Goal: Task Accomplishment & Management: Manage account settings

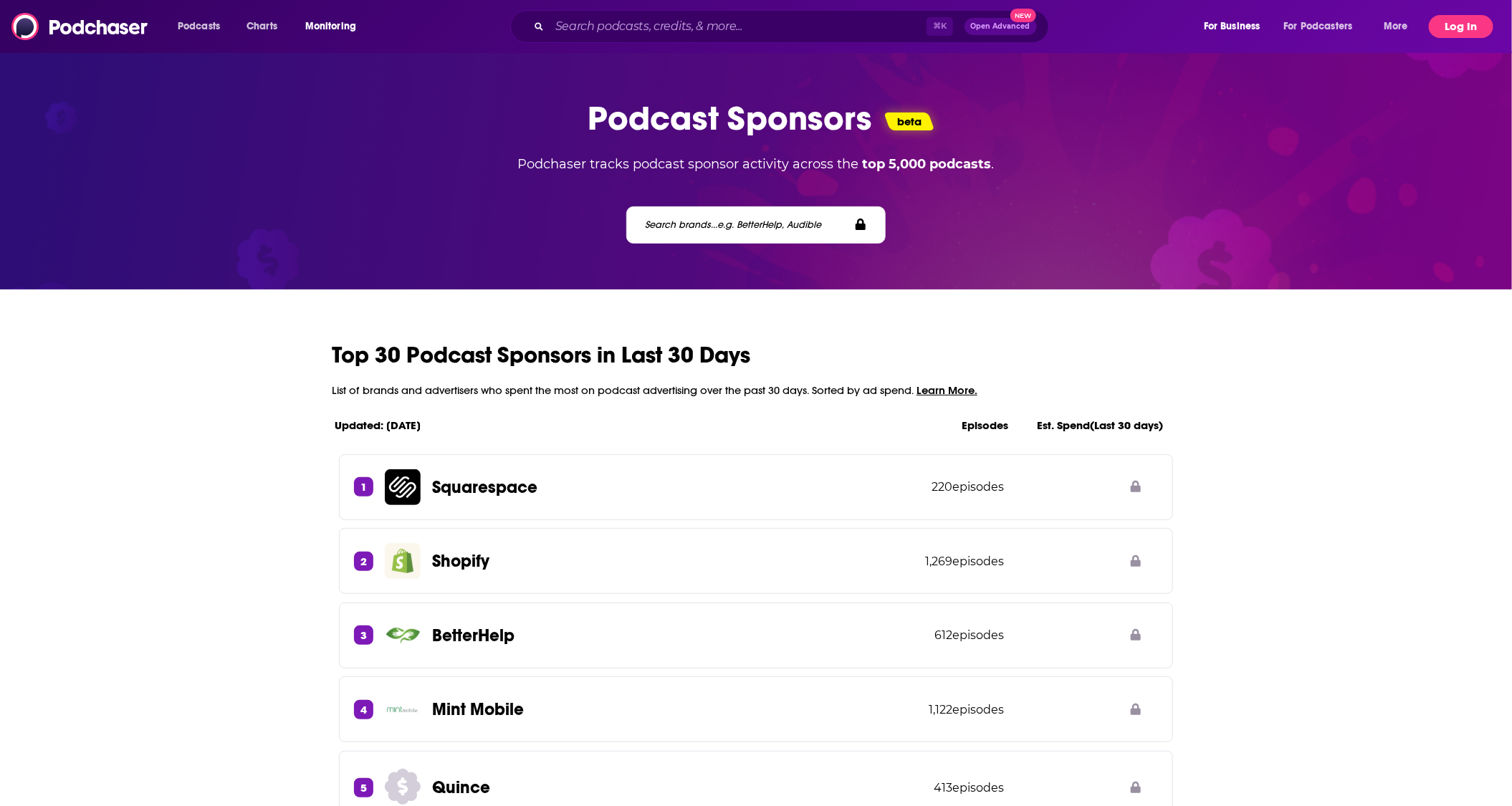
click at [1477, 20] on button "Log In" at bounding box center [1460, 27] width 64 height 23
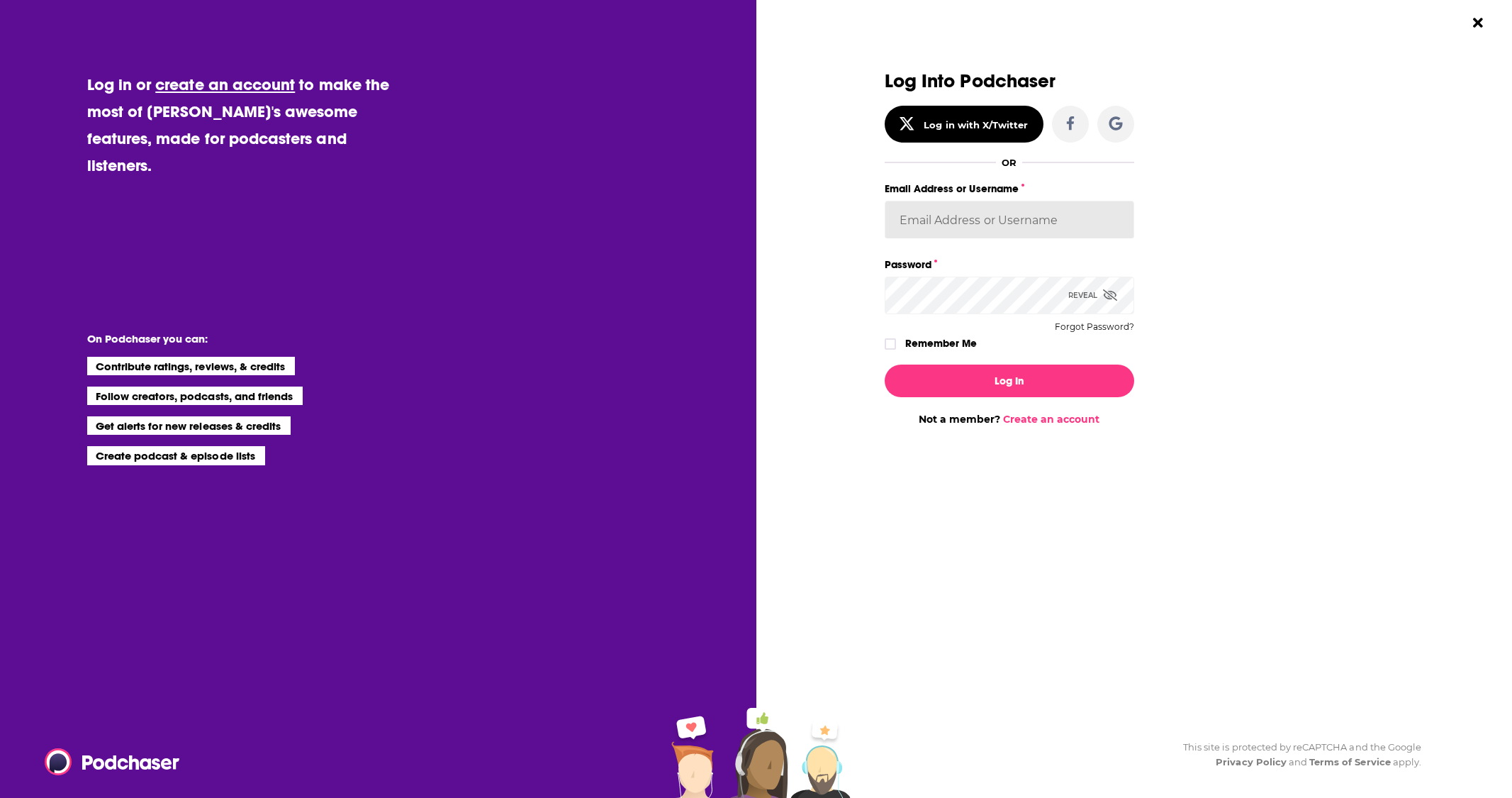
type input "edeason"
click at [1035, 379] on button "Log In" at bounding box center [1009, 381] width 249 height 33
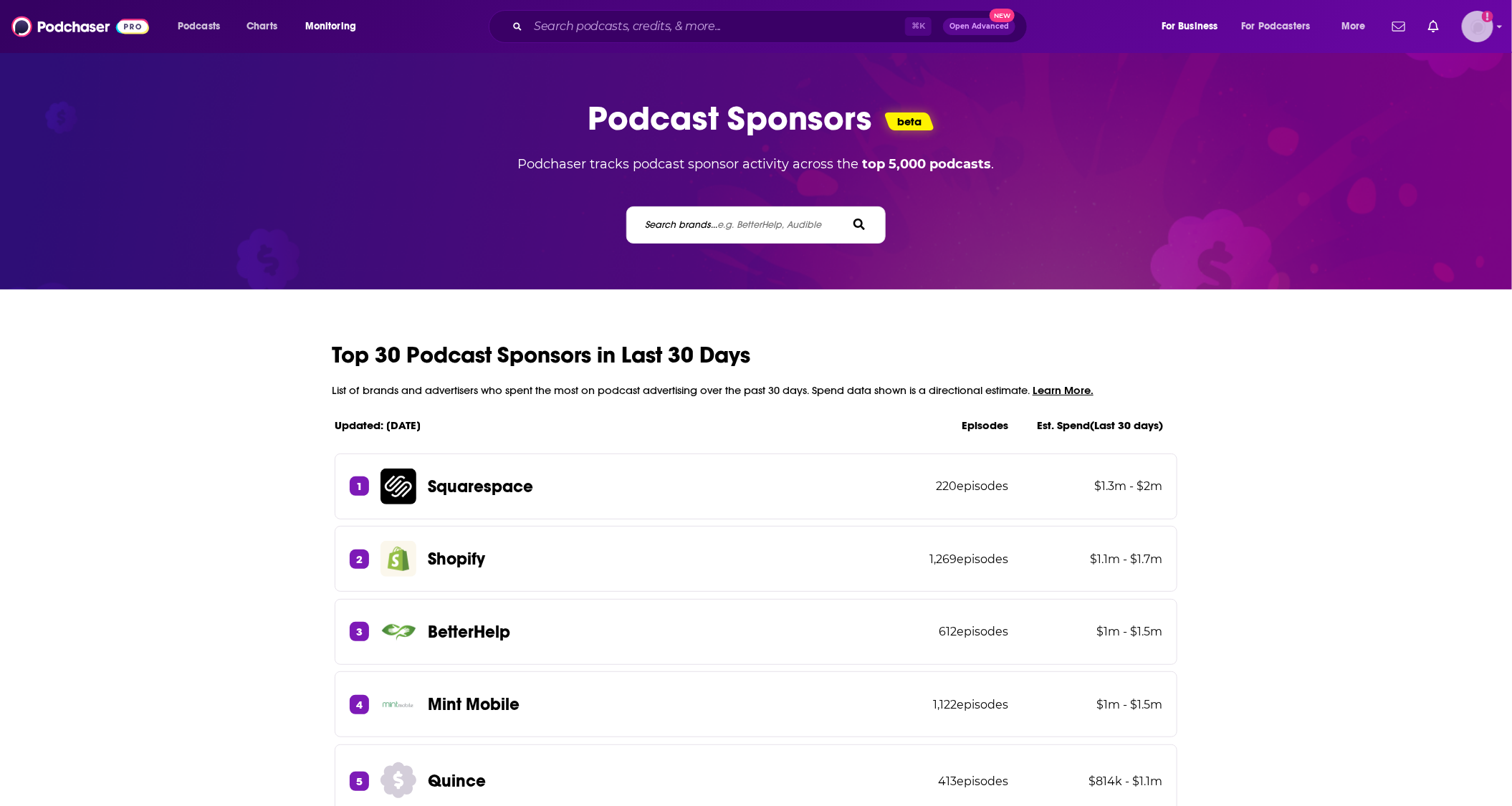
click at [1477, 31] on img "Logged in as edeason" at bounding box center [1476, 26] width 31 height 31
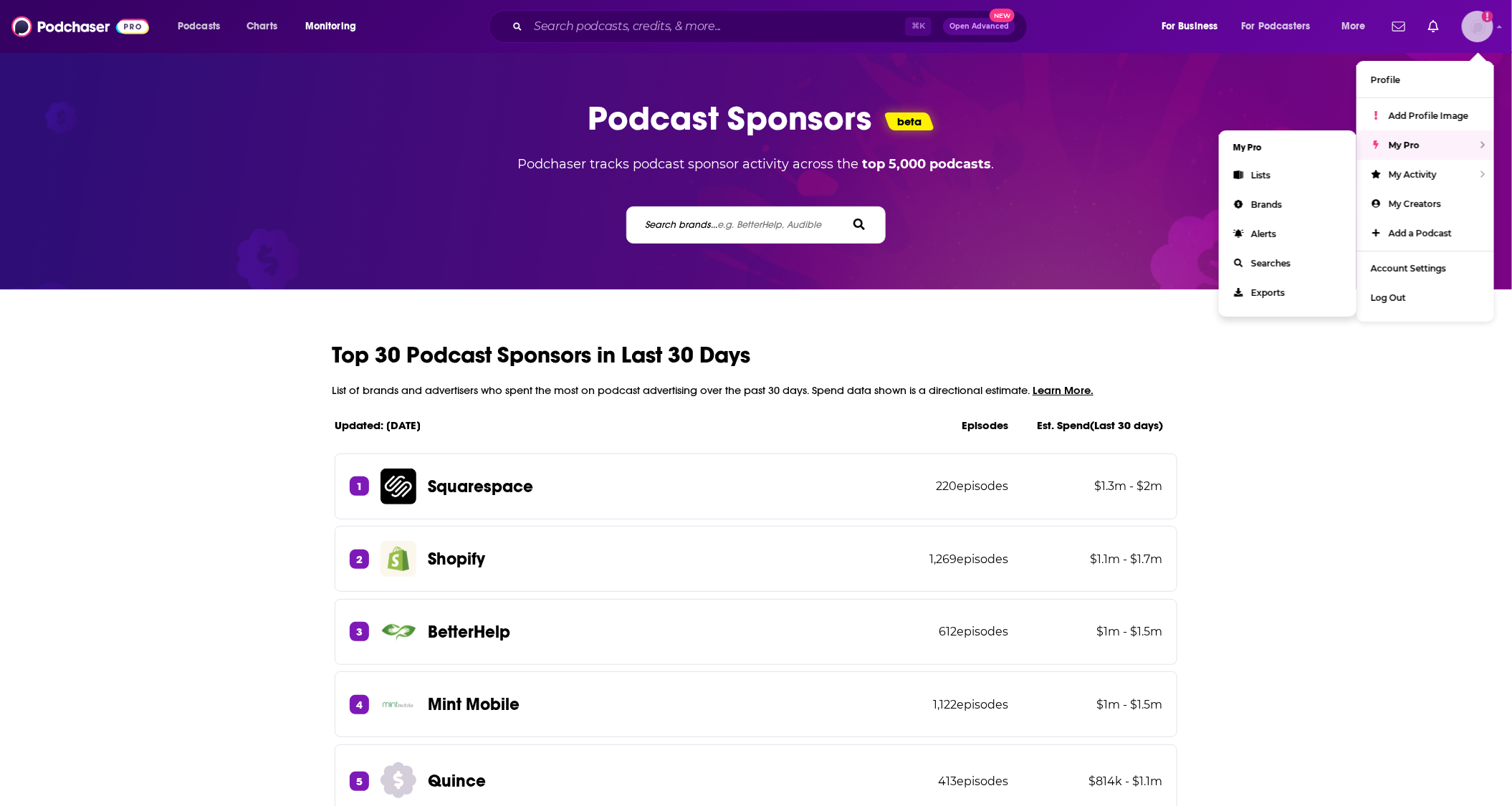
click at [1420, 146] on div "My Pro" at bounding box center [1425, 145] width 138 height 29
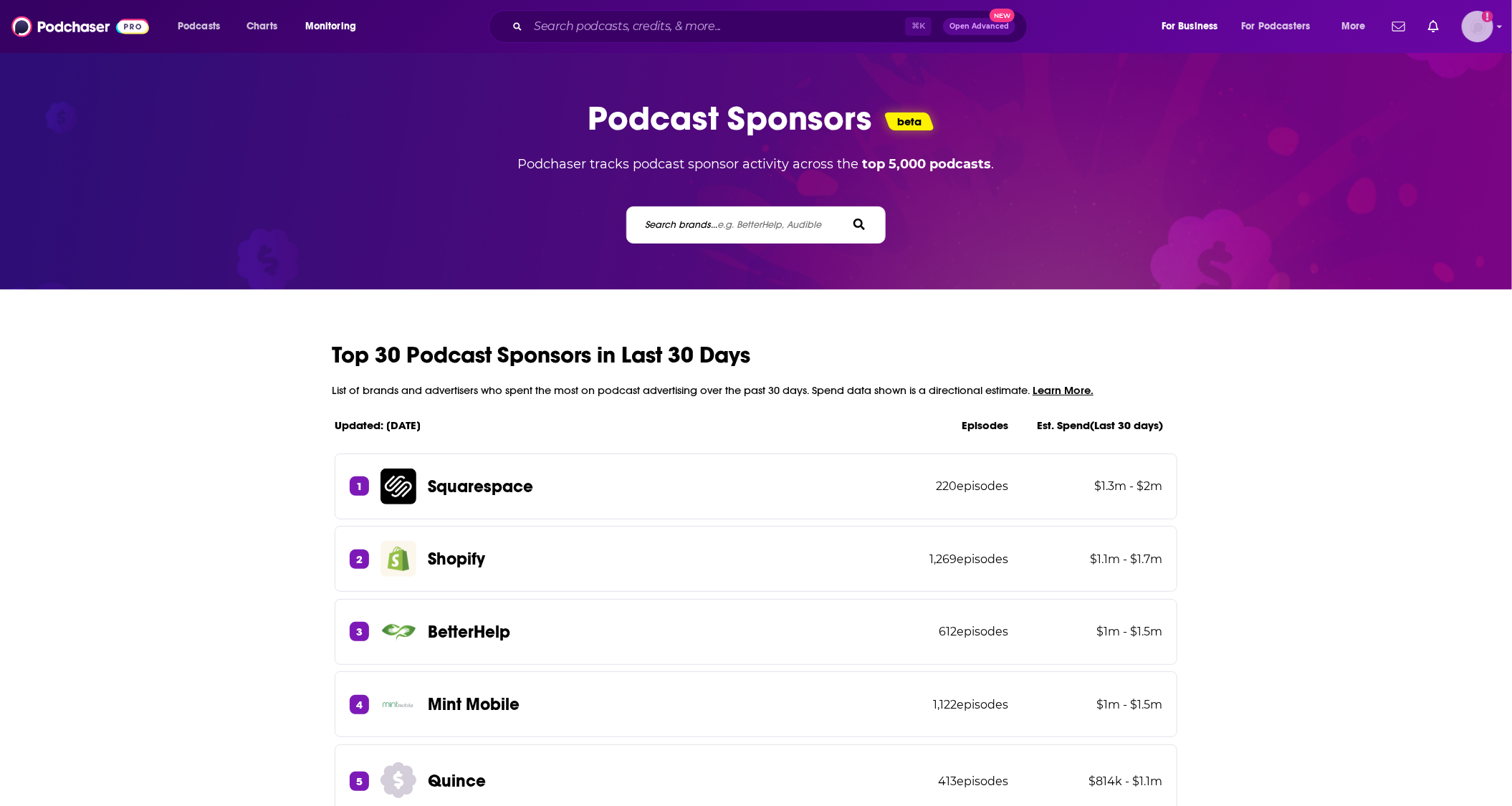
click at [1486, 33] on img "Logged in as edeason" at bounding box center [1476, 26] width 31 height 31
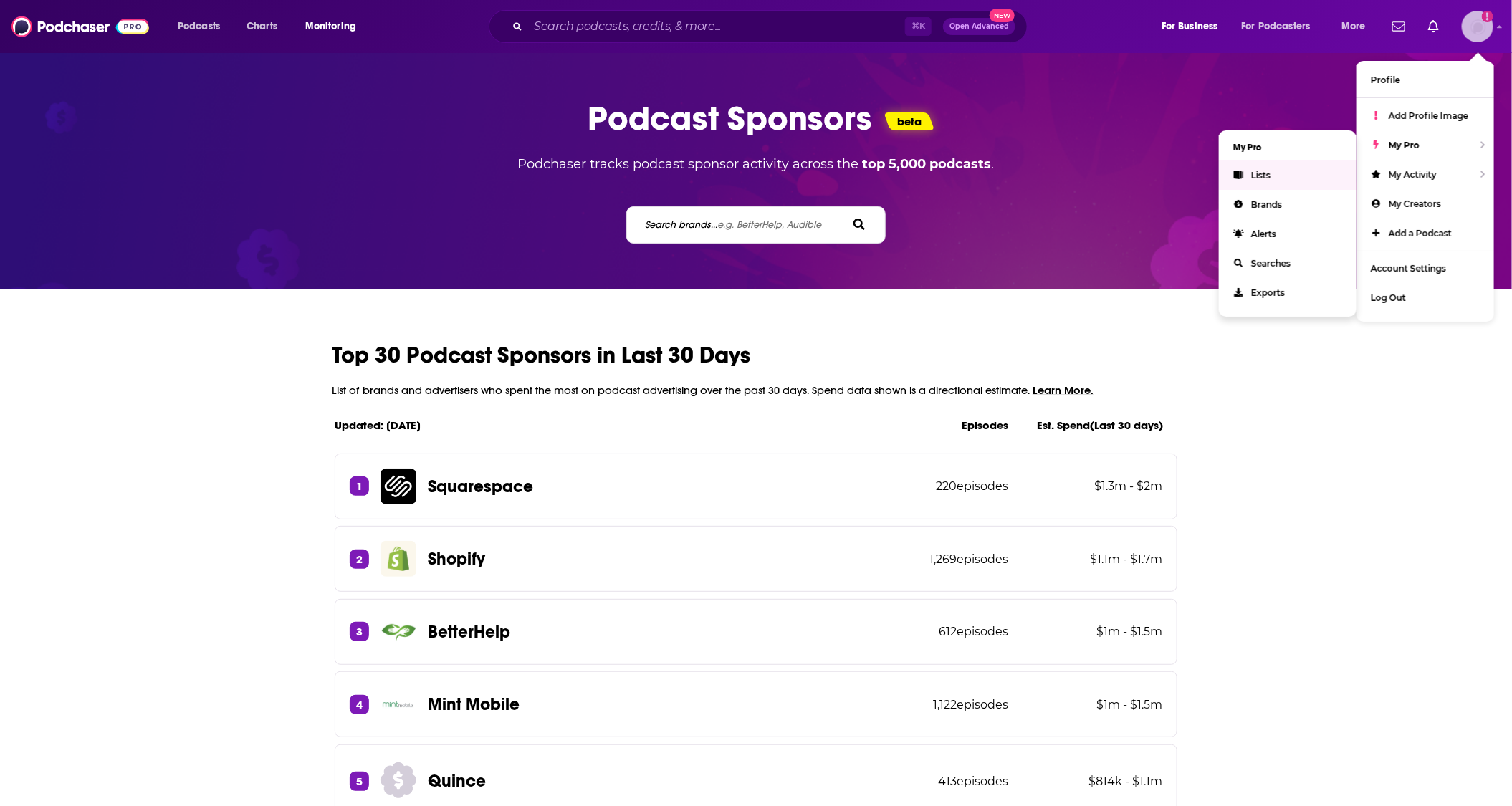
click at [1269, 177] on span "Lists" at bounding box center [1261, 175] width 20 height 11
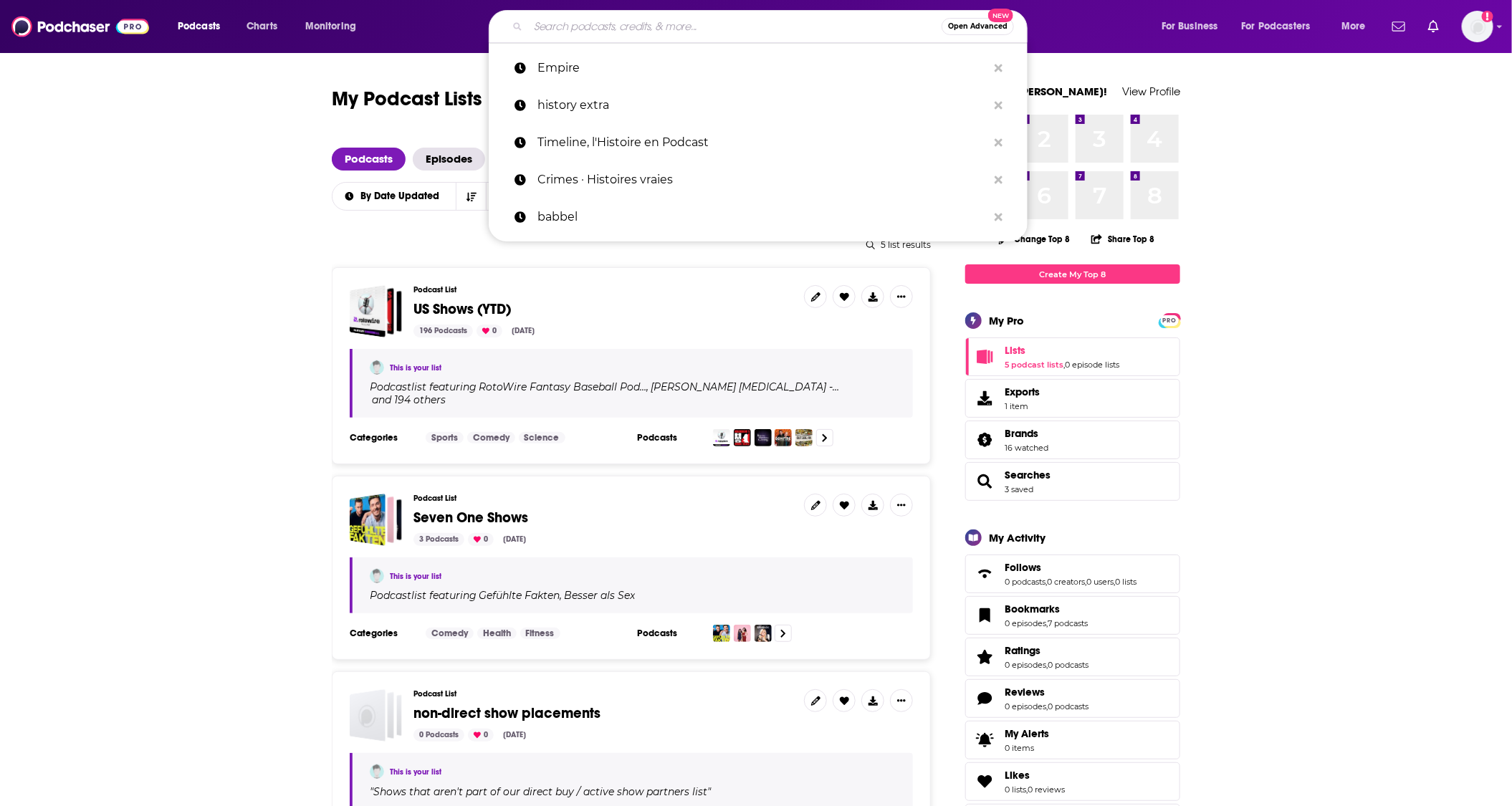
click at [614, 24] on input "Search podcasts, credits, & more..." at bounding box center [734, 27] width 414 height 23
click at [560, 211] on p "babbel" at bounding box center [763, 217] width 450 height 37
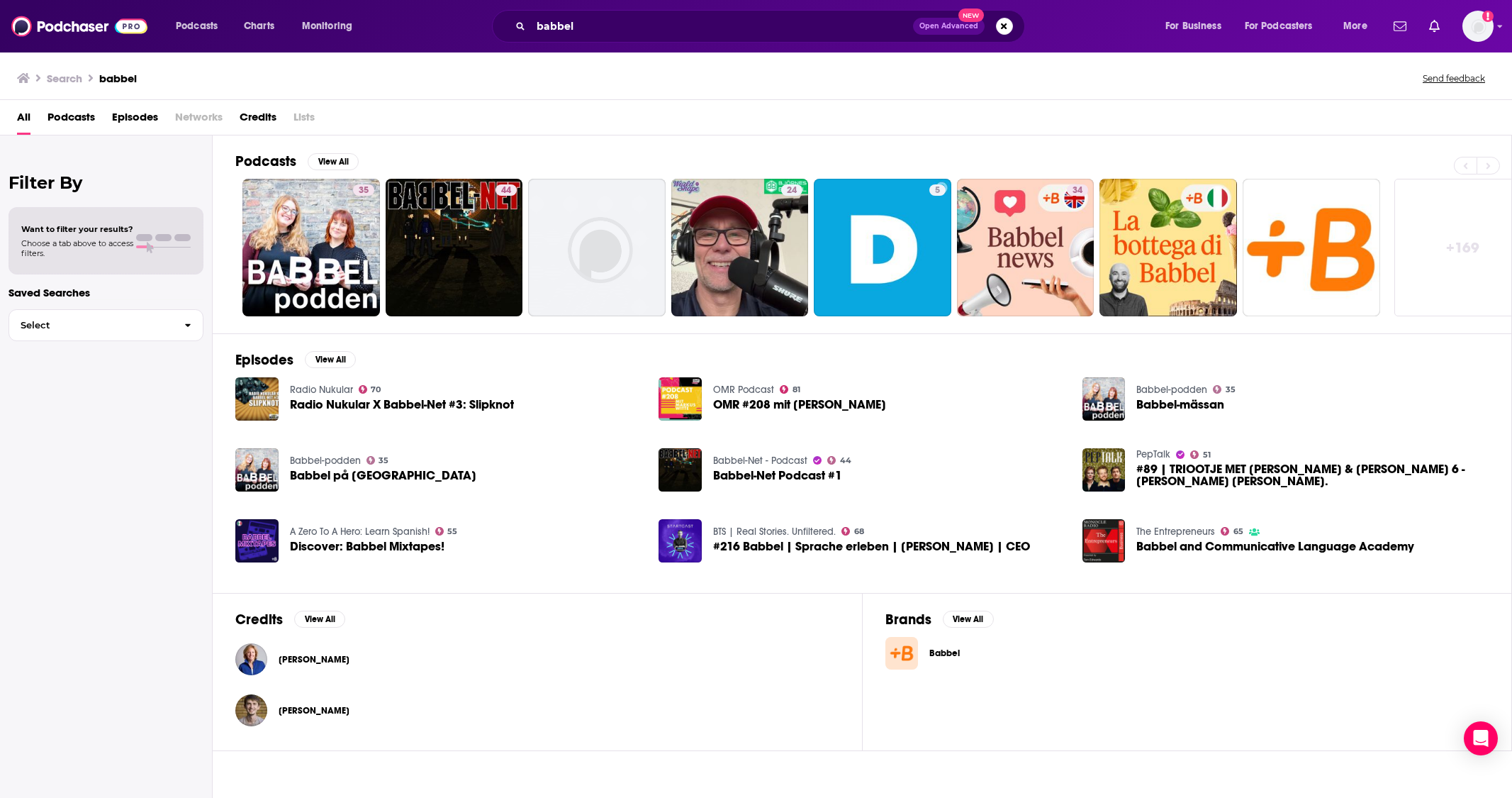
click at [926, 643] on link "Babbel" at bounding box center [1187, 653] width 604 height 33
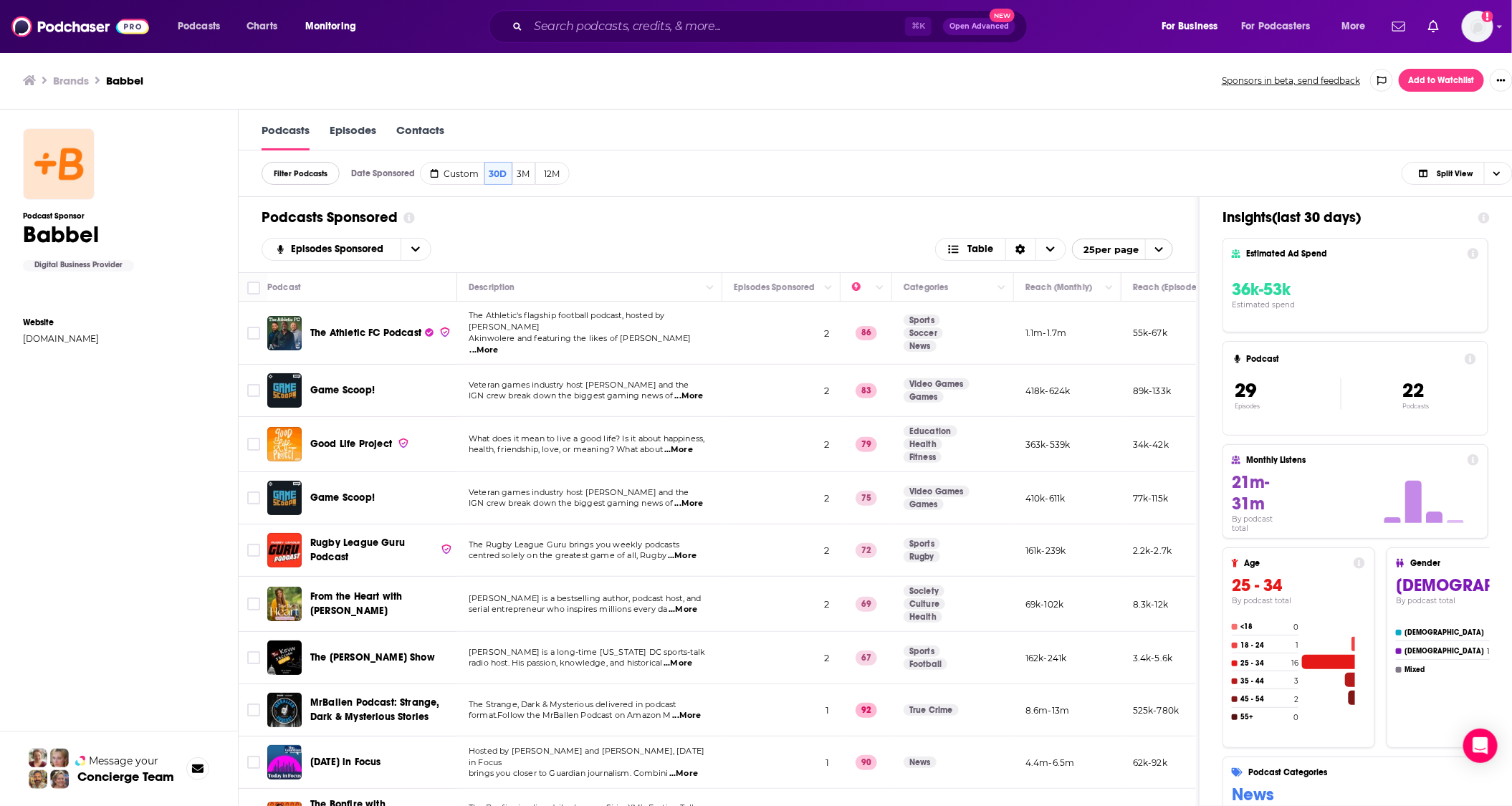
click at [272, 172] on span "Filter Podcasts" at bounding box center [301, 173] width 77 height 8
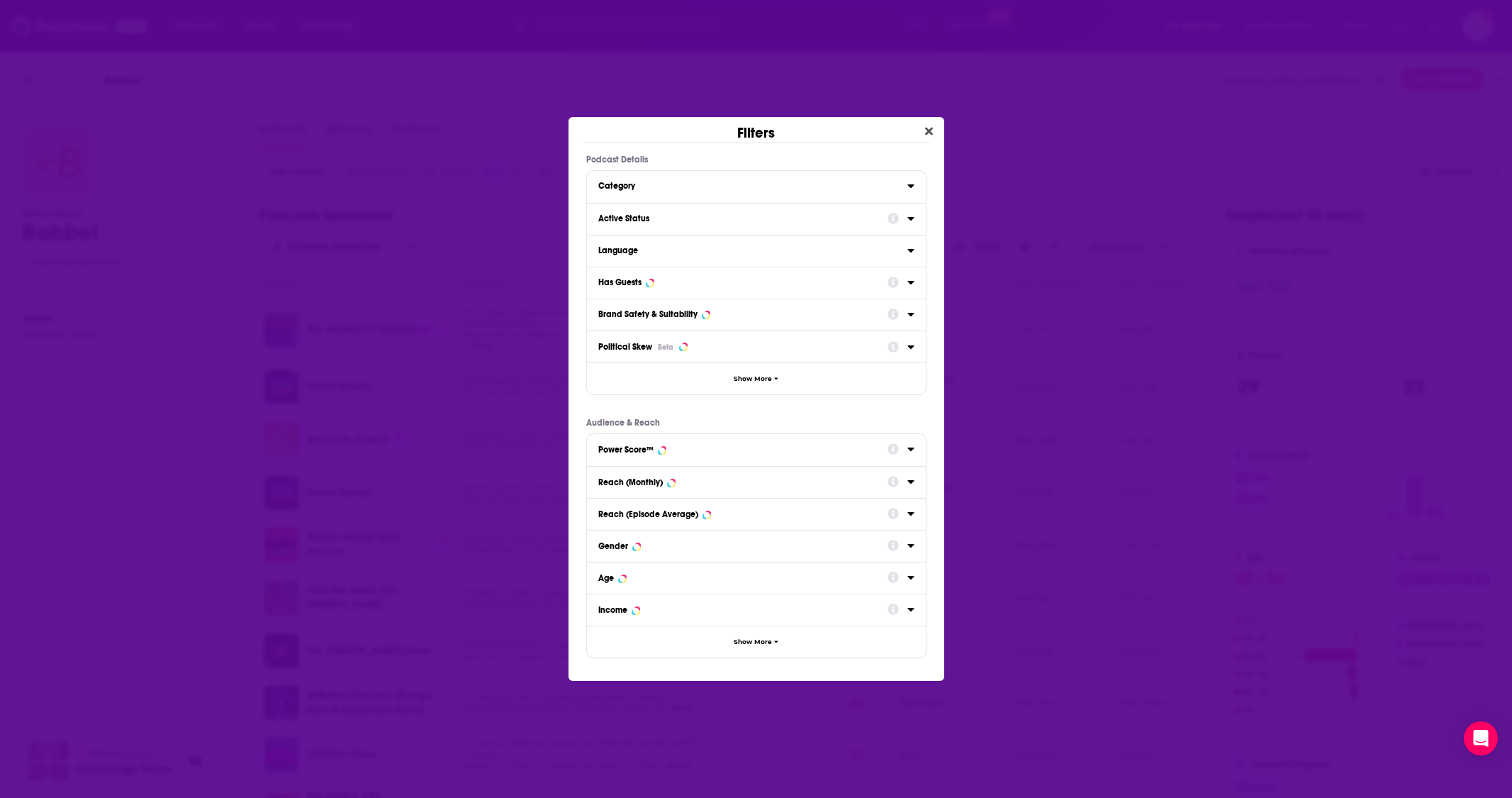
click at [712, 184] on div "Category" at bounding box center [748, 185] width 300 height 10
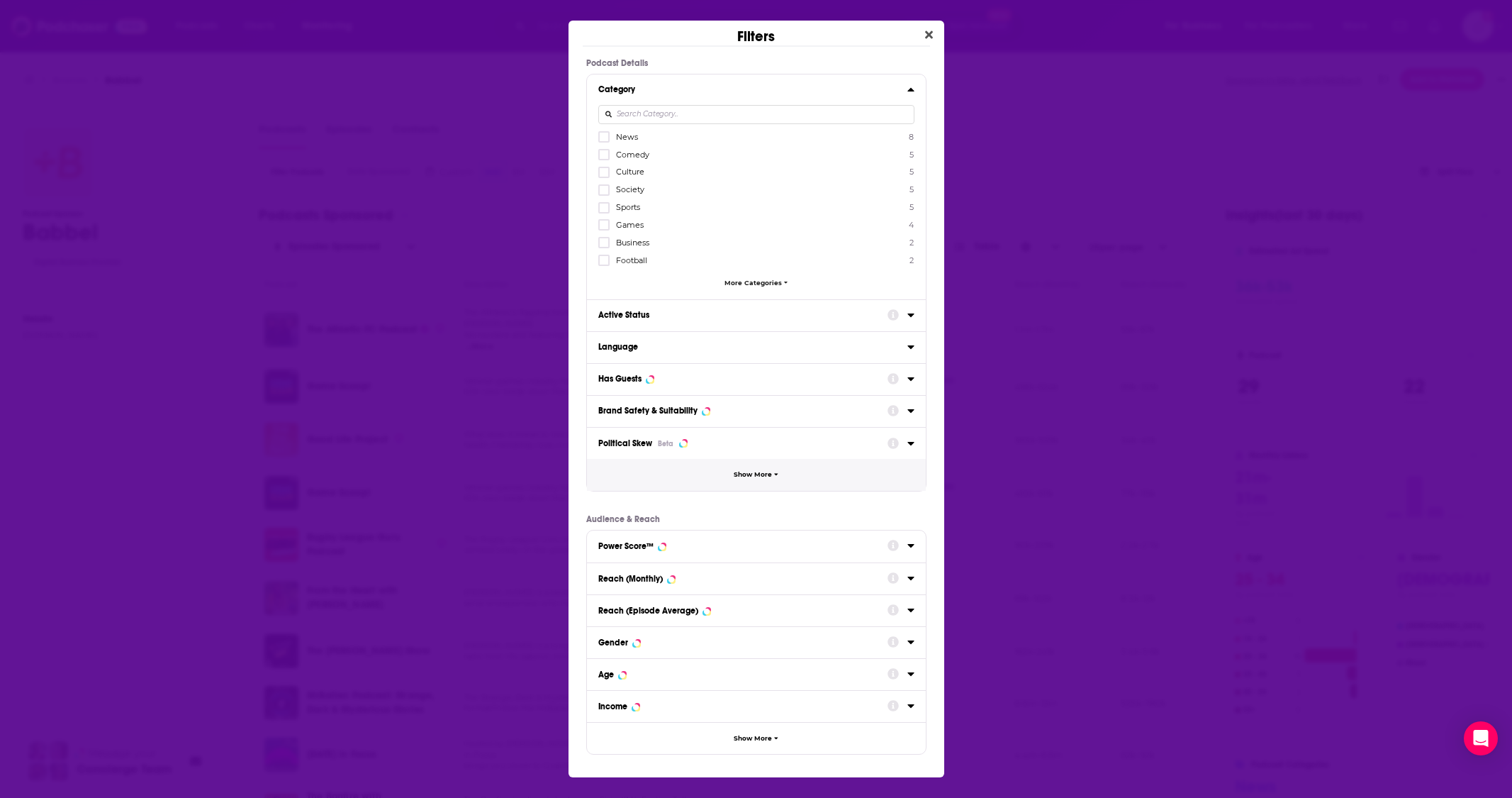
click at [762, 472] on span "Show More" at bounding box center [752, 475] width 38 height 8
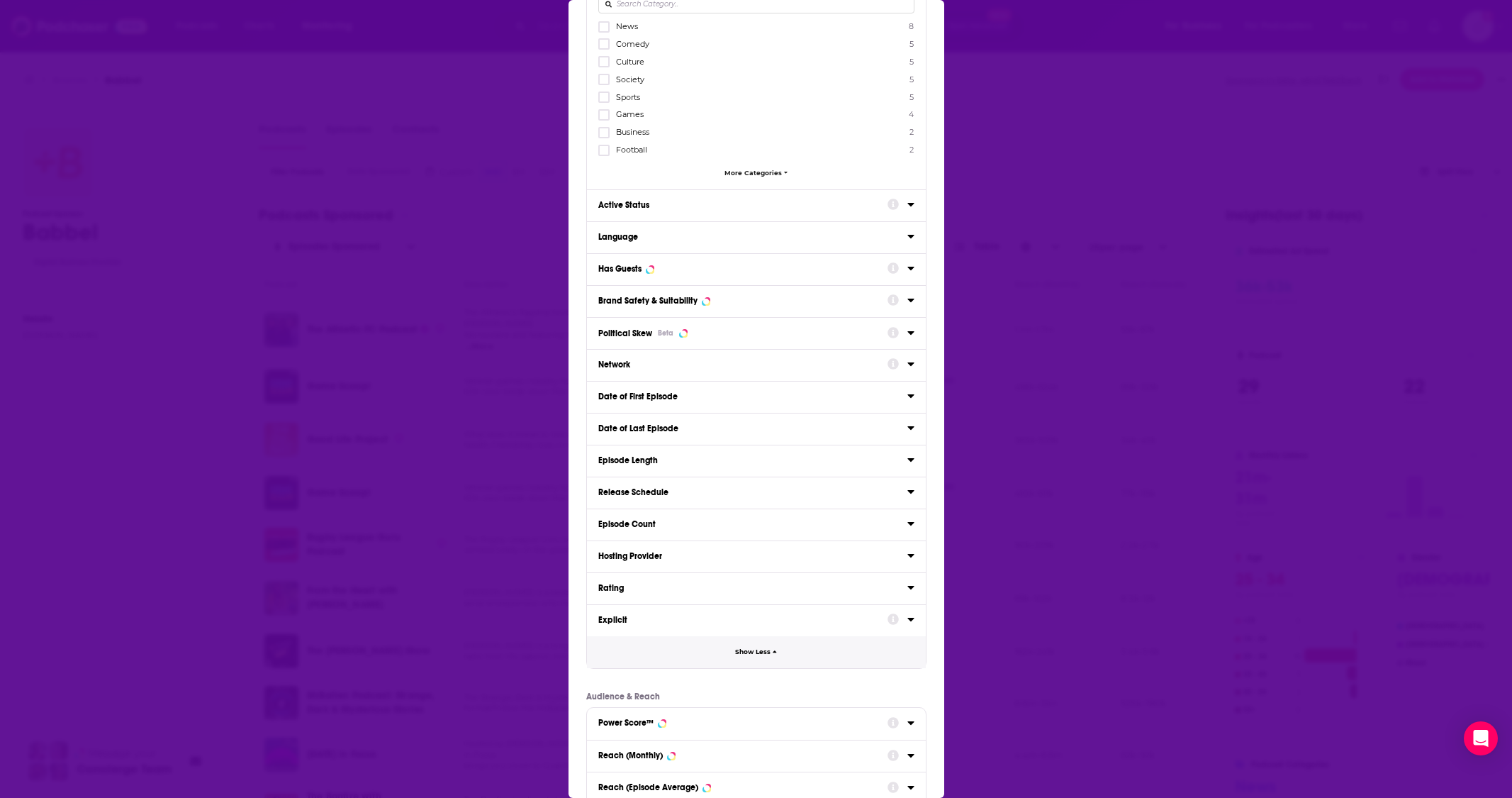
scroll to position [104, 0]
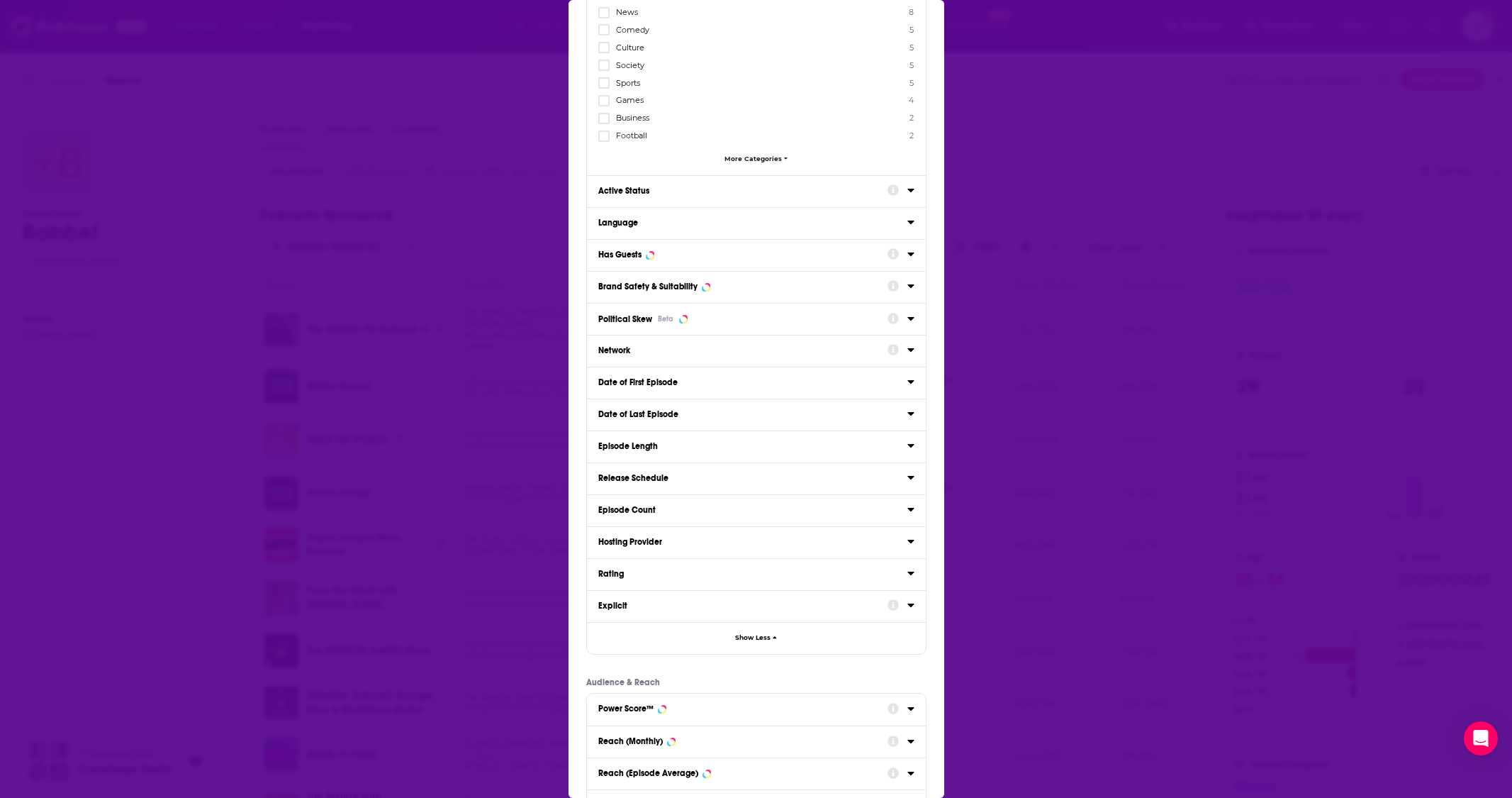
click at [760, 218] on div "Language" at bounding box center [748, 222] width 300 height 10
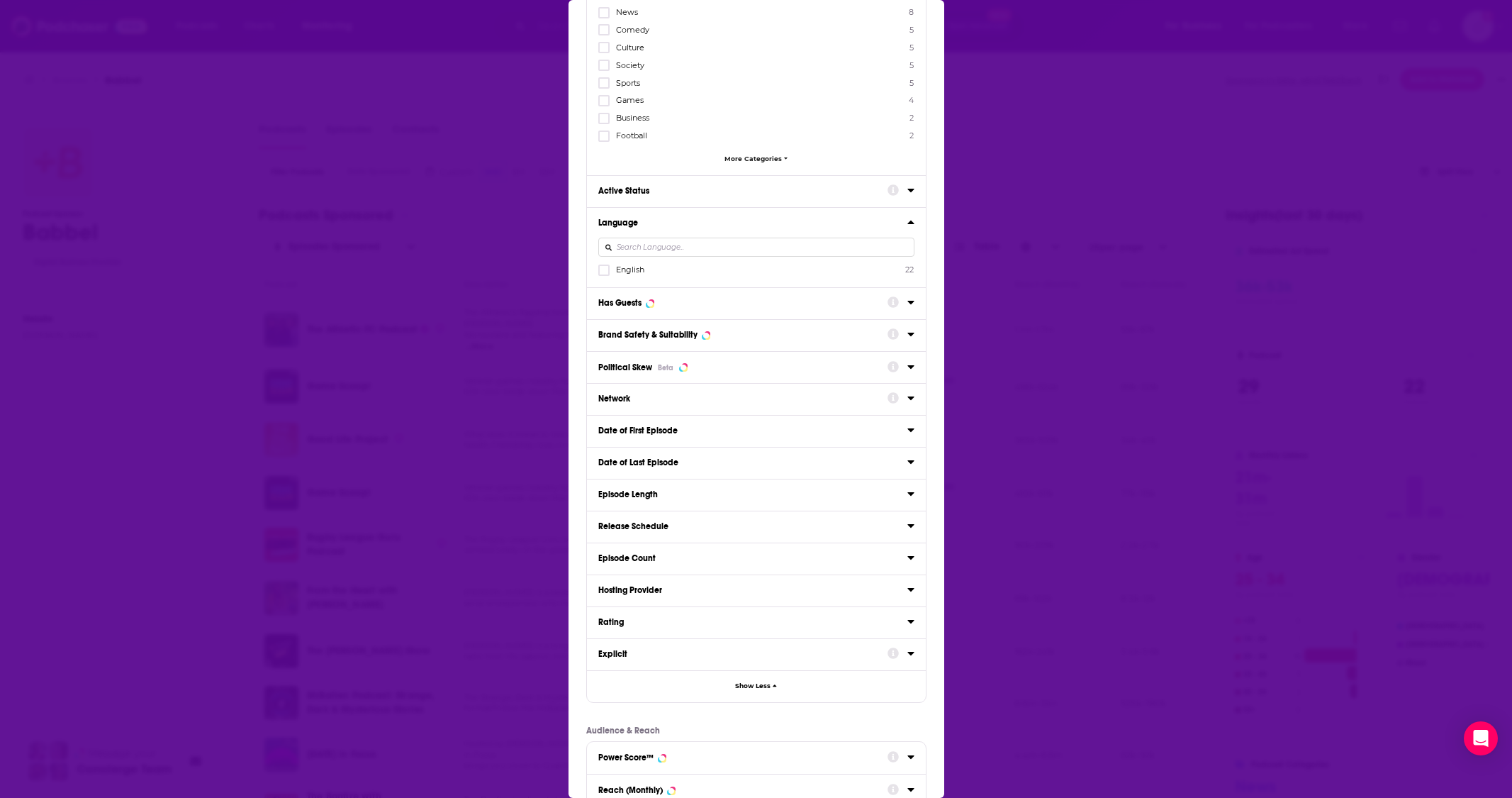
click at [610, 267] on div "Dialog" at bounding box center [605, 270] width 14 height 12
click at [604, 275] on input "multiSelectOption-en-0" at bounding box center [604, 275] width 0 height 0
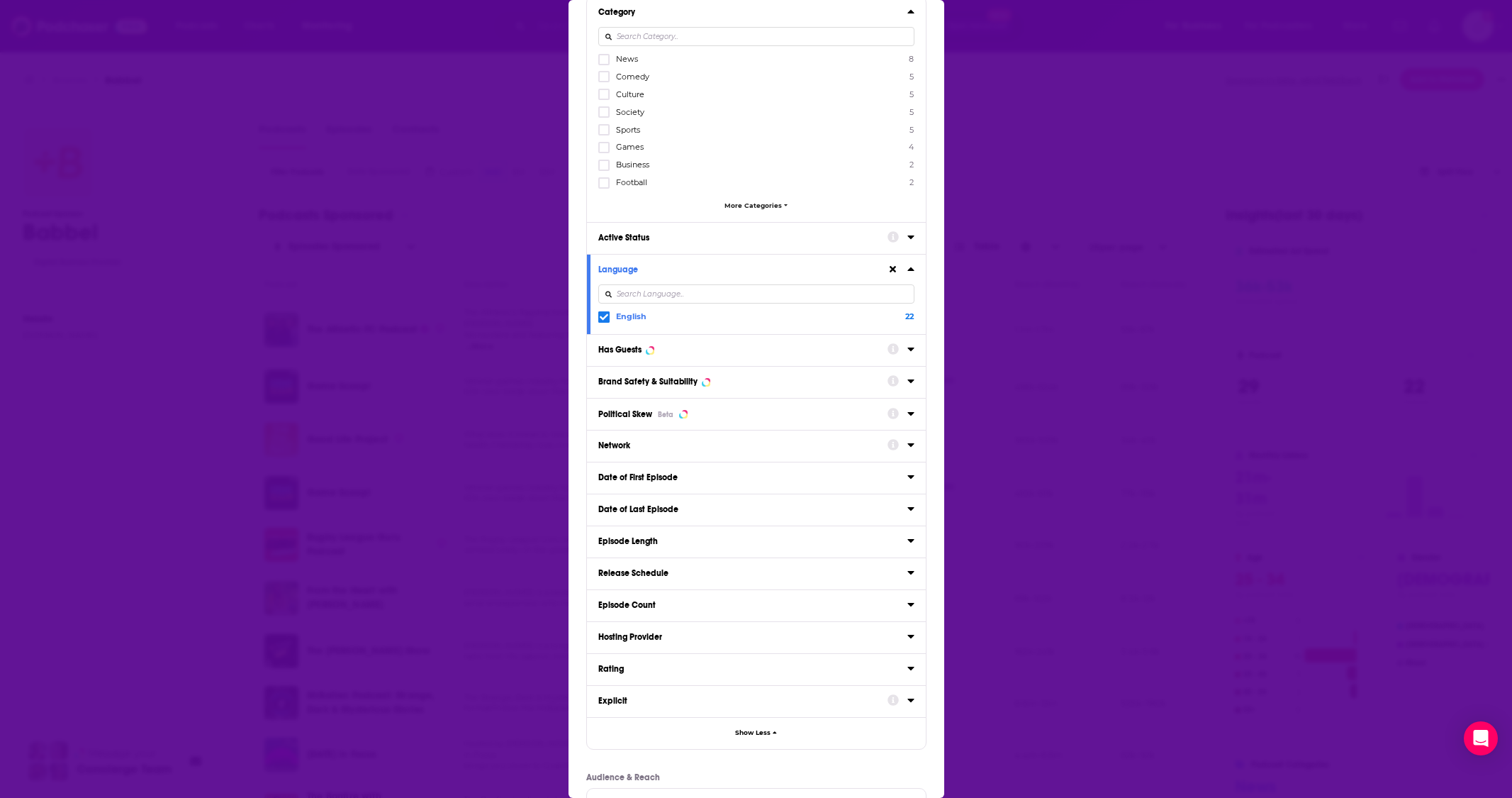
scroll to position [0, 0]
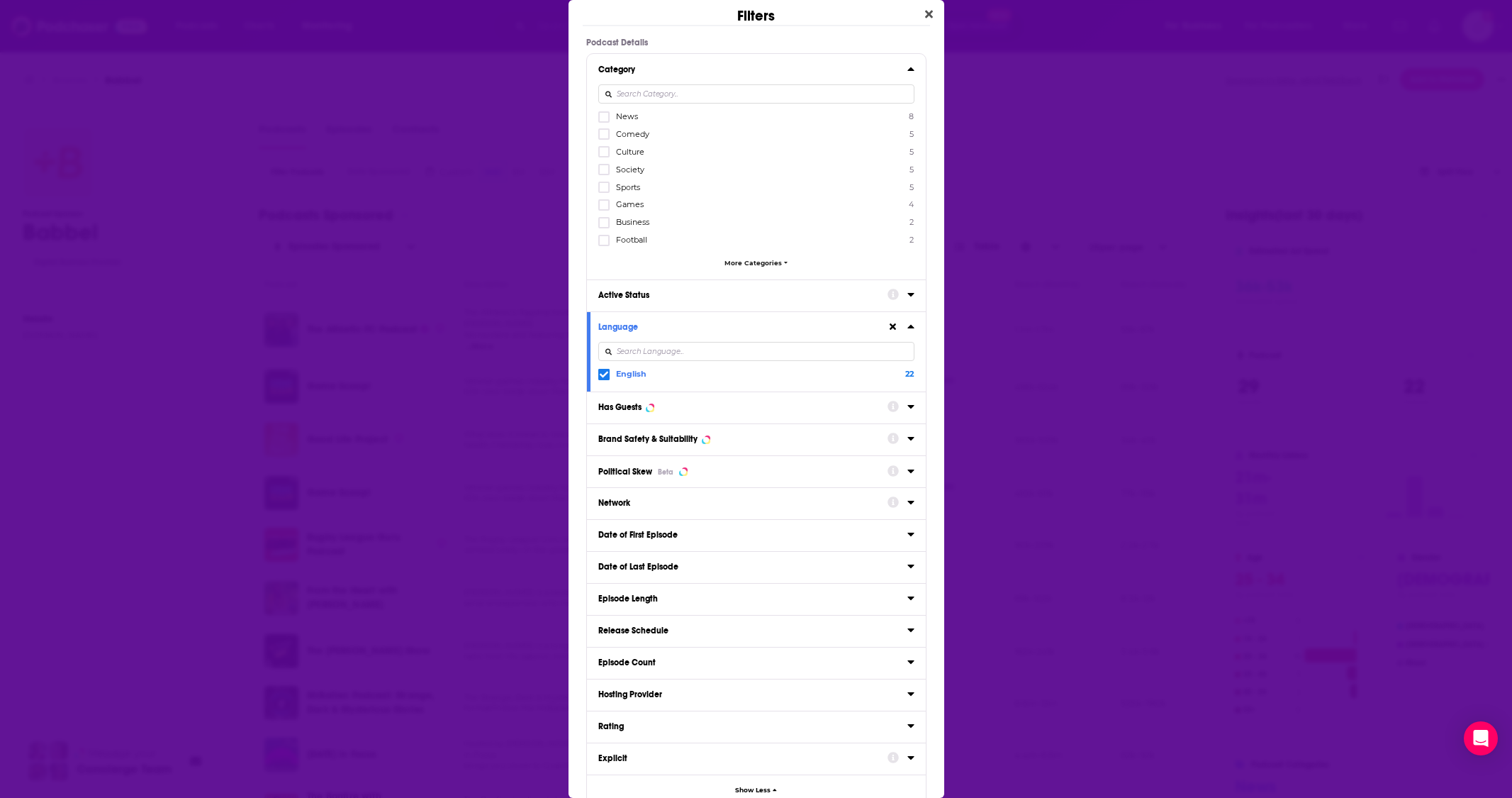
click at [771, 259] on span "More Categories" at bounding box center [753, 262] width 57 height 8
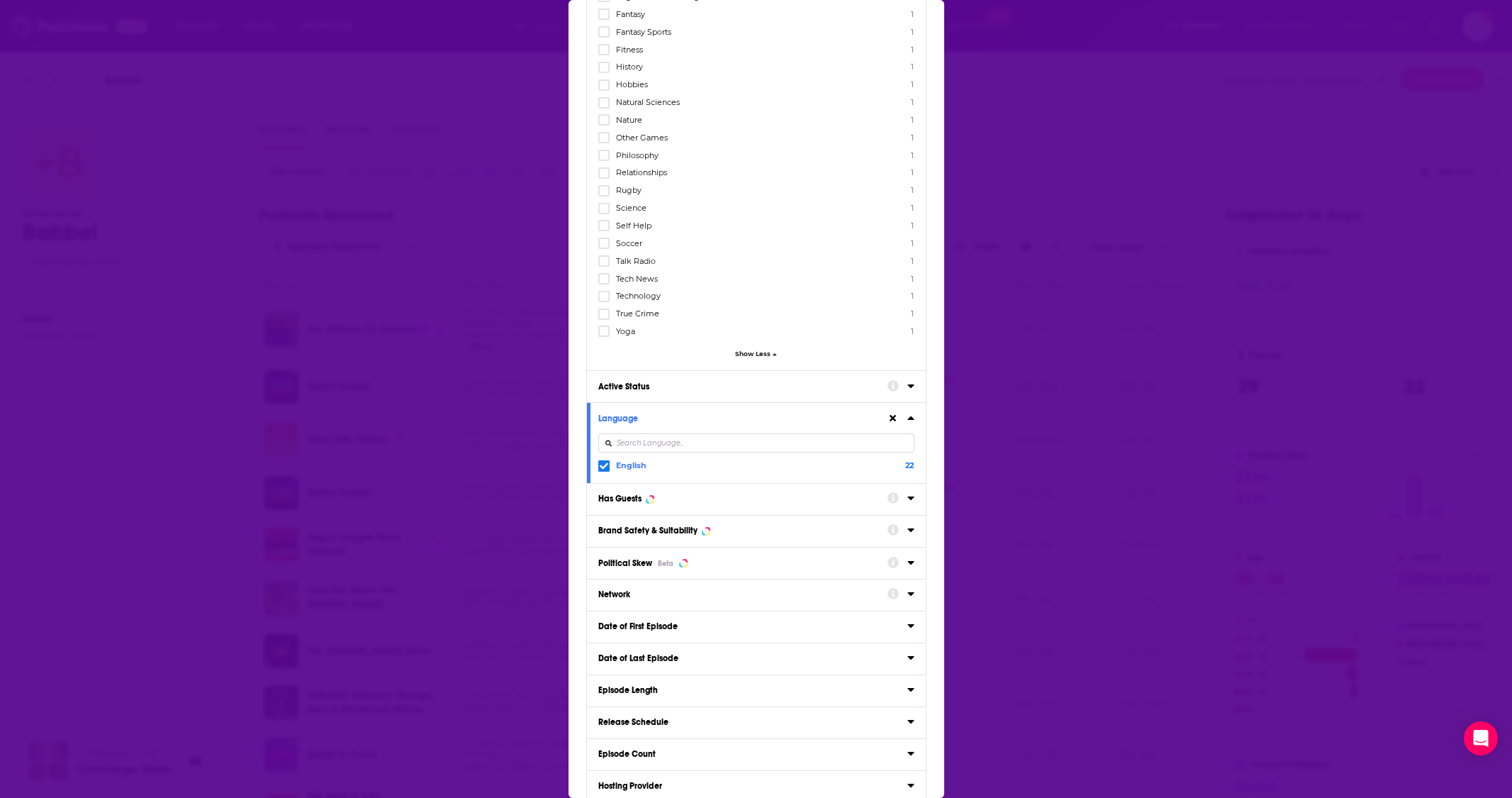
scroll to position [493, 0]
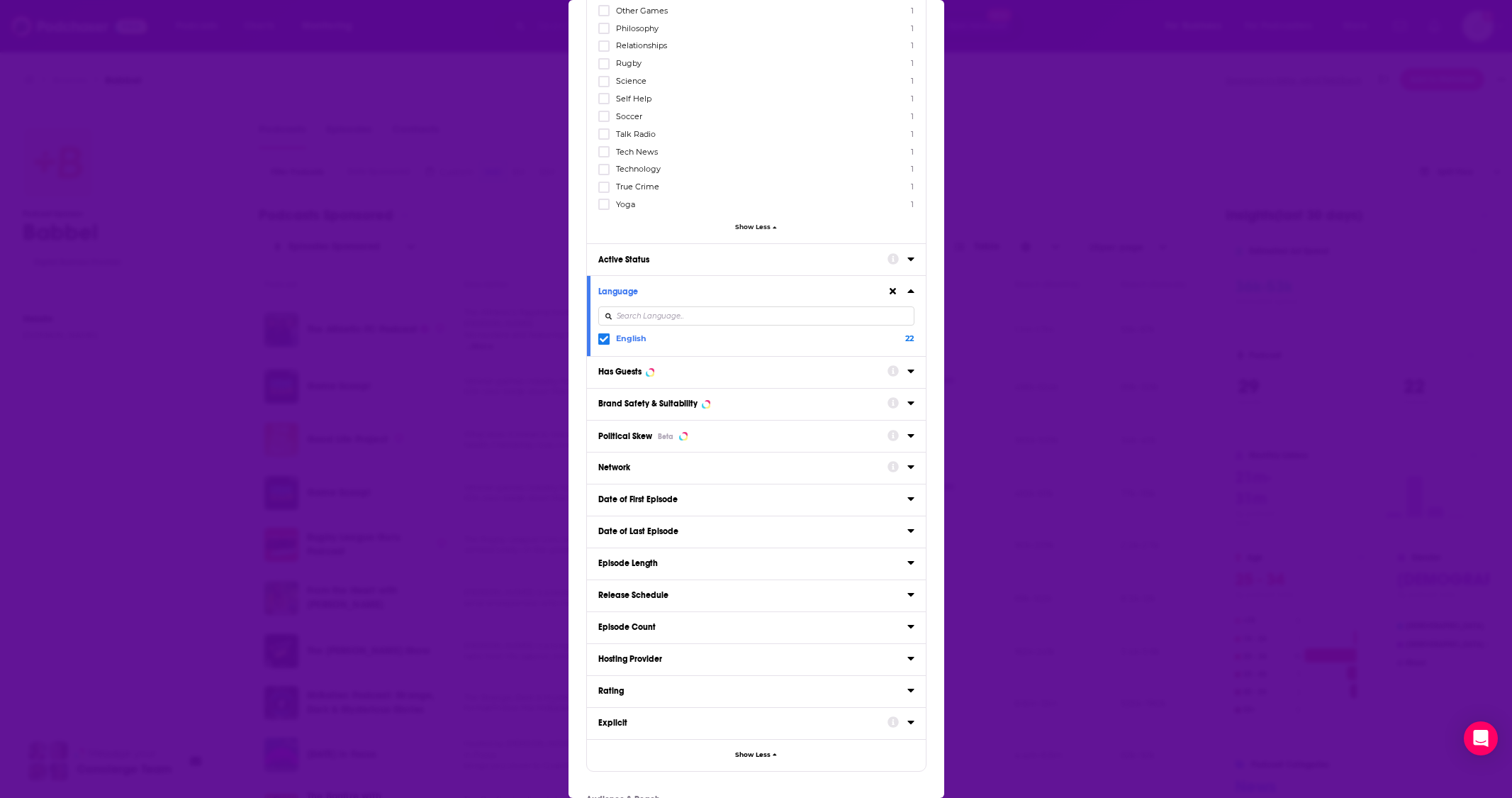
click at [756, 223] on span "Show Less" at bounding box center [753, 226] width 35 height 8
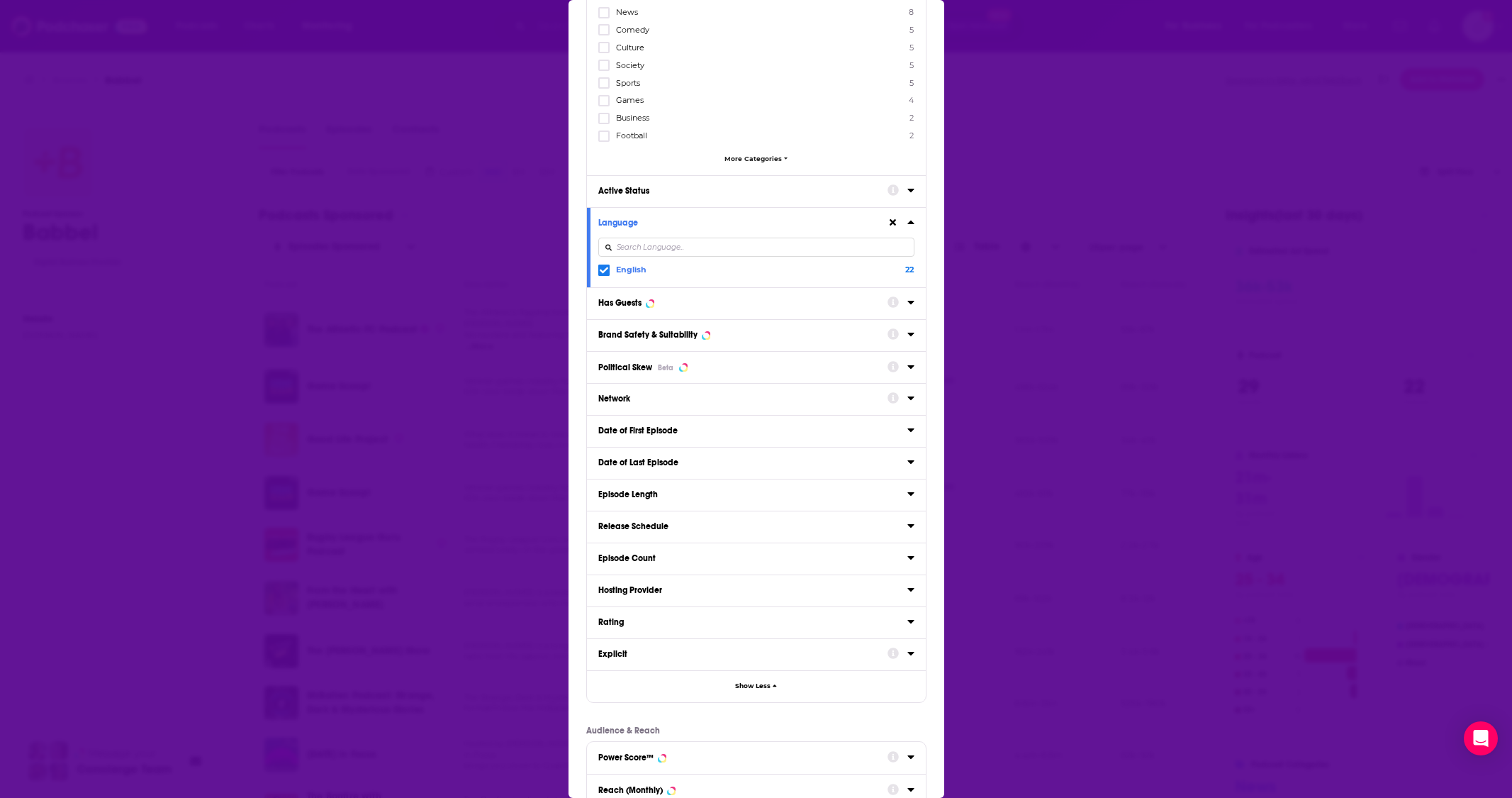
scroll to position [349, 0]
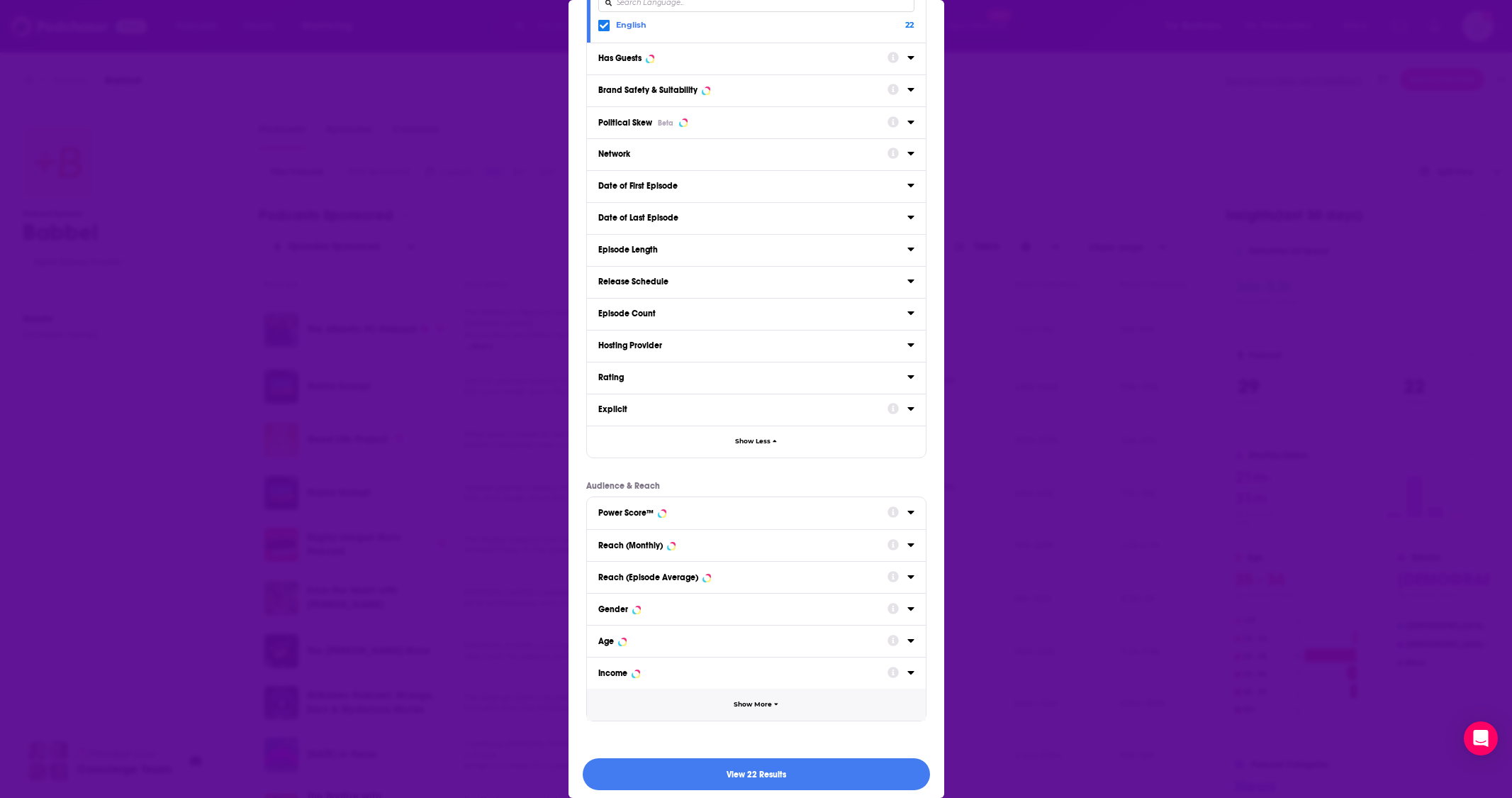
click at [753, 700] on span "Show More" at bounding box center [752, 704] width 38 height 8
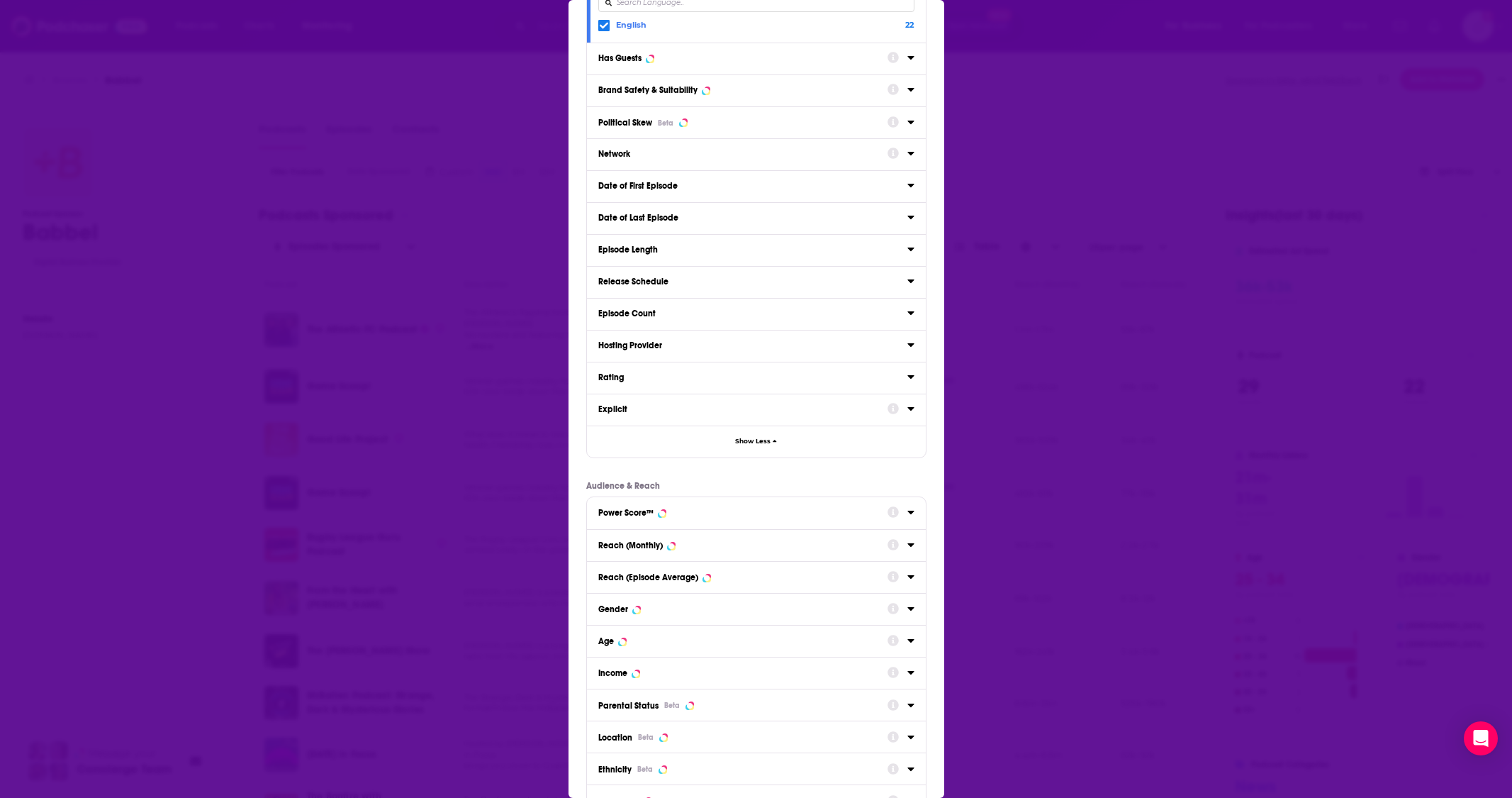
scroll to position [573, 0]
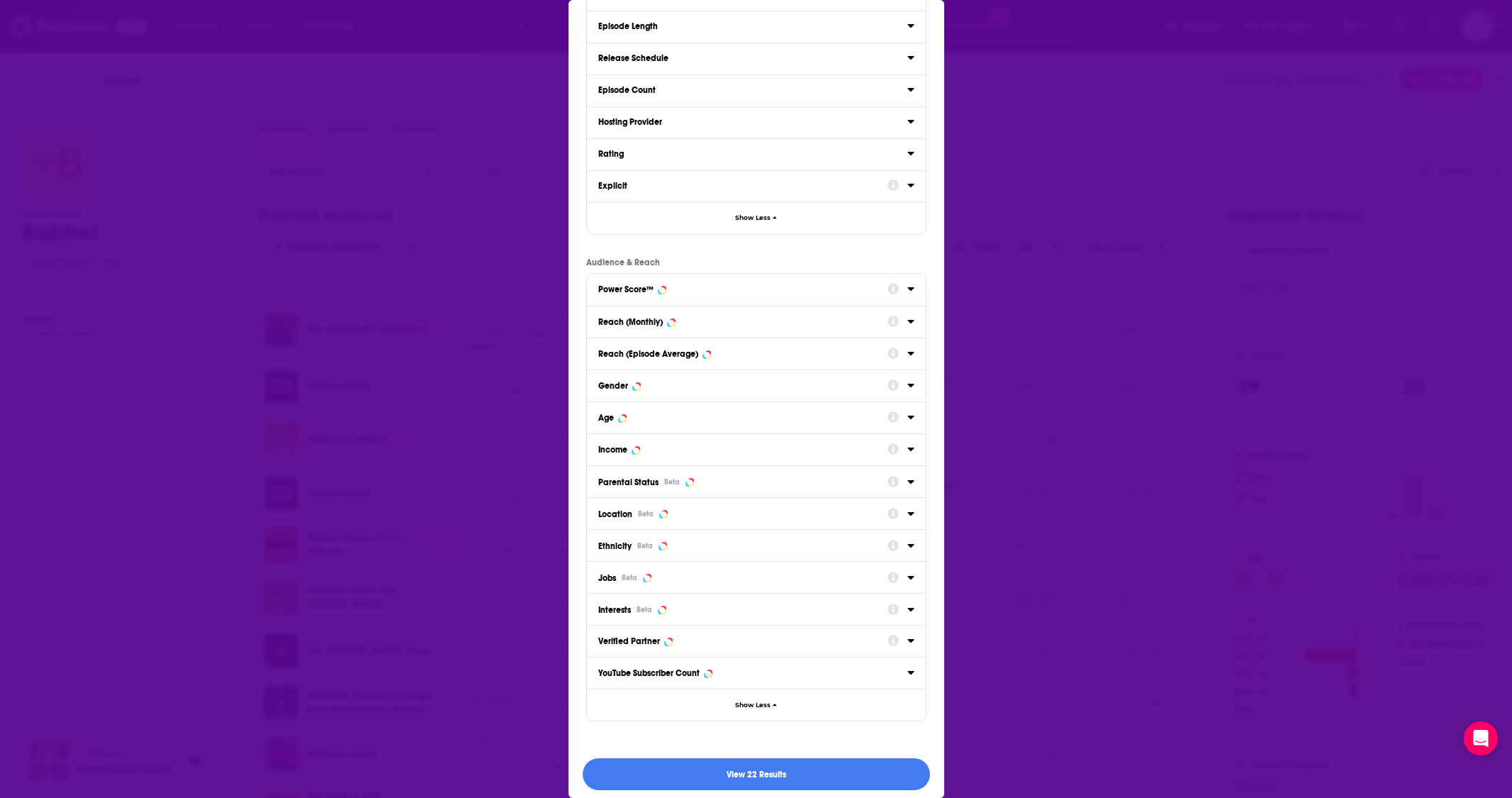
click at [907, 509] on icon "Dialog" at bounding box center [911, 513] width 7 height 11
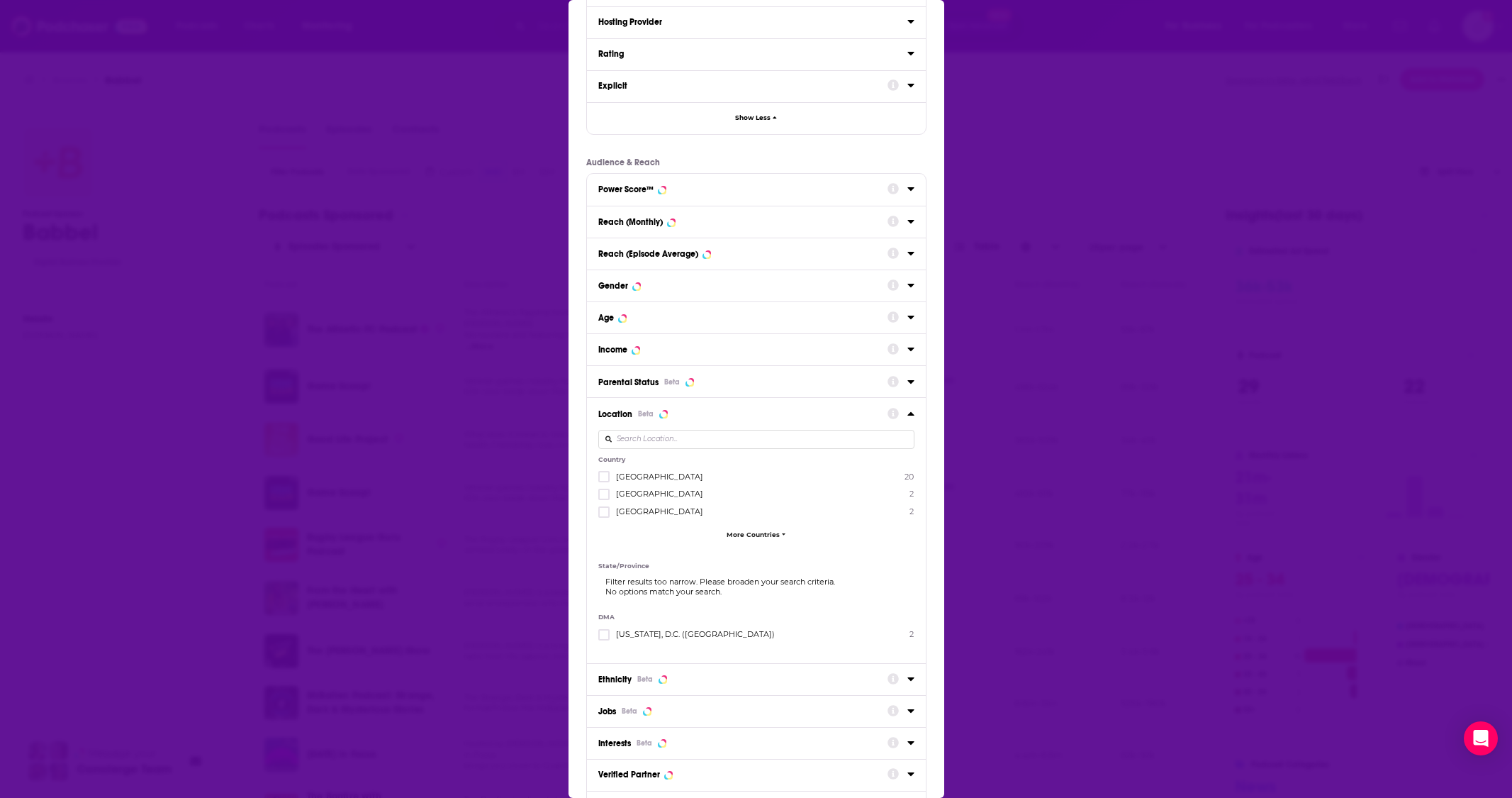
scroll to position [678, 0]
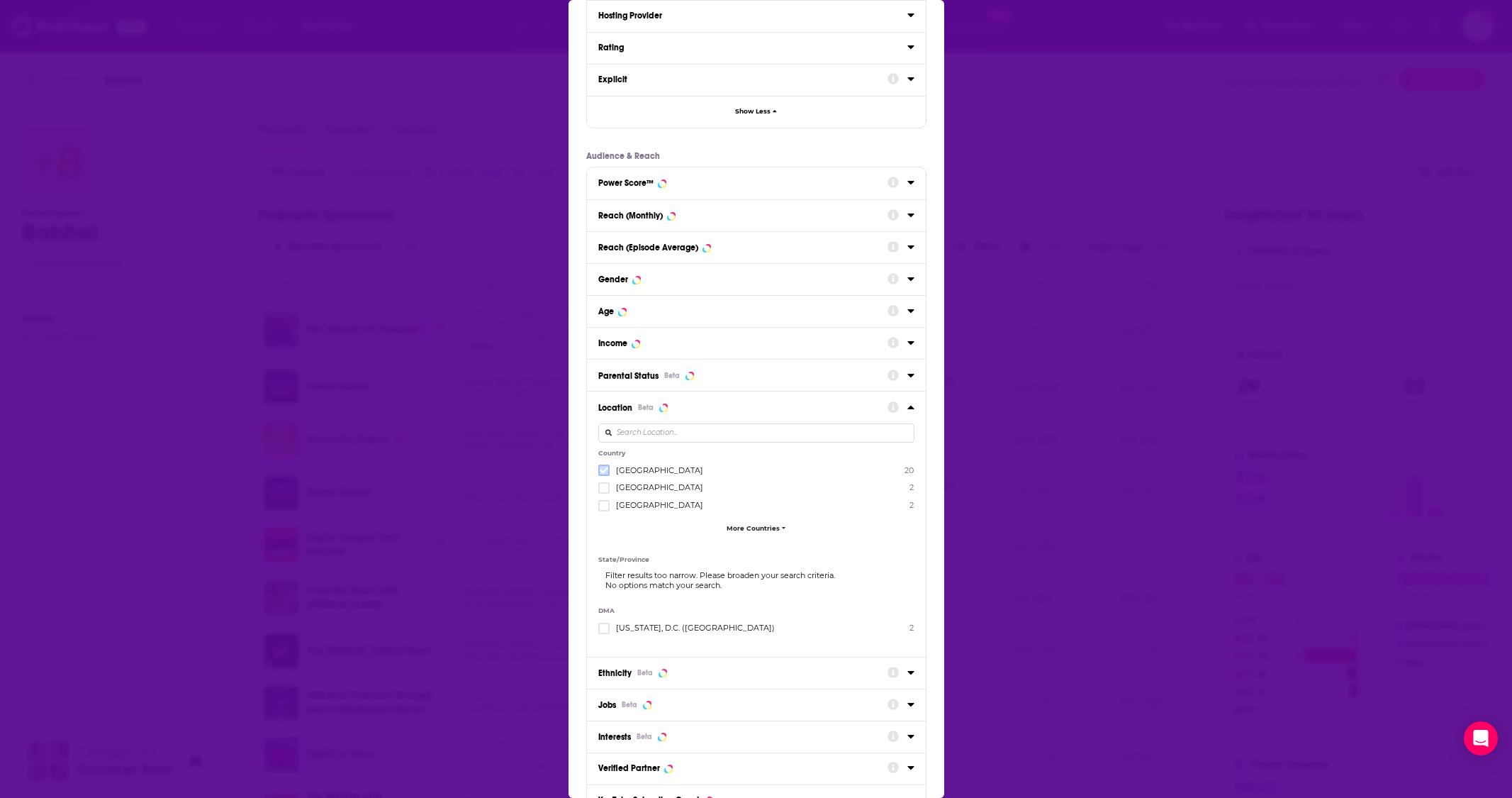
click at [603, 466] on icon "Dialog" at bounding box center [604, 470] width 9 height 9
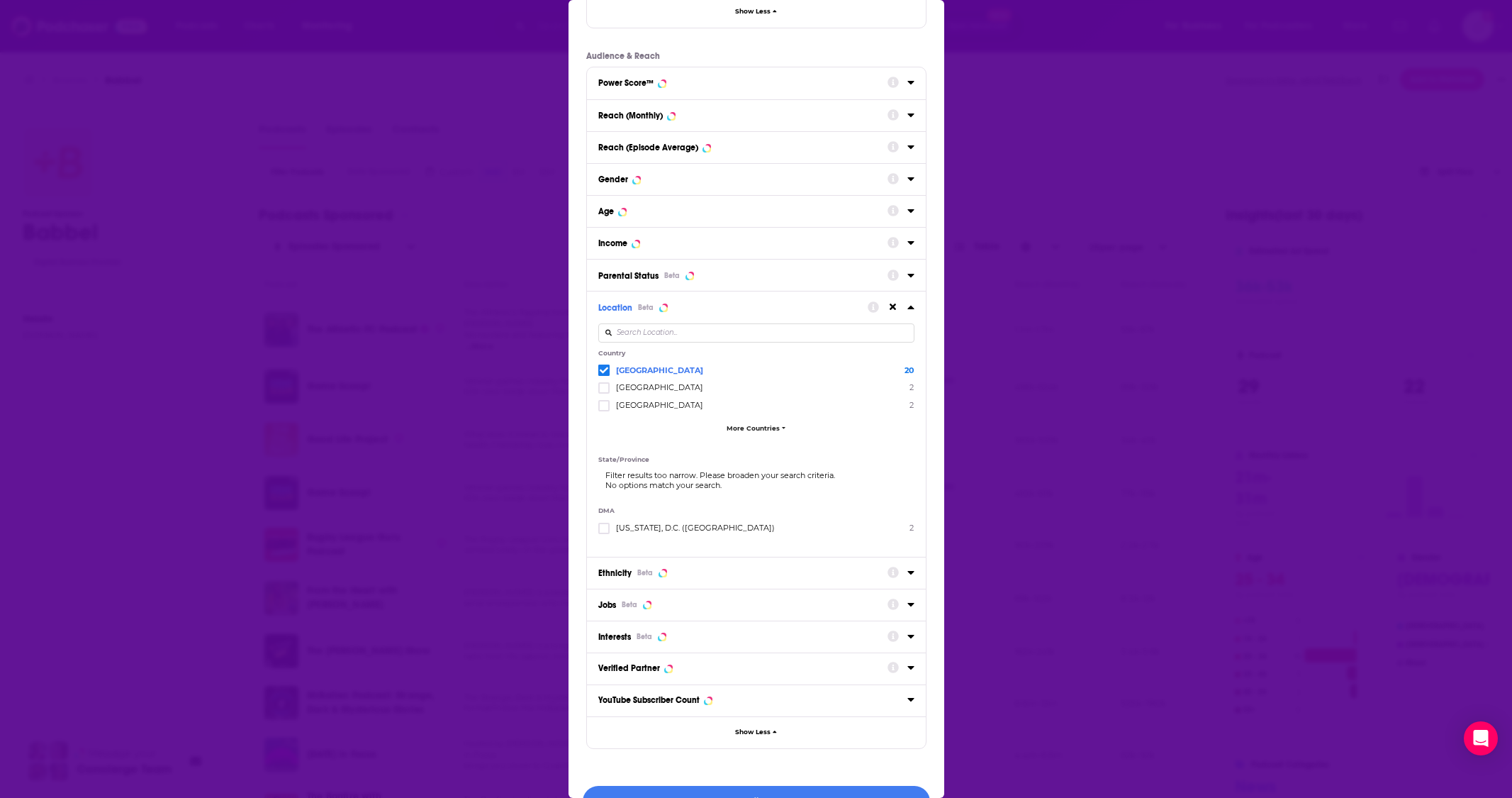
scroll to position [780, 0]
click at [605, 383] on label "Dialog" at bounding box center [603, 385] width 11 height 11
click at [735, 422] on span "More Countries" at bounding box center [753, 425] width 53 height 8
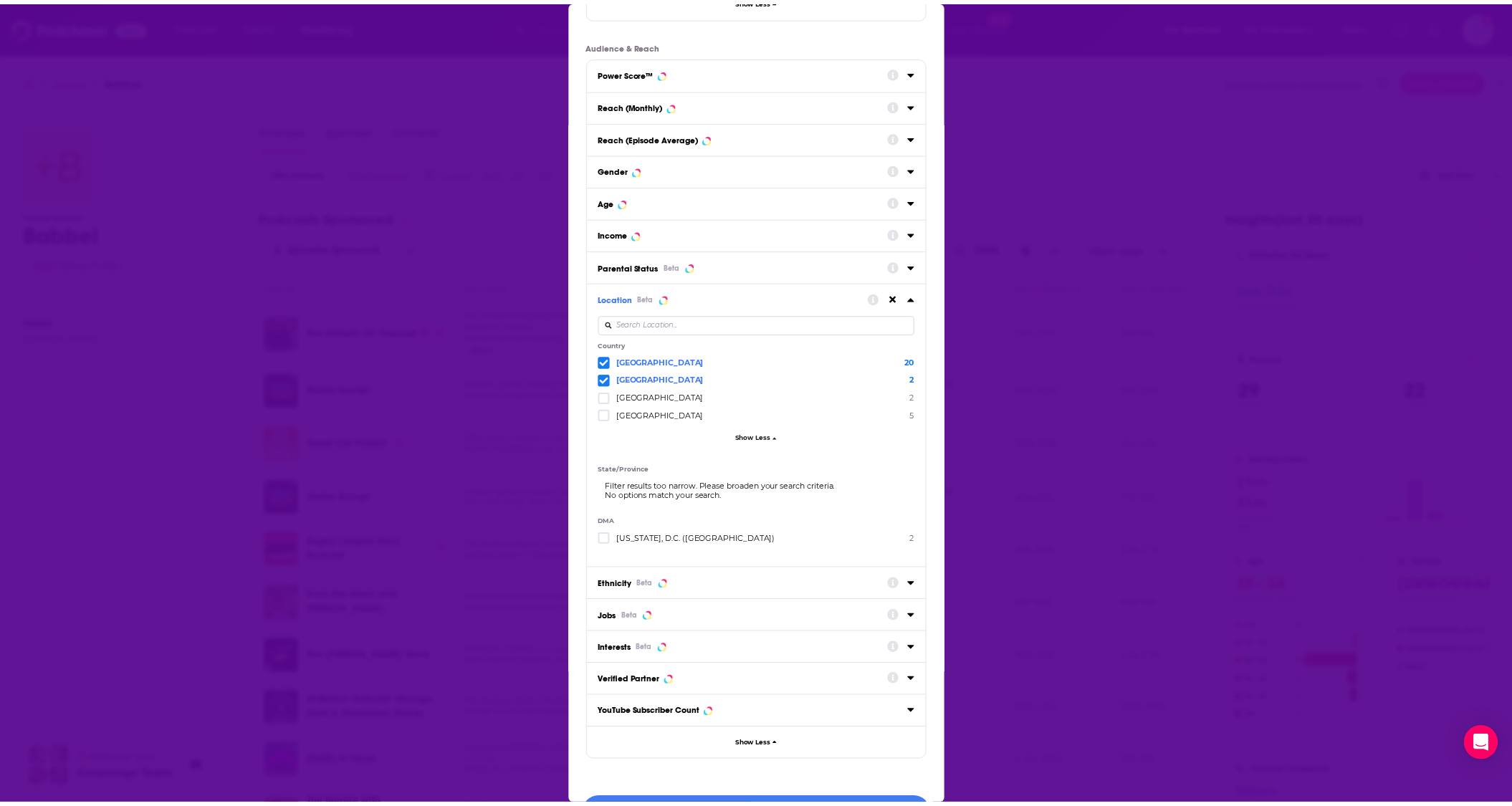
scroll to position [828, 0]
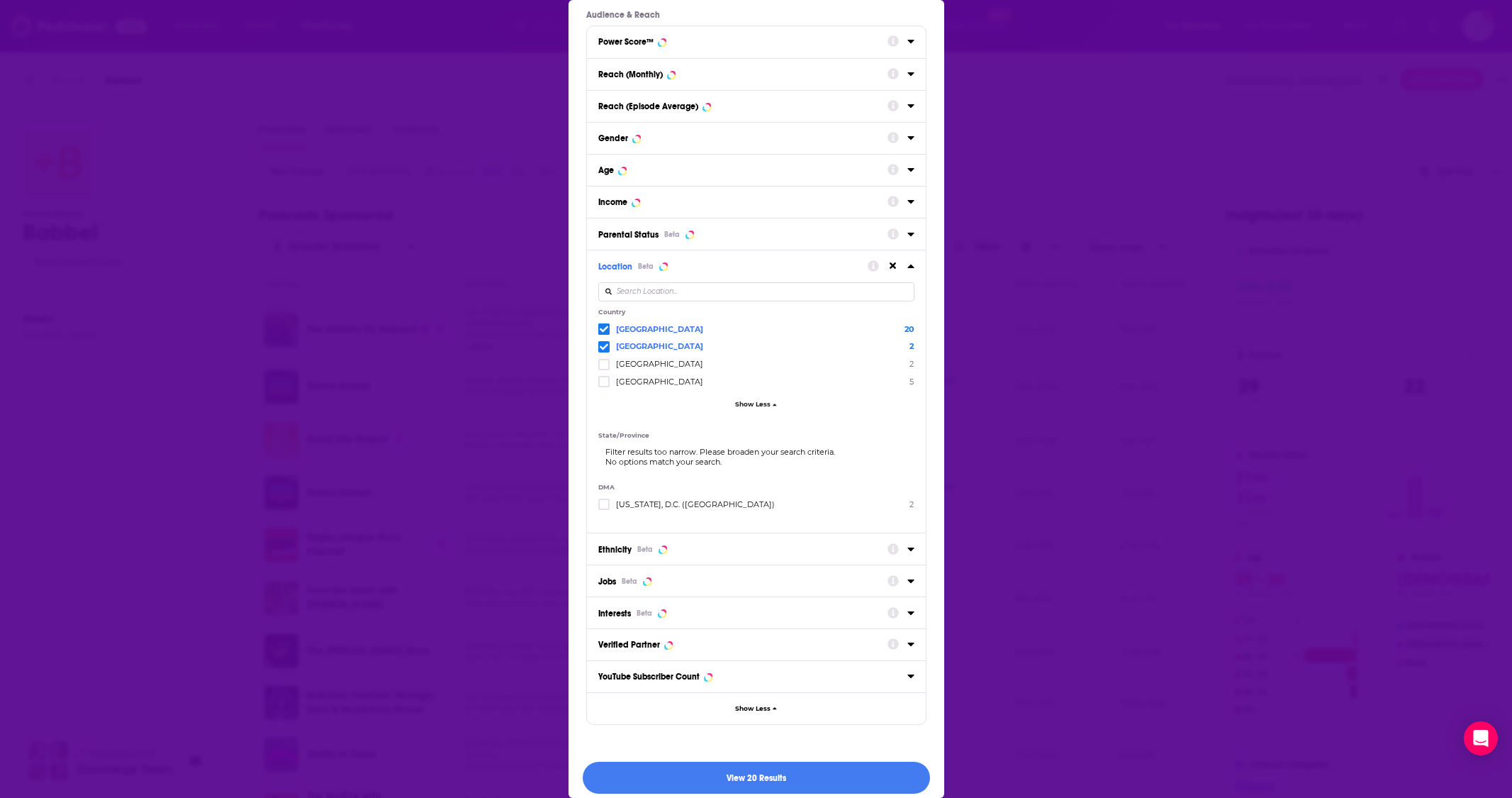
click at [598, 341] on span "Dialog" at bounding box center [603, 346] width 11 height 11
click at [605, 326] on span "Dialog" at bounding box center [603, 329] width 11 height 11
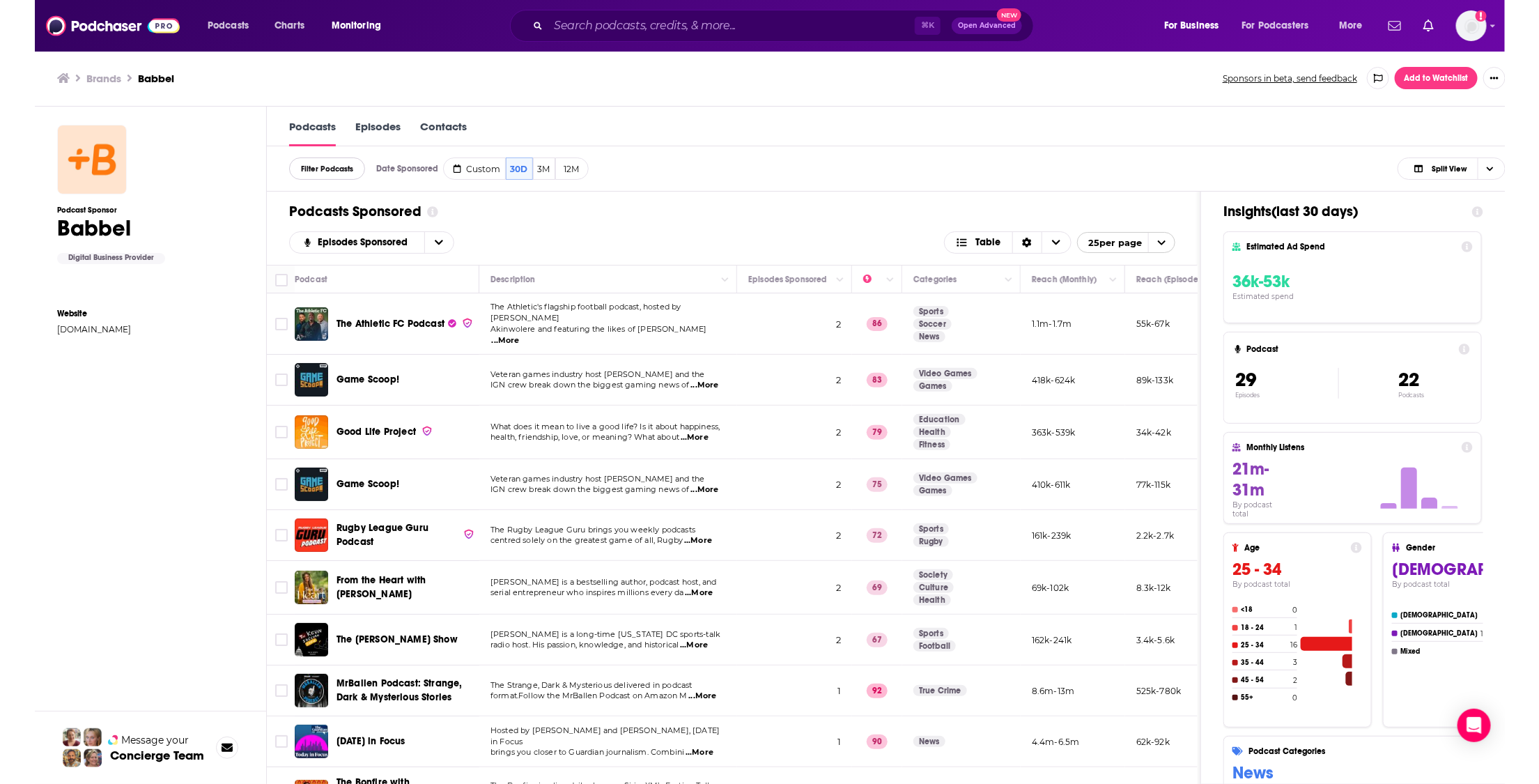
scroll to position [0, 0]
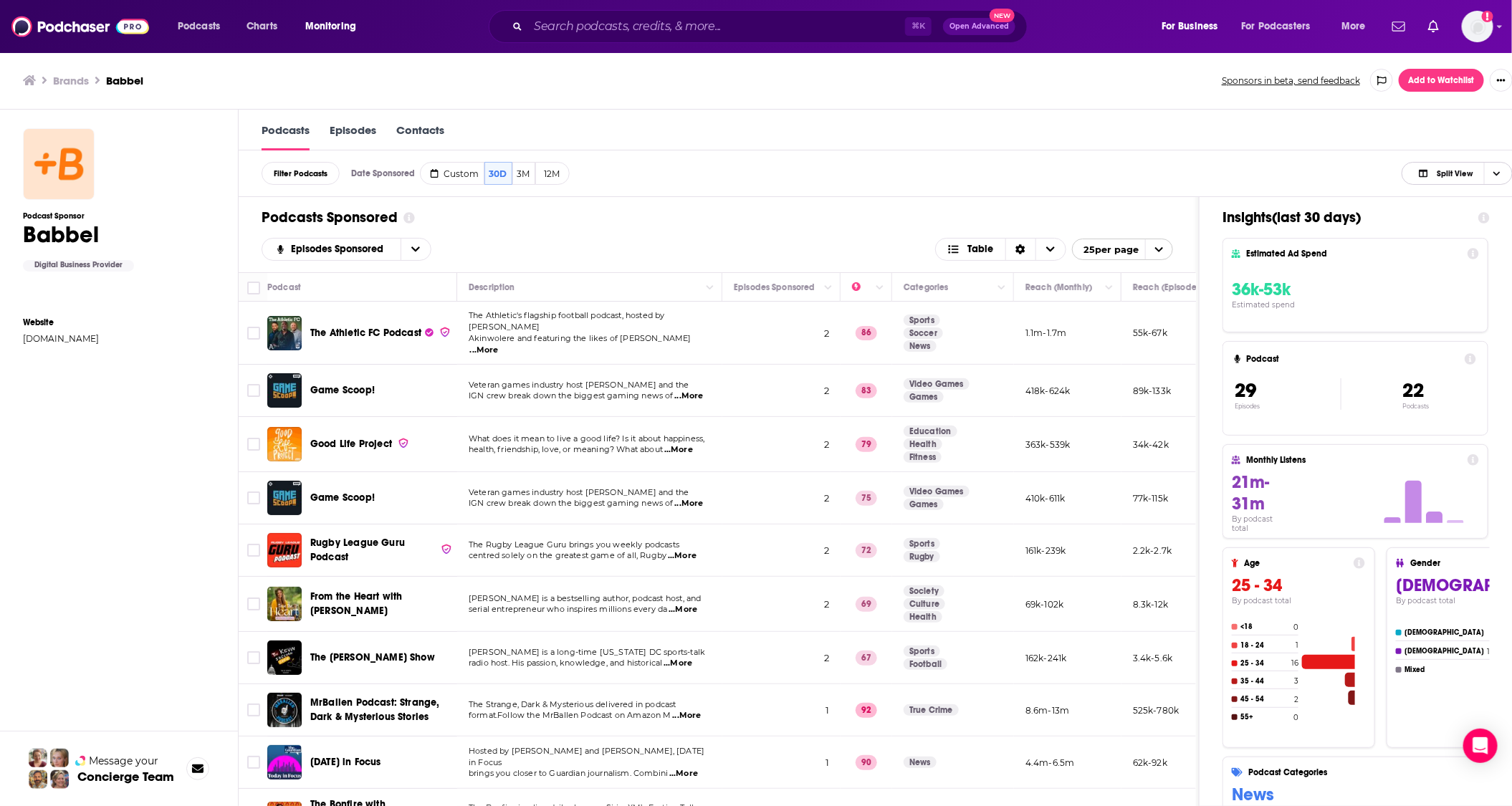
click at [1500, 176] on icon "Choose View" at bounding box center [1497, 173] width 7 height 8
click at [1477, 225] on span "Podcast Only" at bounding box center [1466, 221] width 71 height 8
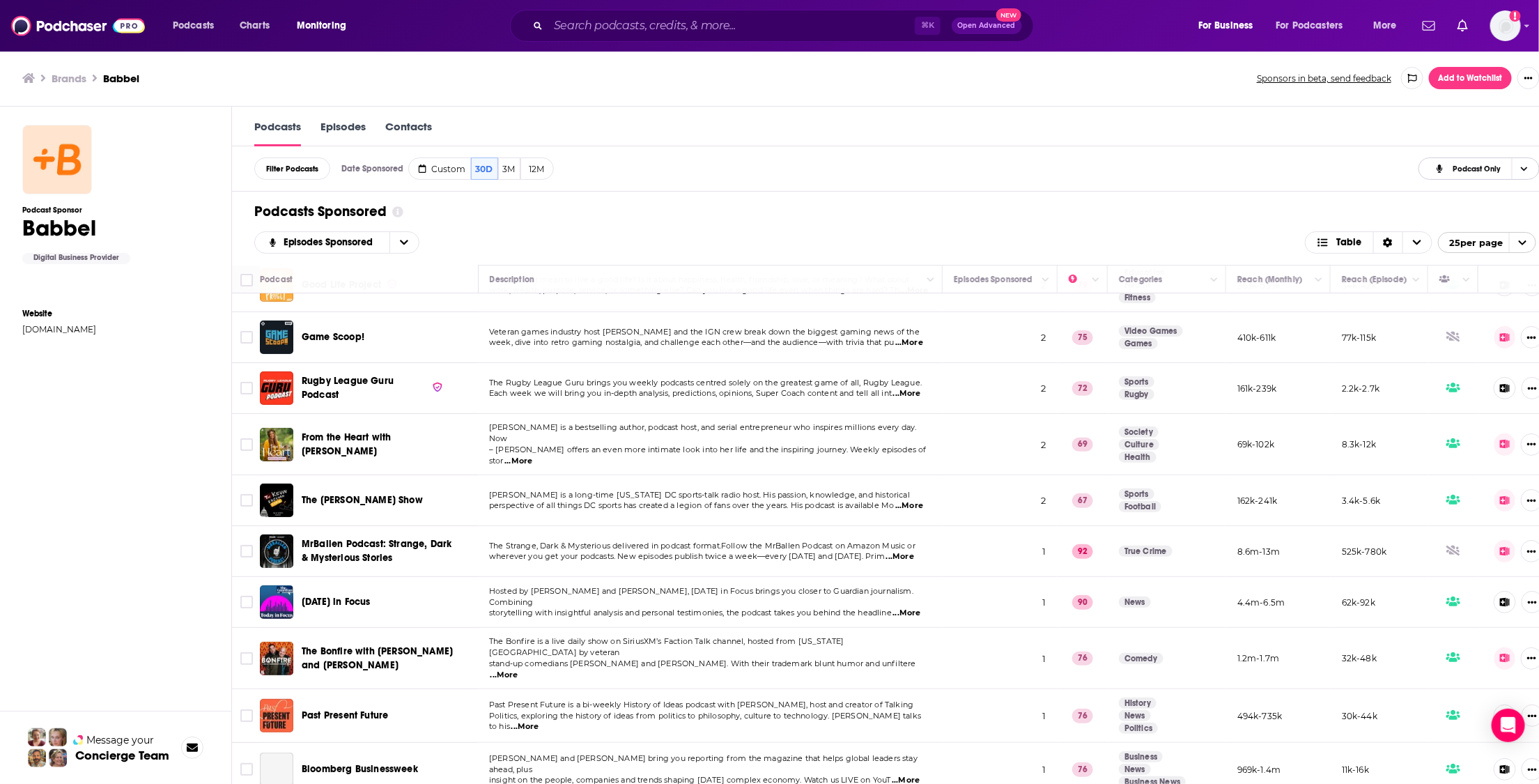
scroll to position [450, 0]
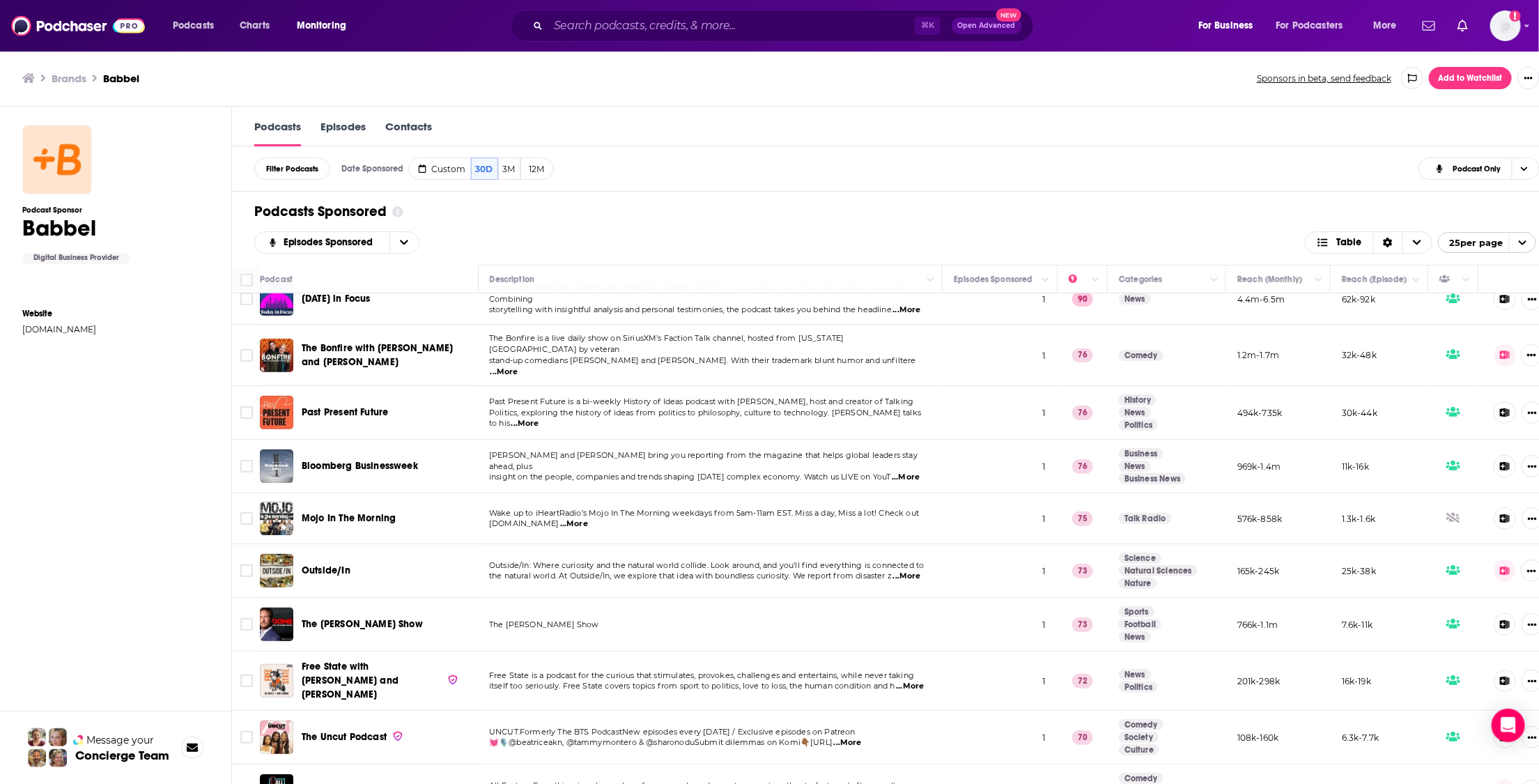
click at [75, 370] on div "Podcast Sponsor Babbel Digital Business Provider Website [DOMAIN_NAME]" at bounding box center [116, 467] width 187 height 692
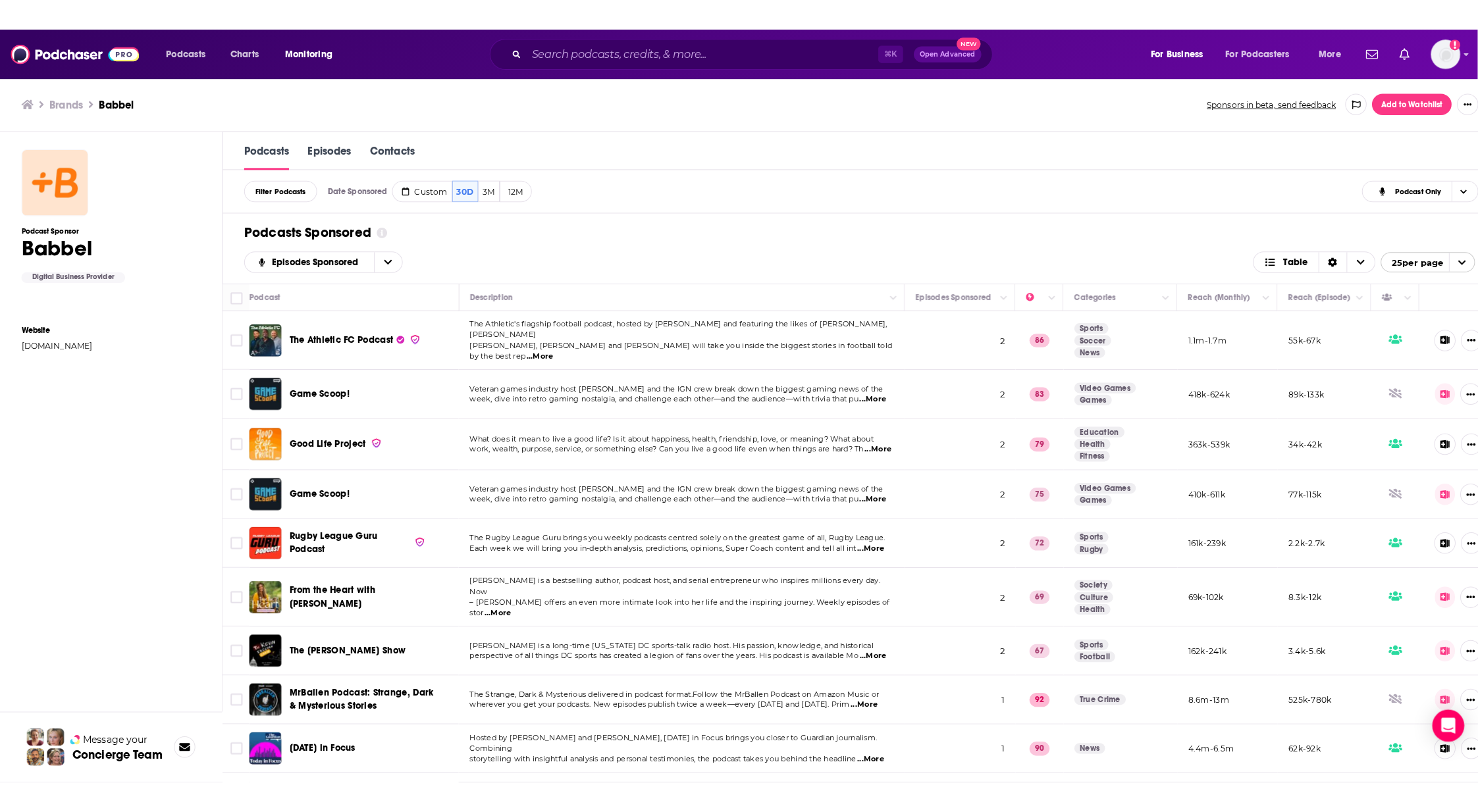
scroll to position [0, 0]
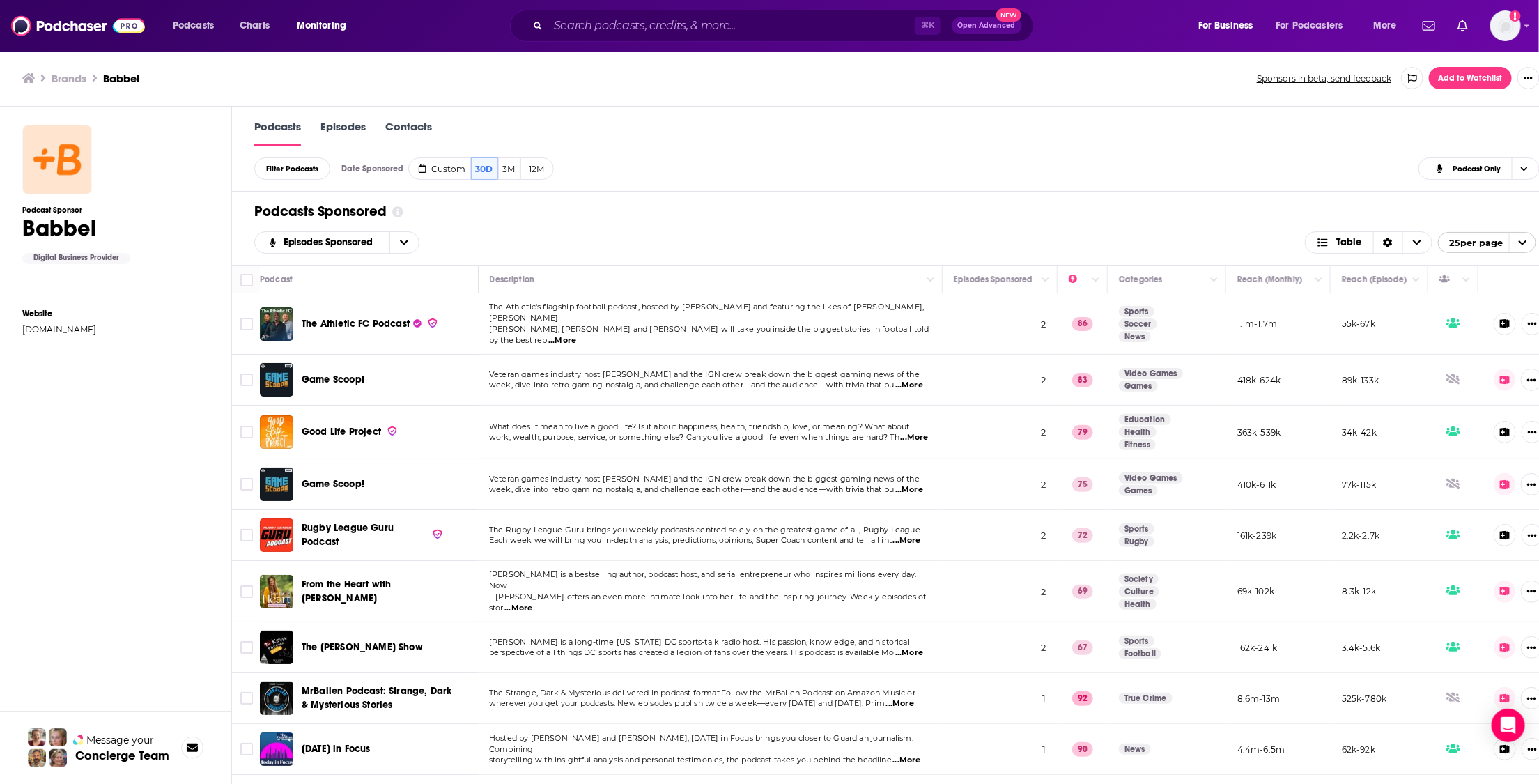
click at [38, 427] on div "Podcast Sponsor Babbel Digital Business Provider Website [DOMAIN_NAME]" at bounding box center [116, 467] width 187 height 692
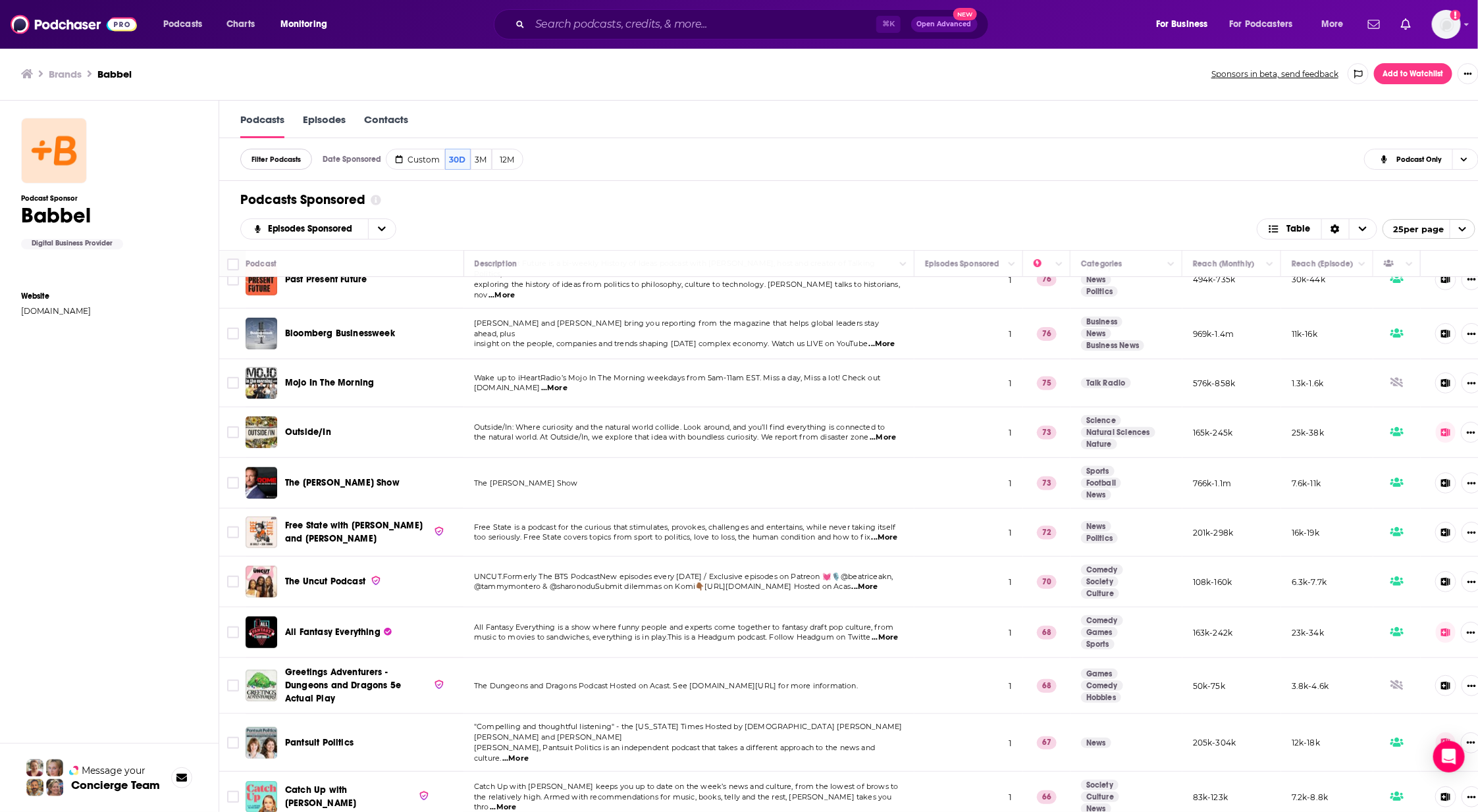
click at [282, 164] on button "Filter Podcasts" at bounding box center [276, 159] width 72 height 21
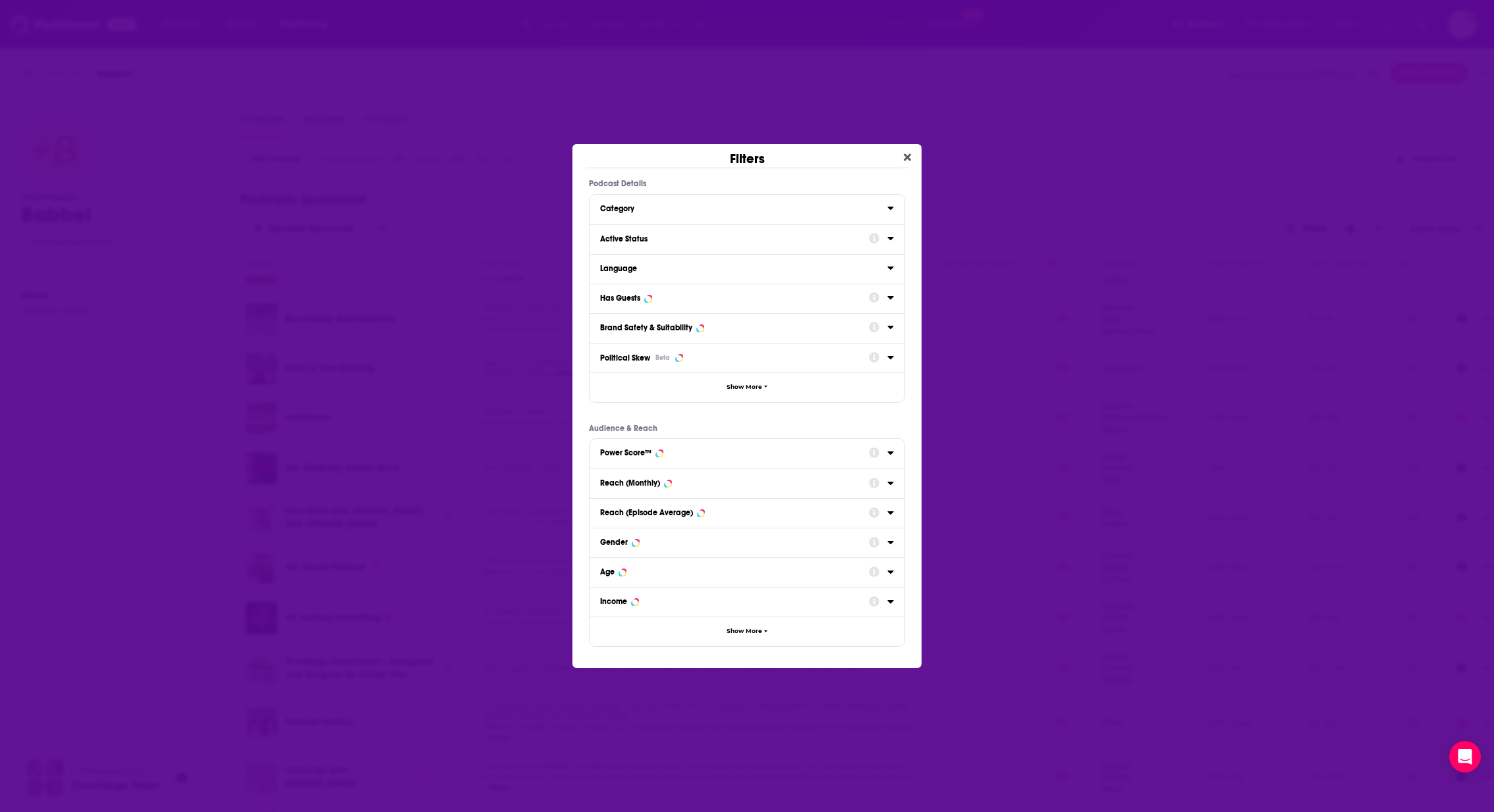
click at [708, 268] on div "Language" at bounding box center [739, 268] width 279 height 9
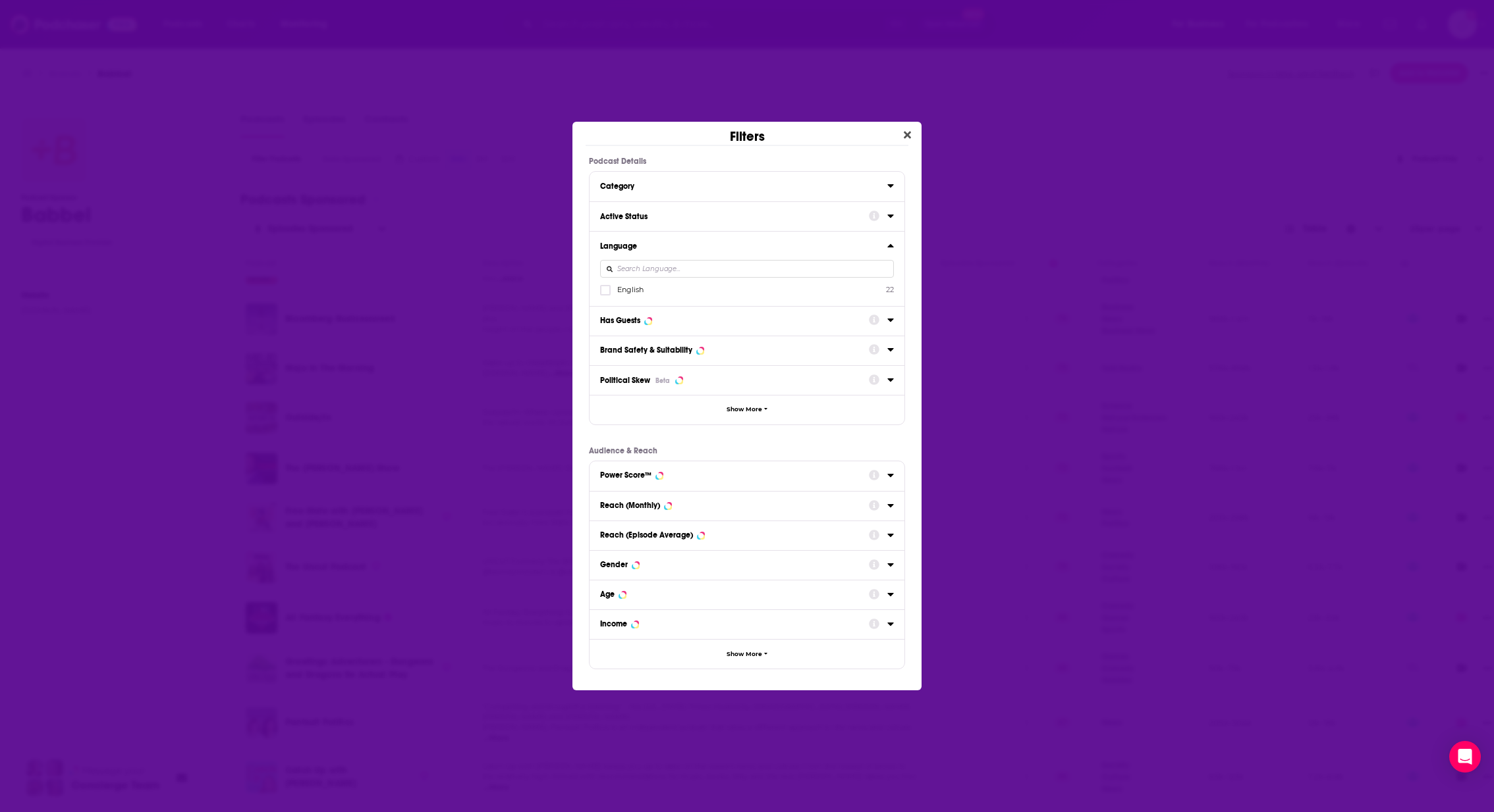
click at [889, 238] on div "Dialog" at bounding box center [890, 245] width 7 height 16
click at [892, 249] on icon "Dialog" at bounding box center [890, 245] width 7 height 11
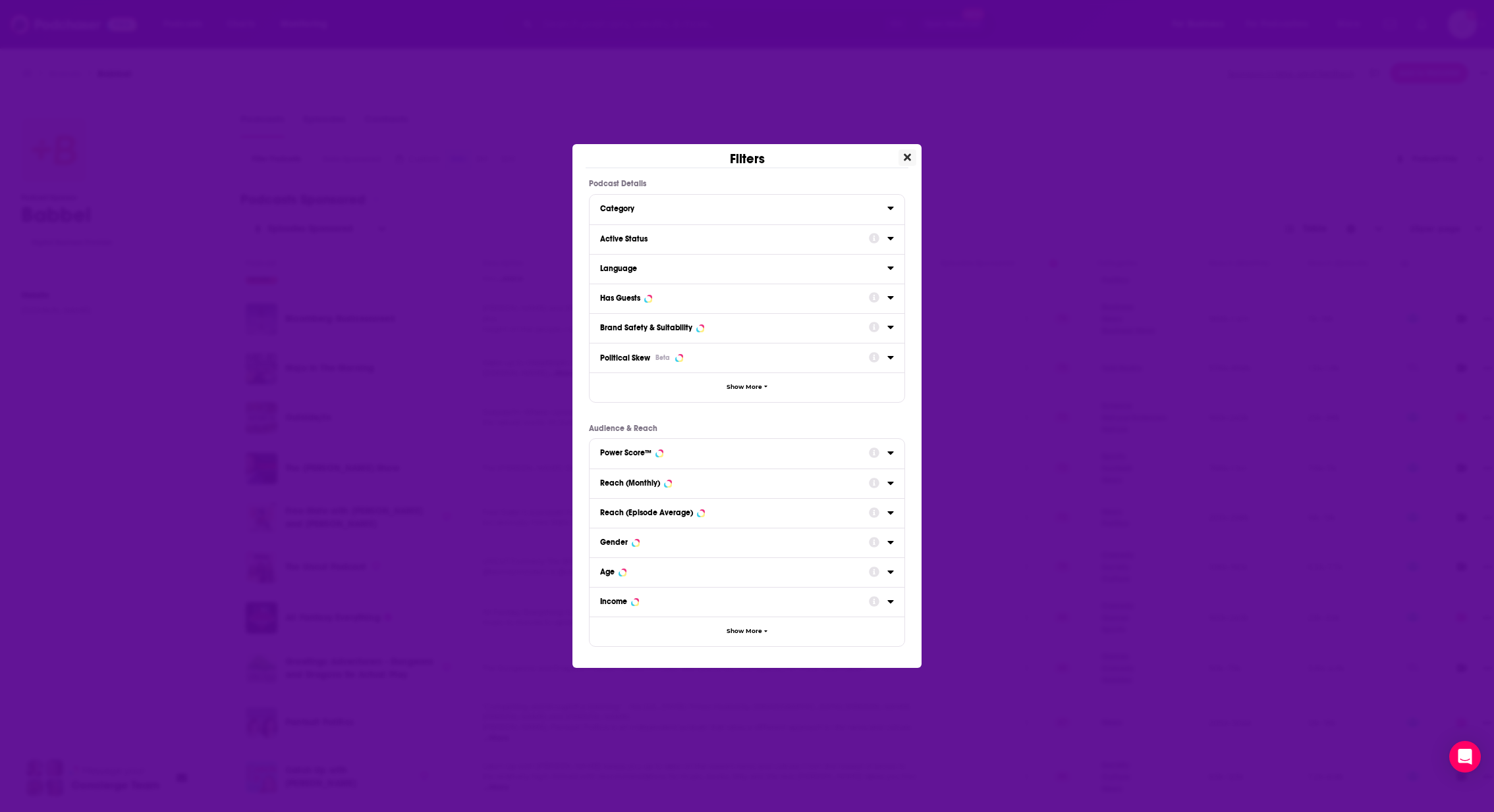
click at [908, 157] on icon "Close" at bounding box center [907, 157] width 7 height 7
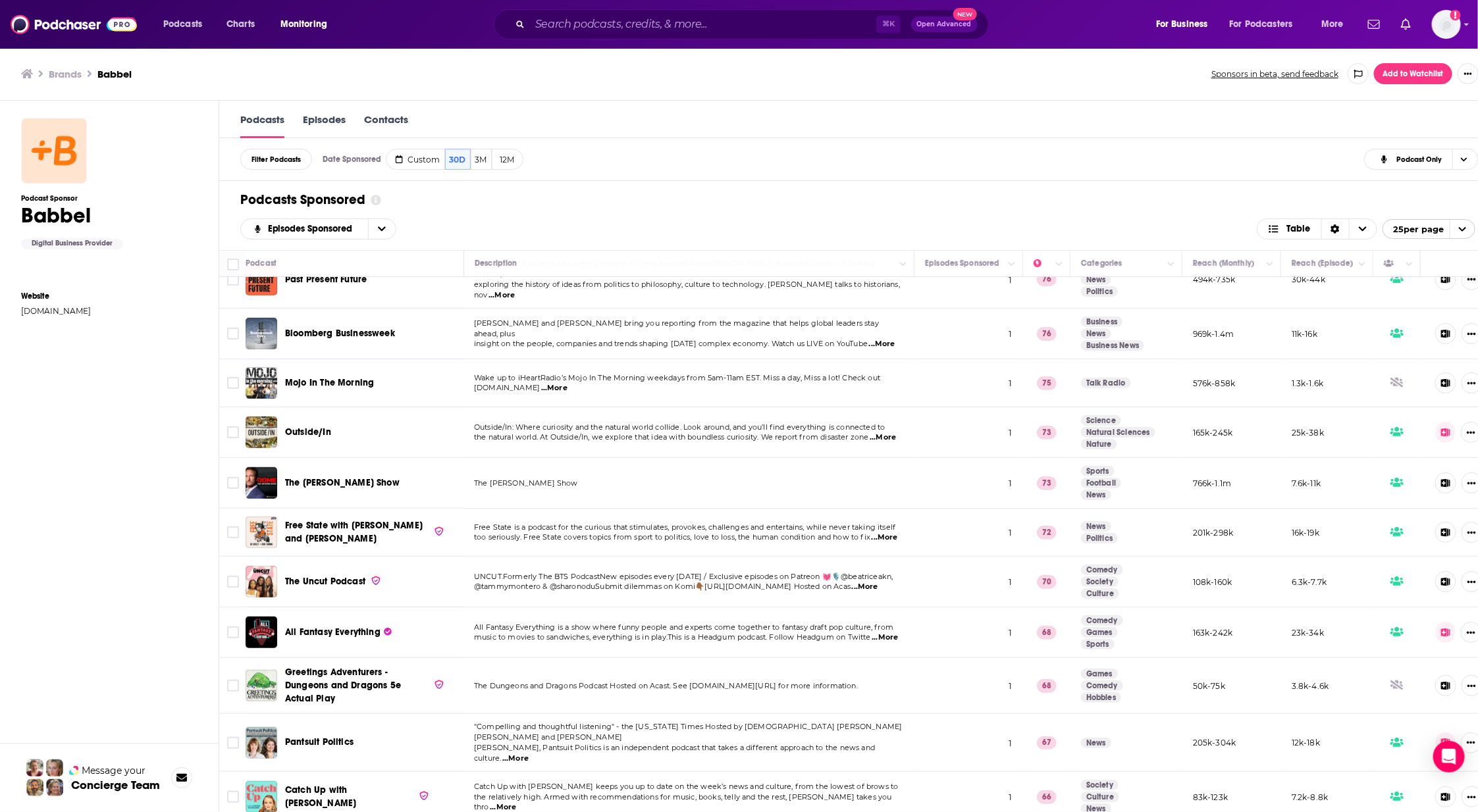
click at [322, 120] on link "Episodes" at bounding box center [324, 125] width 43 height 25
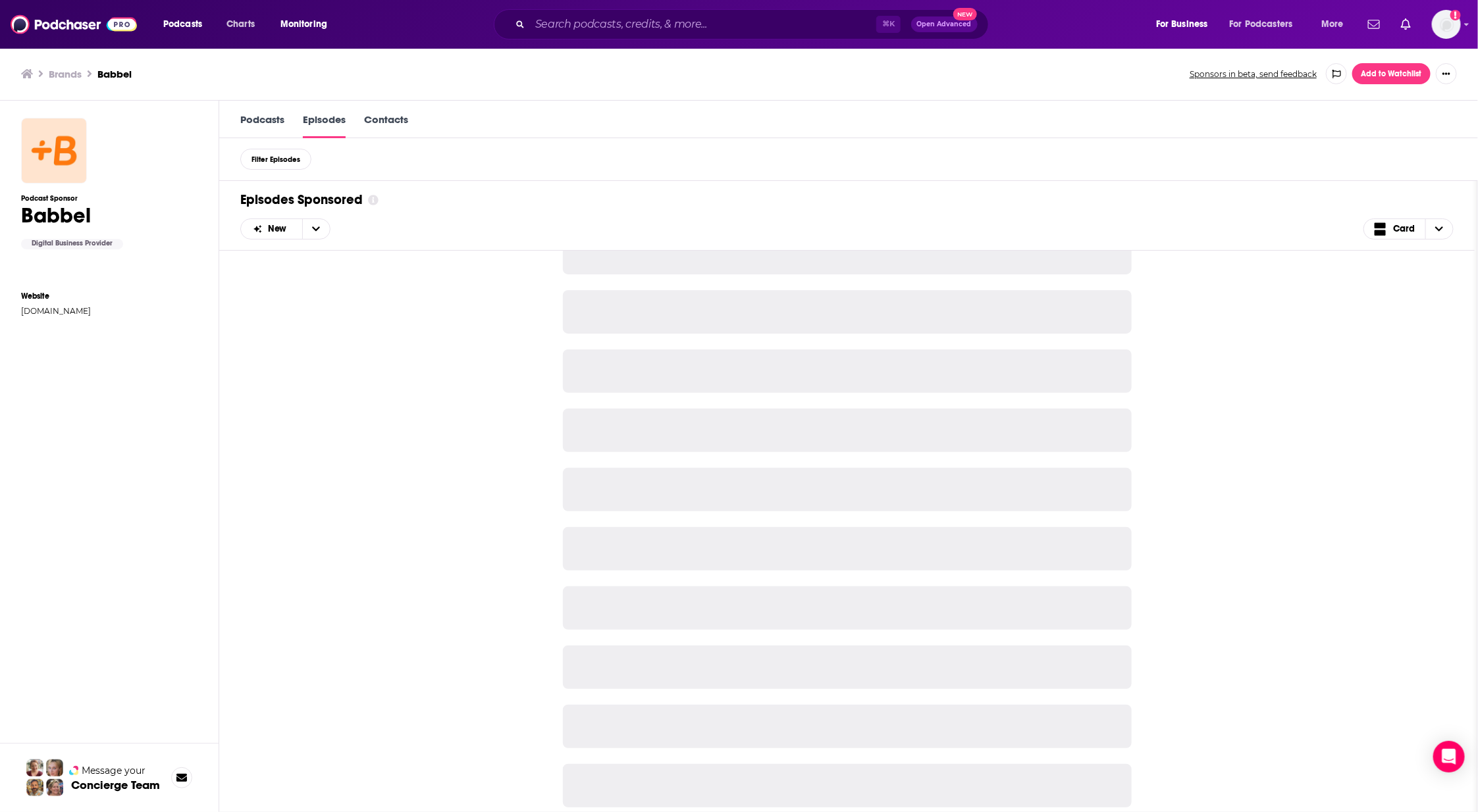
scroll to position [1751, 0]
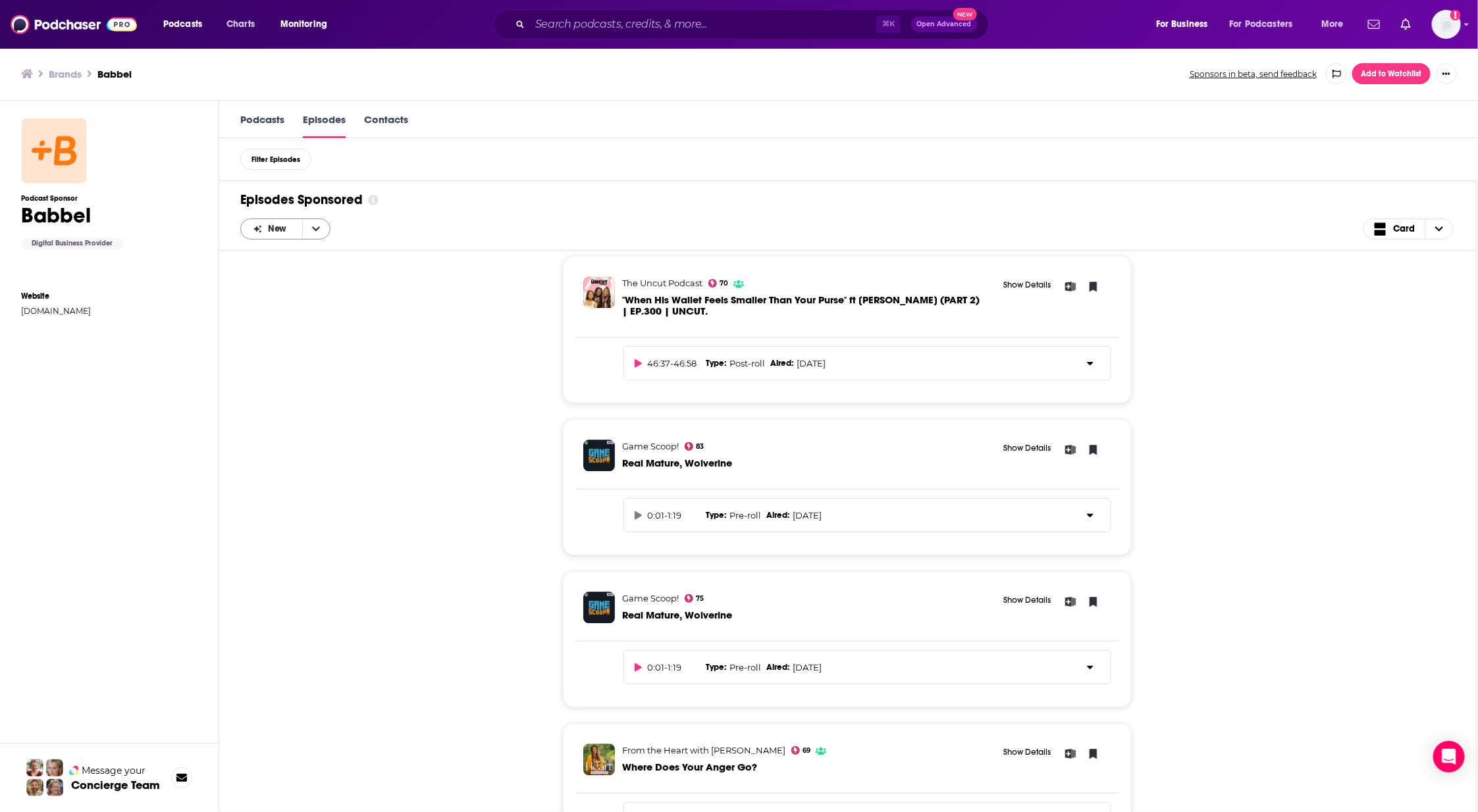
click at [314, 222] on button "open menu" at bounding box center [317, 229] width 28 height 20
click at [1332, 294] on div "The Cycling Podcast 76 SlovAlien Show Details 52:59 - 54:49 Type : Mid-roll Air…" at bounding box center [847, 532] width 1214 height 562
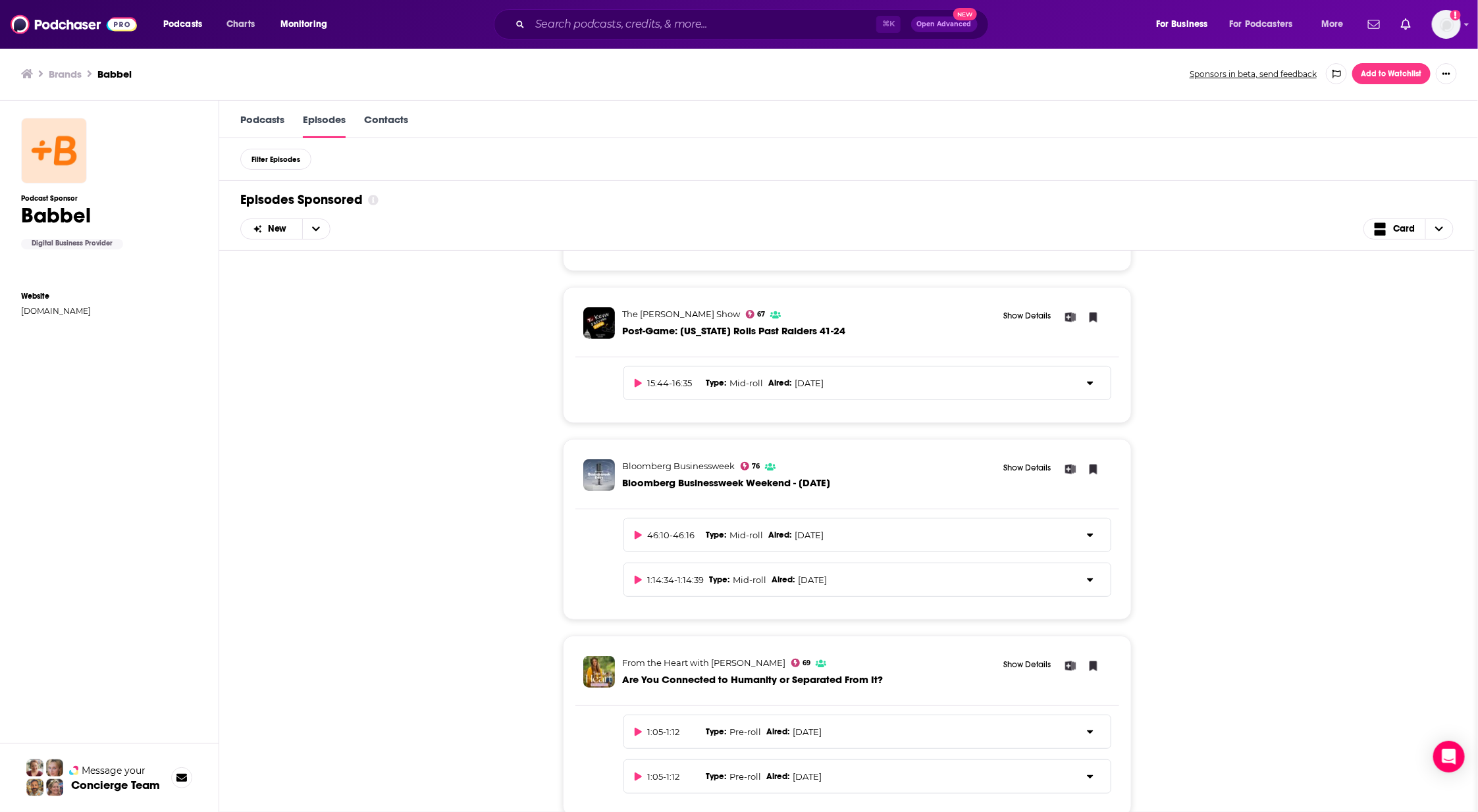
scroll to position [3557, 0]
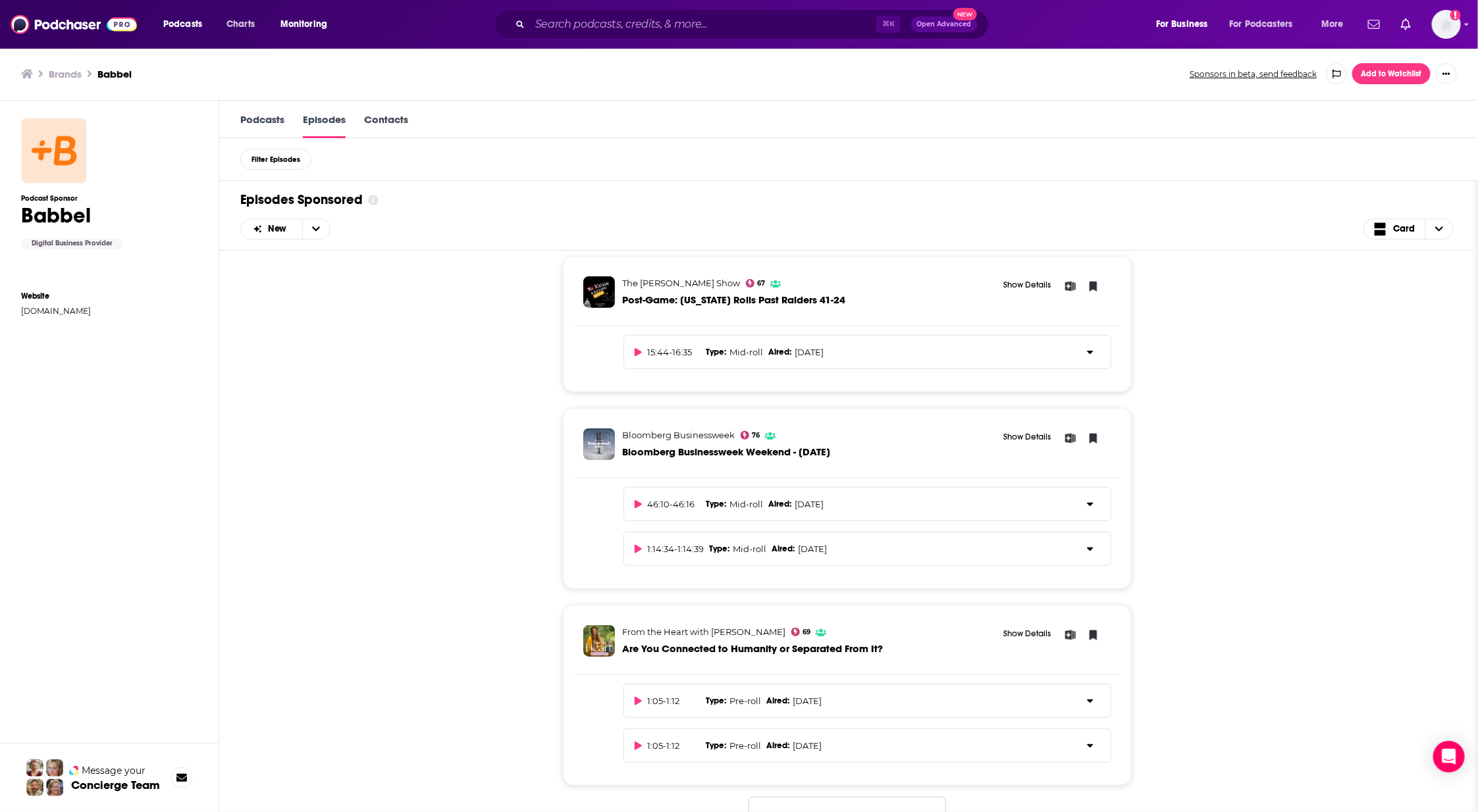
click at [260, 114] on link "Podcasts" at bounding box center [263, 125] width 44 height 25
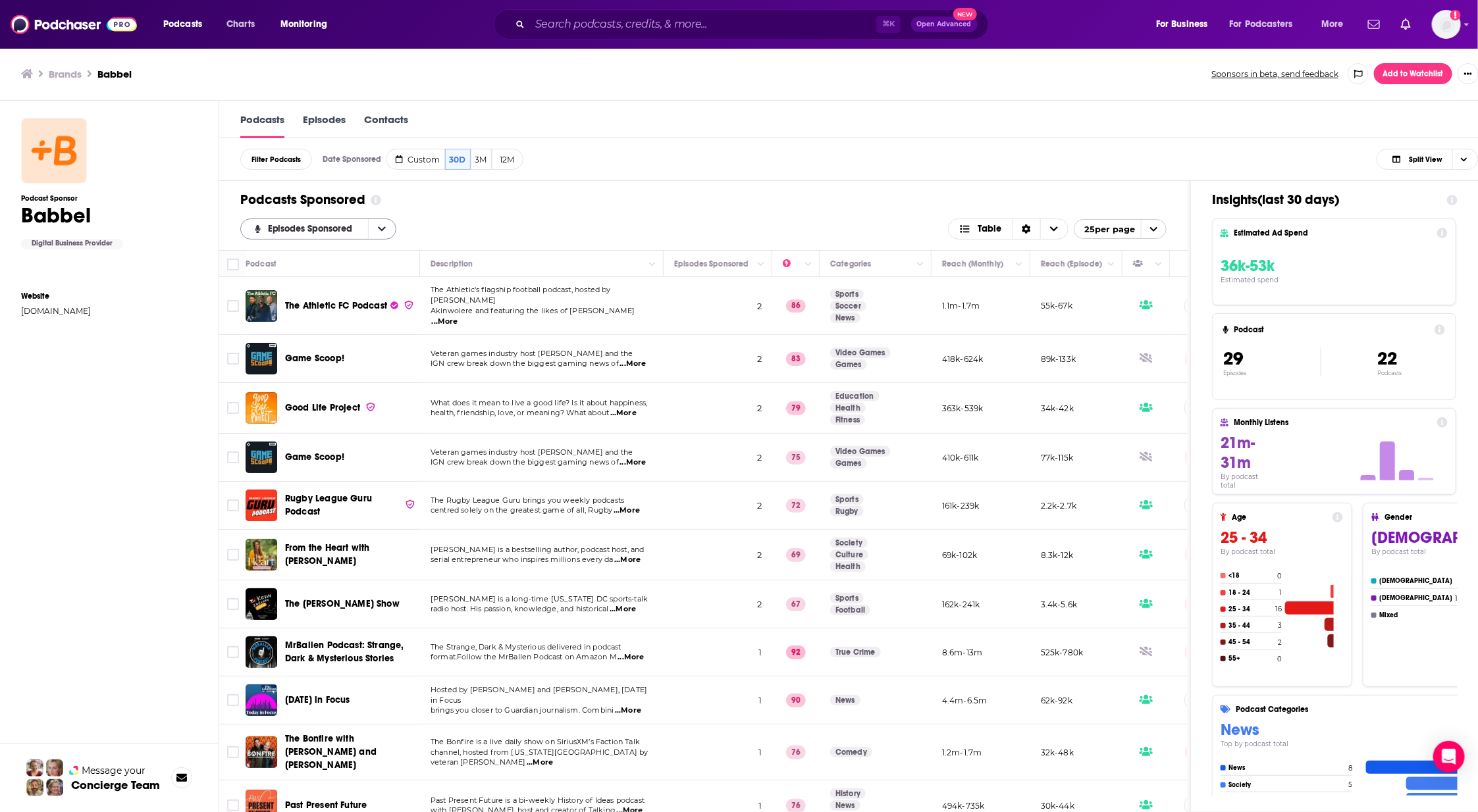
click at [388, 219] on button "open menu" at bounding box center [382, 229] width 28 height 20
click at [473, 215] on div "Podcasts Sponsored Episodes Sponsored Episodes Sponsored By Rating New Power Sc…" at bounding box center [703, 215] width 968 height 70
click at [423, 161] on span "Custom" at bounding box center [424, 159] width 32 height 10
select select "8"
select select "2025"
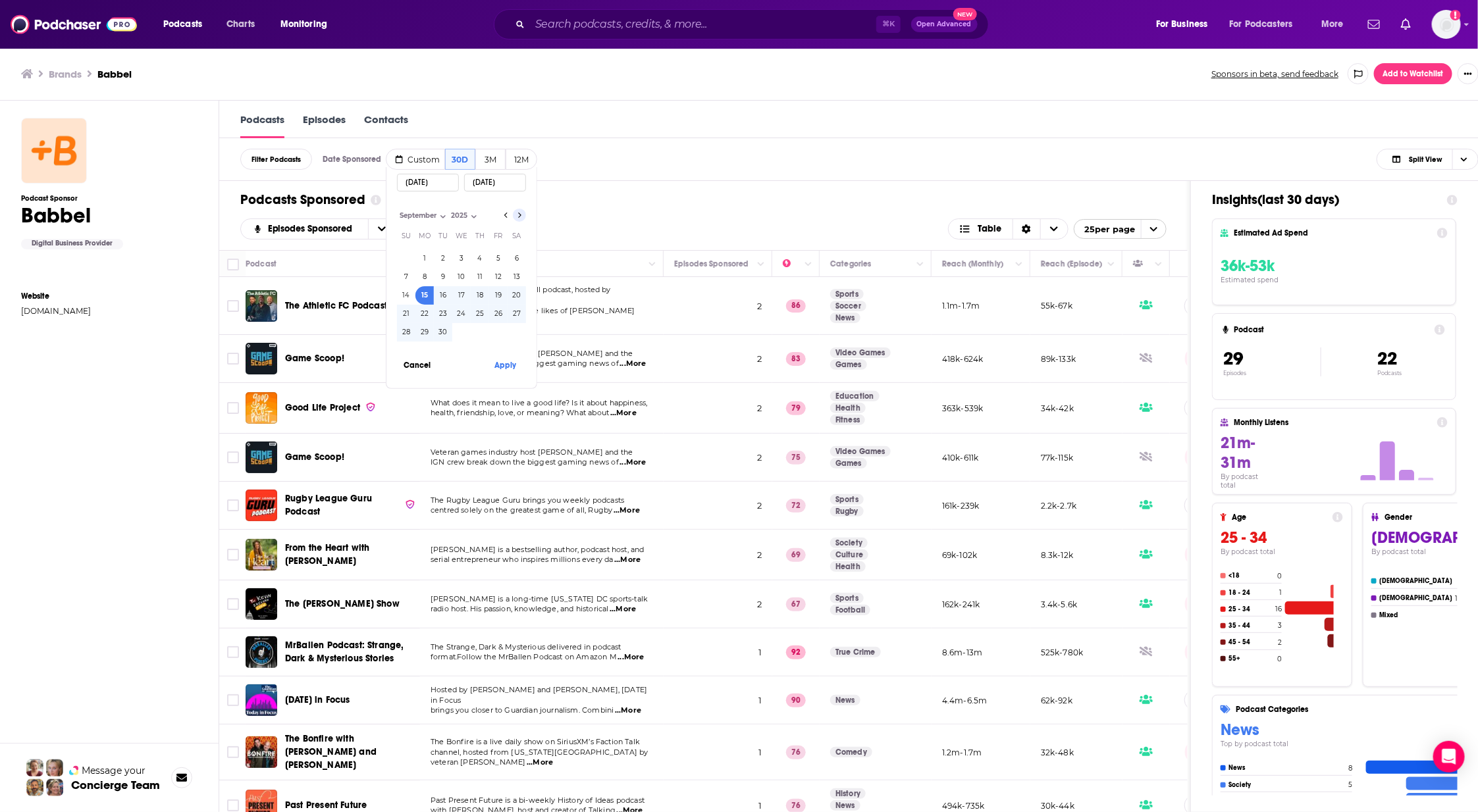
click at [518, 211] on icon "Go to next month" at bounding box center [519, 215] width 5 height 11
select select "9"
click at [400, 294] on button "12" at bounding box center [406, 295] width 19 height 19
type input "[DATE]"
click at [500, 370] on button "Apply" at bounding box center [505, 365] width 39 height 25
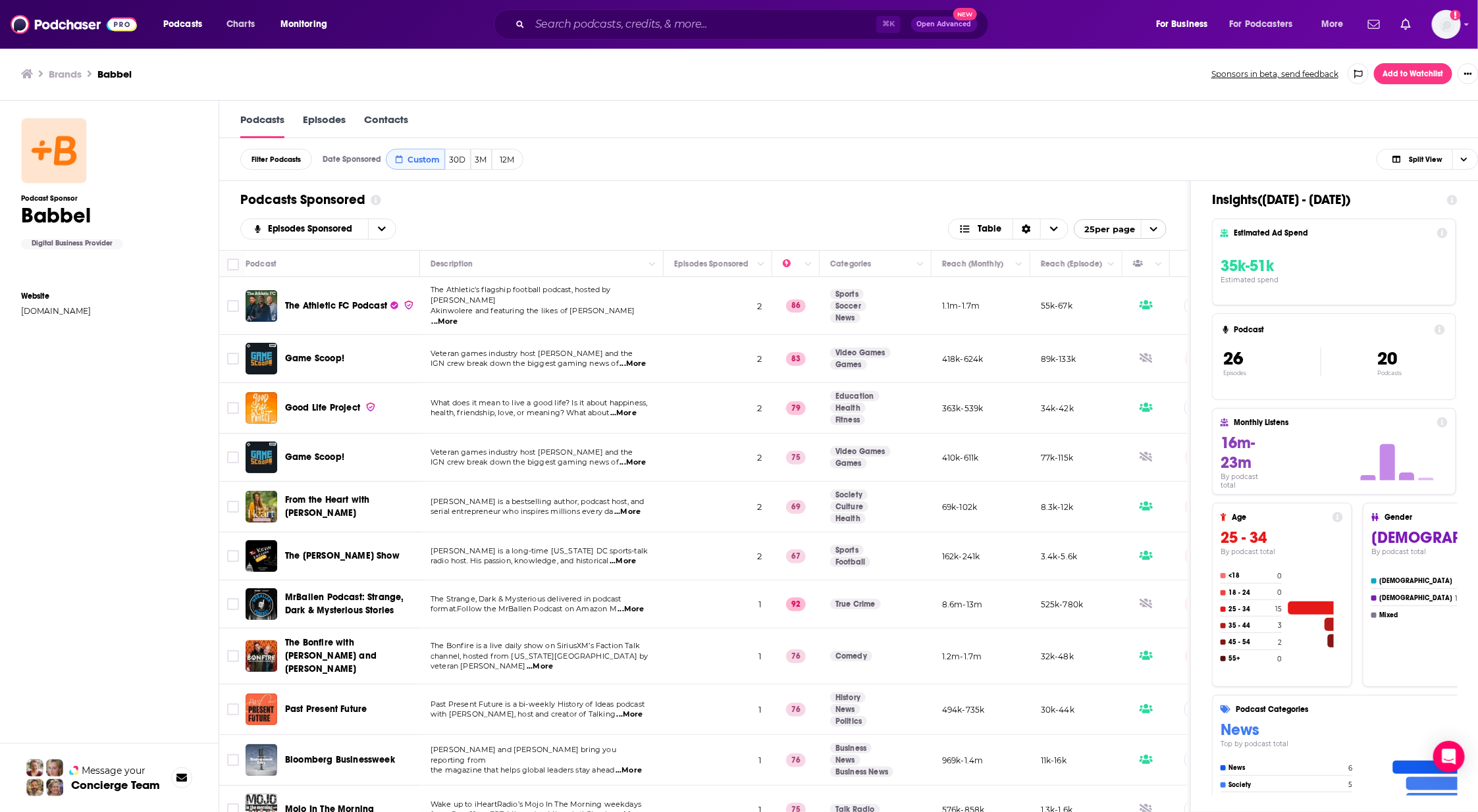
click at [1158, 230] on icon "open menu" at bounding box center [1154, 229] width 8 height 8
click at [1131, 294] on button "100 per page" at bounding box center [1121, 293] width 92 height 20
click at [1389, 161] on span "Choose View" at bounding box center [1463, 159] width 22 height 20
click at [1389, 204] on span "Podcast Only" at bounding box center [1436, 203] width 65 height 7
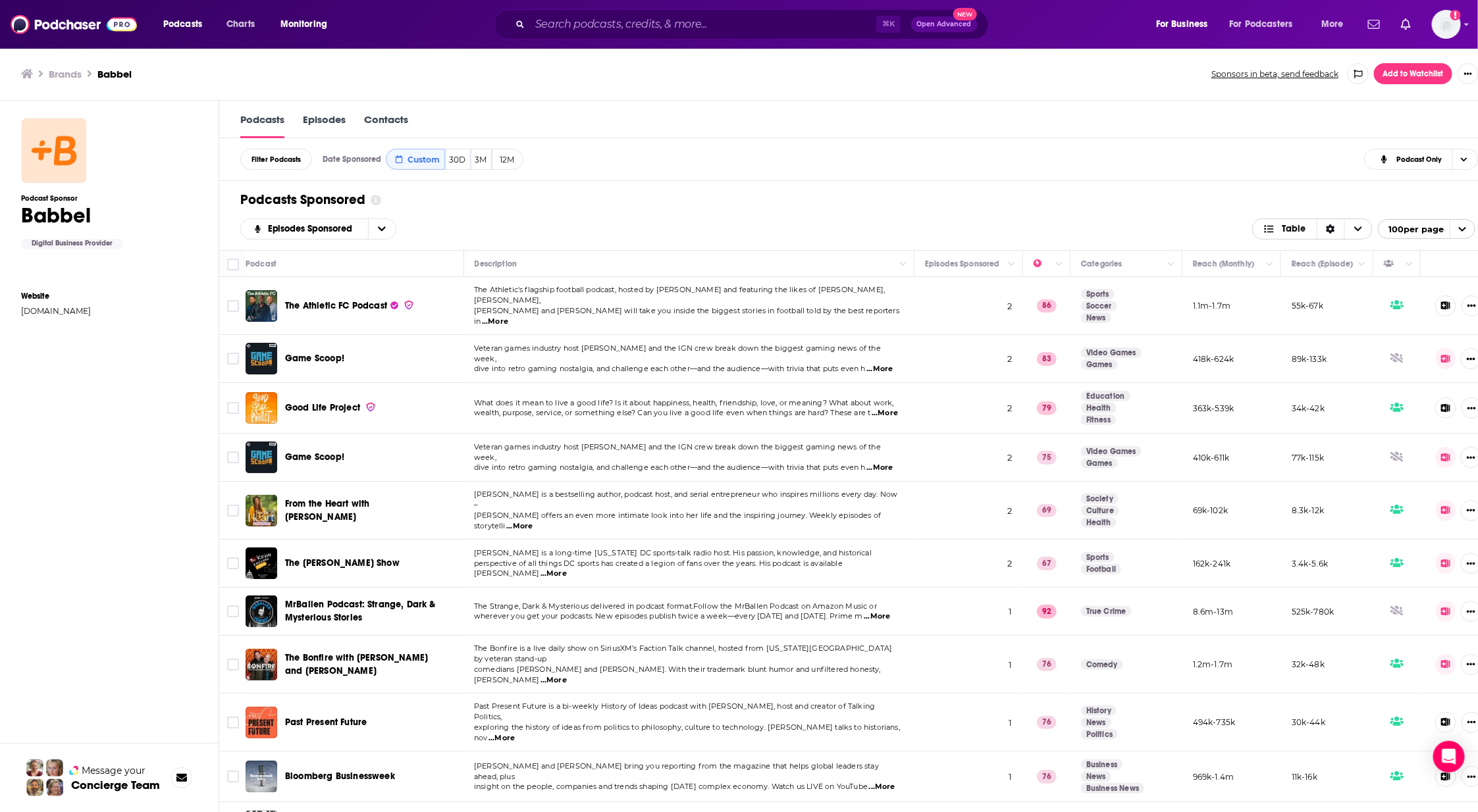
click at [1342, 233] on div "Sort Direction" at bounding box center [1331, 229] width 28 height 20
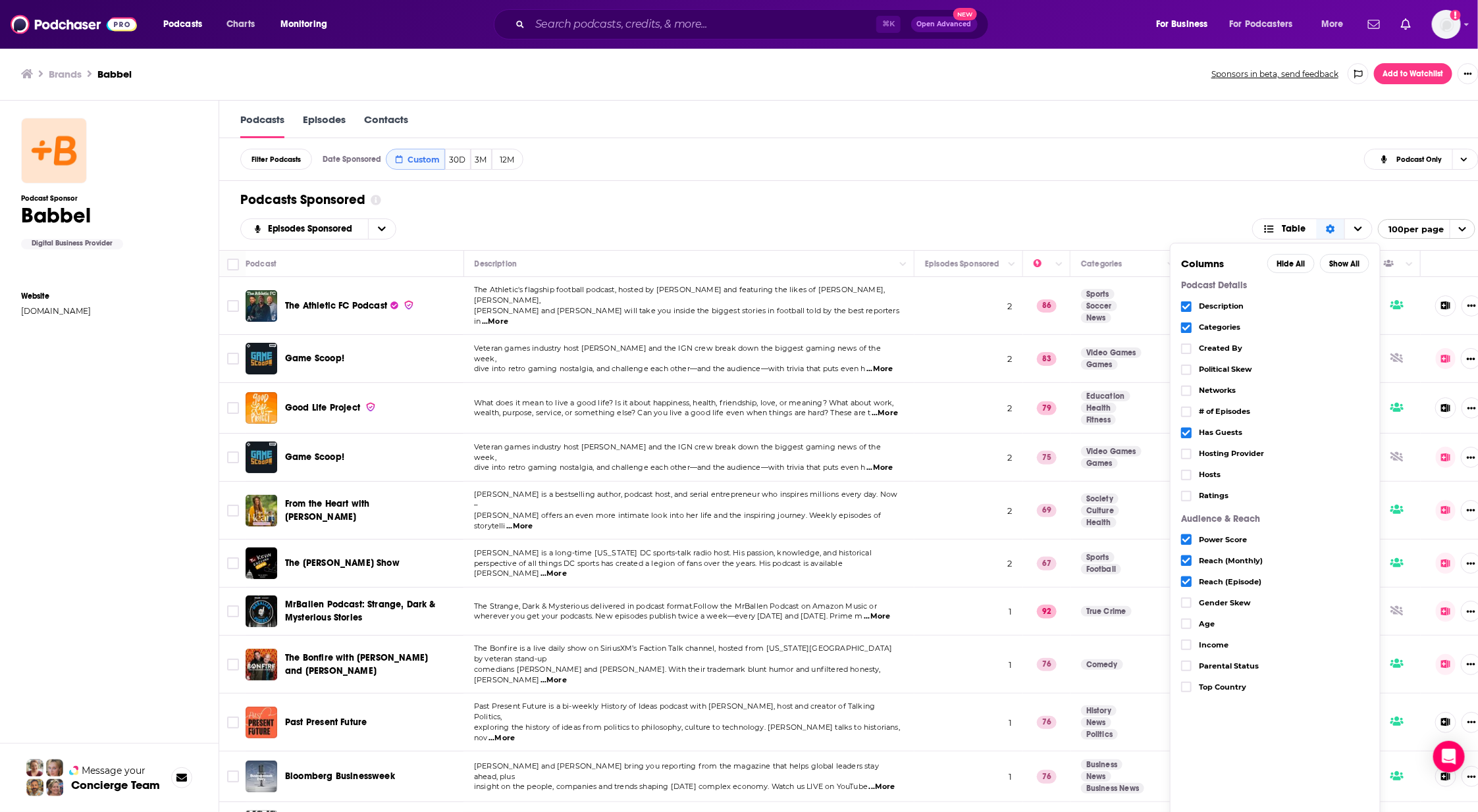
click at [1190, 303] on icon "Choose View" at bounding box center [1187, 307] width 8 height 8
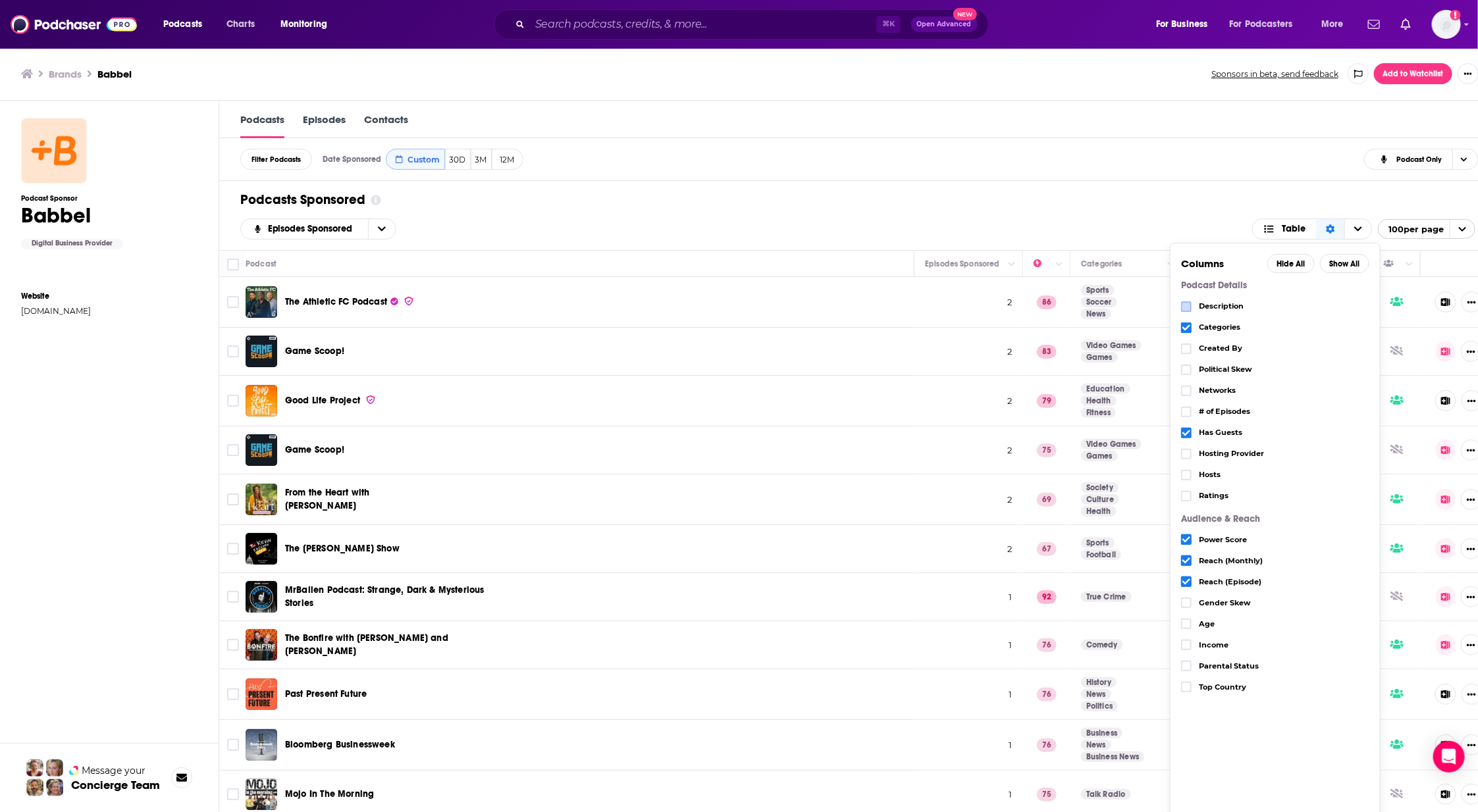
click at [1190, 431] on icon "Choose View" at bounding box center [1187, 433] width 8 height 8
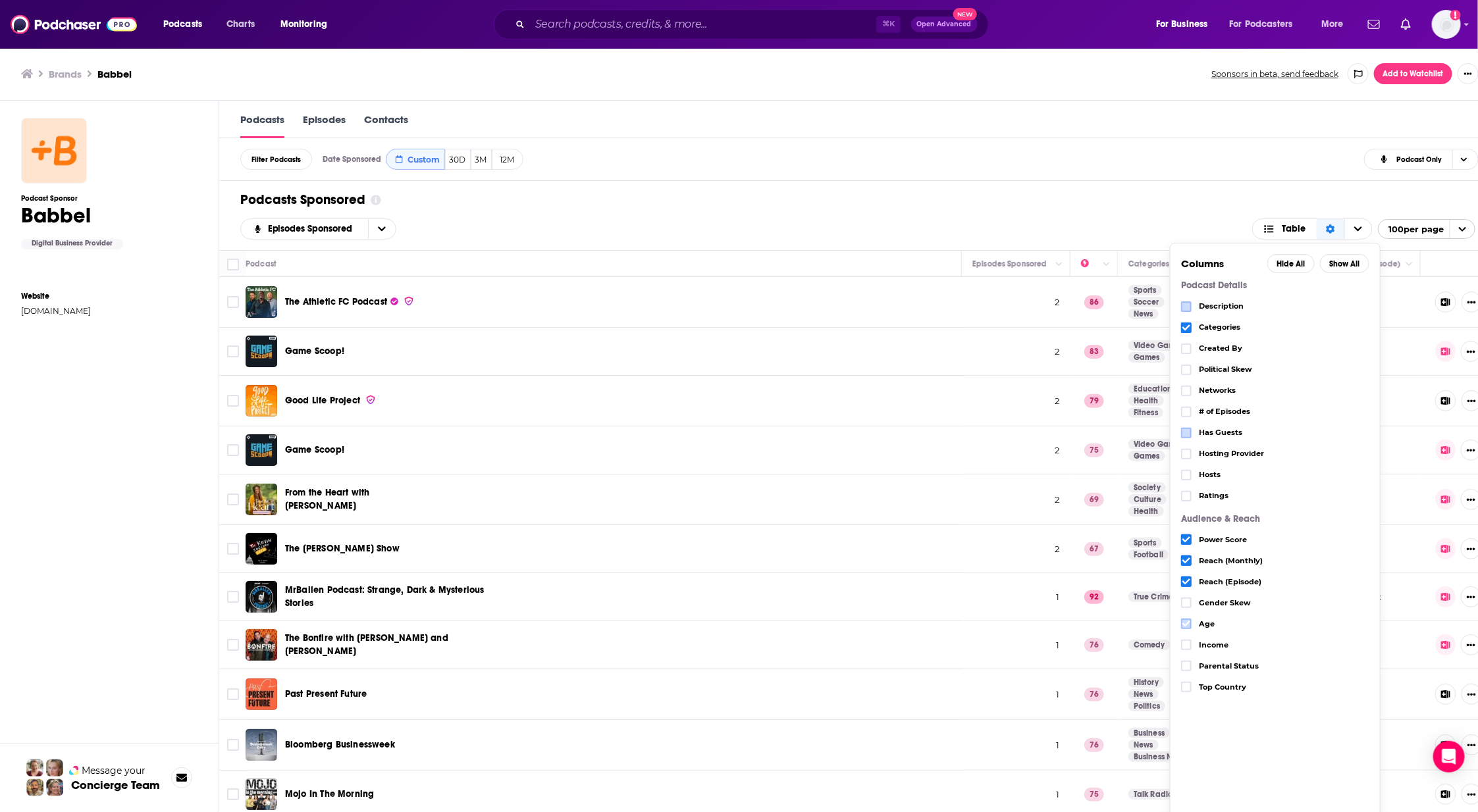
click at [1192, 619] on label "Choose View" at bounding box center [1186, 624] width 11 height 11
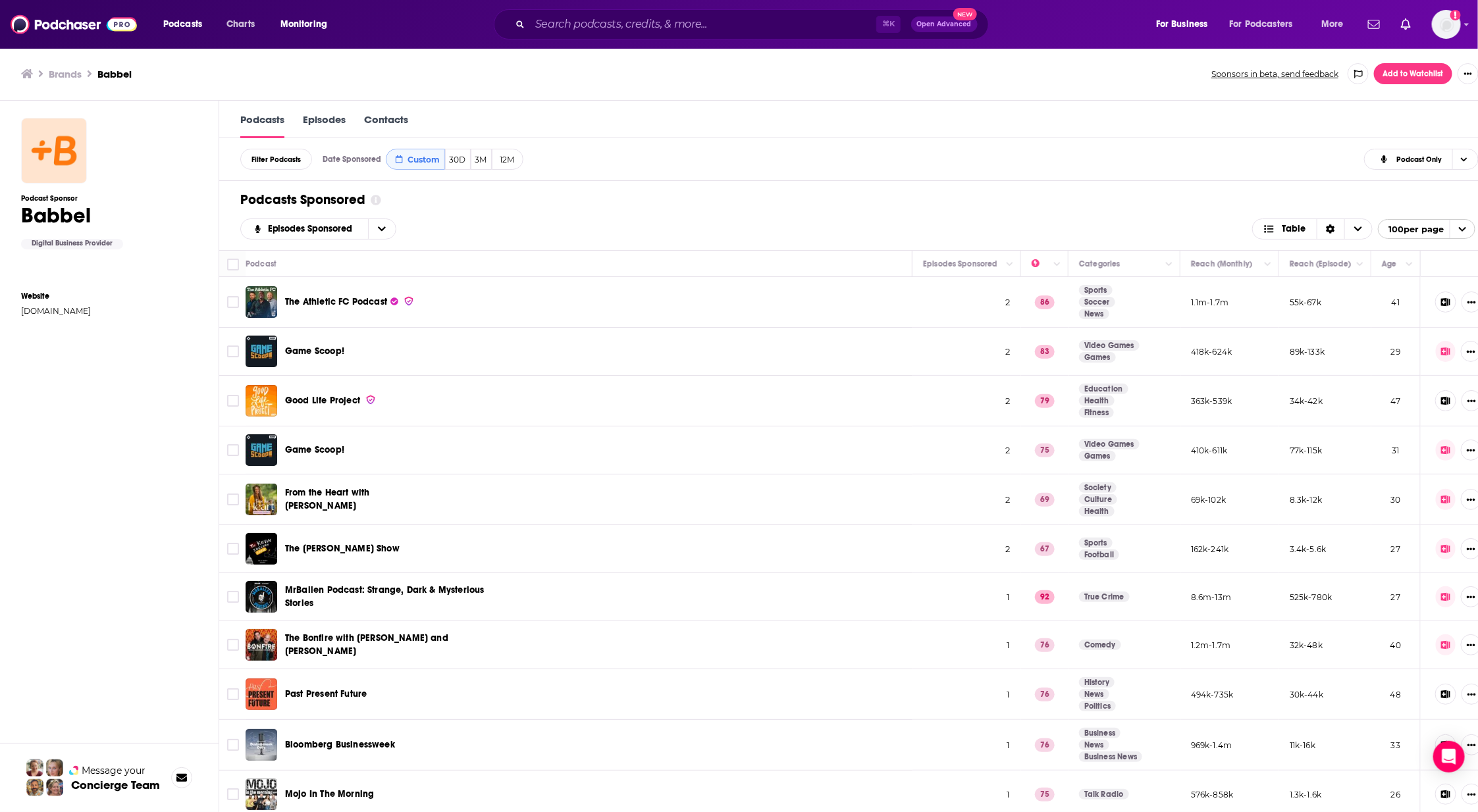
click at [1175, 212] on div "Podcasts Sponsored Episodes Sponsored Table 100 per page" at bounding box center [858, 215] width 1278 height 70
click at [1389, 227] on span "open menu" at bounding box center [1462, 229] width 25 height 19
click at [1134, 188] on div "Podcasts Sponsored Episodes Sponsored Table 100 per page 25 per page 50 per pag…" at bounding box center [858, 215] width 1278 height 70
click at [411, 218] on div "Episodes Sponsored" at bounding box center [330, 229] width 181 height 21
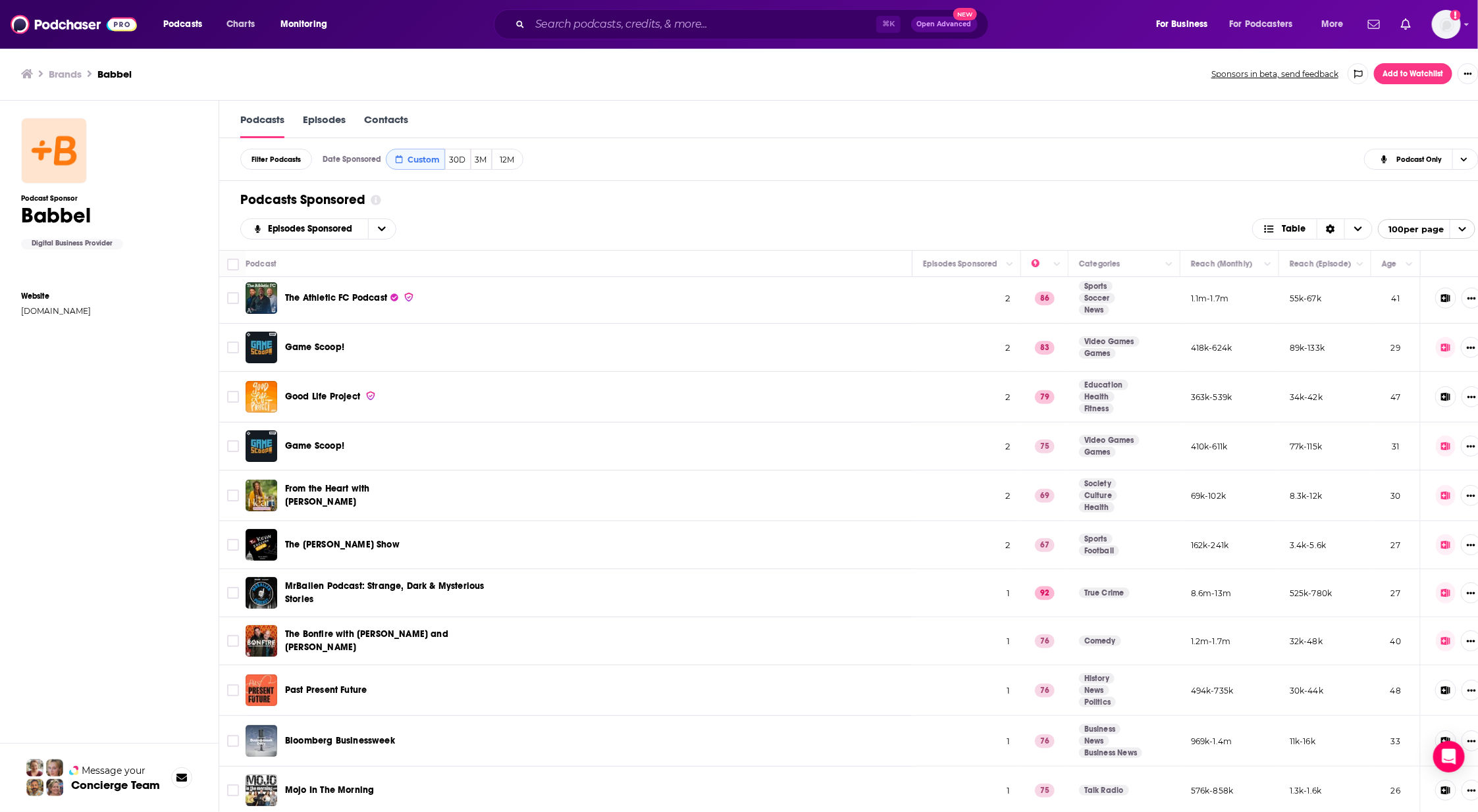
scroll to position [2, 0]
click at [236, 262] on input "Toggle select all" at bounding box center [233, 264] width 11 height 11
checkbox input "true"
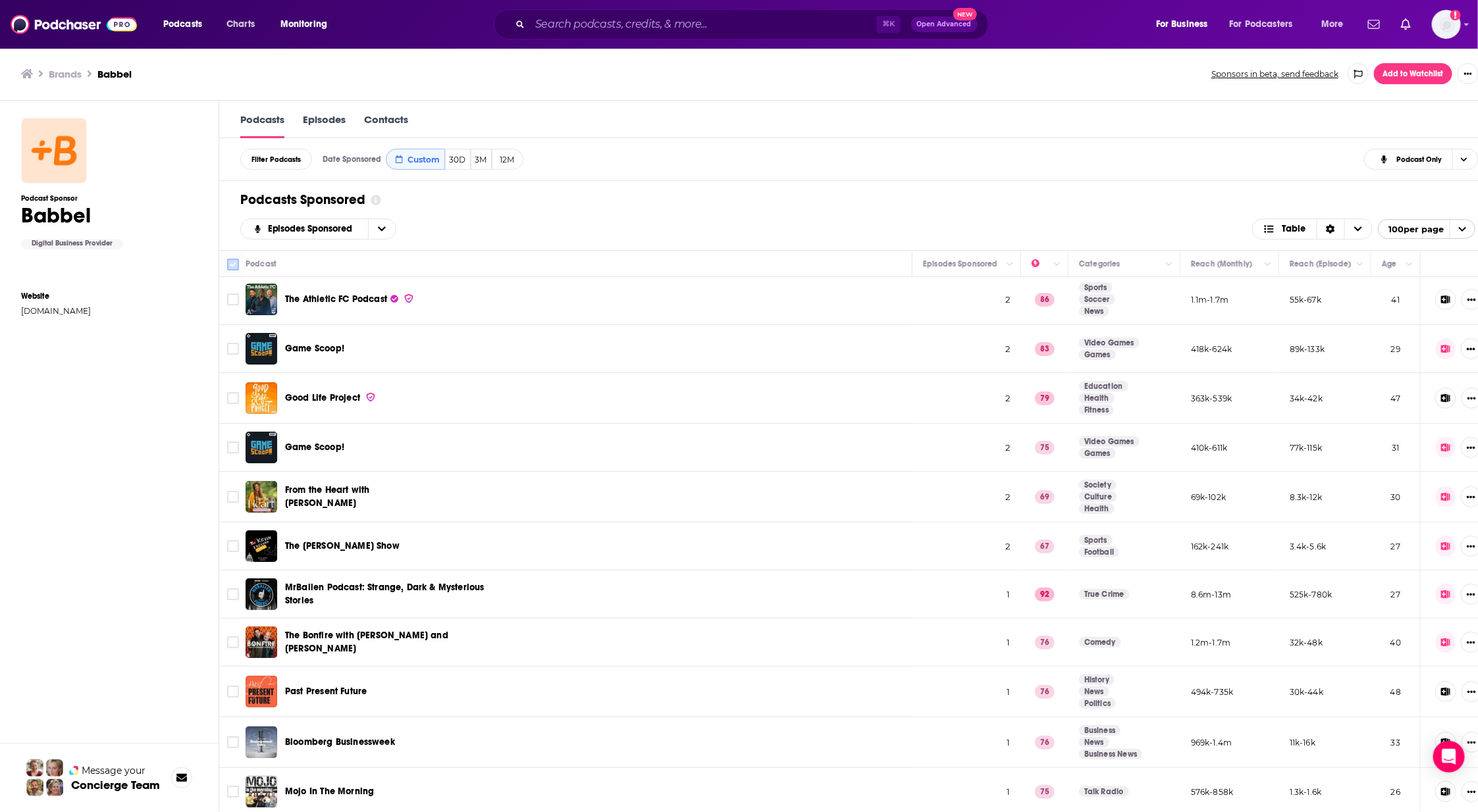
checkbox input "true"
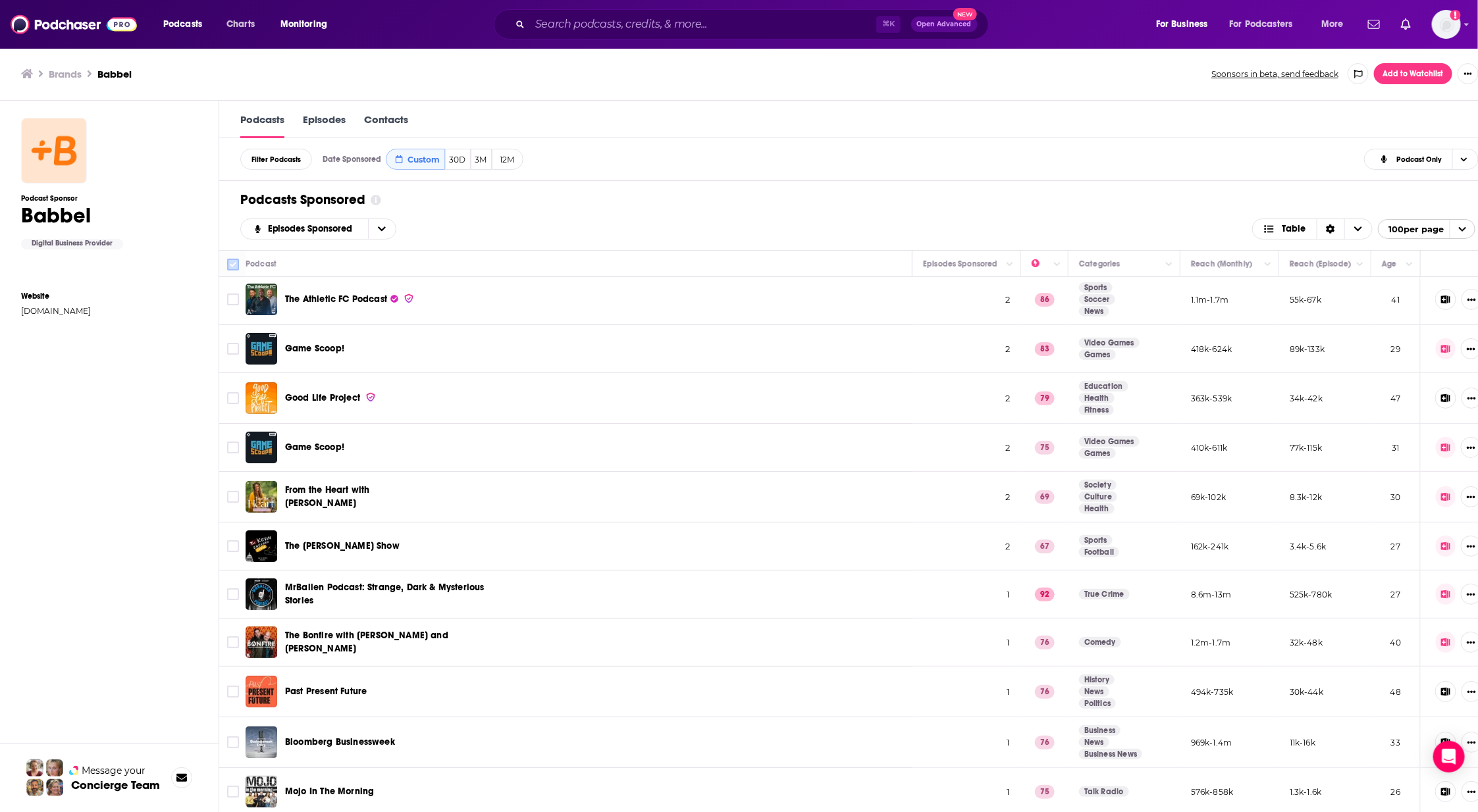
checkbox input "true"
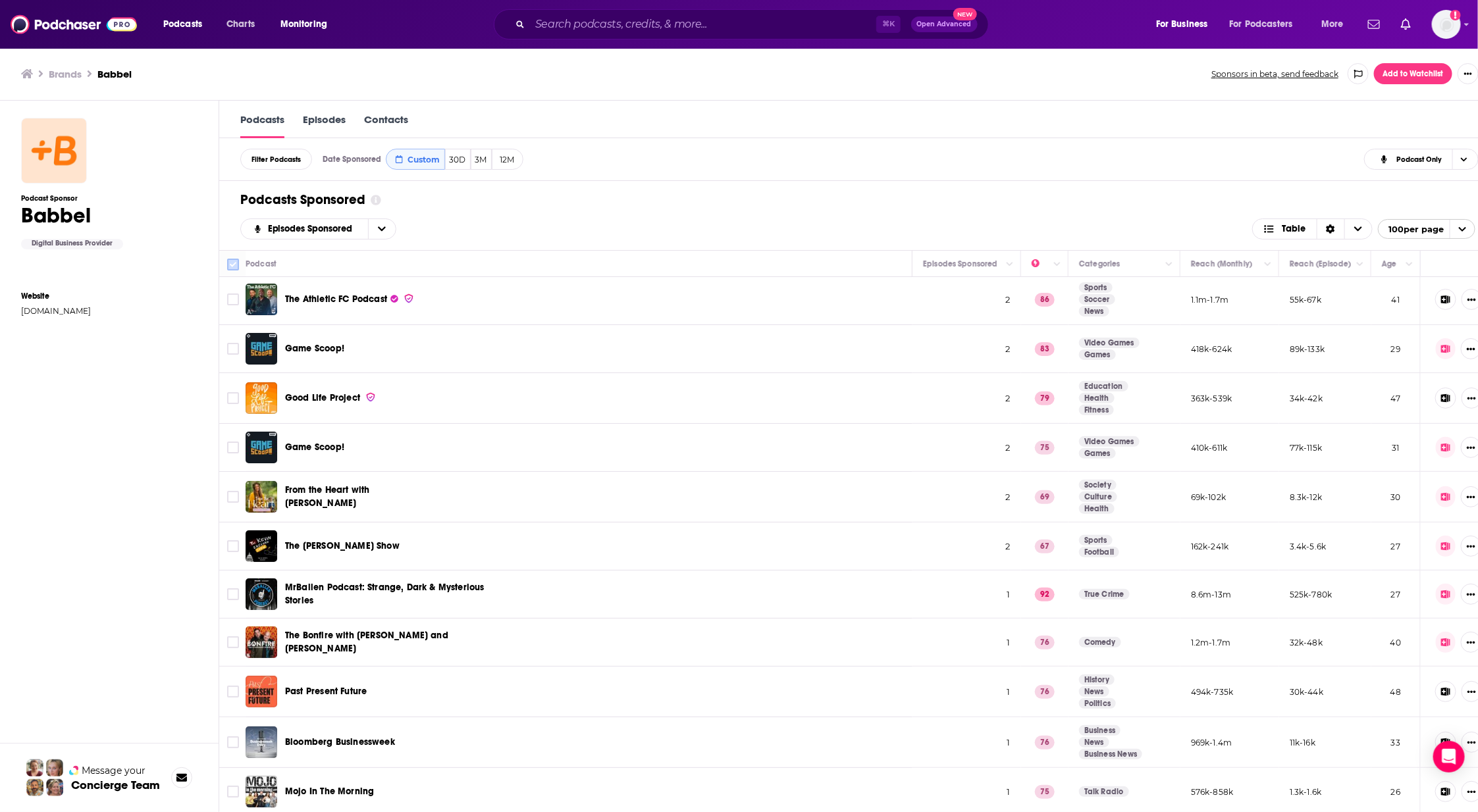
checkbox input "true"
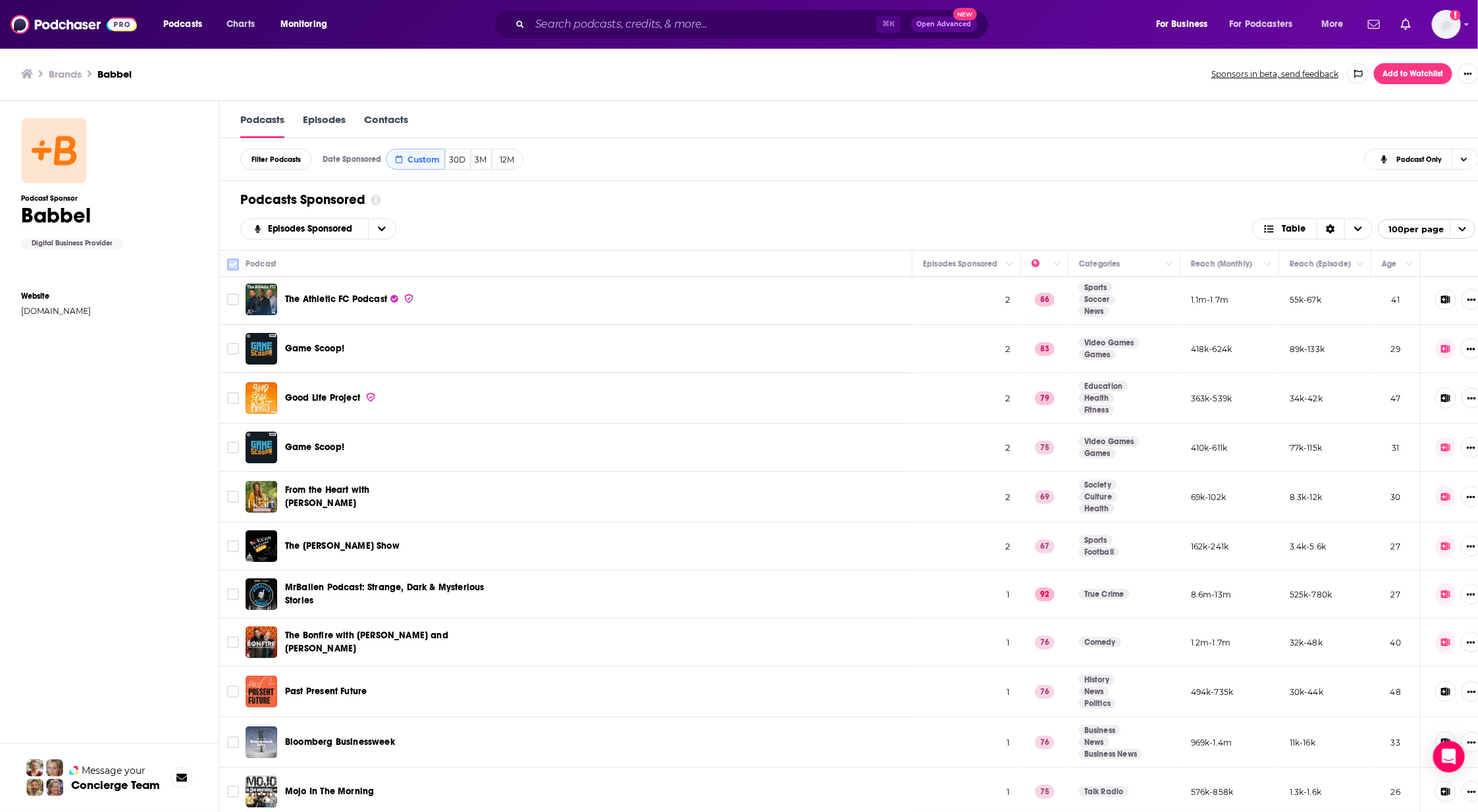
checkbox input "true"
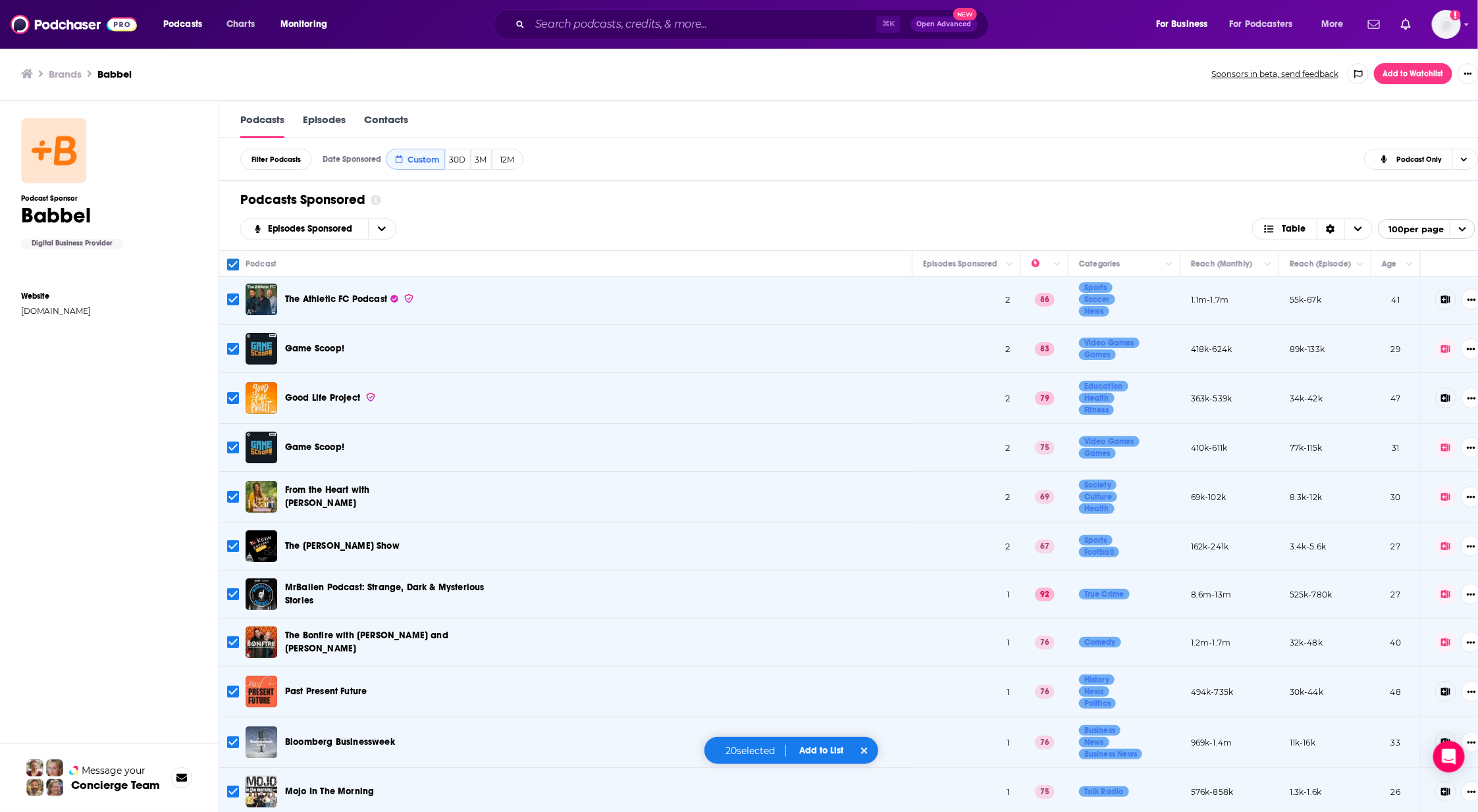
click at [822, 740] on button "Add to List" at bounding box center [822, 751] width 65 height 11
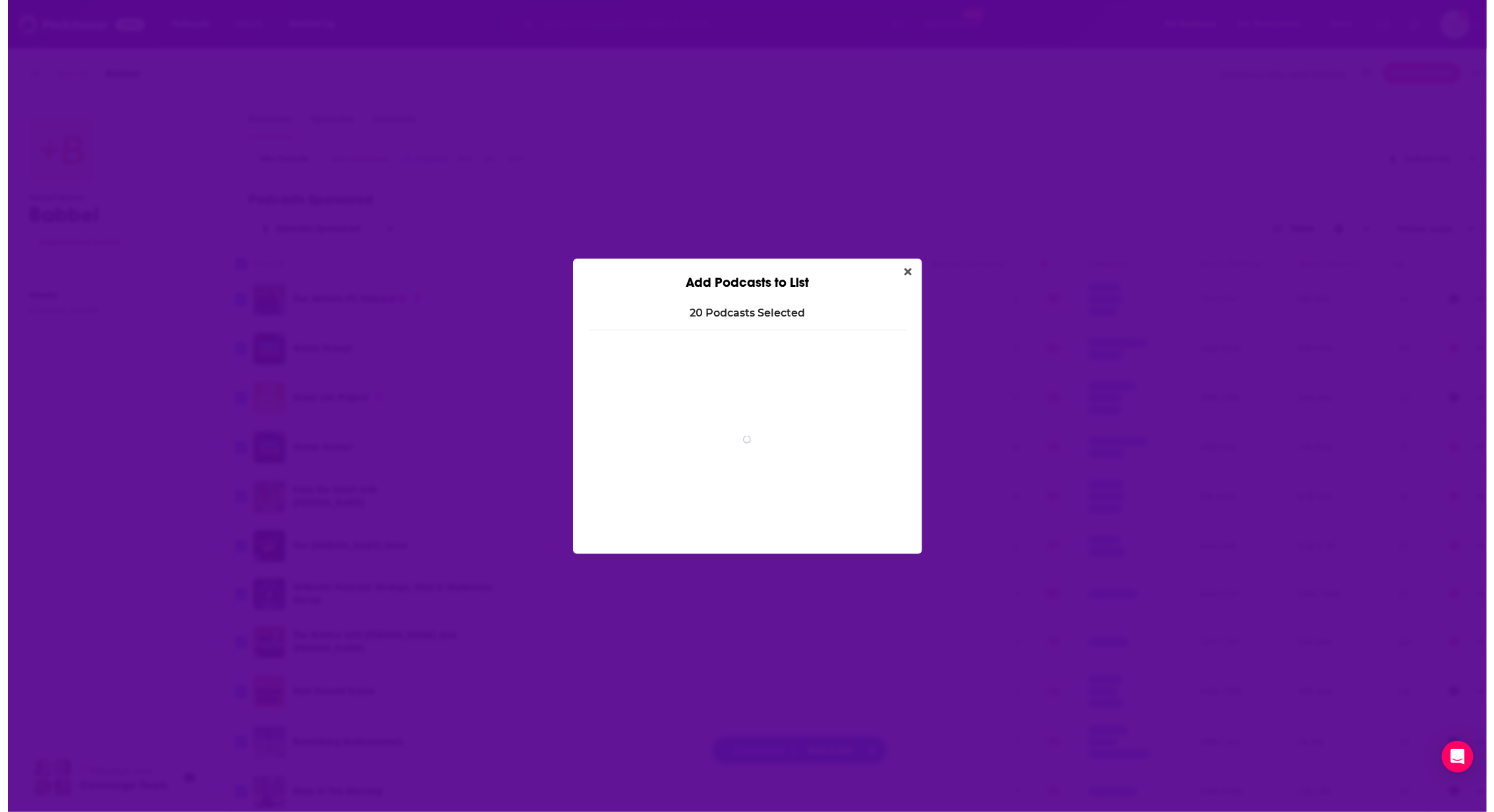
scroll to position [0, 0]
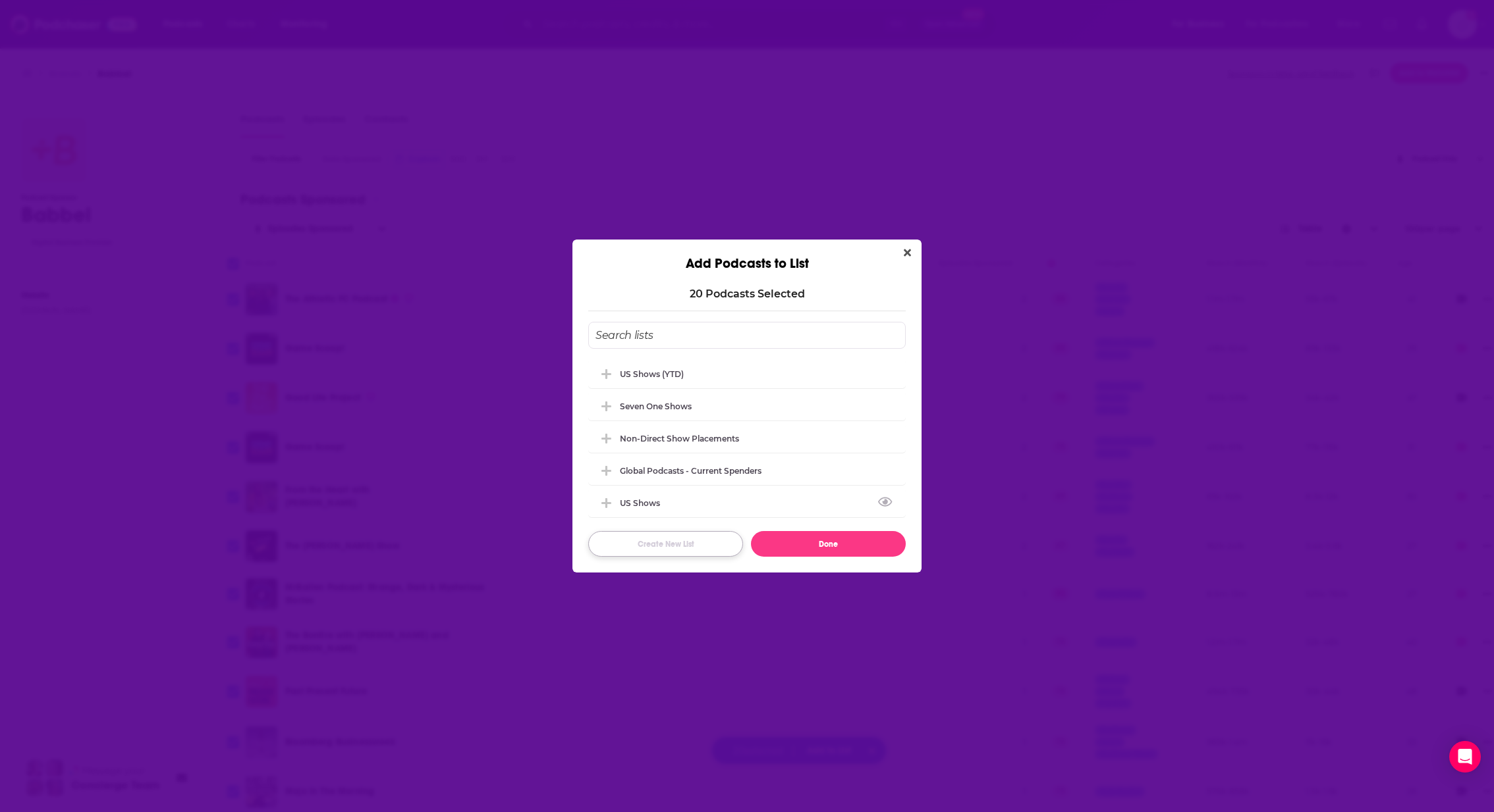
click at [666, 540] on button "Create New List" at bounding box center [665, 544] width 155 height 25
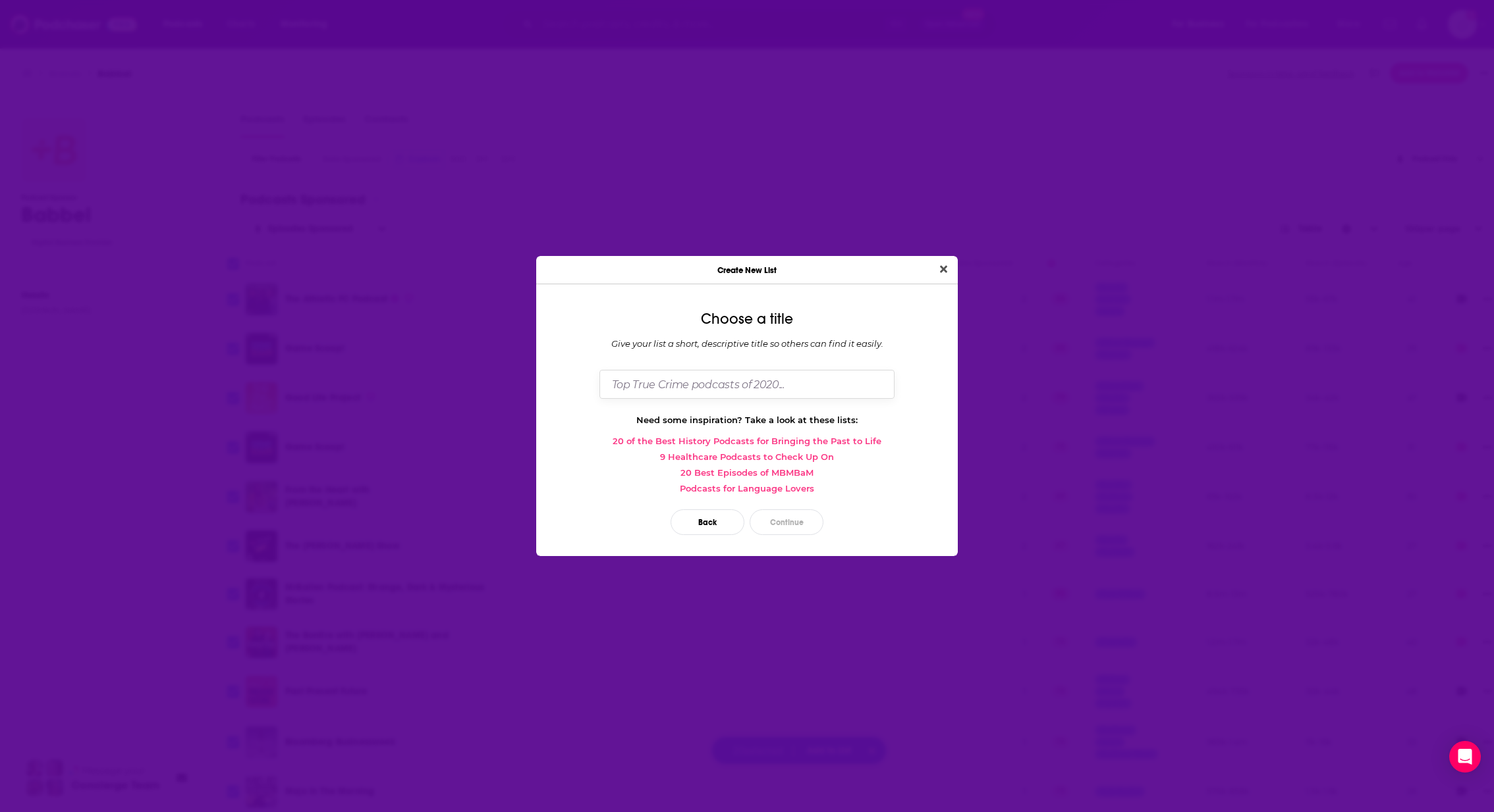
click at [785, 388] on input "Dialog" at bounding box center [747, 384] width 295 height 29
drag, startPoint x: 727, startPoint y: 376, endPoint x: 708, endPoint y: 378, distance: 19.1
click at [708, 378] on input "Podcasts last 30 days" at bounding box center [747, 384] width 295 height 29
click at [778, 393] on input "Podcasts last 30 days" at bounding box center [747, 384] width 295 height 29
click at [670, 387] on input "Podcasts last 30 days" at bounding box center [747, 384] width 295 height 29
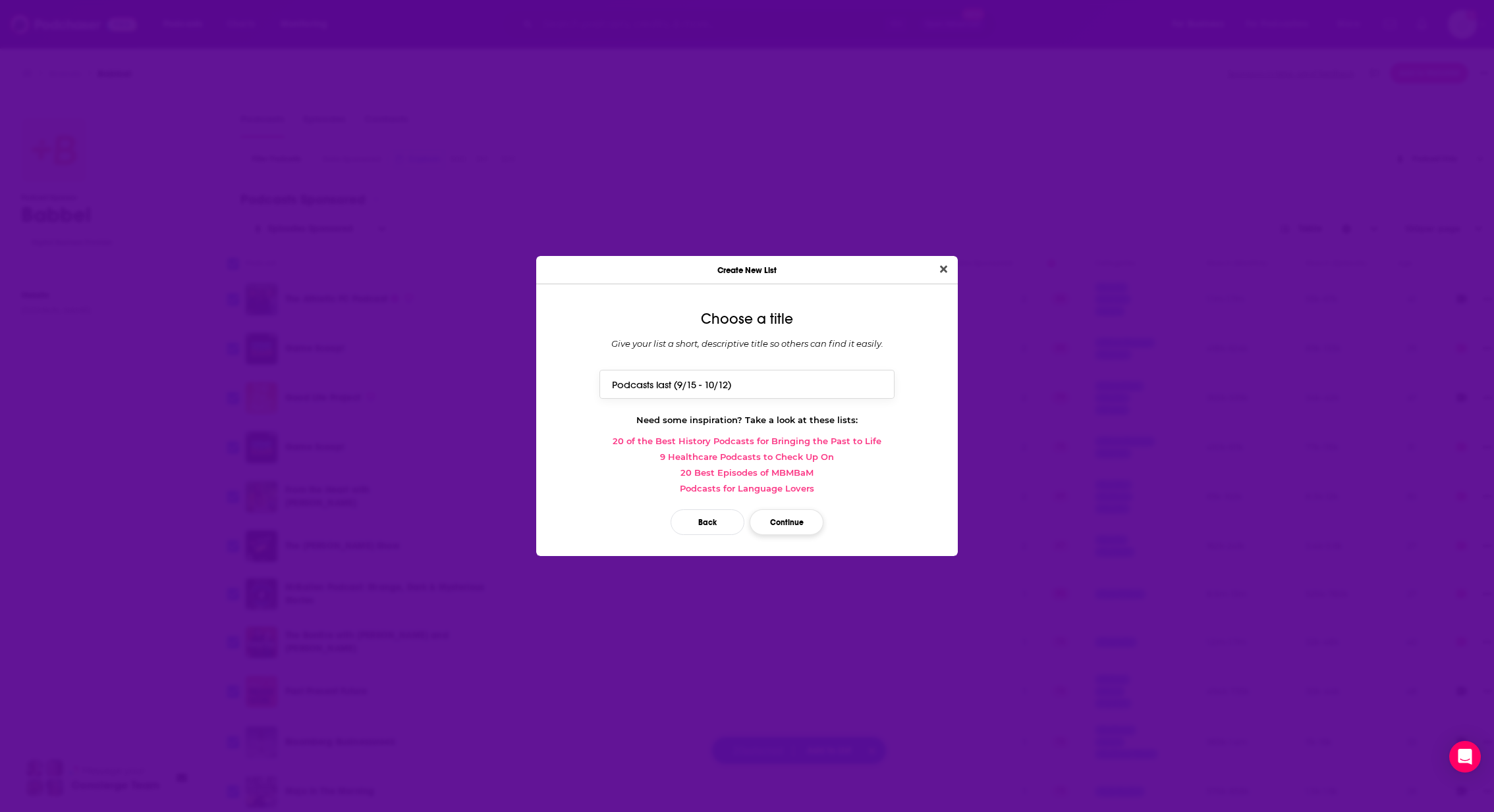
type input "Podcasts last (9/15 - 10/12)"
click at [795, 518] on button "Continue" at bounding box center [786, 522] width 74 height 25
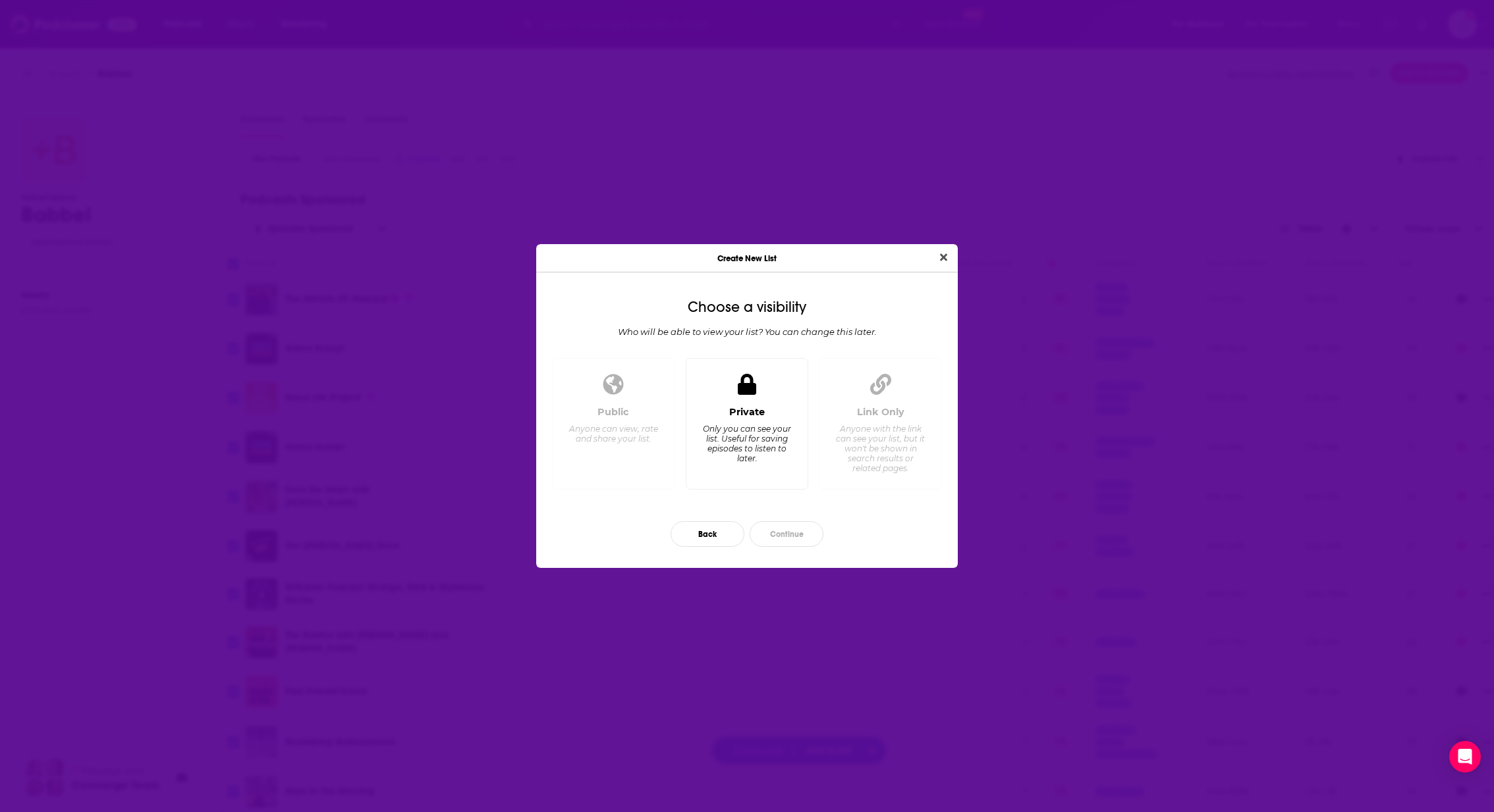
click at [760, 388] on div "Dialog" at bounding box center [747, 385] width 32 height 32
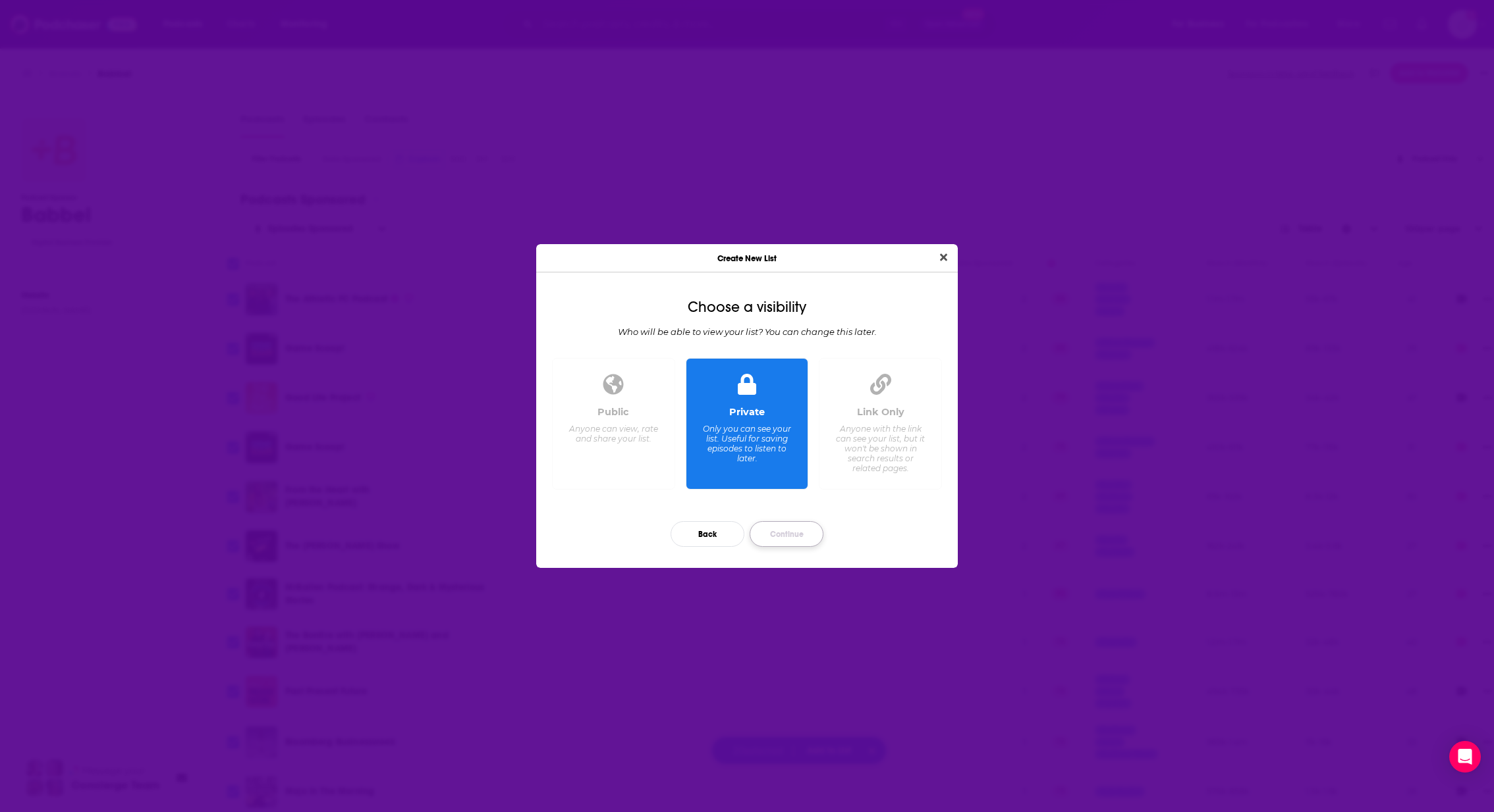
click at [806, 535] on button "Continue" at bounding box center [786, 534] width 74 height 25
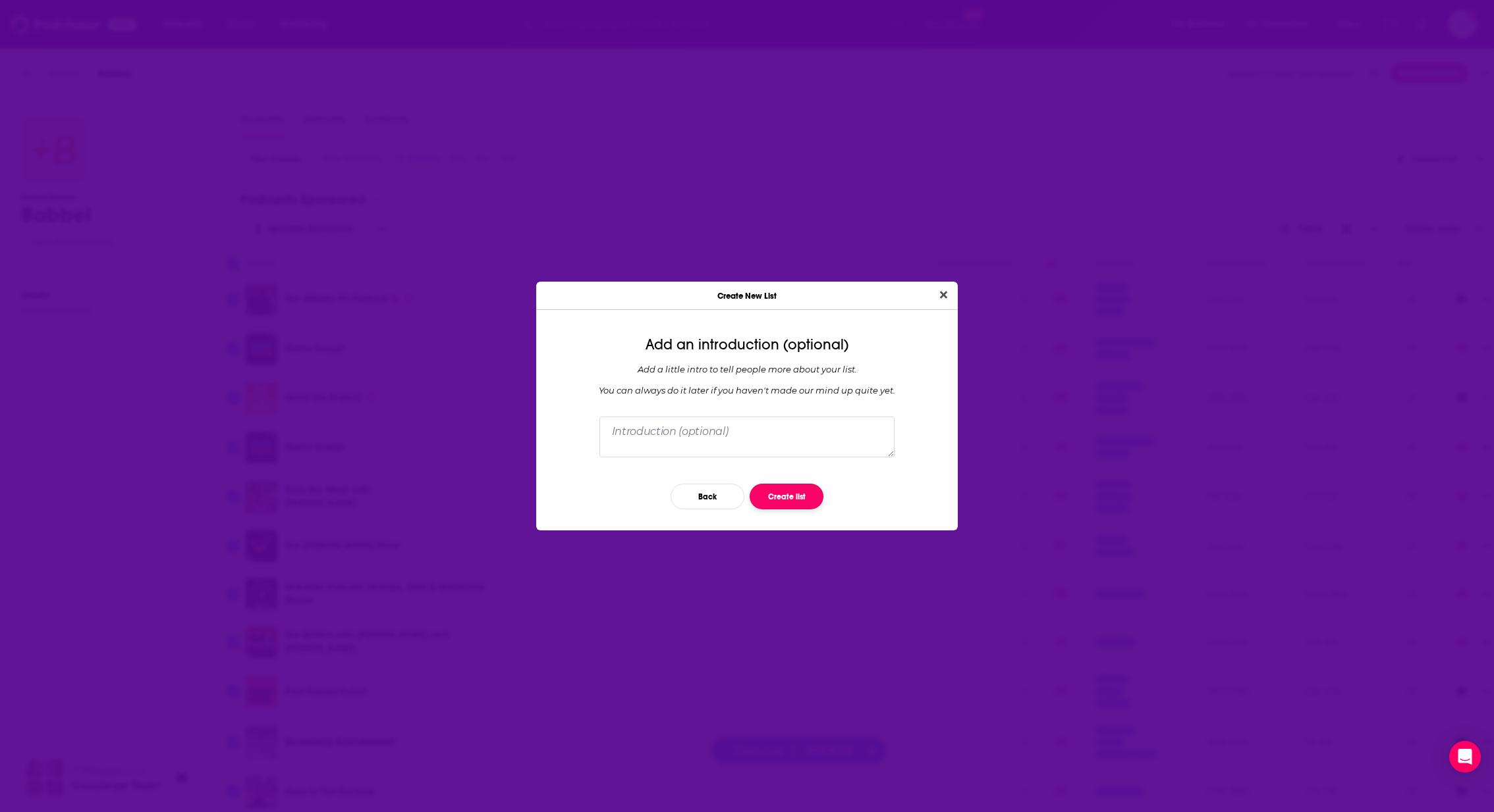
click at [799, 495] on button "Create list" at bounding box center [786, 496] width 74 height 25
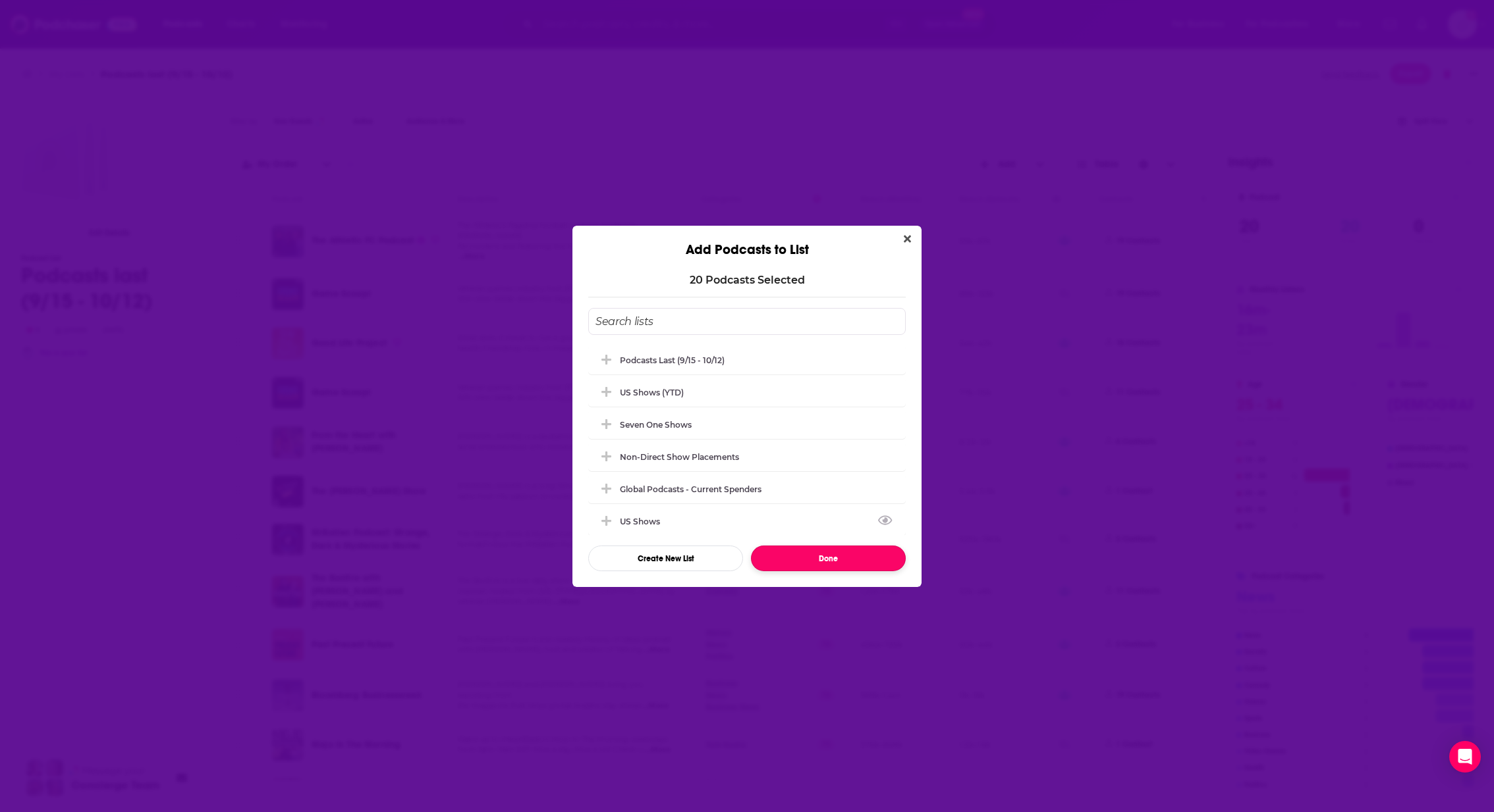
click at [861, 561] on button "Done" at bounding box center [828, 558] width 155 height 25
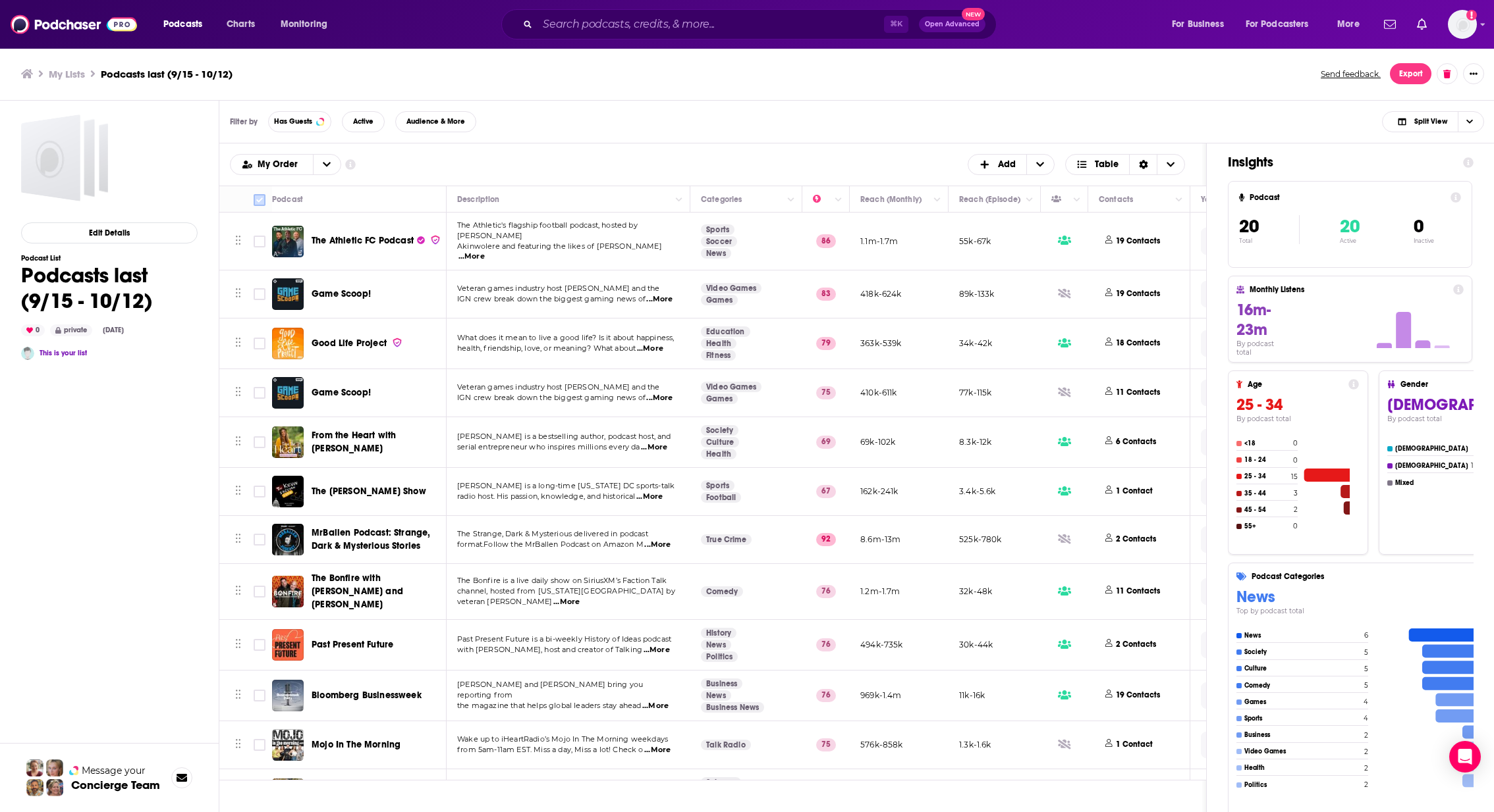
click at [263, 194] on input "Toggle select all" at bounding box center [259, 200] width 11 height 11
checkbox input "true"
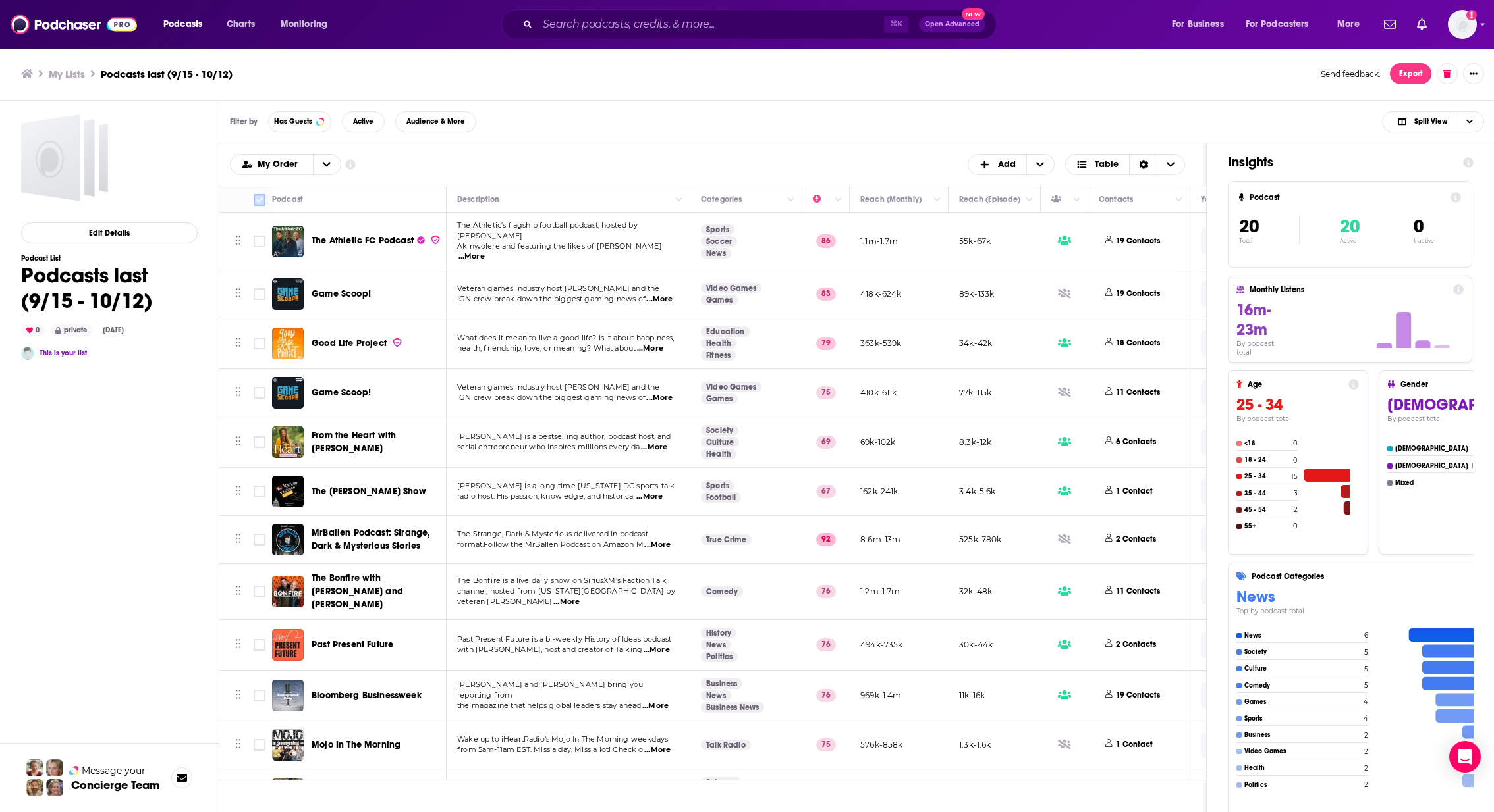
checkbox input "true"
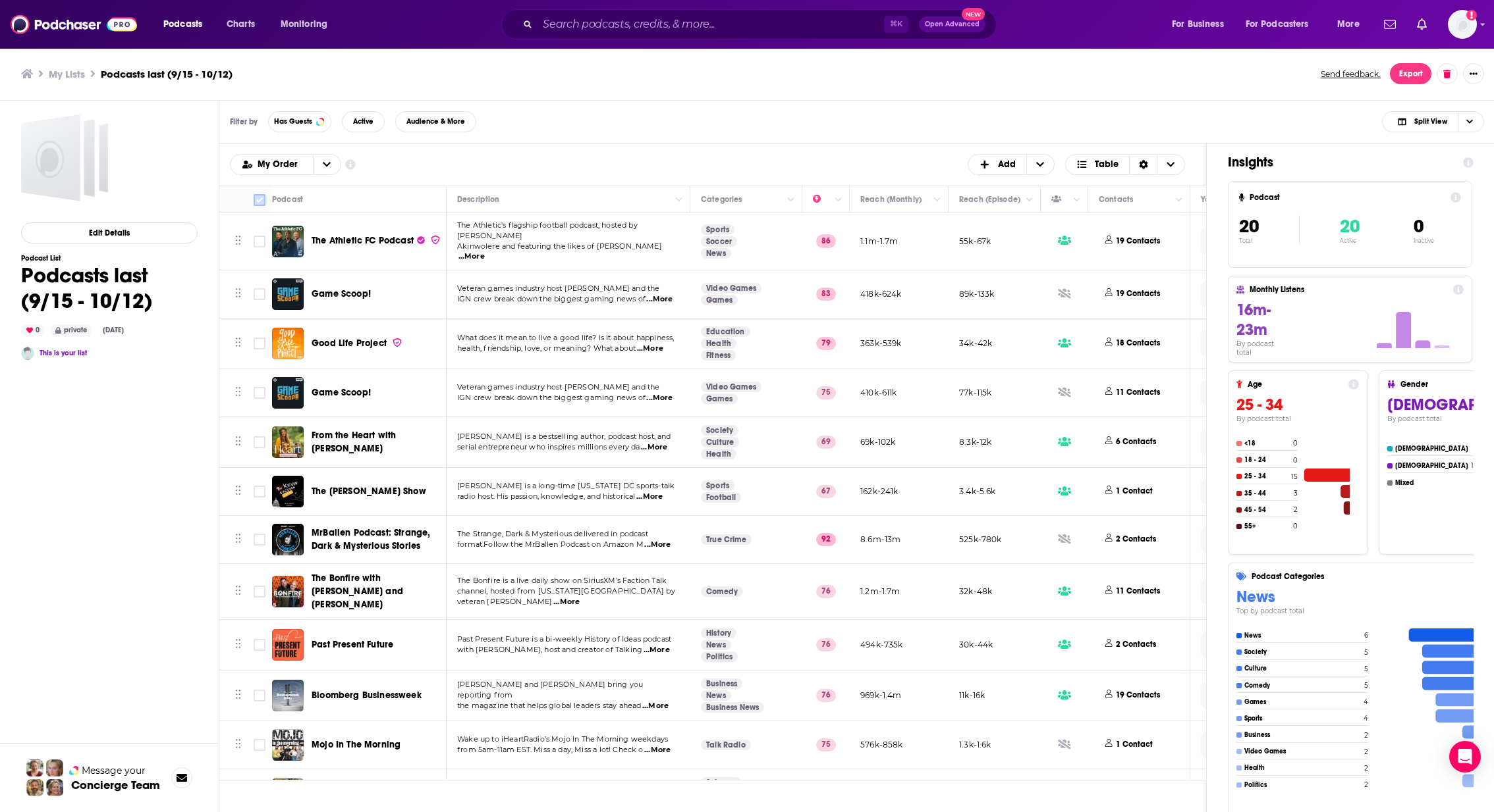
checkbox input "true"
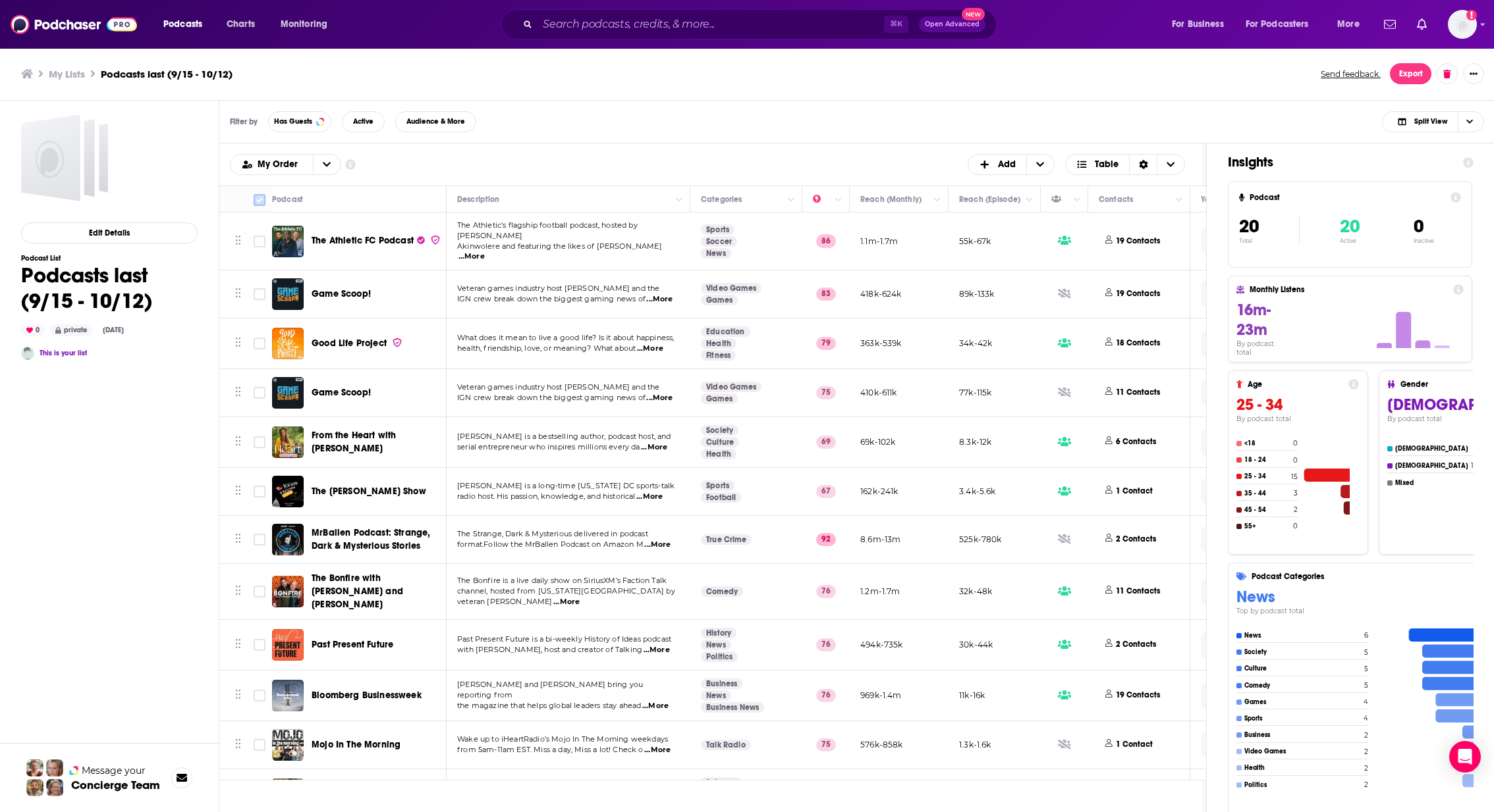
checkbox input "true"
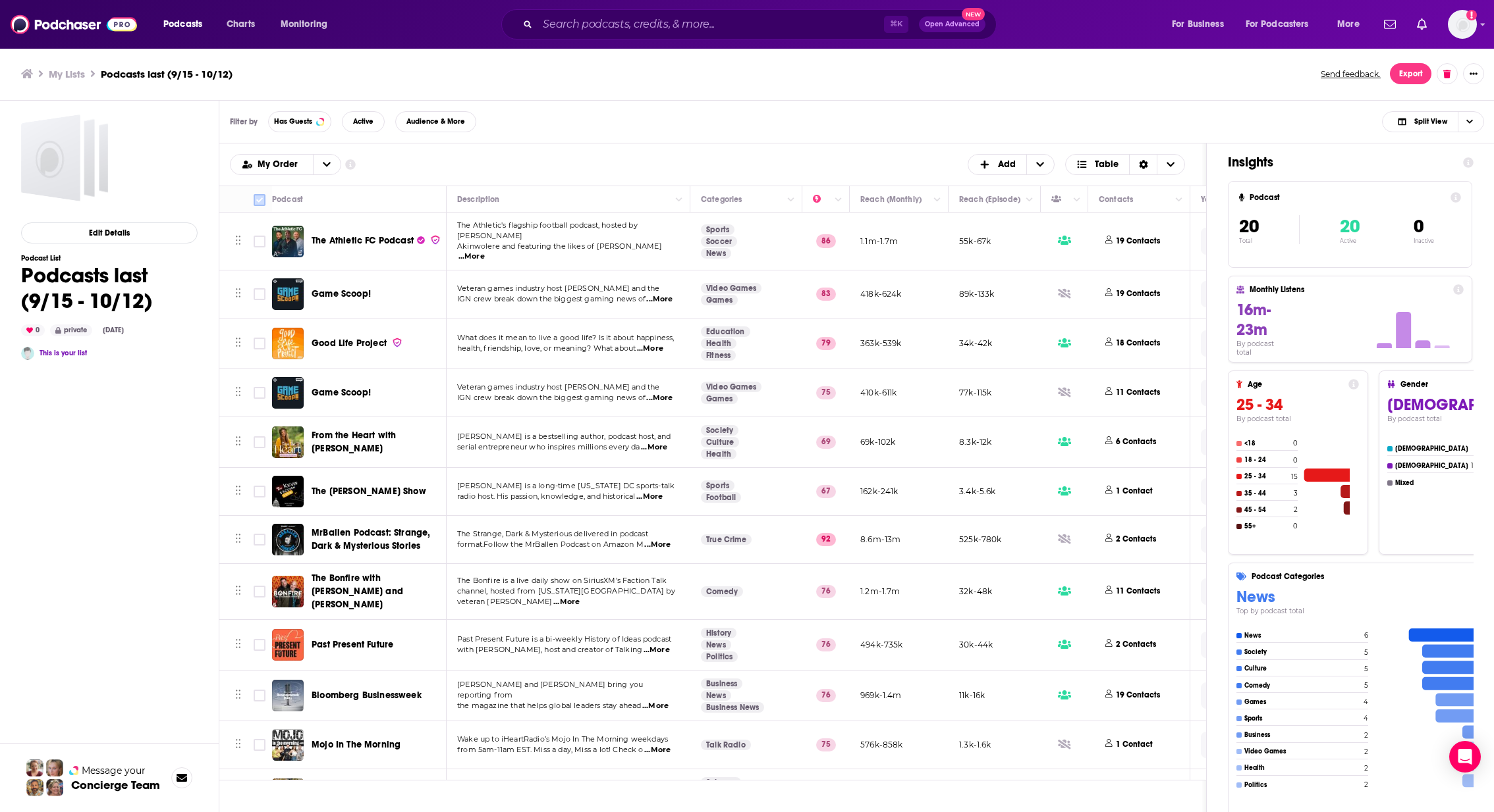
checkbox input "true"
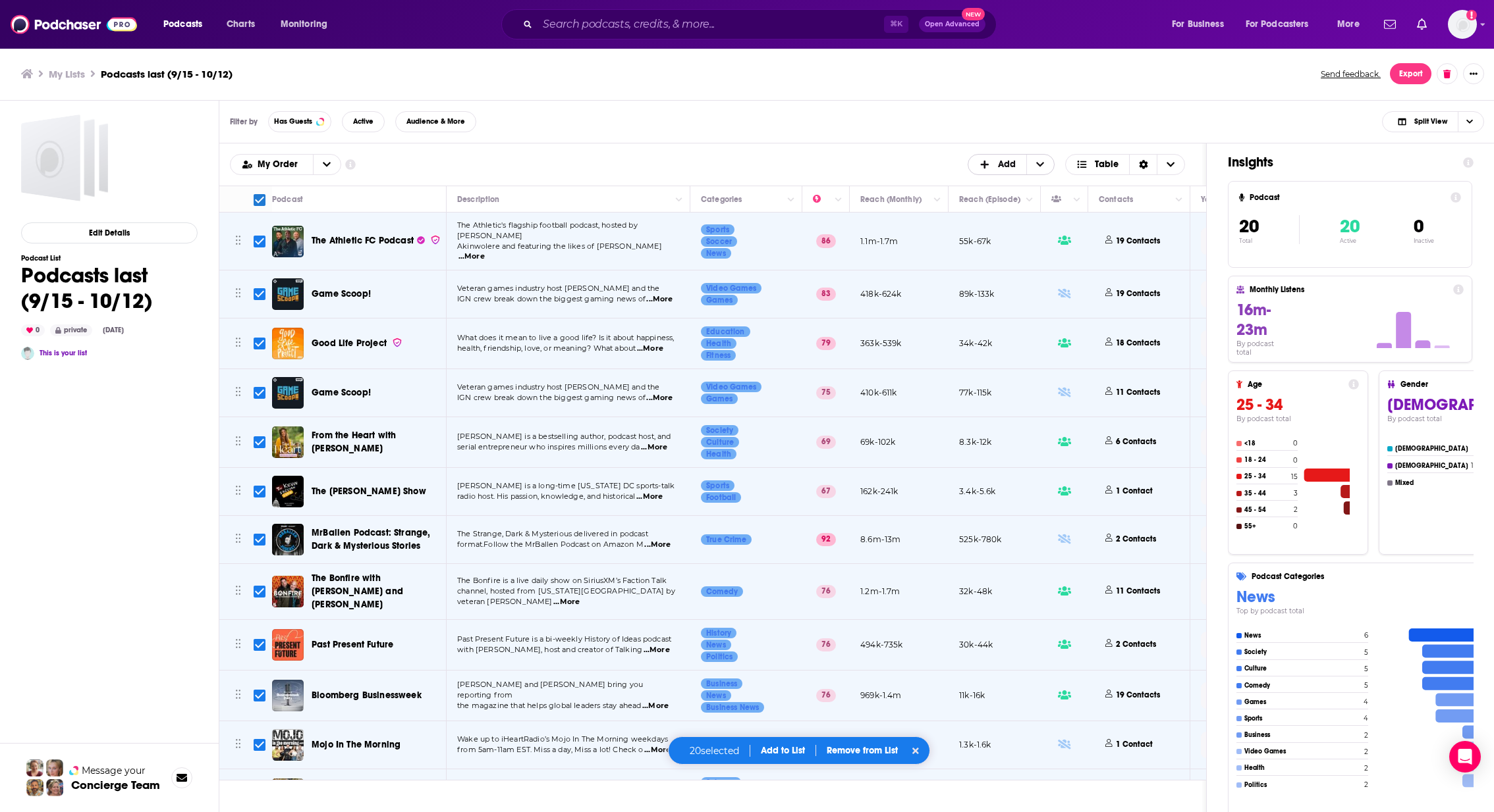
click at [1015, 160] on span "Add" at bounding box center [1007, 164] width 18 height 9
click at [1049, 159] on span "+ Add" at bounding box center [1040, 164] width 28 height 20
click at [553, 182] on div "Podcasts Add My Order Customize Your List Order Select the “My Order” sort and …" at bounding box center [713, 164] width 987 height 43
click at [830, 128] on div "Filter by Has Guests Active Audience & More Split View" at bounding box center [857, 122] width 1276 height 43
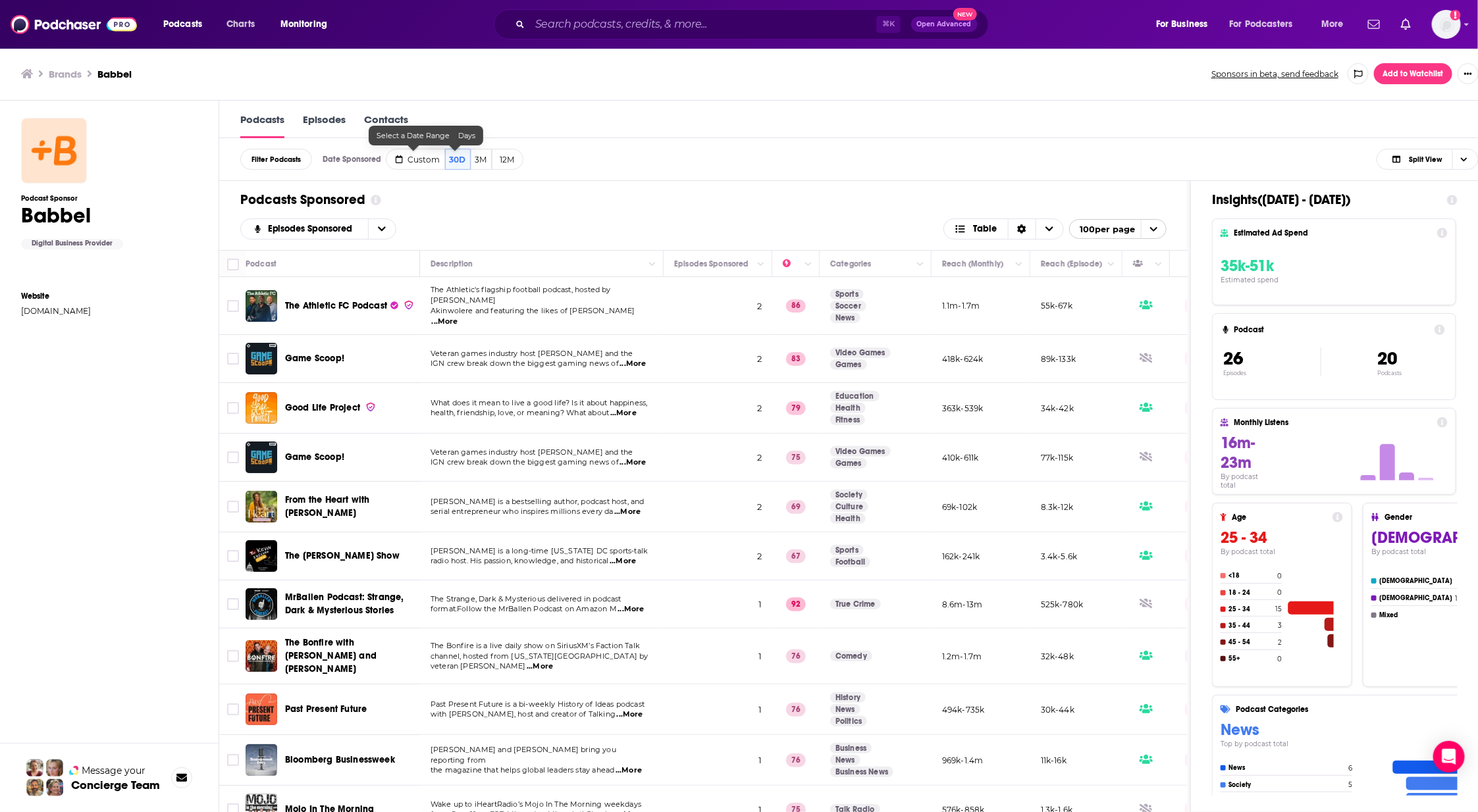
click at [403, 159] on button "Custom" at bounding box center [416, 159] width 59 height 21
select select "8"
select select "2025"
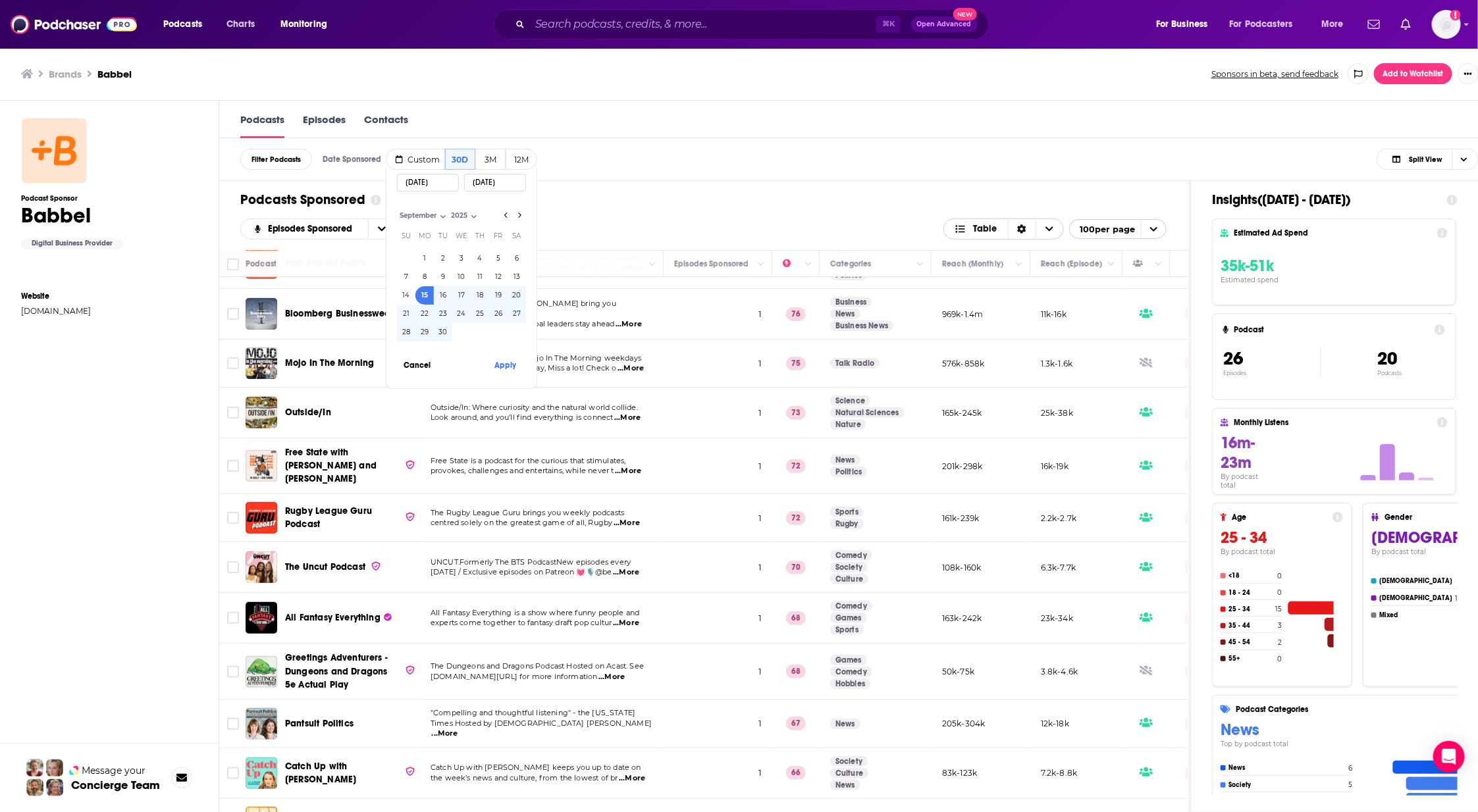
click at [1057, 232] on span "Choose View" at bounding box center [1049, 229] width 28 height 20
click at [1027, 228] on icon "Sort Direction" at bounding box center [1022, 229] width 9 height 9
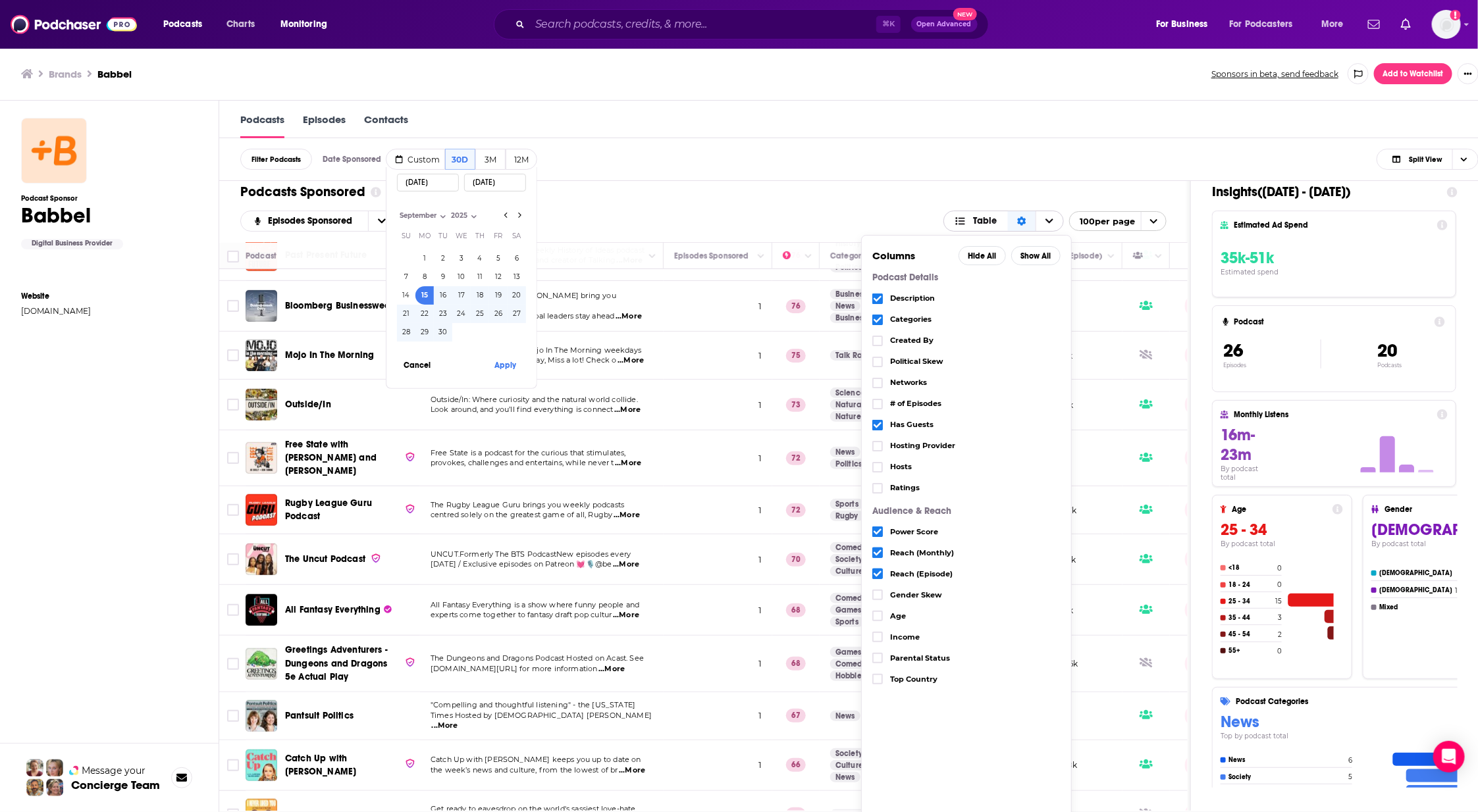
scroll to position [0, 0]
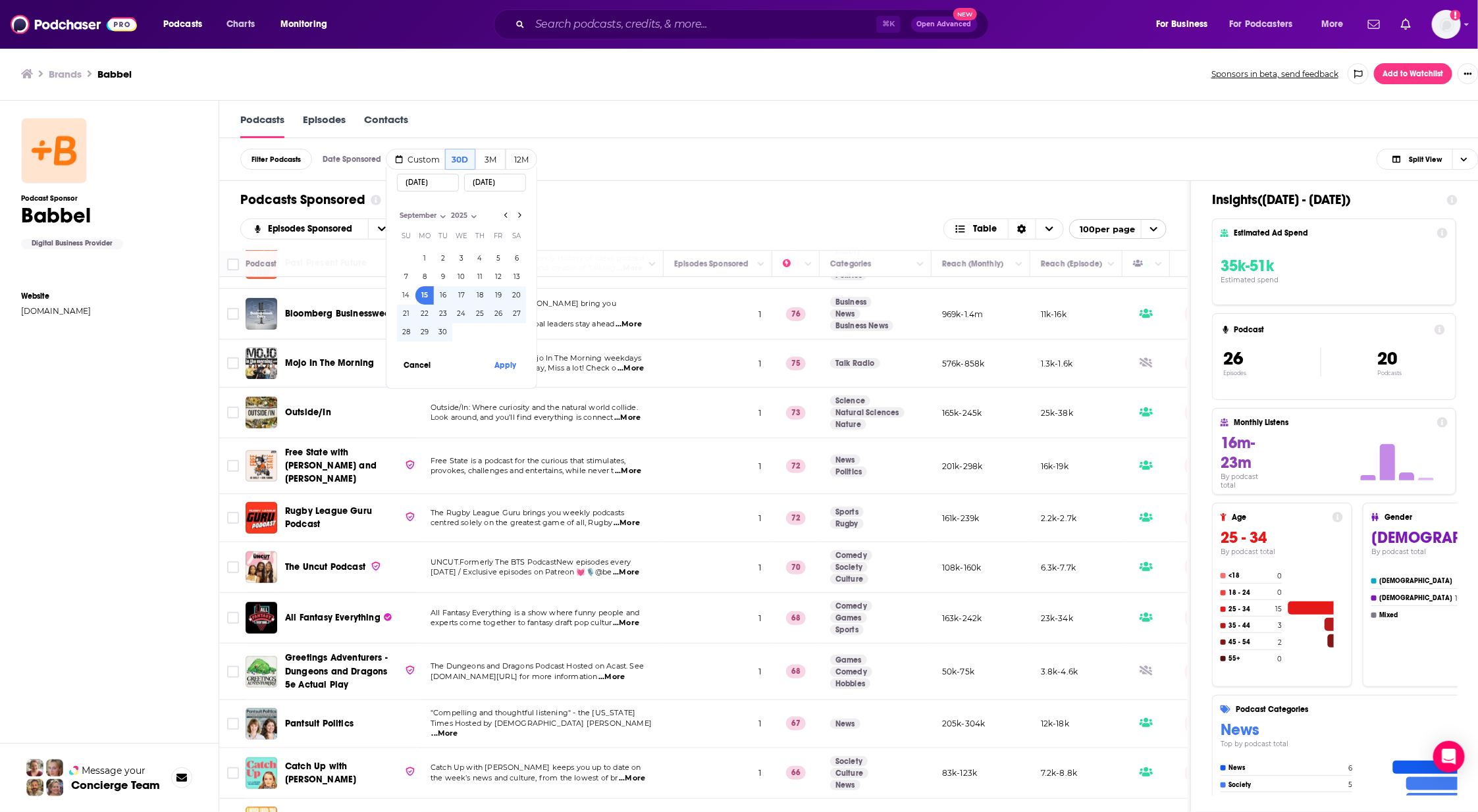
click at [833, 181] on div "Podcasts Sponsored Episodes Sponsored Table 100 per page" at bounding box center [703, 215] width 968 height 70
click at [504, 214] on icon "Go to previous month" at bounding box center [506, 215] width 5 height 11
select select "7"
click at [425, 315] on button "18" at bounding box center [425, 314] width 19 height 19
type input "[DATE]"
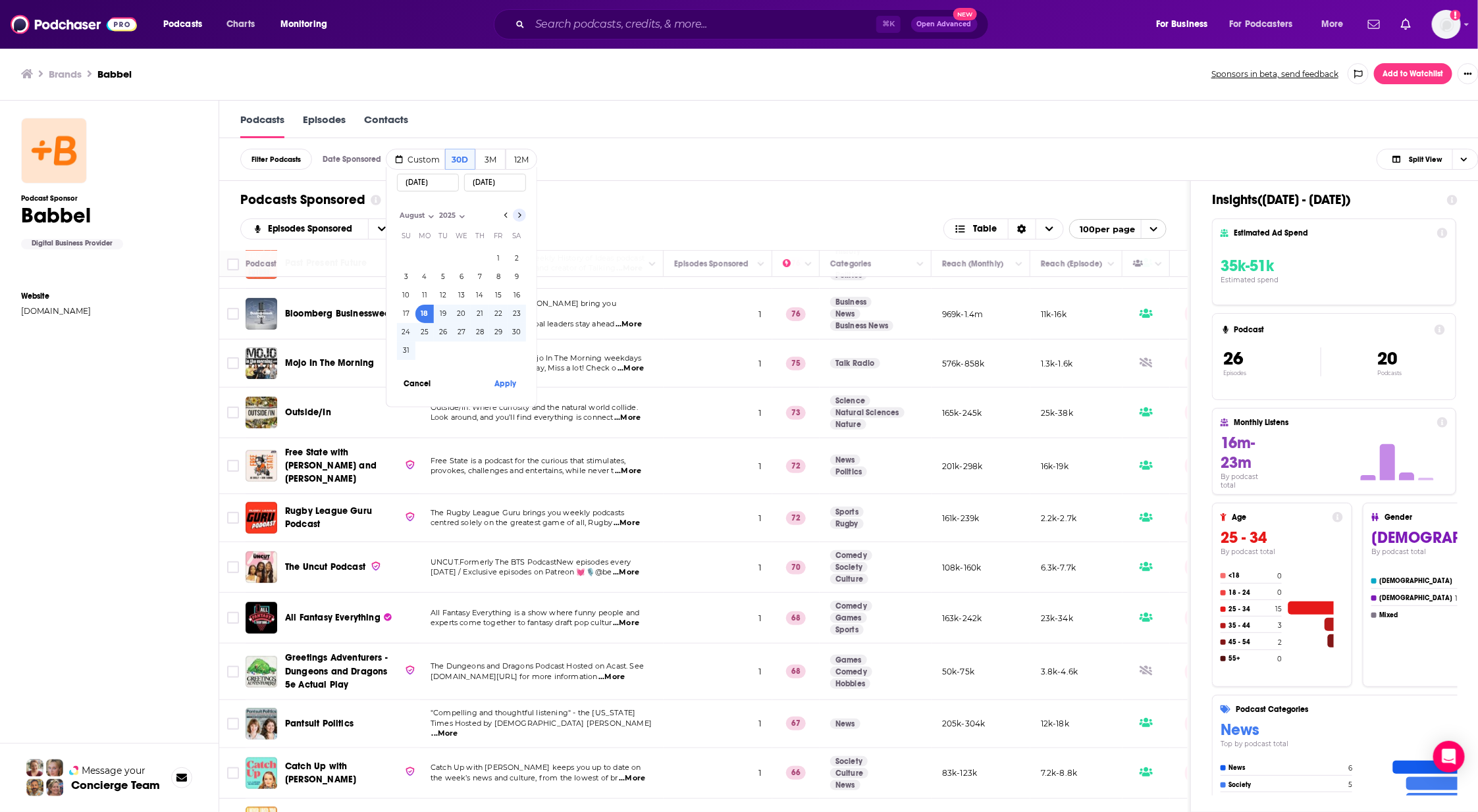
click at [521, 212] on button "Go to next month" at bounding box center [519, 215] width 13 height 13
select select "8"
click at [405, 294] on button "14" at bounding box center [406, 295] width 19 height 19
type input "[DATE]"
click at [501, 366] on button "Apply" at bounding box center [505, 365] width 39 height 25
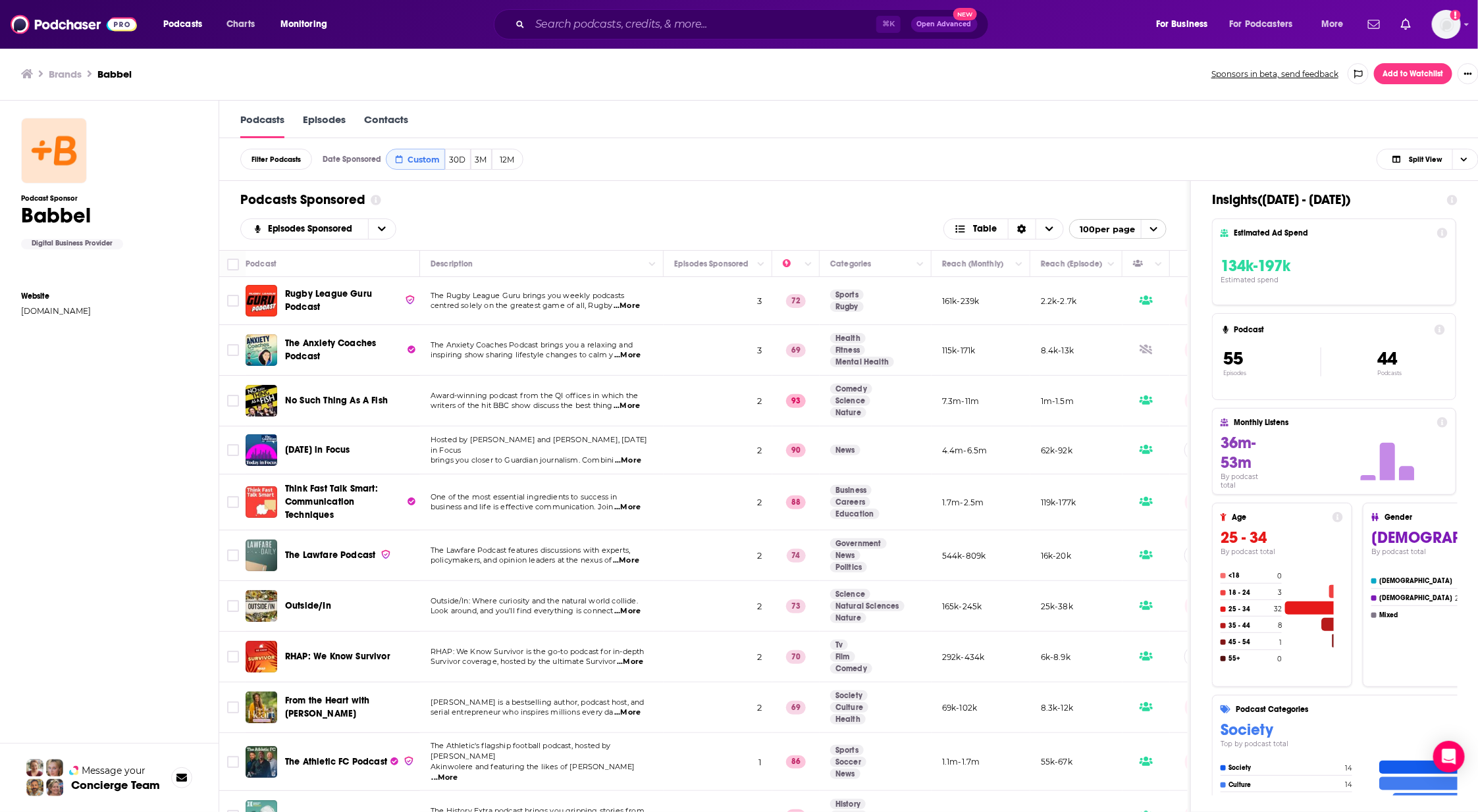
scroll to position [0, 43]
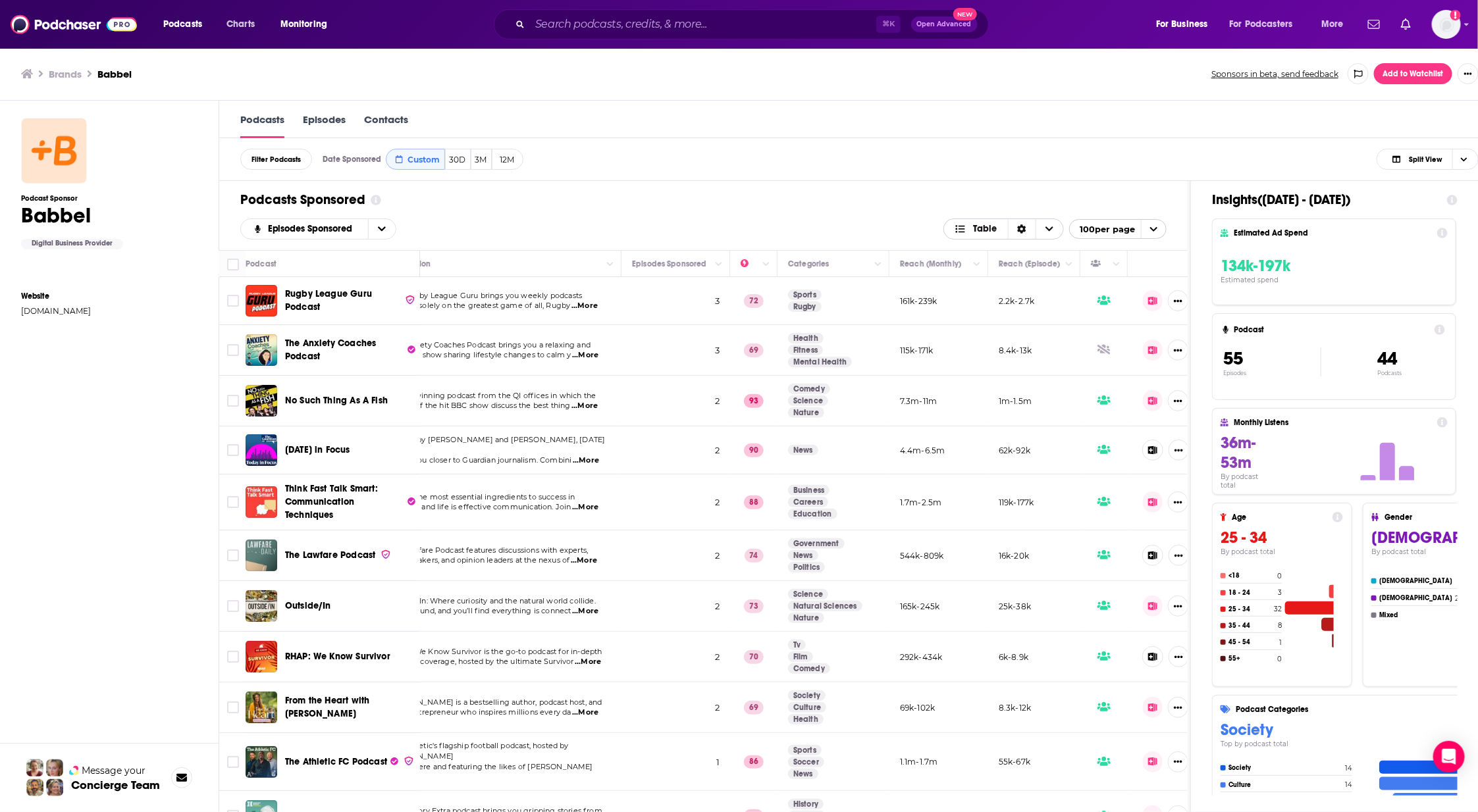
click at [1053, 227] on icon "Choose View" at bounding box center [1049, 230] width 8 height 5
click at [1027, 226] on icon "Sort Direction" at bounding box center [1022, 229] width 8 height 9
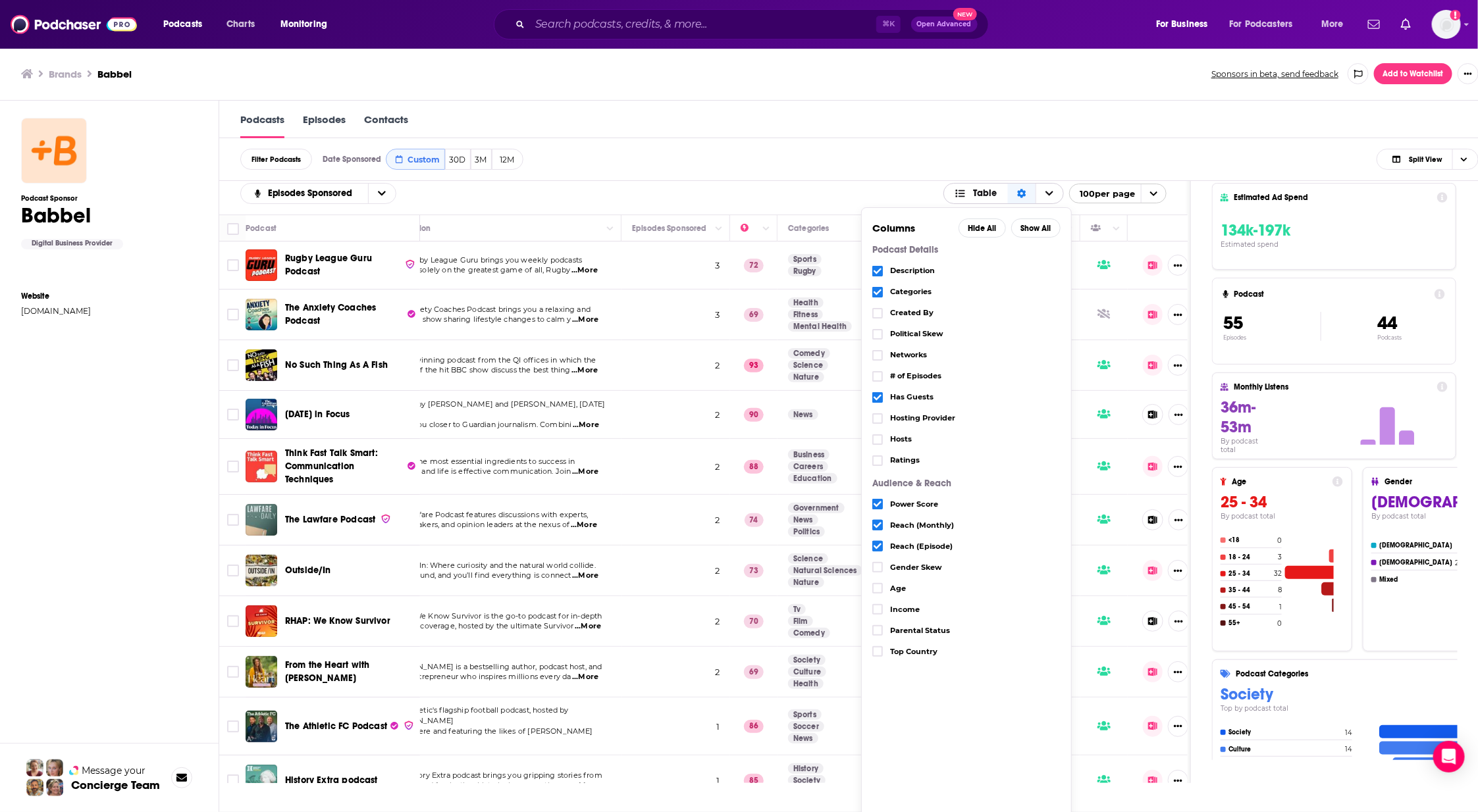
scroll to position [38, 0]
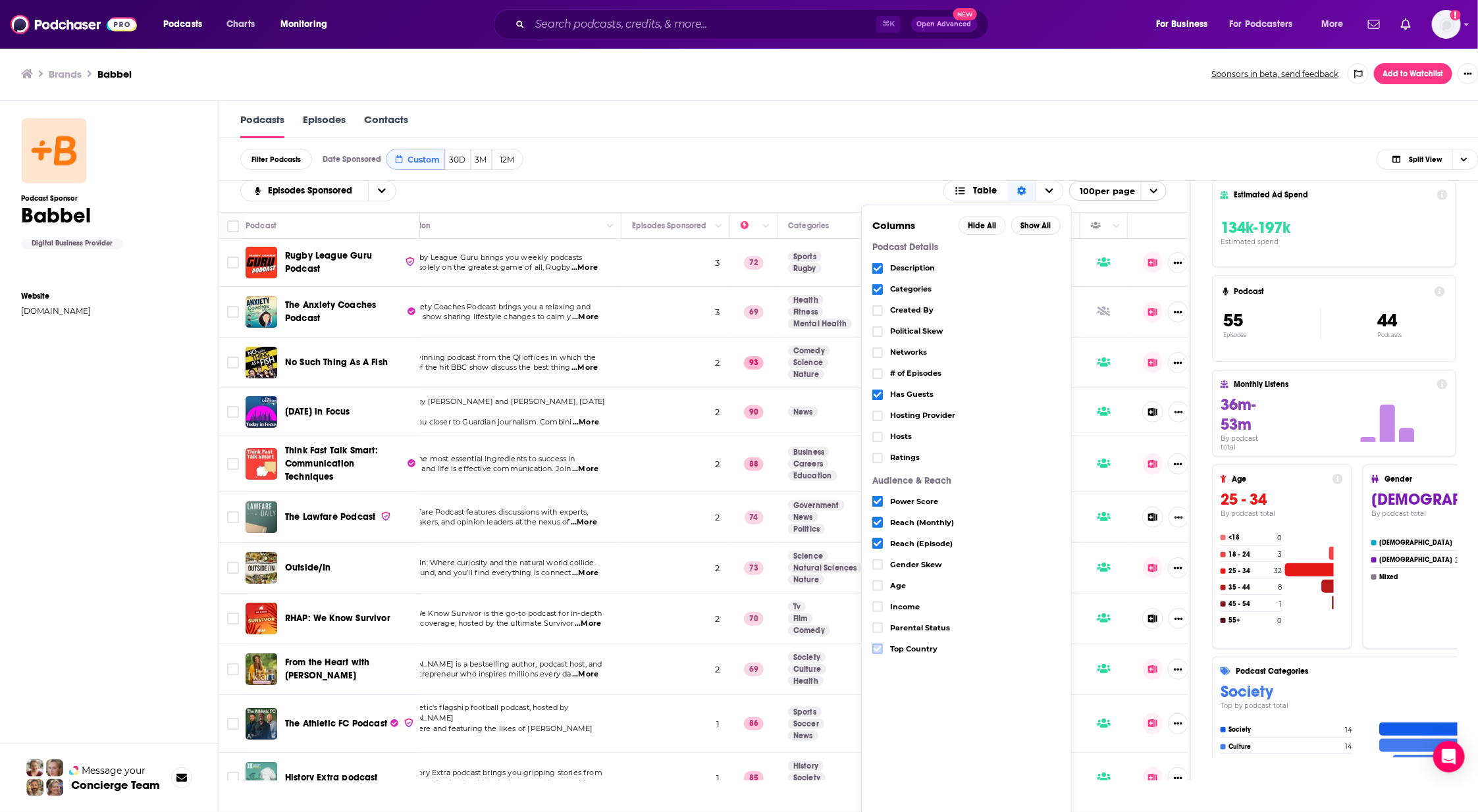
click at [881, 646] on icon "Choose View" at bounding box center [878, 649] width 8 height 8
click at [879, 585] on icon "Choose View" at bounding box center [878, 586] width 8 height 8
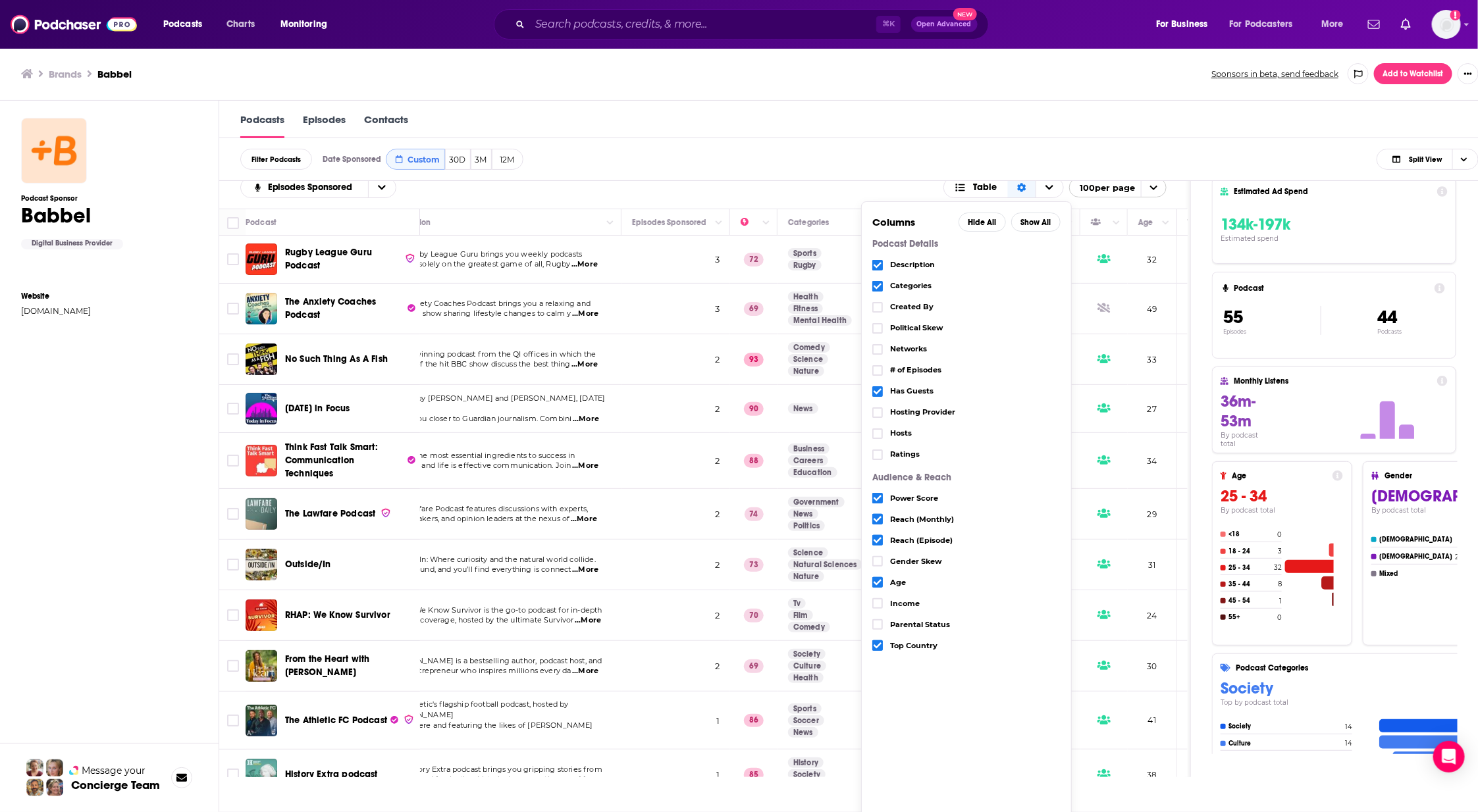
click at [875, 390] on icon "Choose View" at bounding box center [878, 391] width 8 height 6
click at [878, 600] on icon "Choose View" at bounding box center [878, 603] width 8 height 8
click at [863, 176] on div "Filter Podcasts Date Sponsored Custom 30D 3M 12M Split View Date Sponsored Cust…" at bounding box center [860, 159] width 1281 height 43
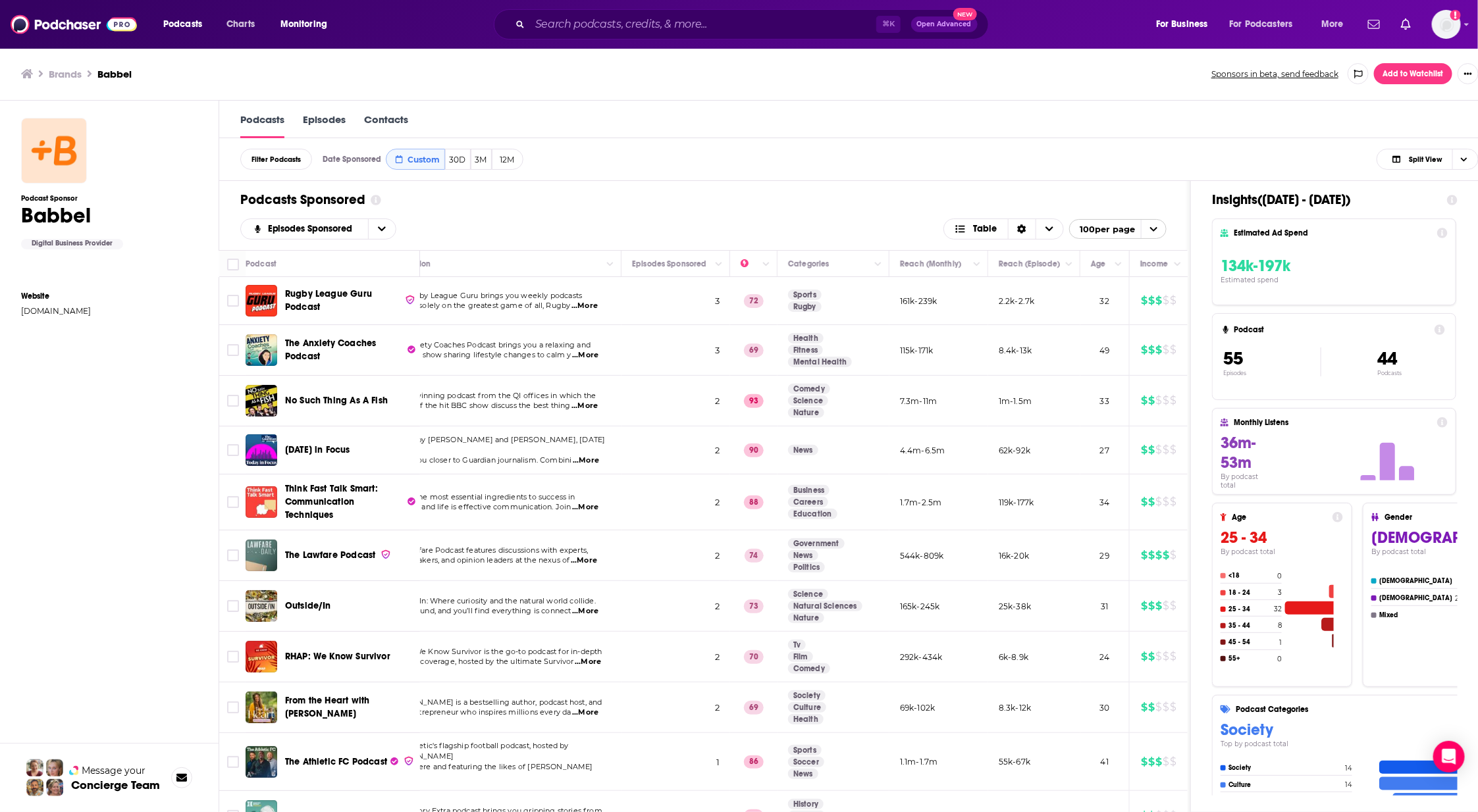
scroll to position [0, 0]
click at [234, 267] on input "Toggle select all" at bounding box center [233, 264] width 11 height 11
checkbox input "true"
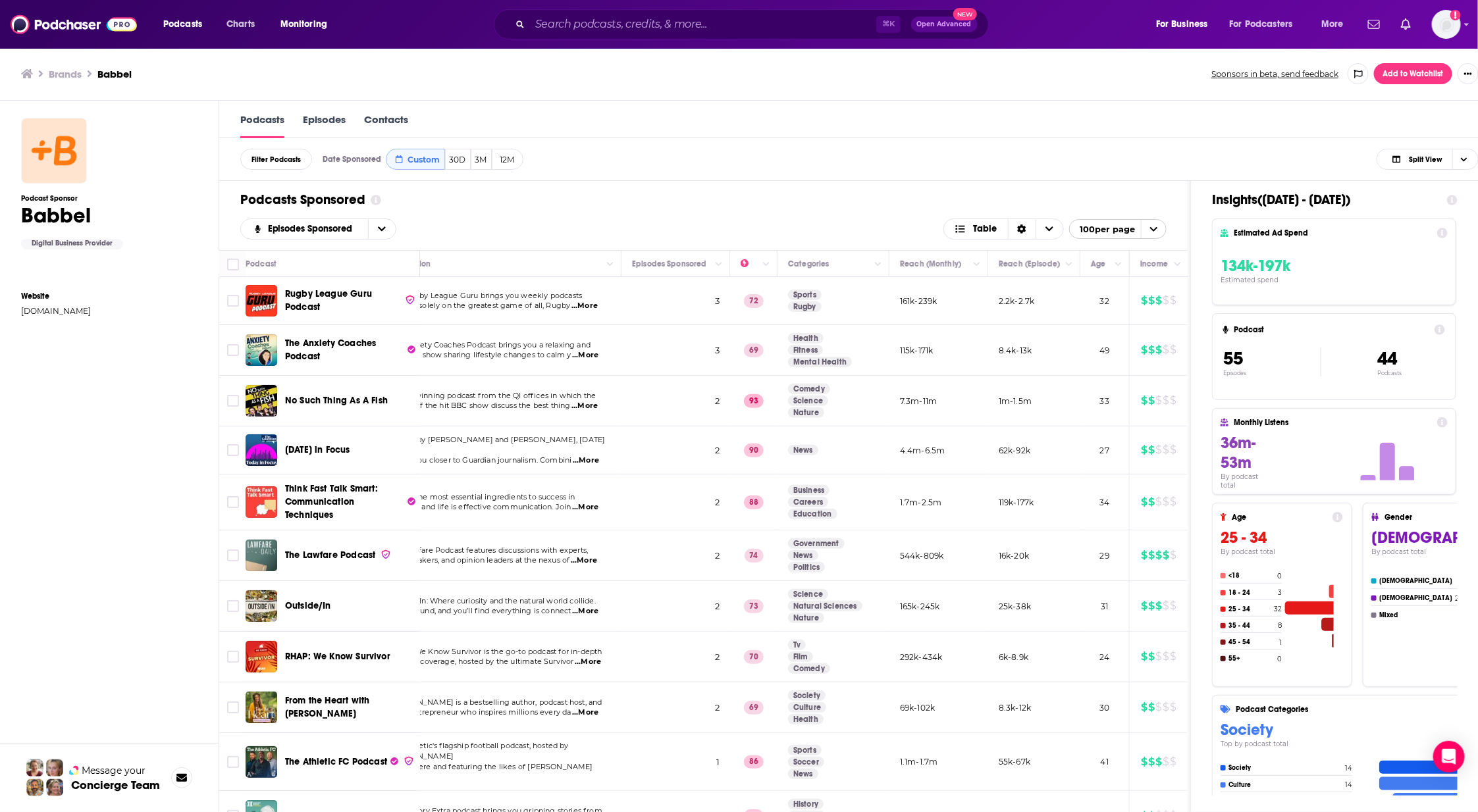
checkbox input "true"
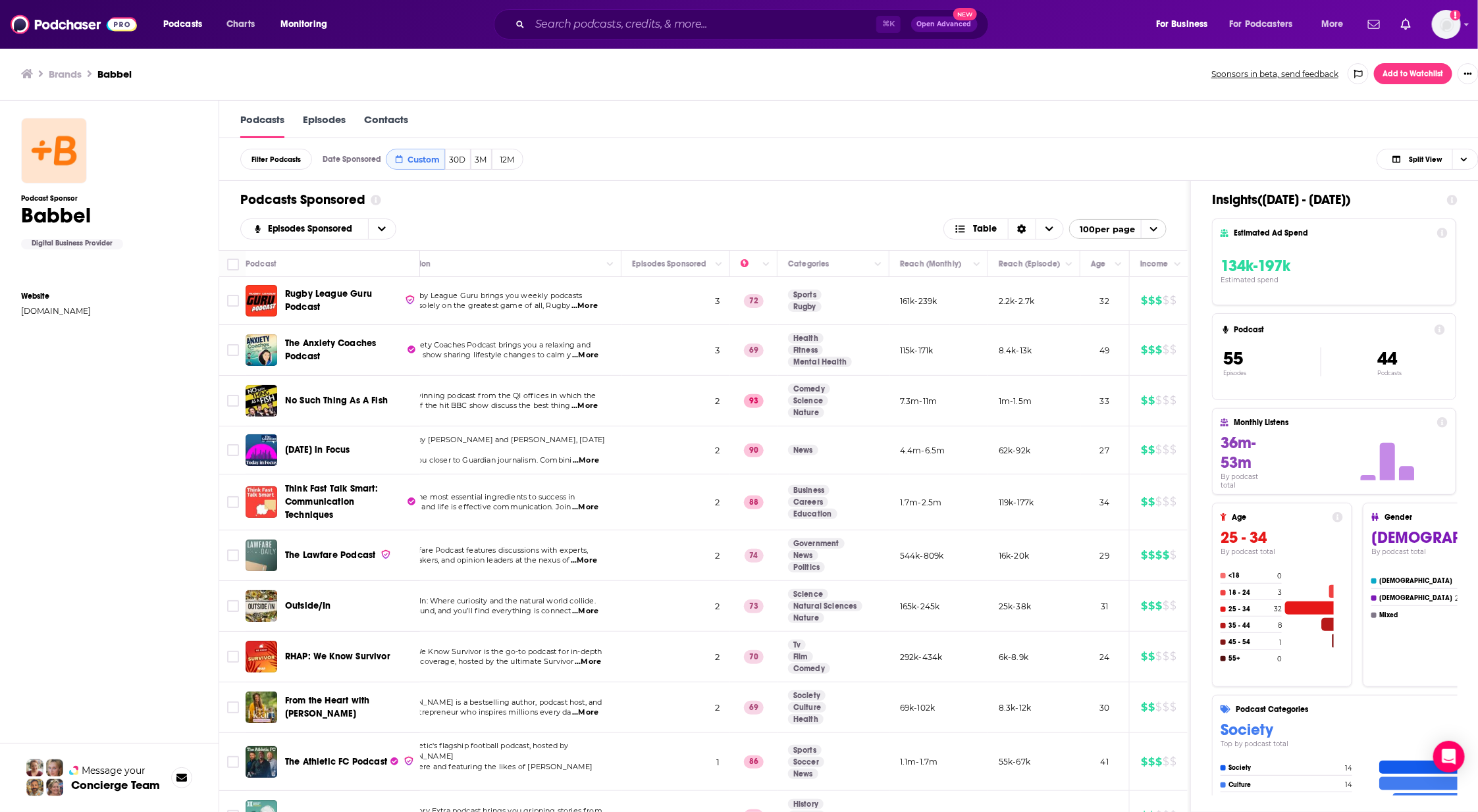
checkbox input "true"
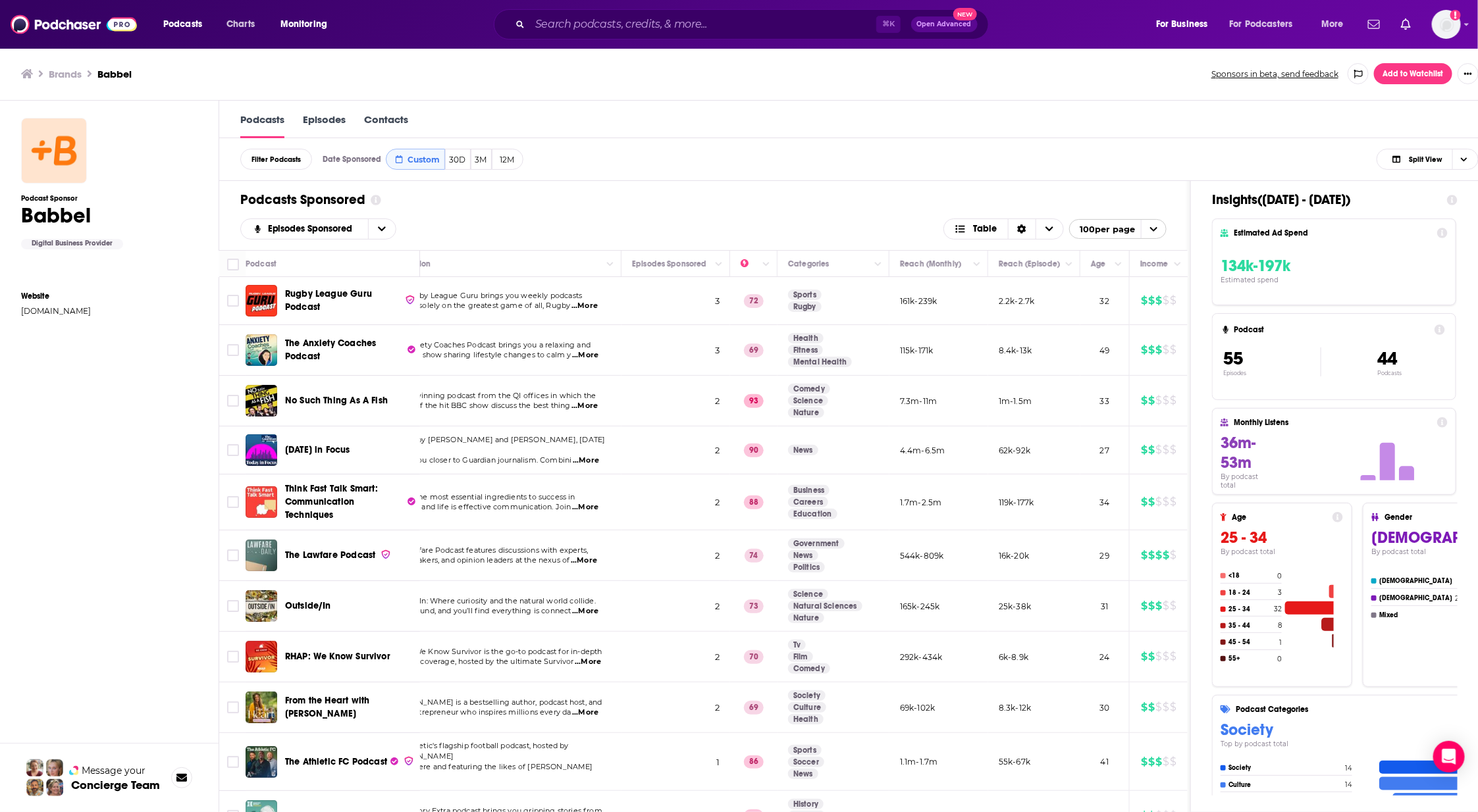
checkbox input "true"
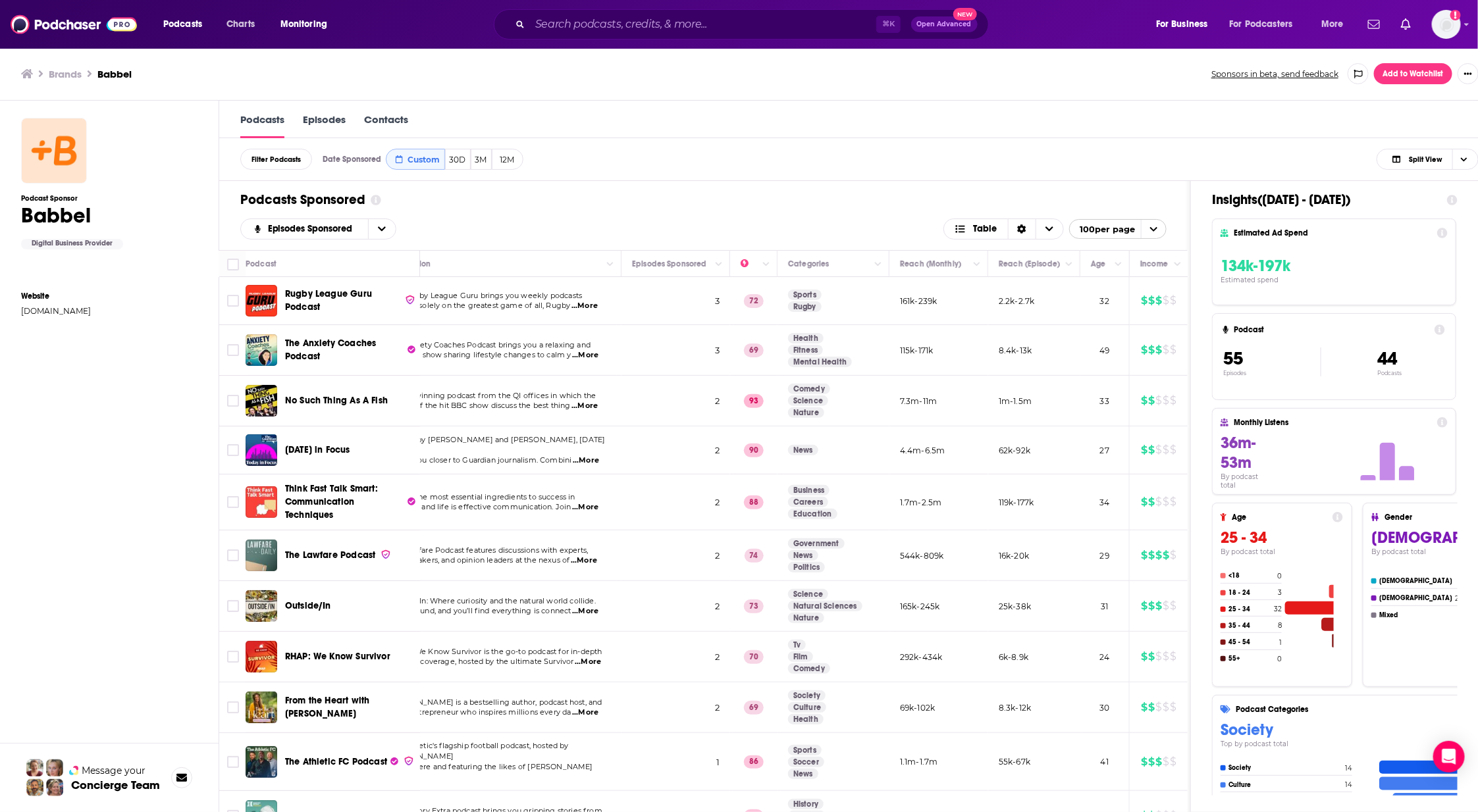
checkbox input "true"
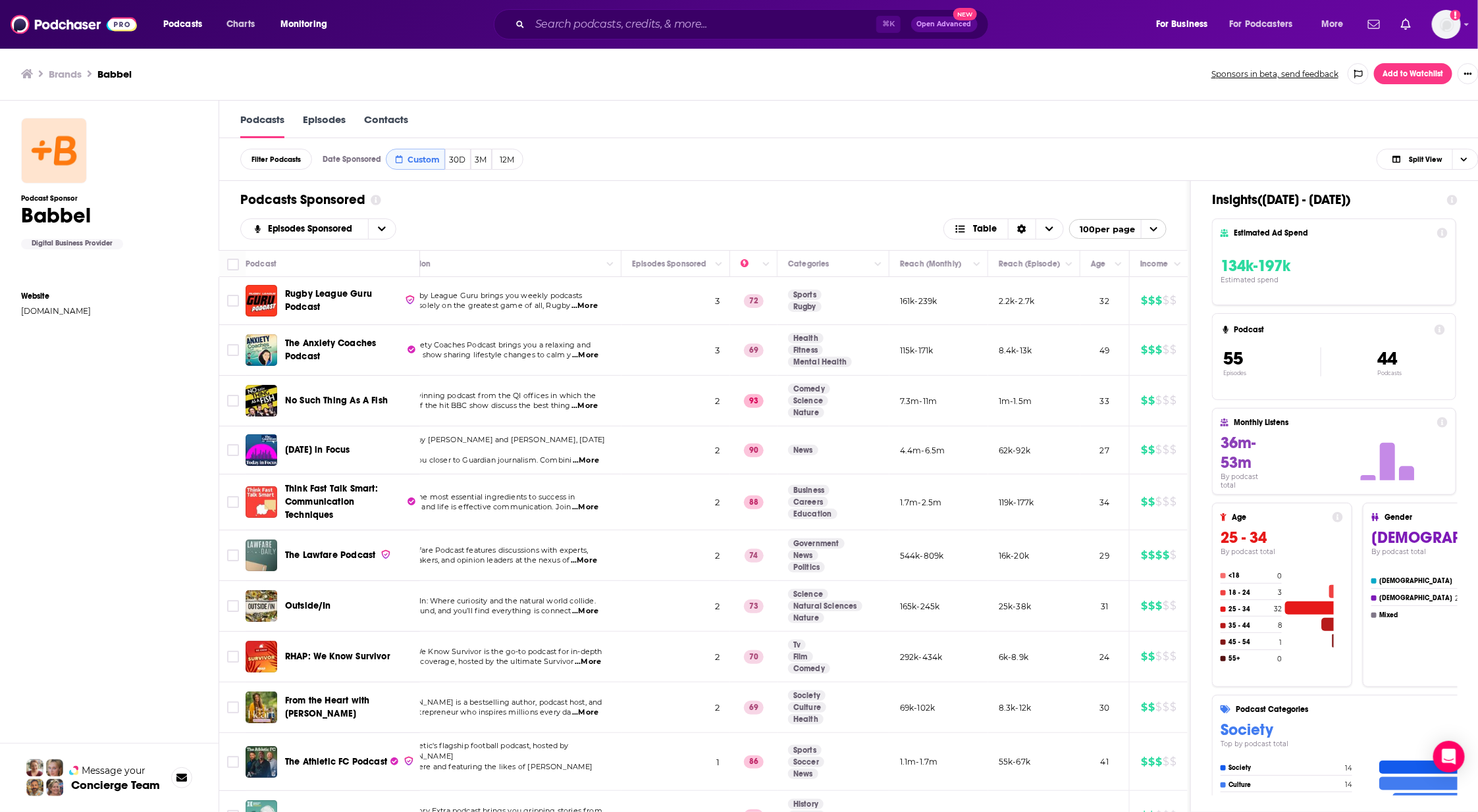
checkbox input "true"
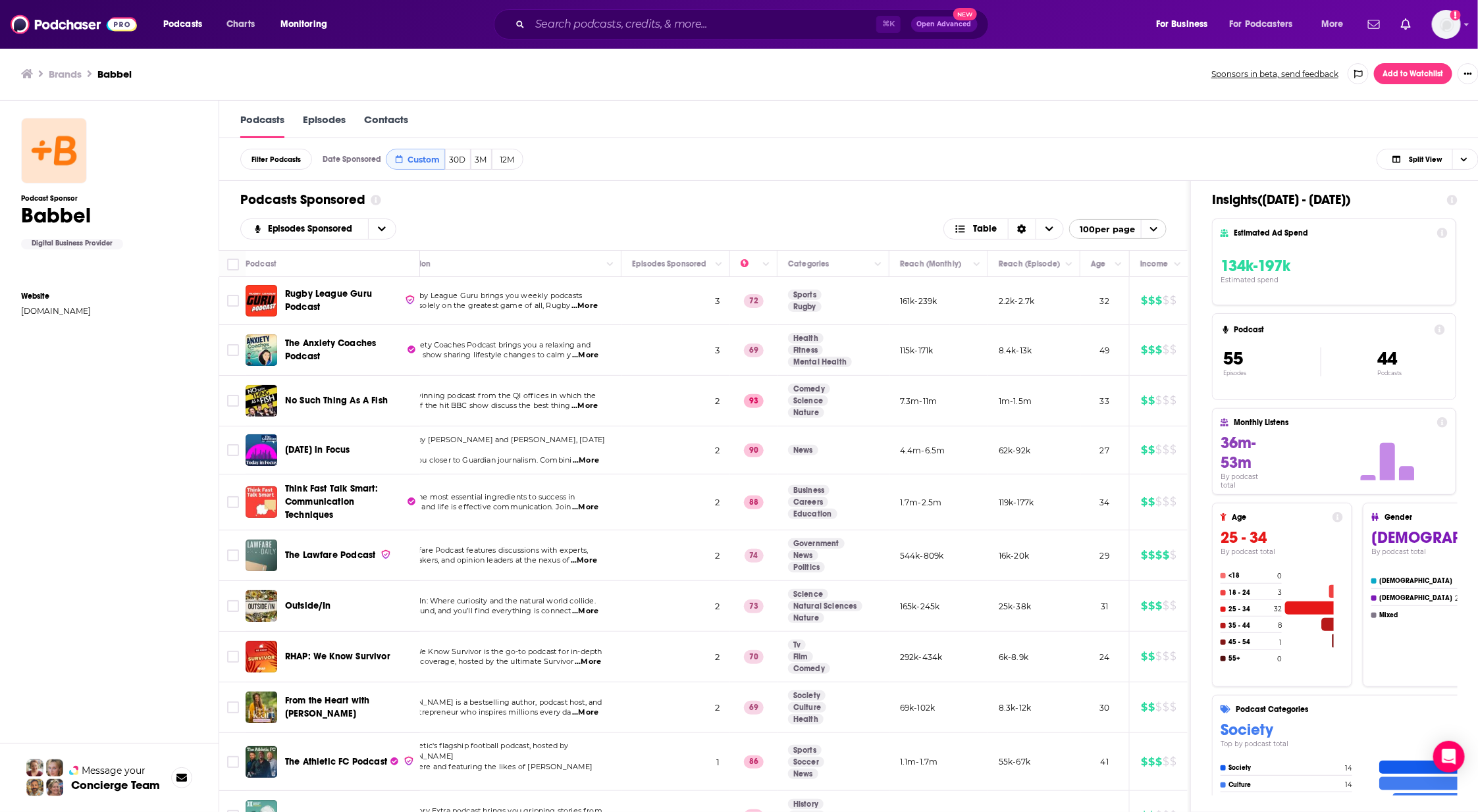
checkbox input "true"
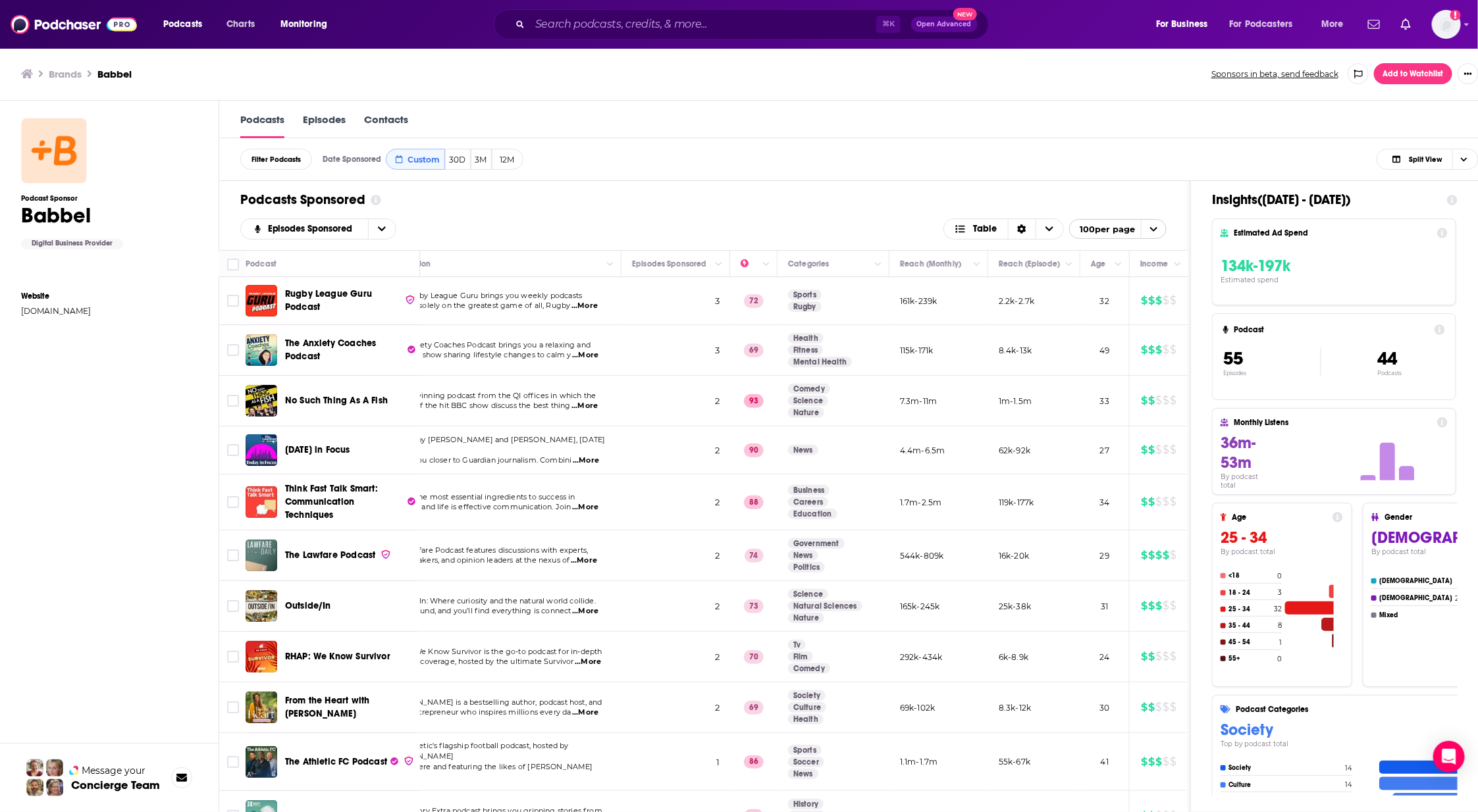
checkbox input "true"
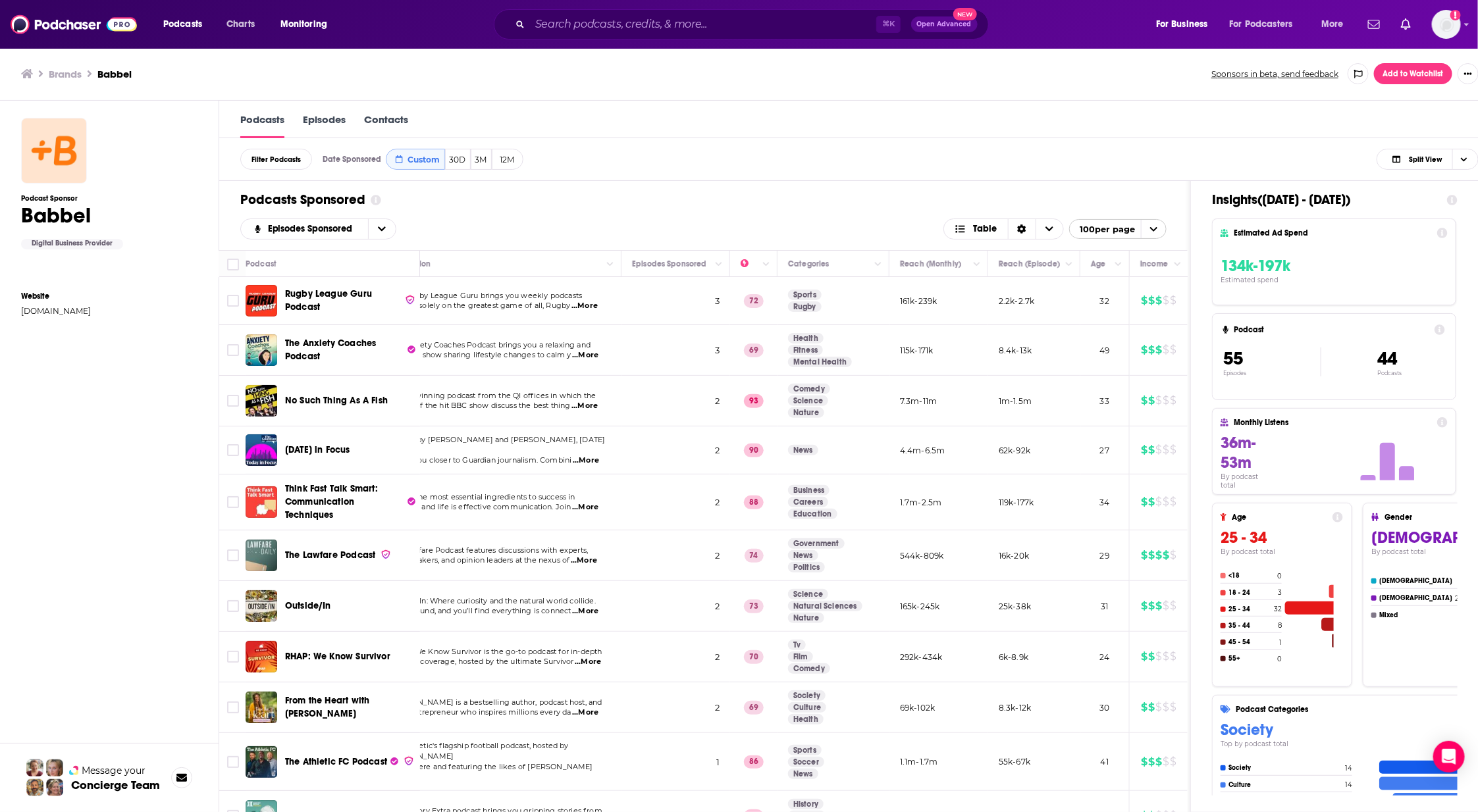
checkbox input "true"
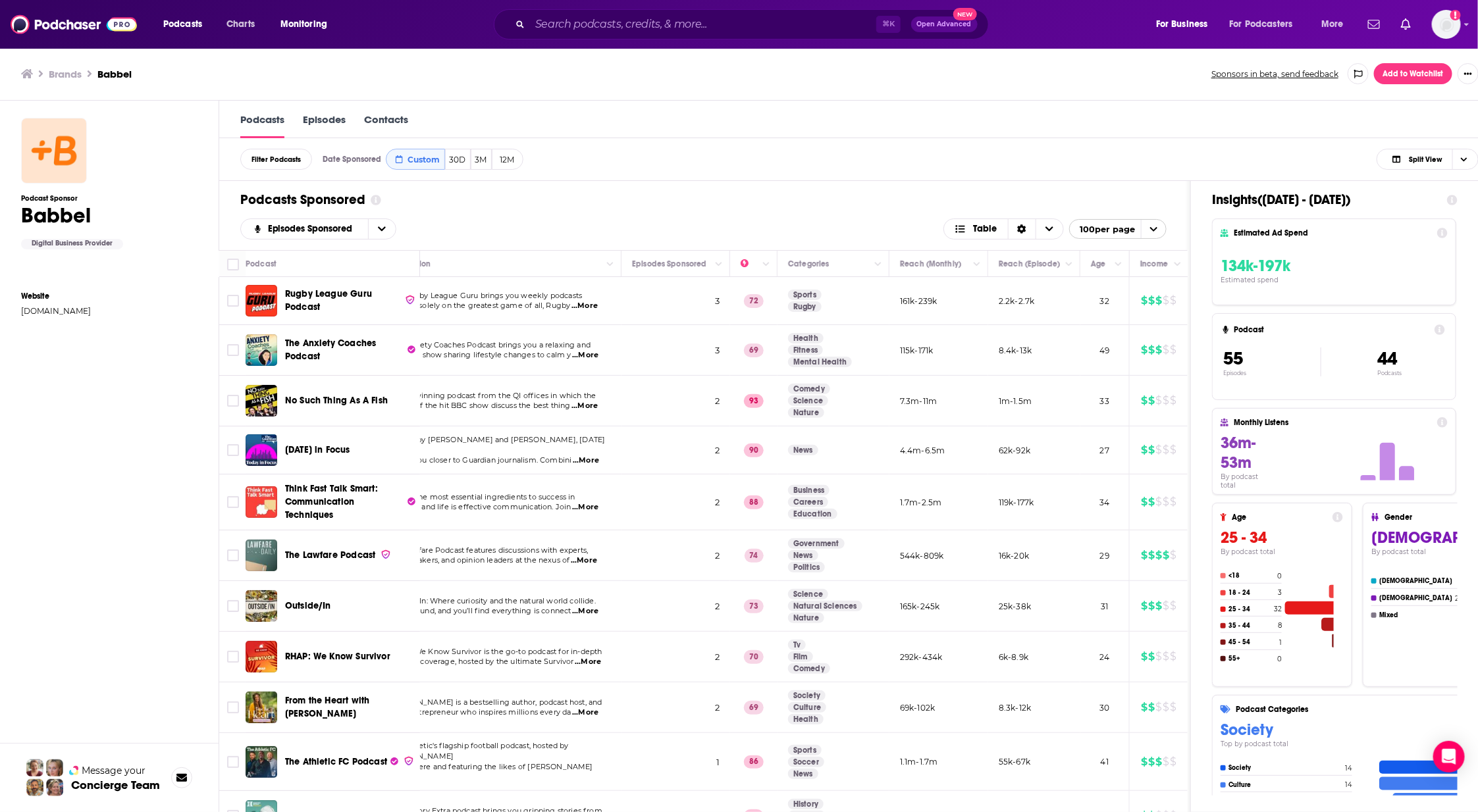
checkbox input "true"
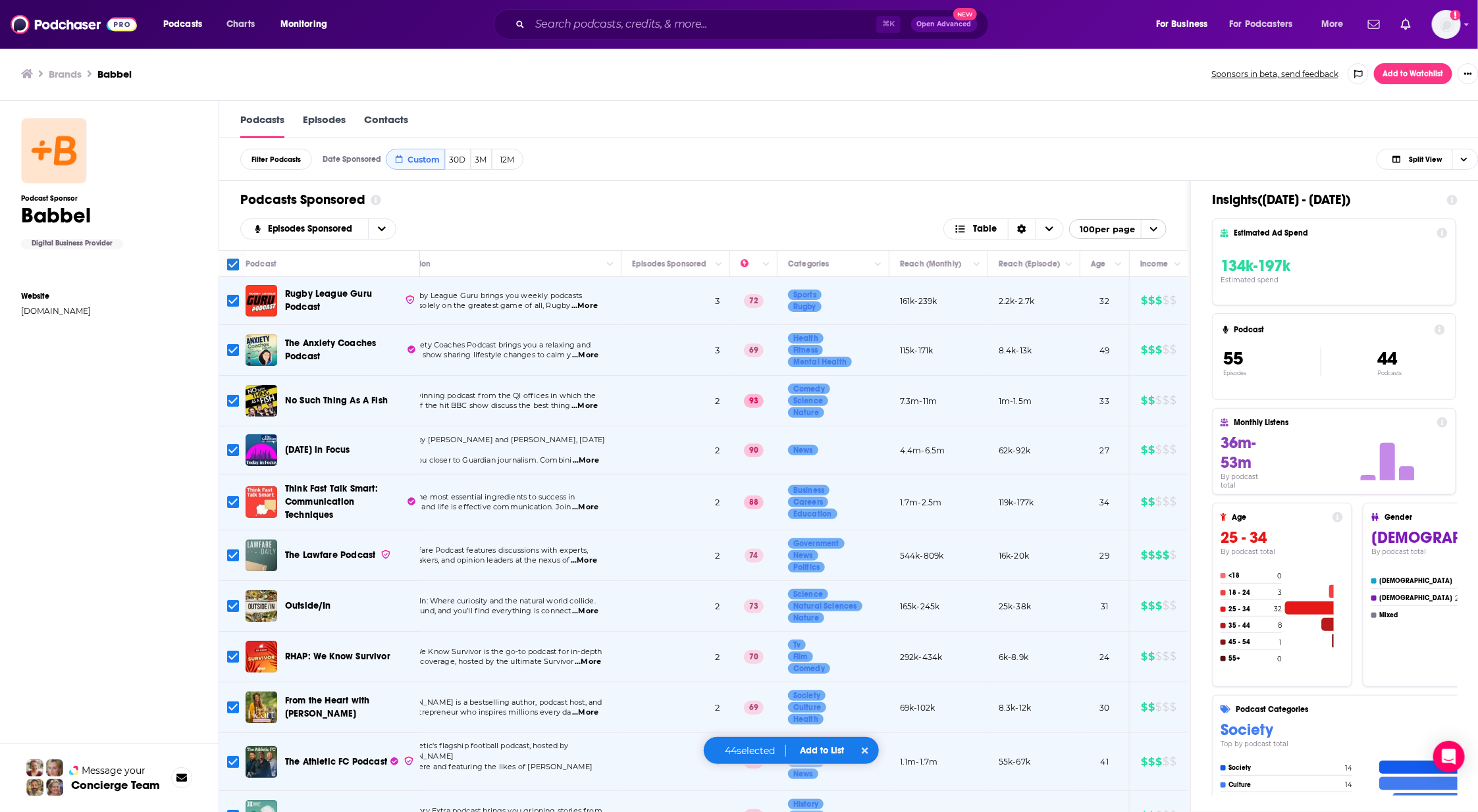
click at [833, 740] on div "44 selected Add to List" at bounding box center [792, 751] width 177 height 29
click at [829, 740] on button "Add to List" at bounding box center [822, 751] width 65 height 11
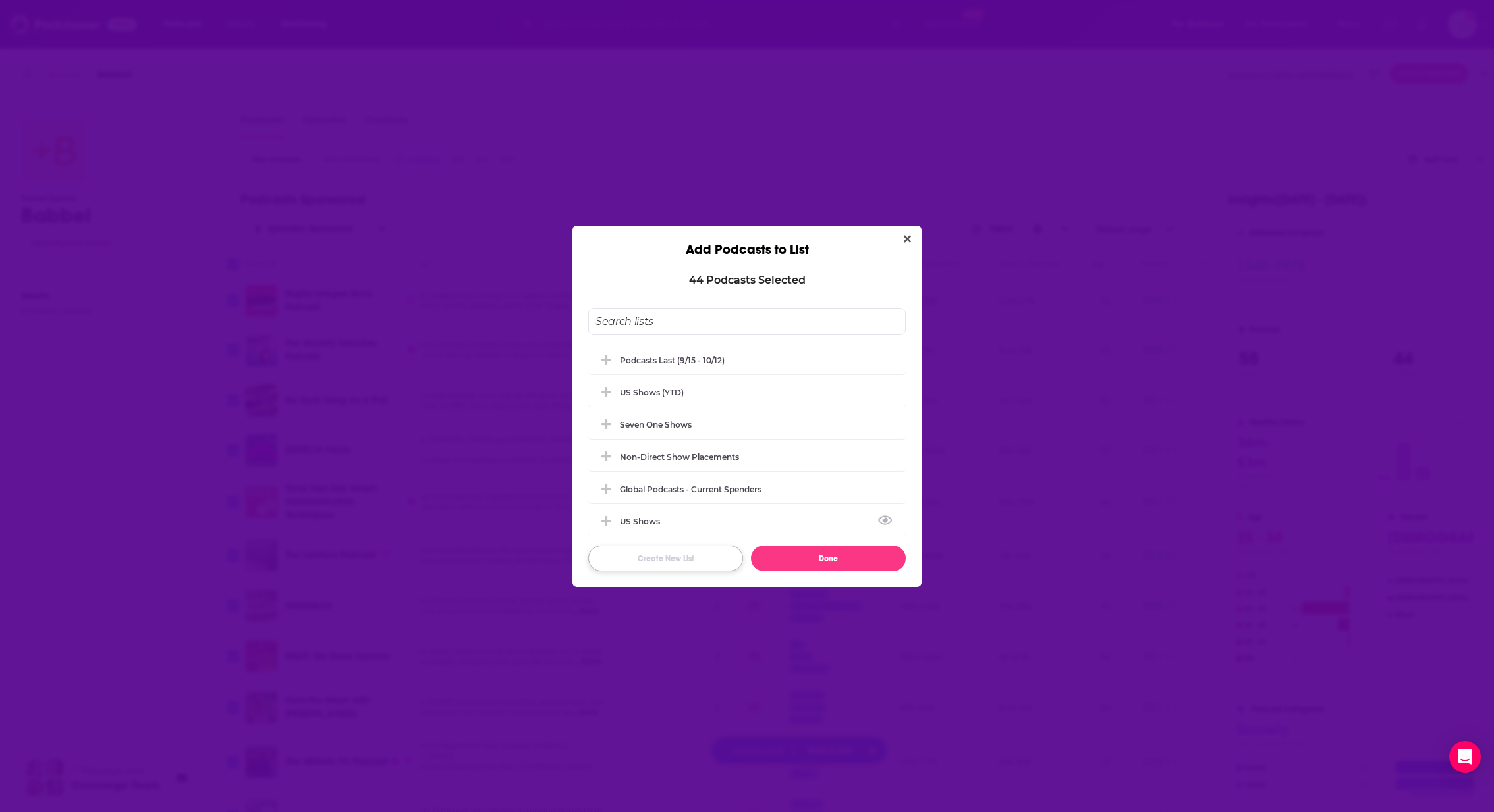
click at [660, 556] on button "Create New List" at bounding box center [665, 558] width 155 height 25
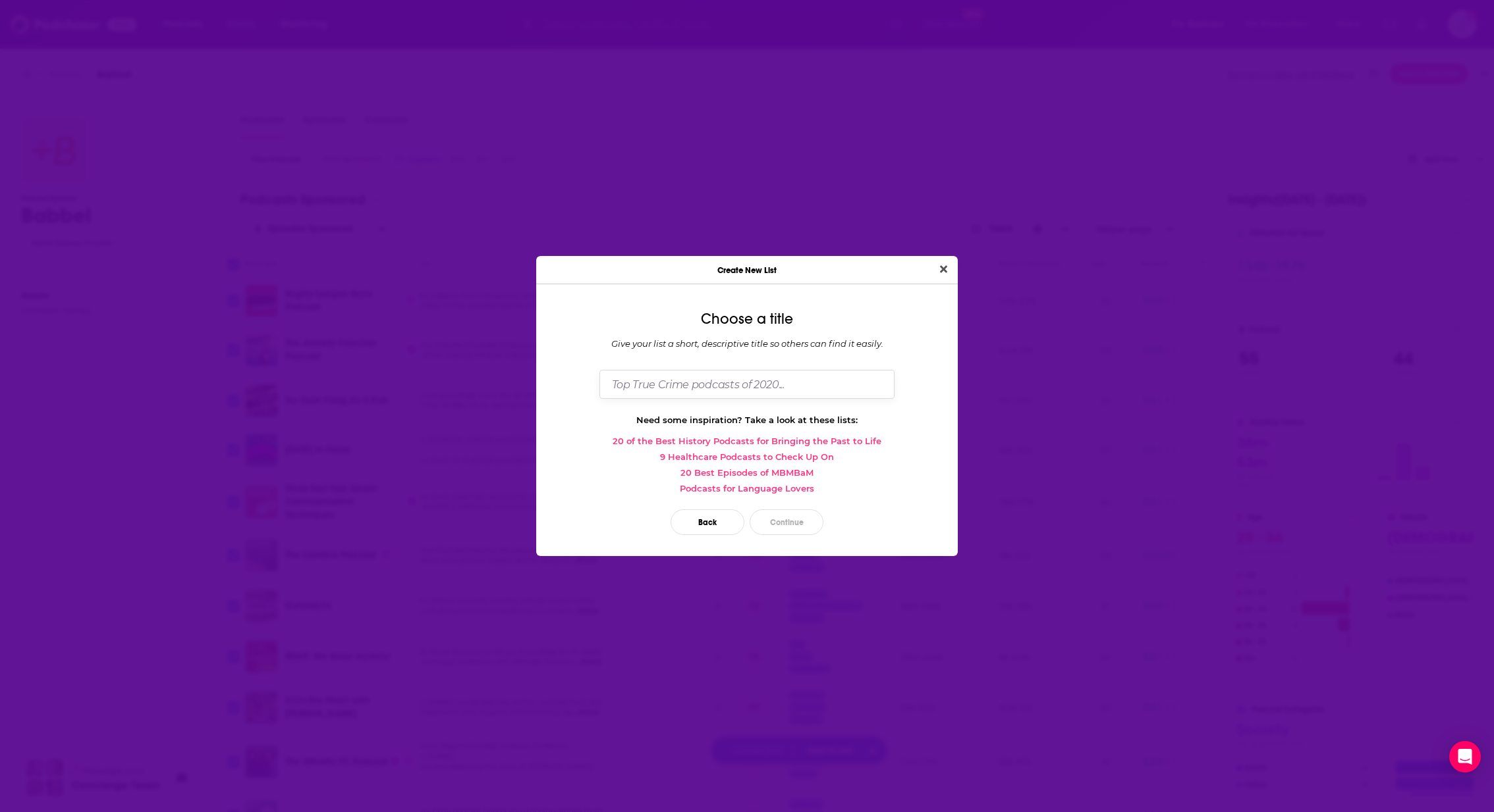
click at [734, 385] on input "Dialog" at bounding box center [747, 384] width 295 height 29
type input "US podcasts (previous period)"
click at [778, 528] on button "Continue" at bounding box center [786, 522] width 74 height 25
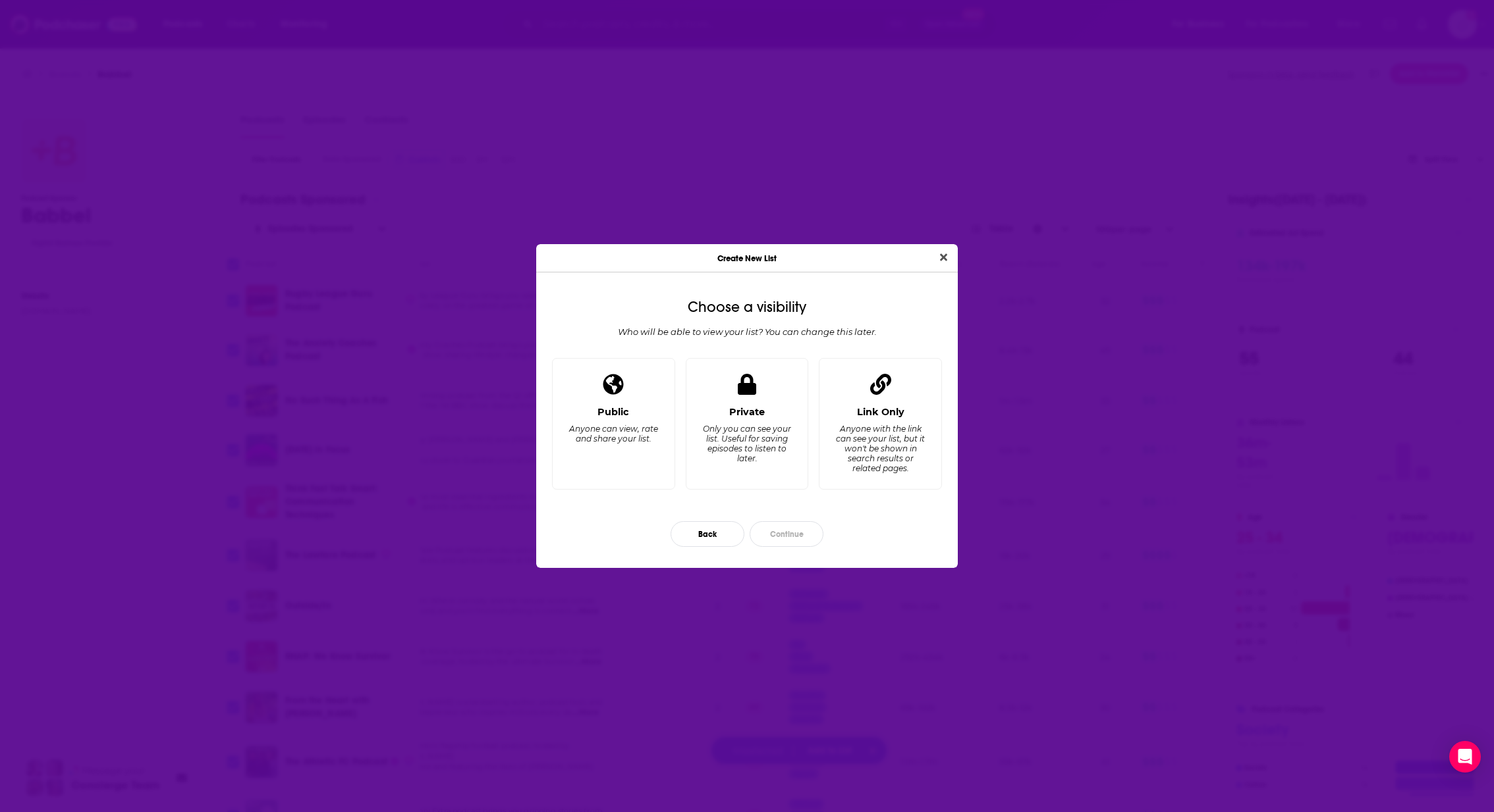
click at [741, 349] on div "Choose a visibility Who will be able to view your list? You can change this lat…" at bounding box center [746, 425] width 421 height 285
click at [697, 445] on div "Private Only you can see your list. Useful for saving episodes to listen to lat…" at bounding box center [747, 442] width 101 height 73
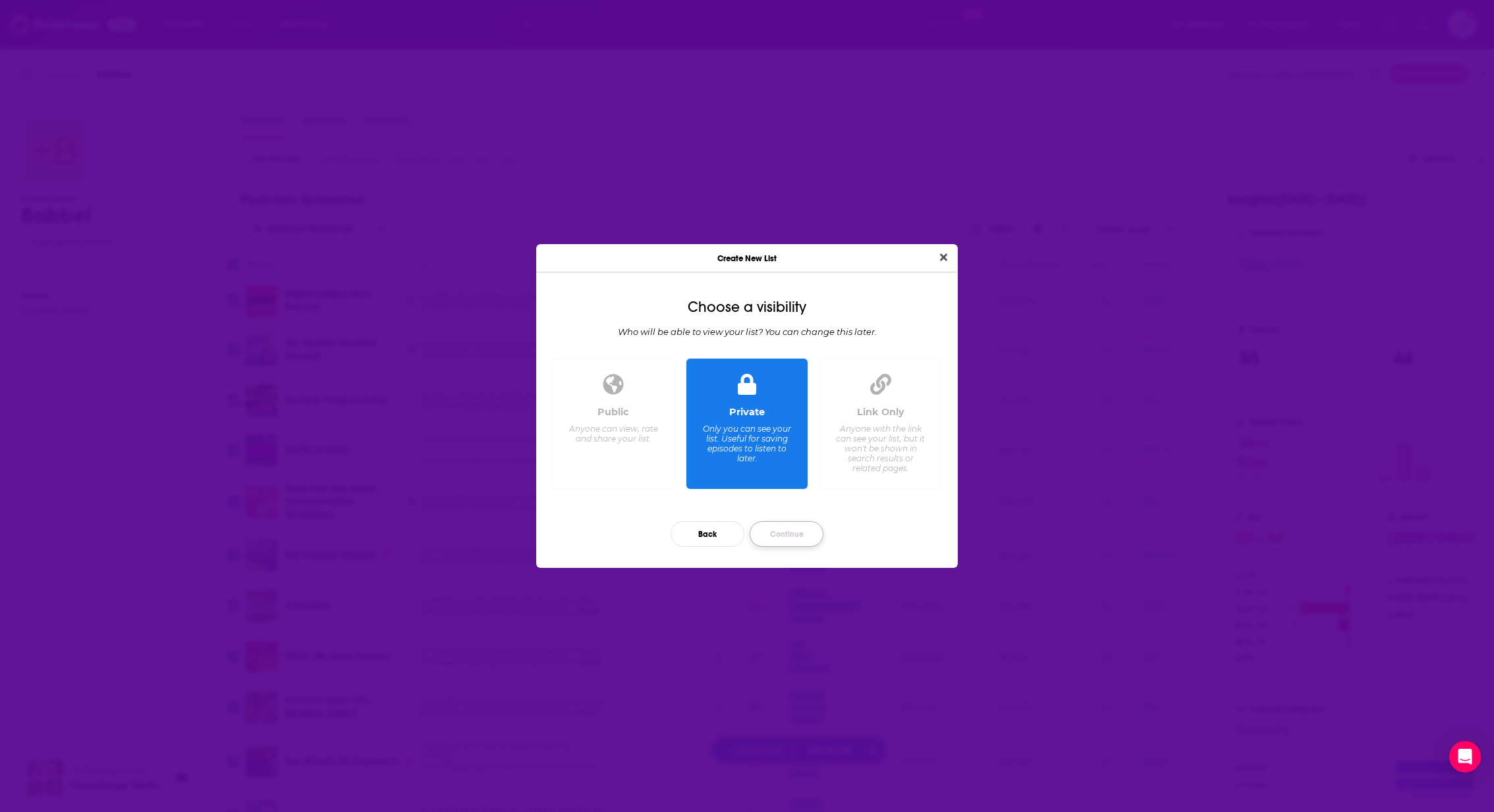
click at [803, 527] on button "Continue" at bounding box center [786, 534] width 74 height 25
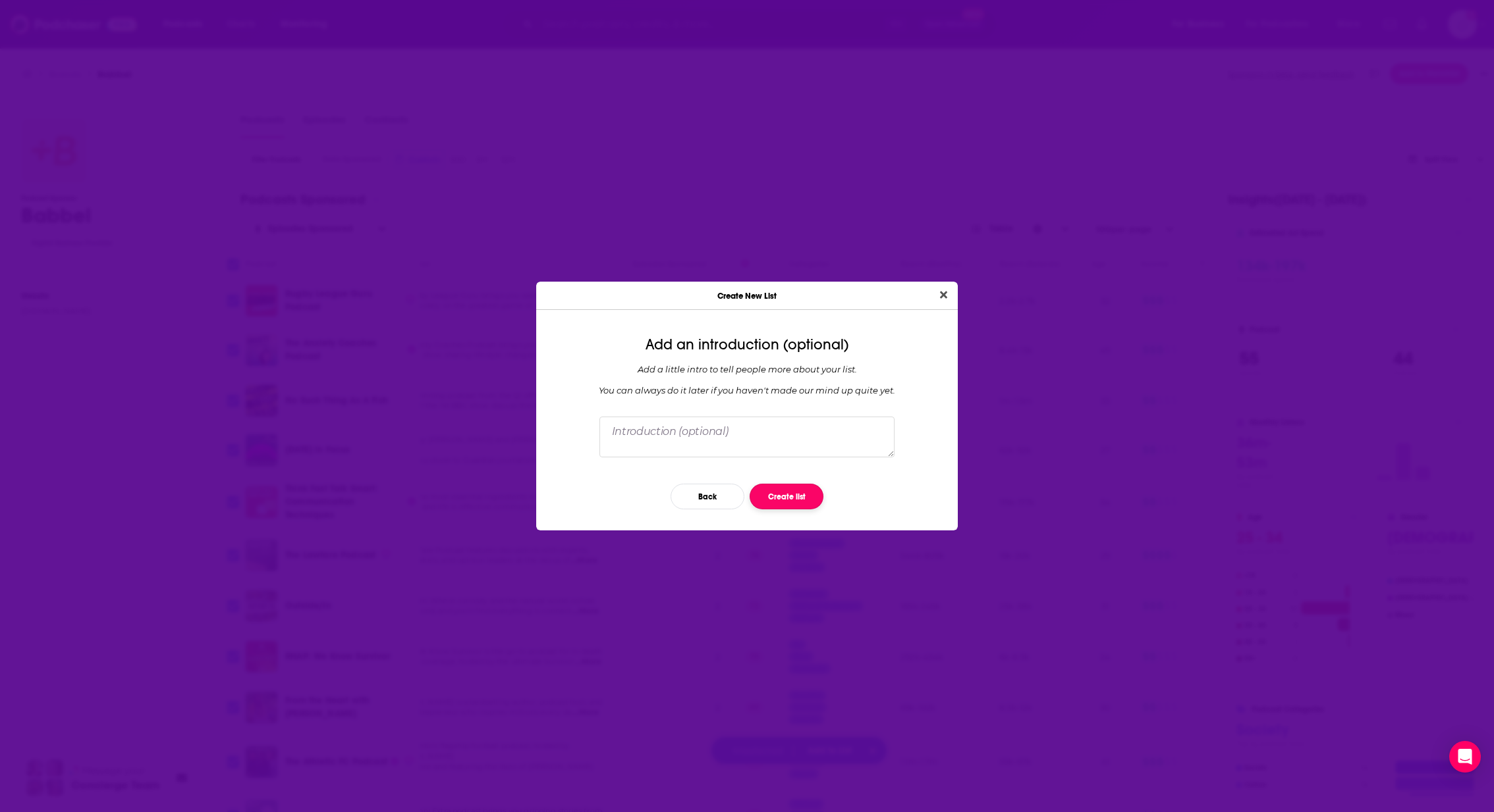
click at [785, 500] on button "Create list" at bounding box center [786, 496] width 74 height 25
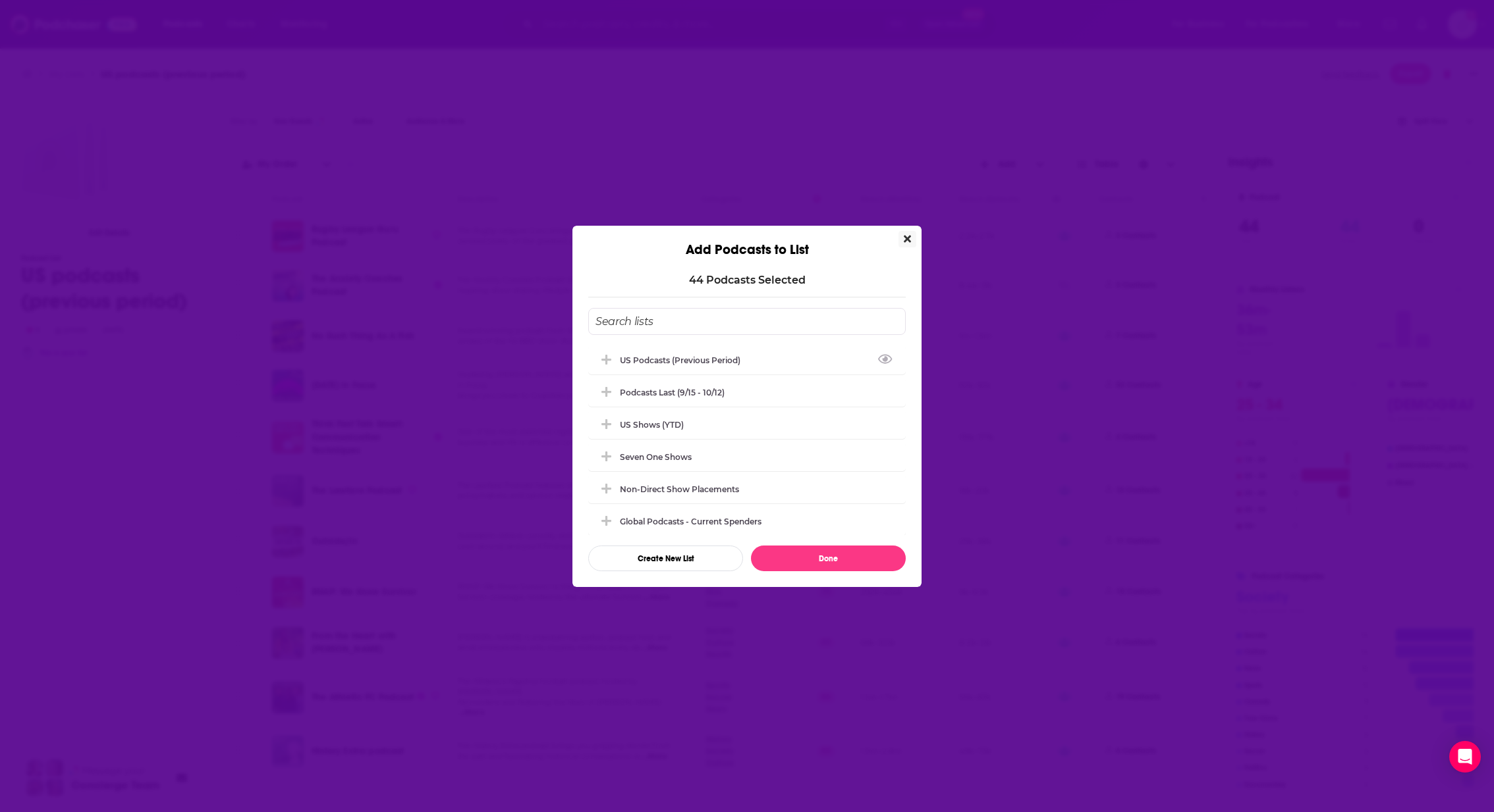
click at [911, 235] on button "Close" at bounding box center [907, 240] width 18 height 16
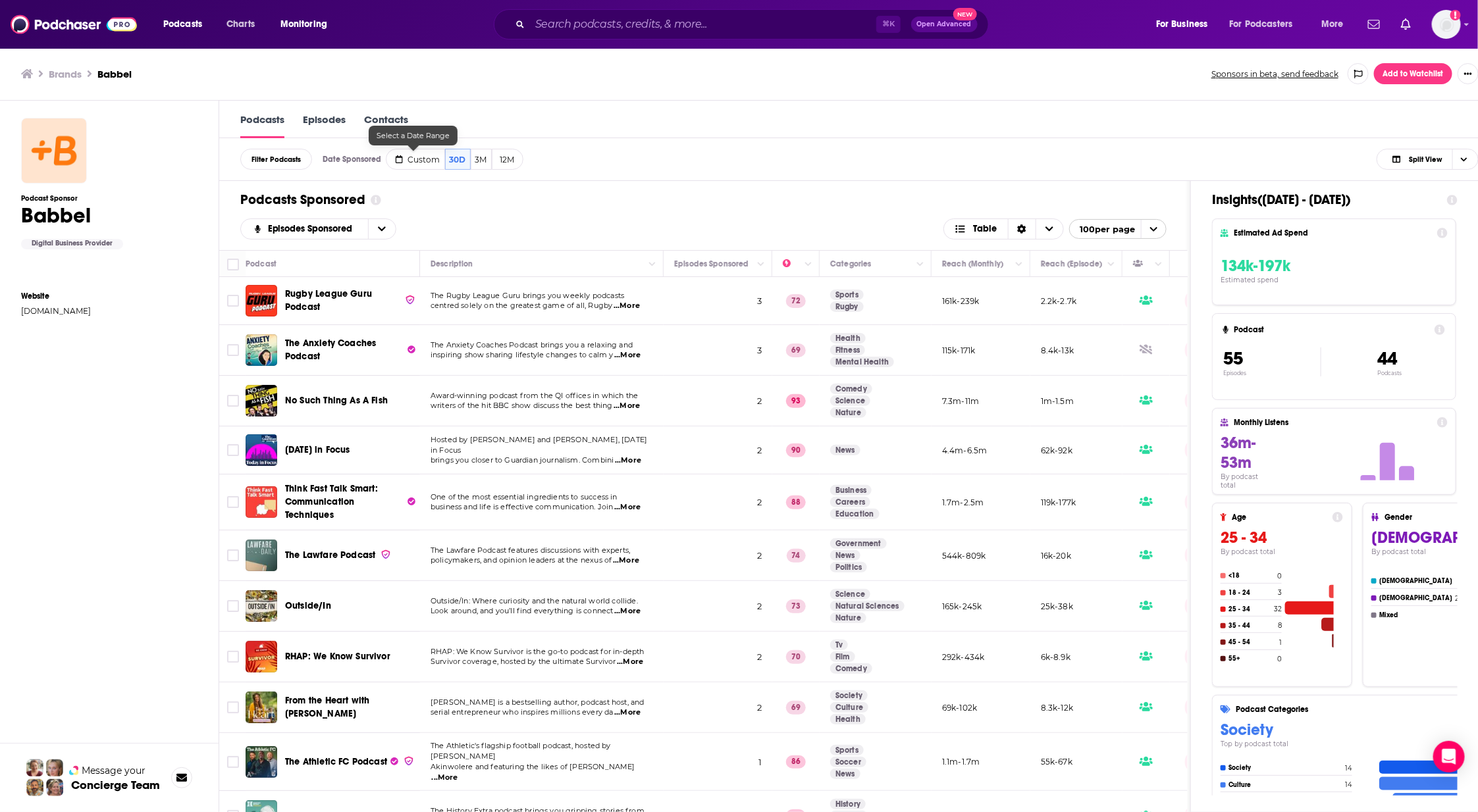
click at [409, 159] on span "Custom" at bounding box center [424, 159] width 32 height 10
select select "8"
select select "2025"
click at [486, 183] on input "[DATE]" at bounding box center [496, 183] width 62 height 18
click at [520, 216] on icon "Go to next month" at bounding box center [519, 215] width 5 height 11
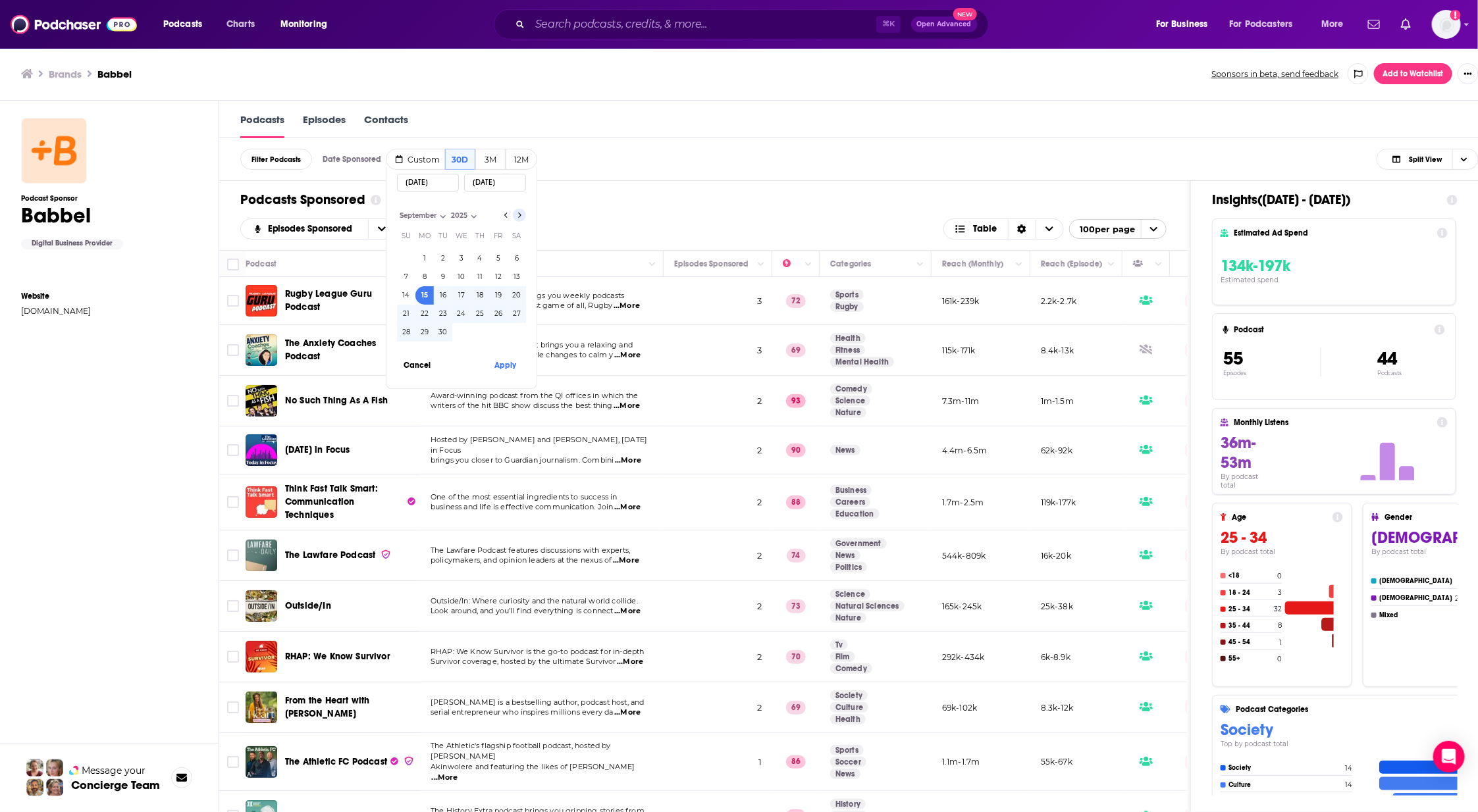
select select "9"
click at [407, 292] on button "12" at bounding box center [406, 295] width 19 height 19
type input "[DATE]"
click at [504, 370] on button "Apply" at bounding box center [505, 365] width 39 height 25
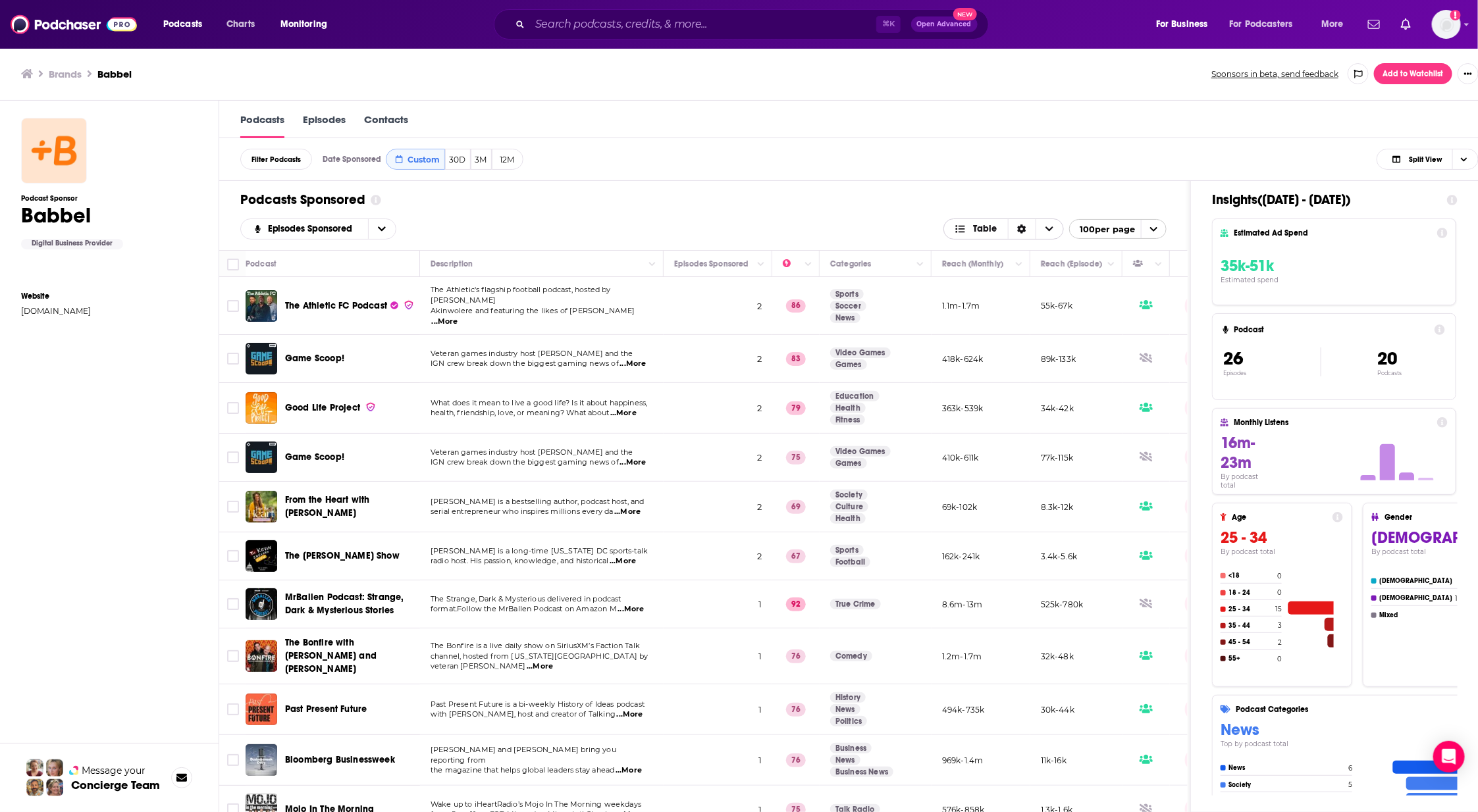
click at [1057, 231] on span "Choose View" at bounding box center [1049, 229] width 28 height 20
click at [1027, 228] on icon "Sort Direction" at bounding box center [1022, 229] width 9 height 9
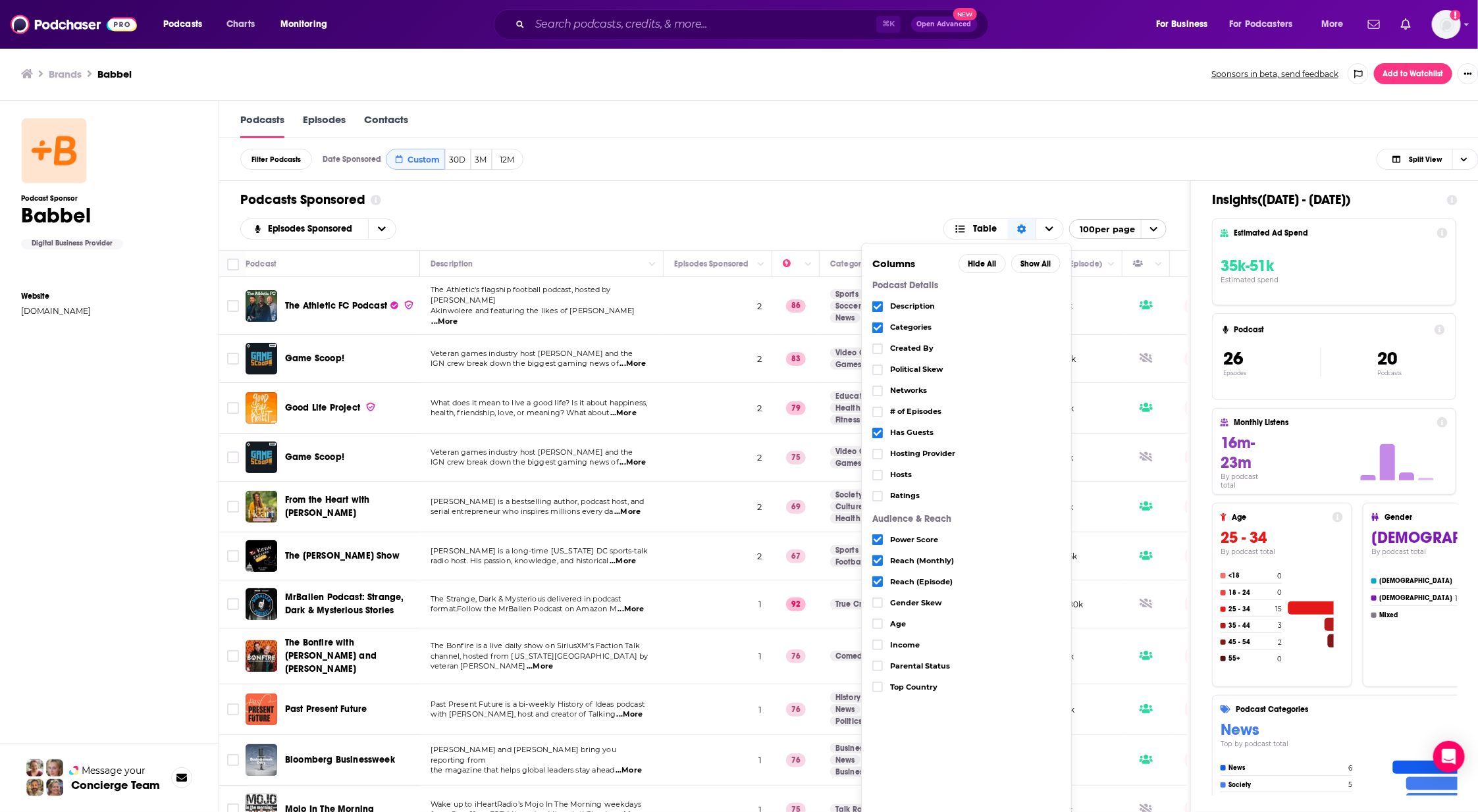
click at [879, 429] on icon "Choose View" at bounding box center [878, 433] width 8 height 8
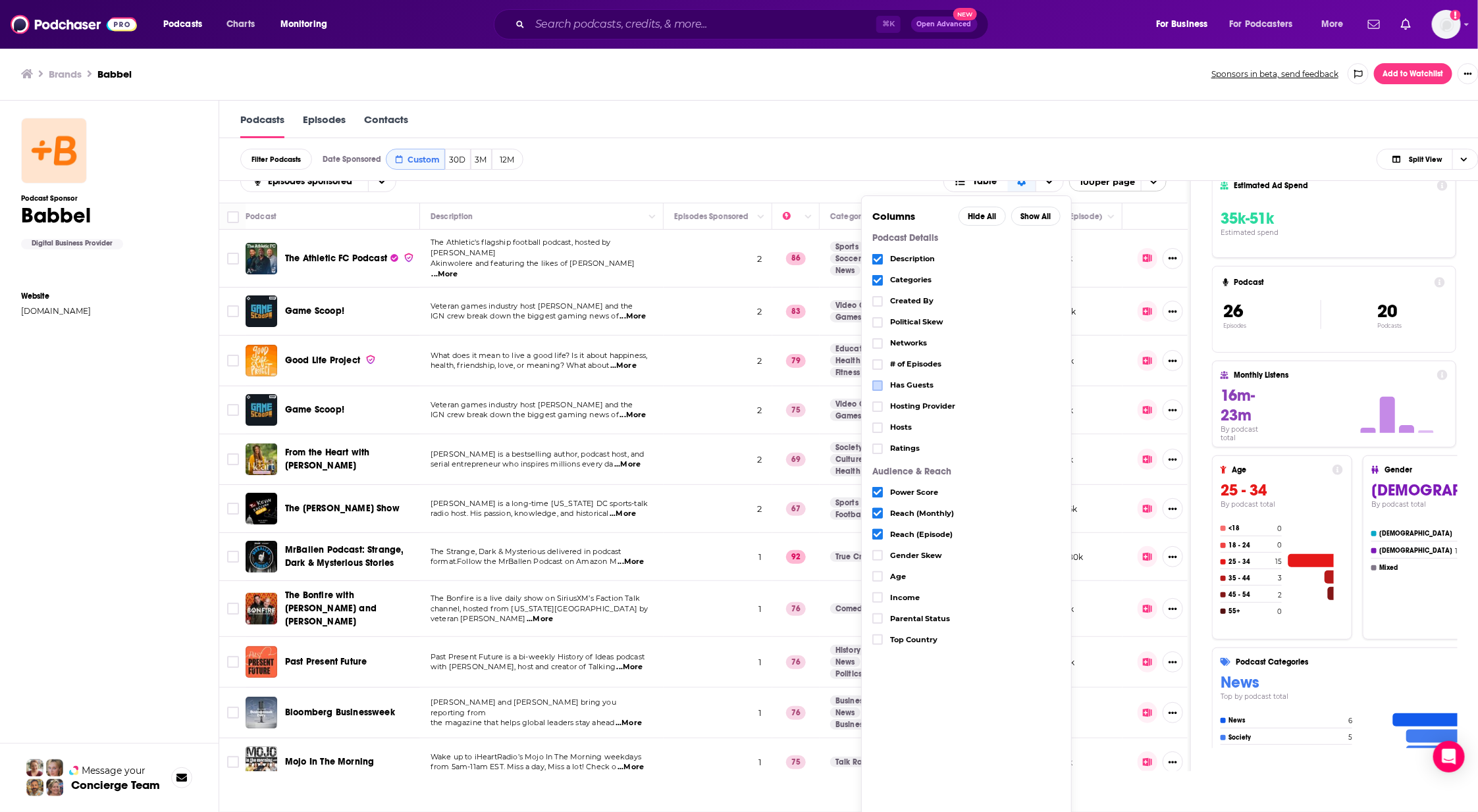
scroll to position [61, 0]
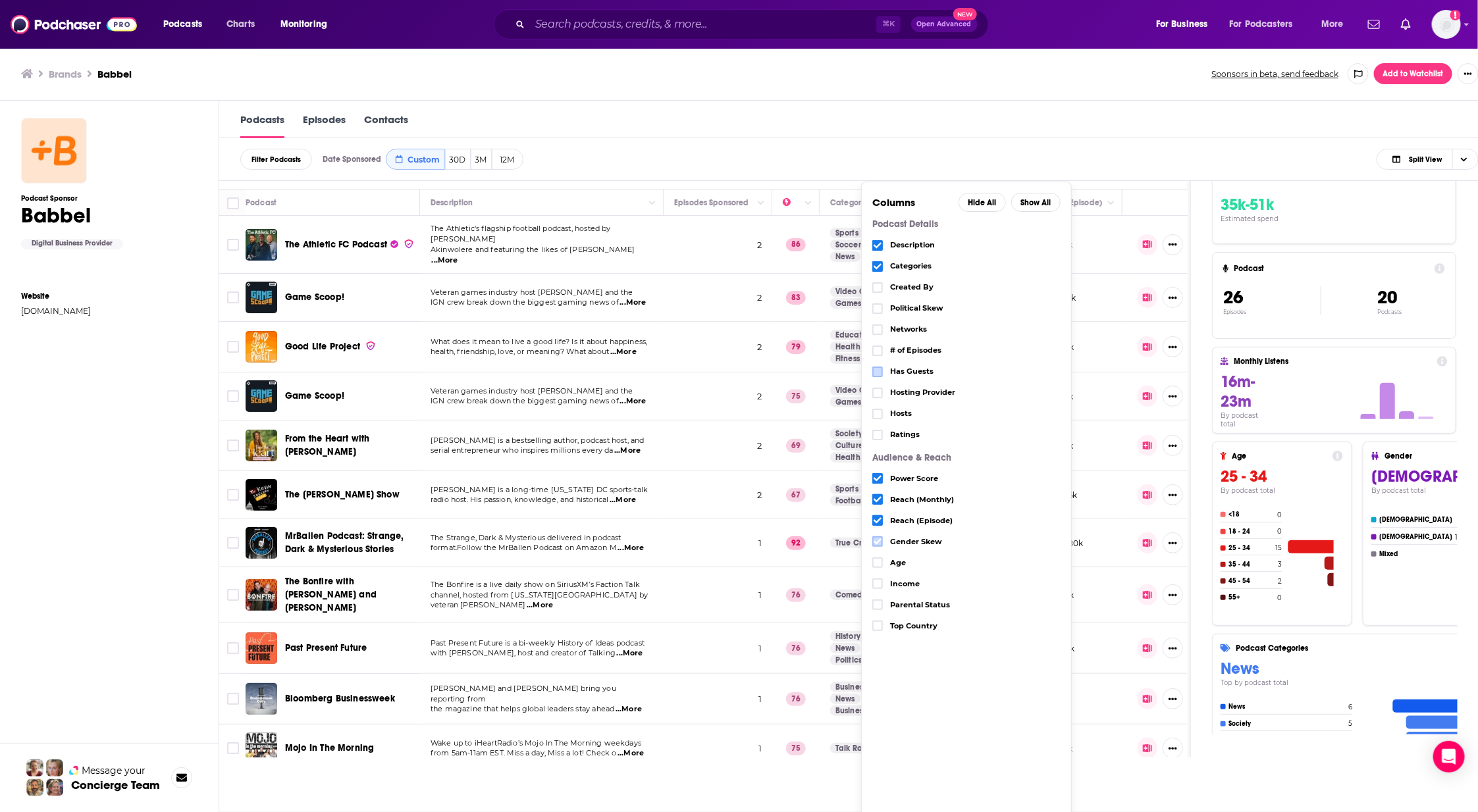
click at [882, 541] on icon "Choose View" at bounding box center [878, 542] width 8 height 8
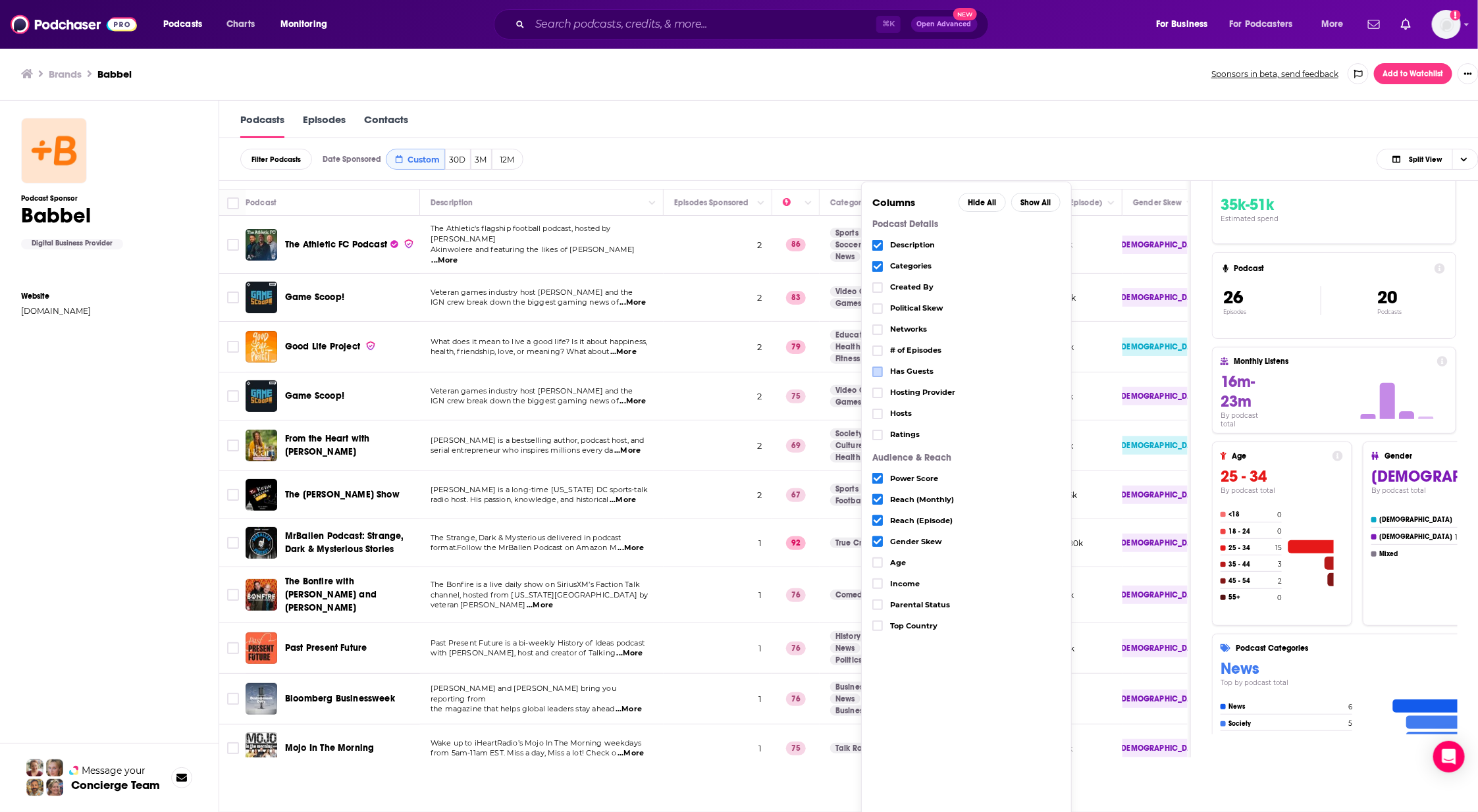
click at [882, 567] on div "Age" at bounding box center [967, 563] width 188 height 21
click at [880, 570] on div "Age" at bounding box center [967, 563] width 188 height 21
click at [881, 562] on icon "Choose View" at bounding box center [878, 563] width 8 height 8
click at [881, 581] on icon "Choose View" at bounding box center [878, 584] width 8 height 6
click at [879, 621] on label "Choose View" at bounding box center [878, 626] width 11 height 11
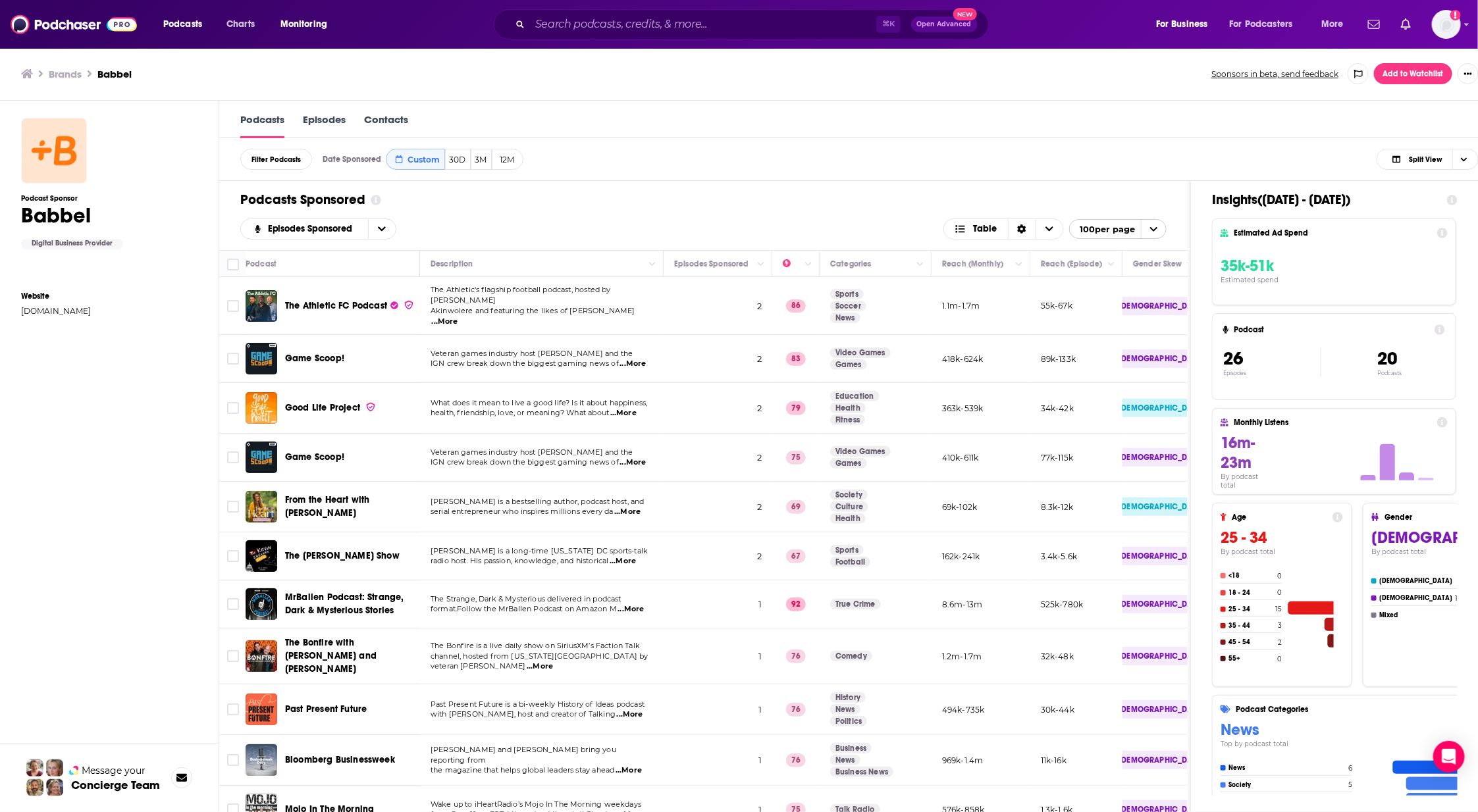
click at [1092, 138] on div "Filter Podcasts Date Sponsored Custom 30D 3M 12M Split View Date Sponsored Cust…" at bounding box center [860, 159] width 1281 height 43
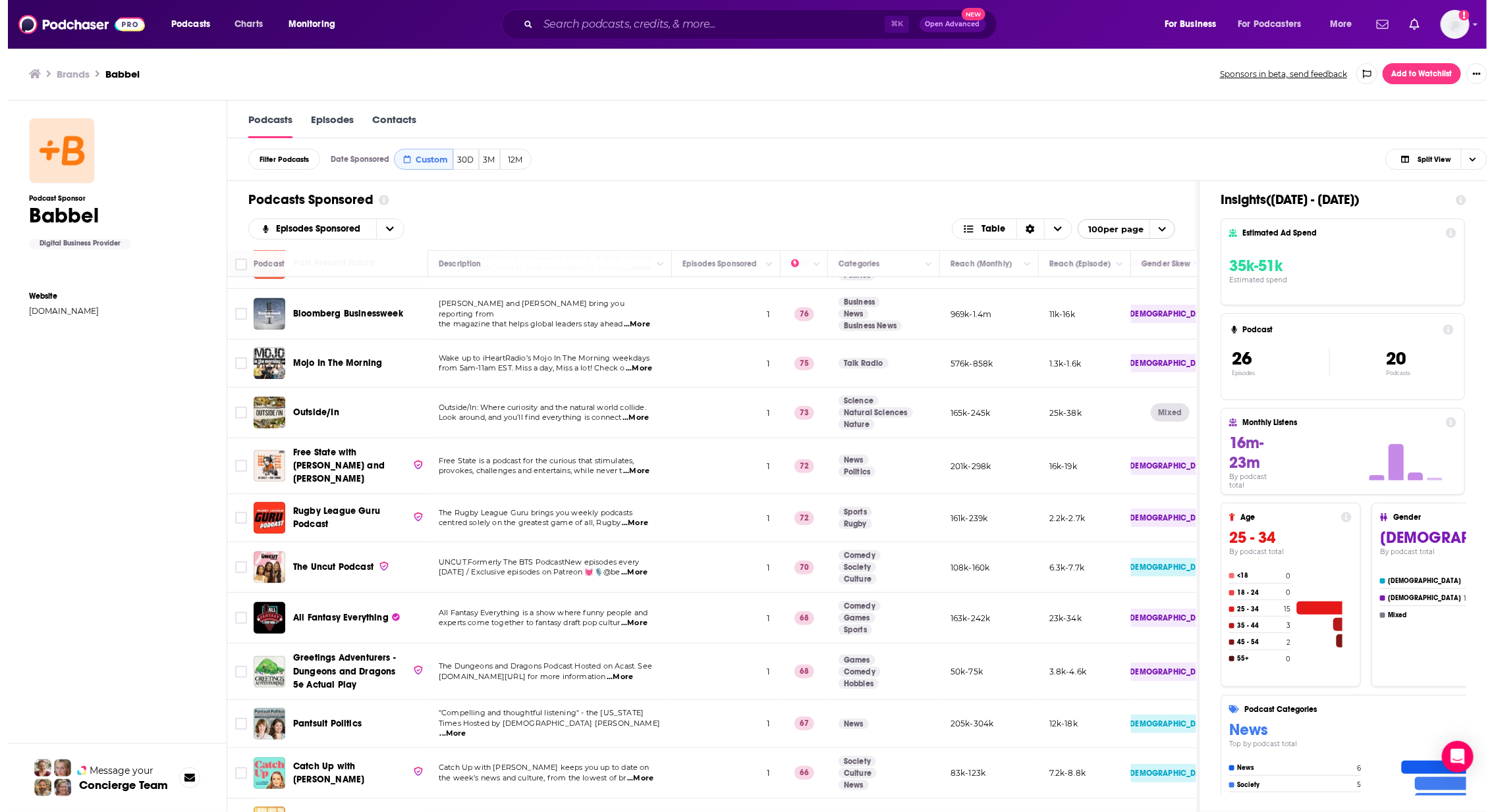
scroll to position [0, 0]
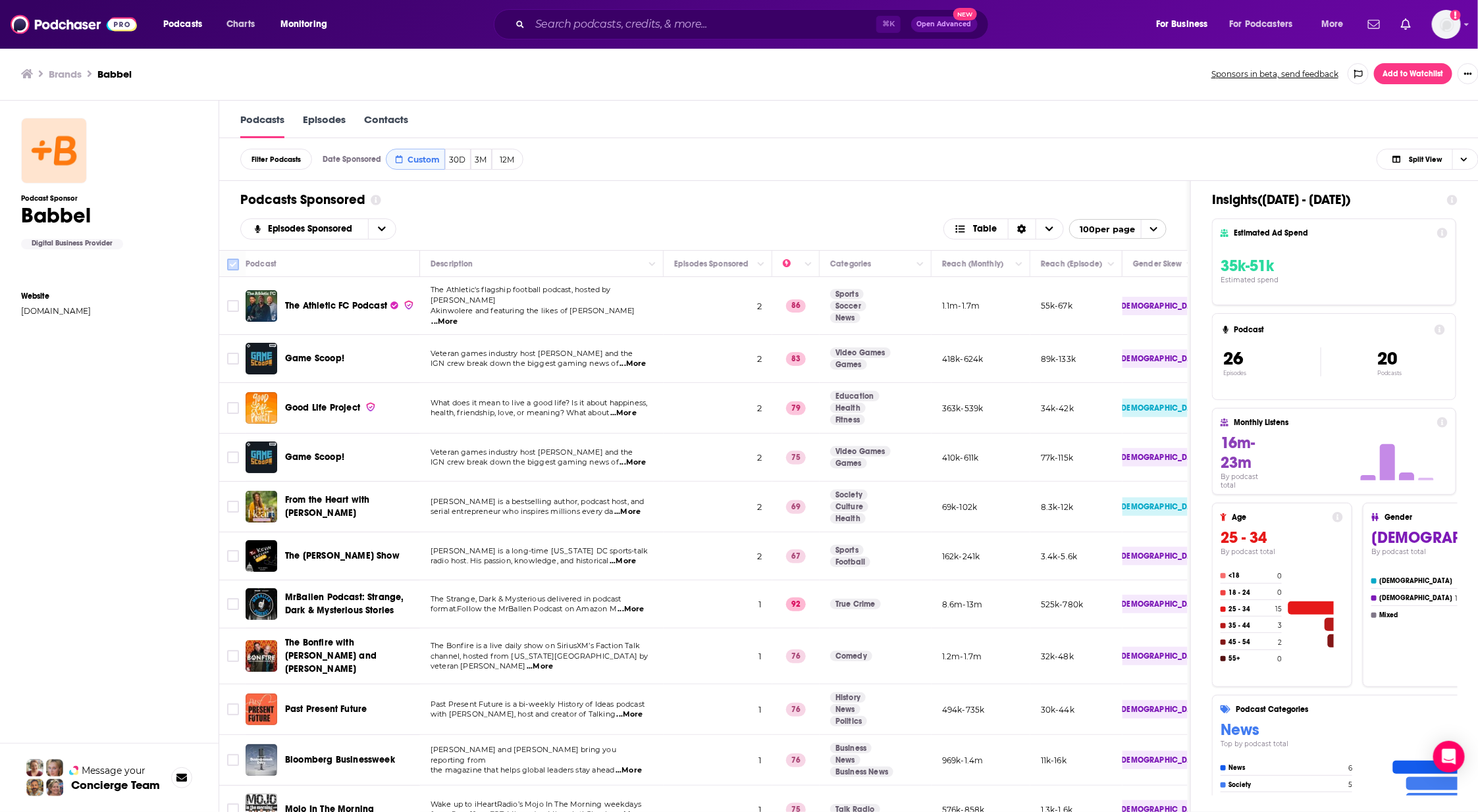
click at [231, 262] on input "Toggle select all" at bounding box center [233, 264] width 11 height 11
checkbox input "true"
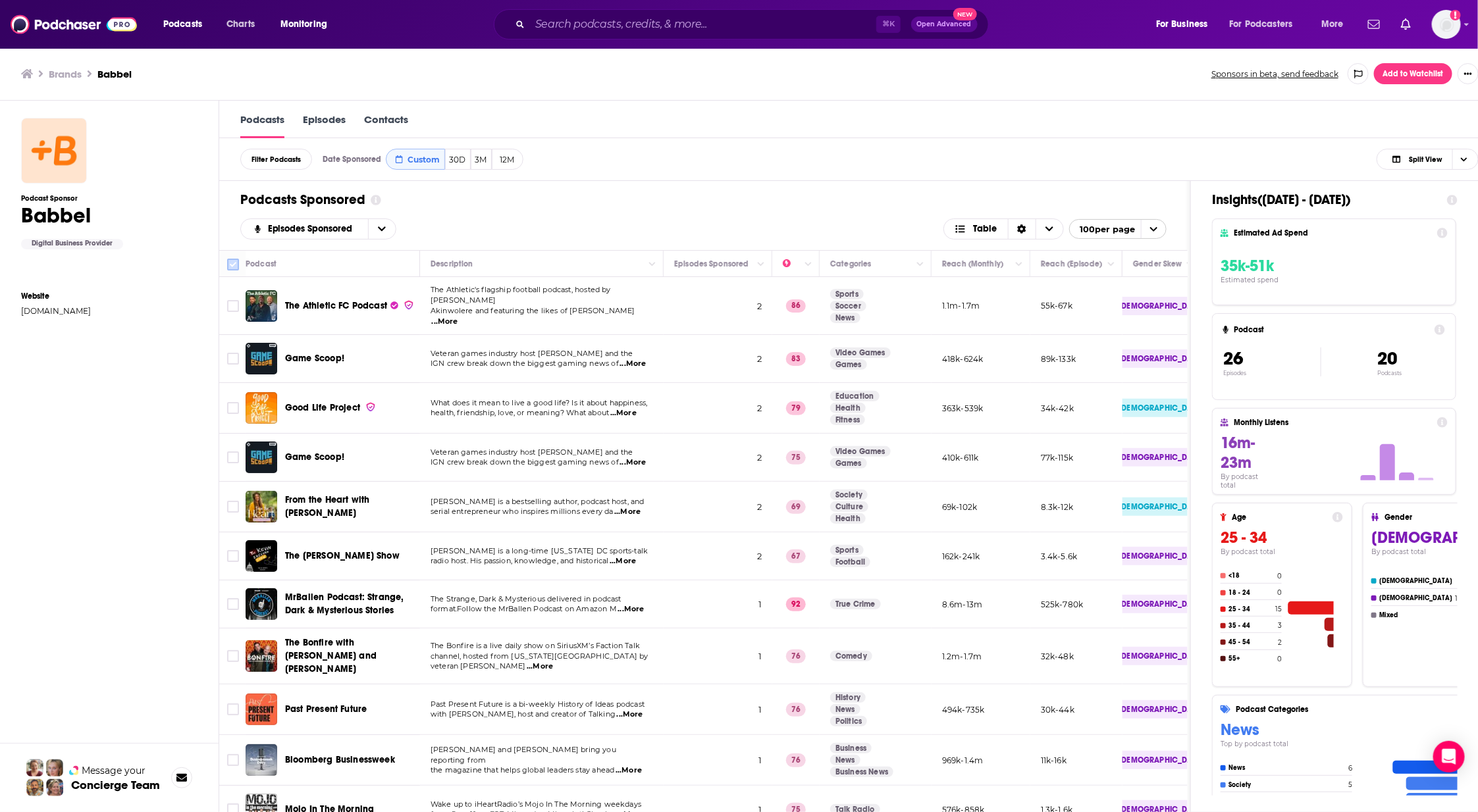
checkbox input "true"
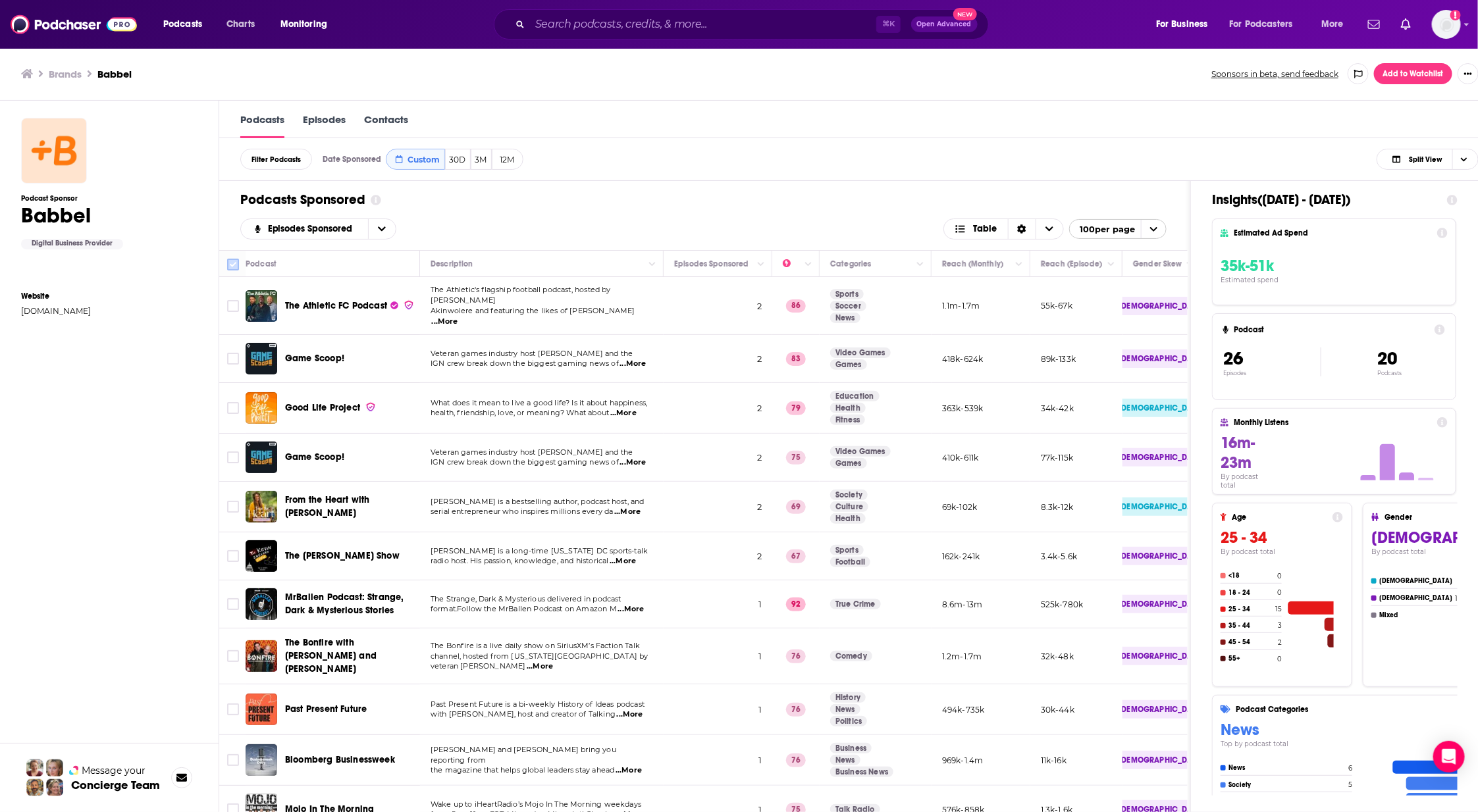
checkbox input "true"
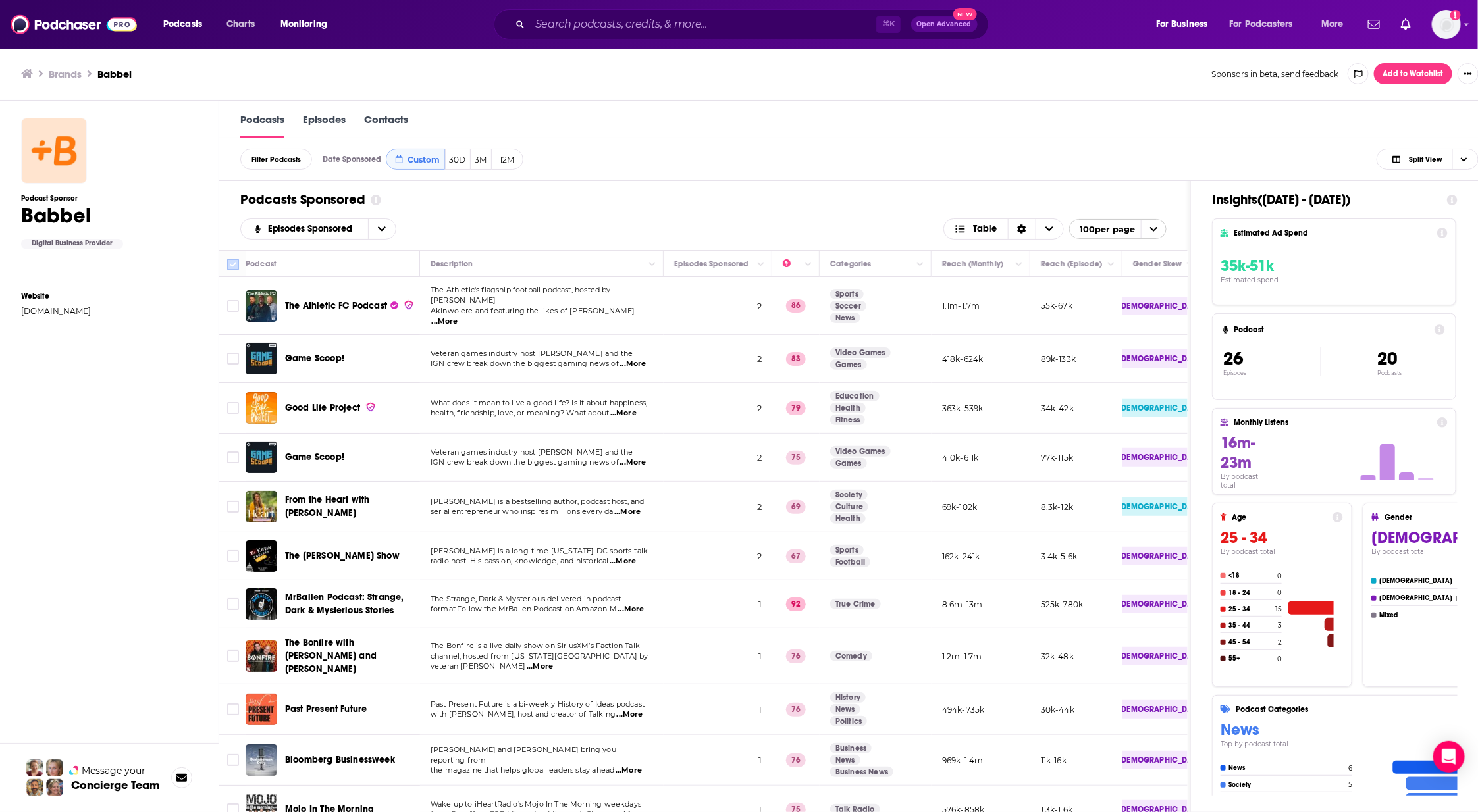
checkbox input "true"
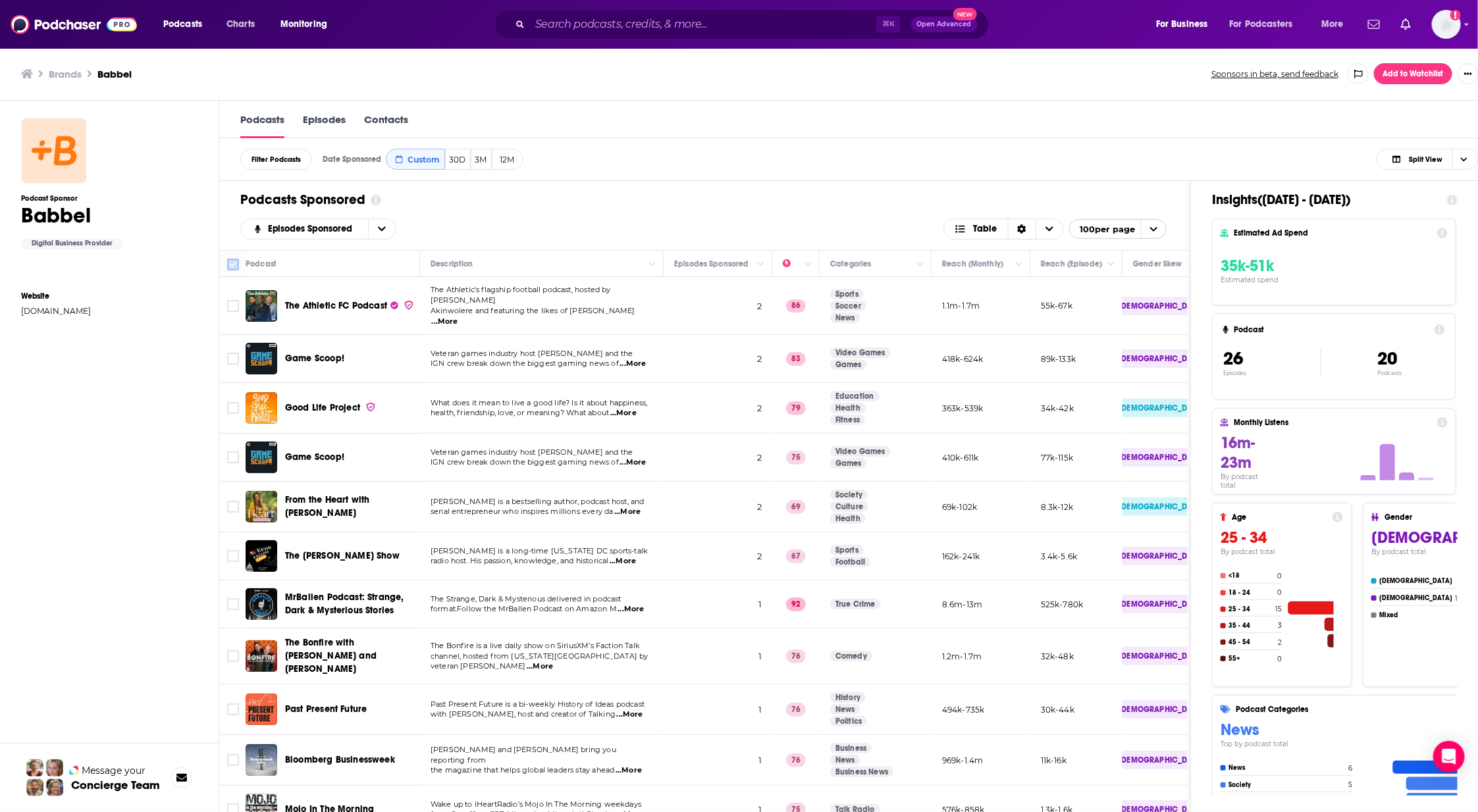
checkbox input "true"
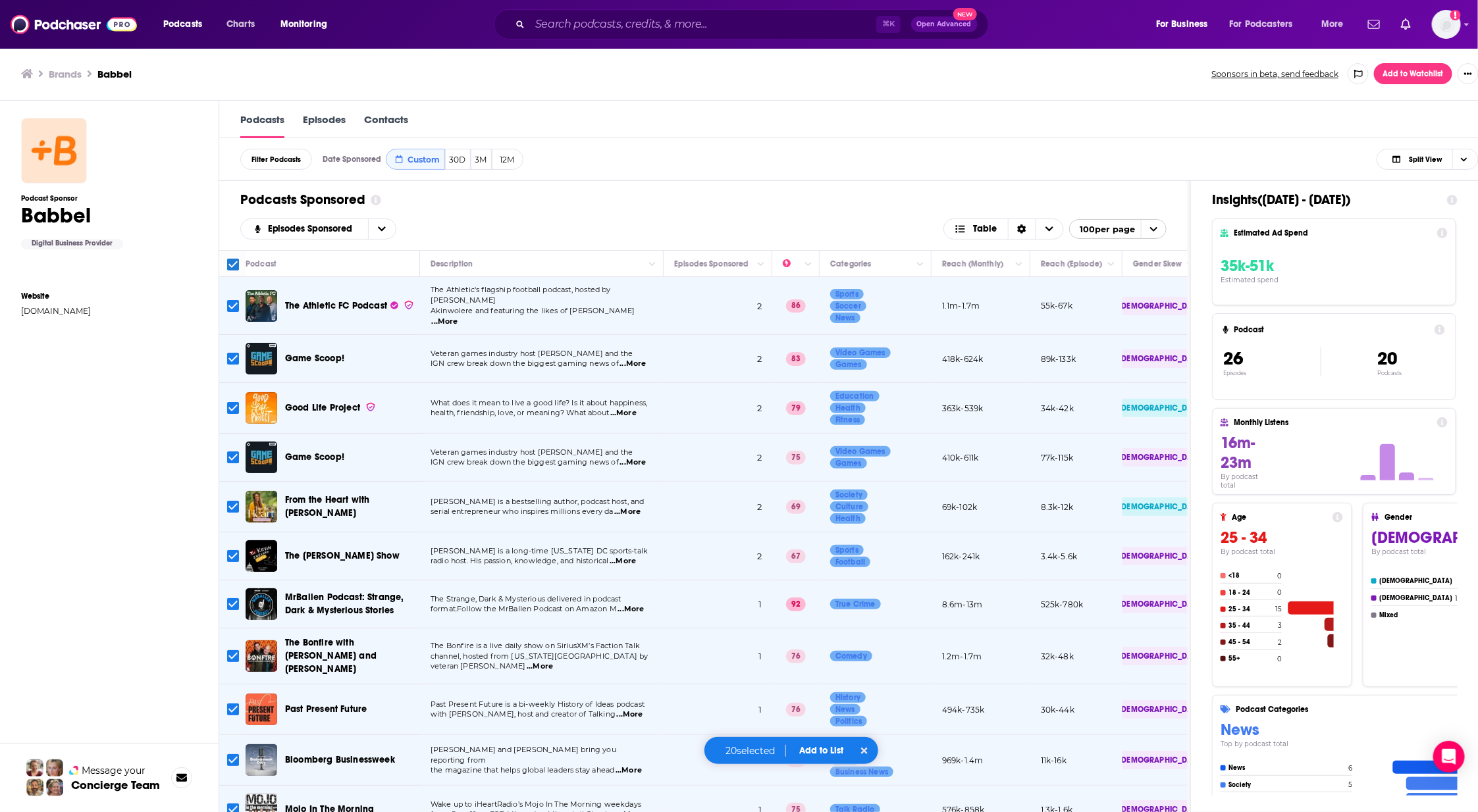
click at [833, 740] on button "Add to List" at bounding box center [822, 751] width 65 height 11
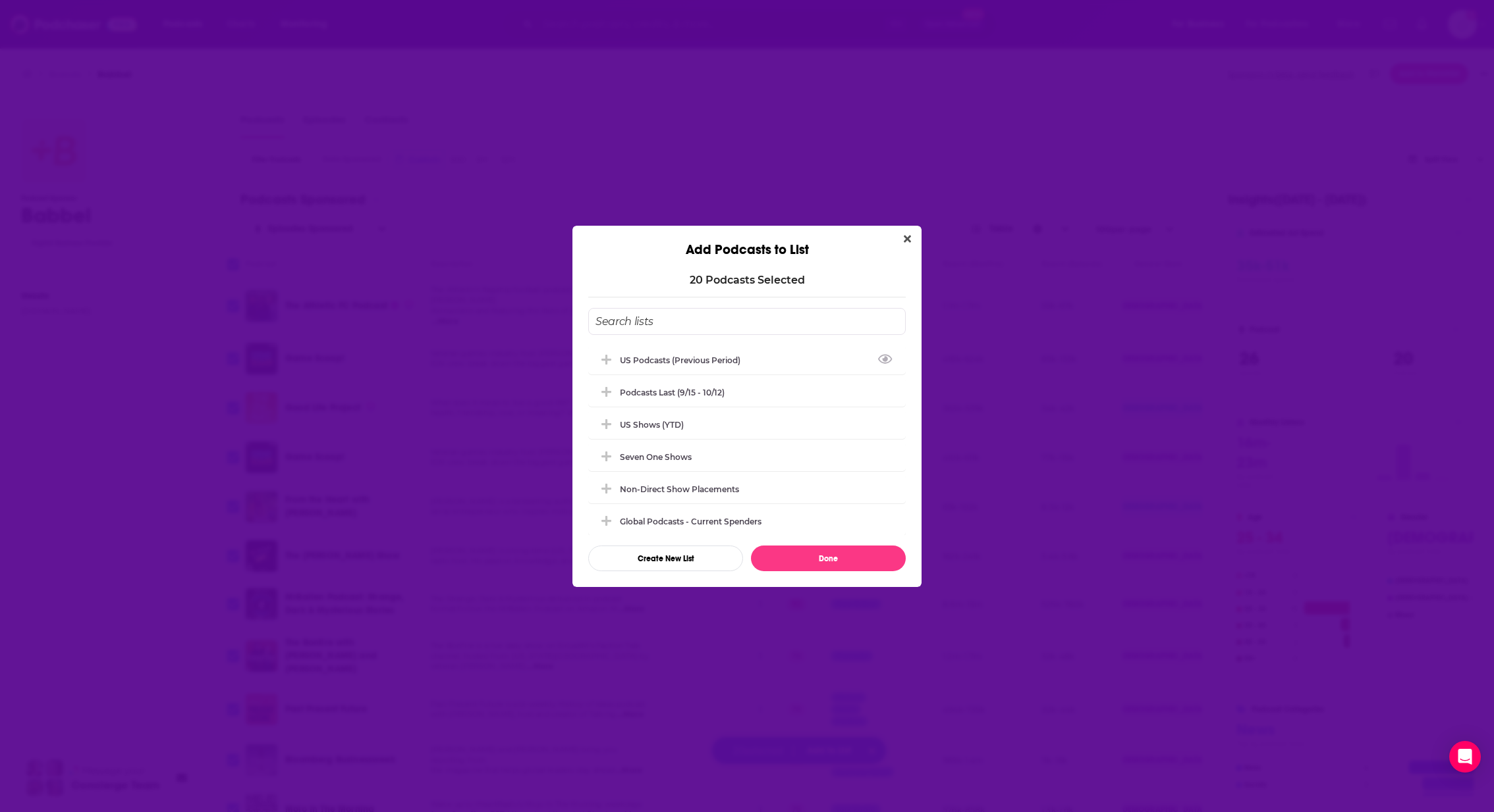
click at [758, 303] on div "20 Podcast s Selected US podcasts (previous period) Podcasts last (9/15 - 10/12…" at bounding box center [747, 423] width 317 height 298
click at [723, 325] on input "Add Podcast To List" at bounding box center [747, 321] width 317 height 27
type input "P"
type input "US podcasts (current period)"
click at [870, 557] on button "Done" at bounding box center [828, 558] width 155 height 25
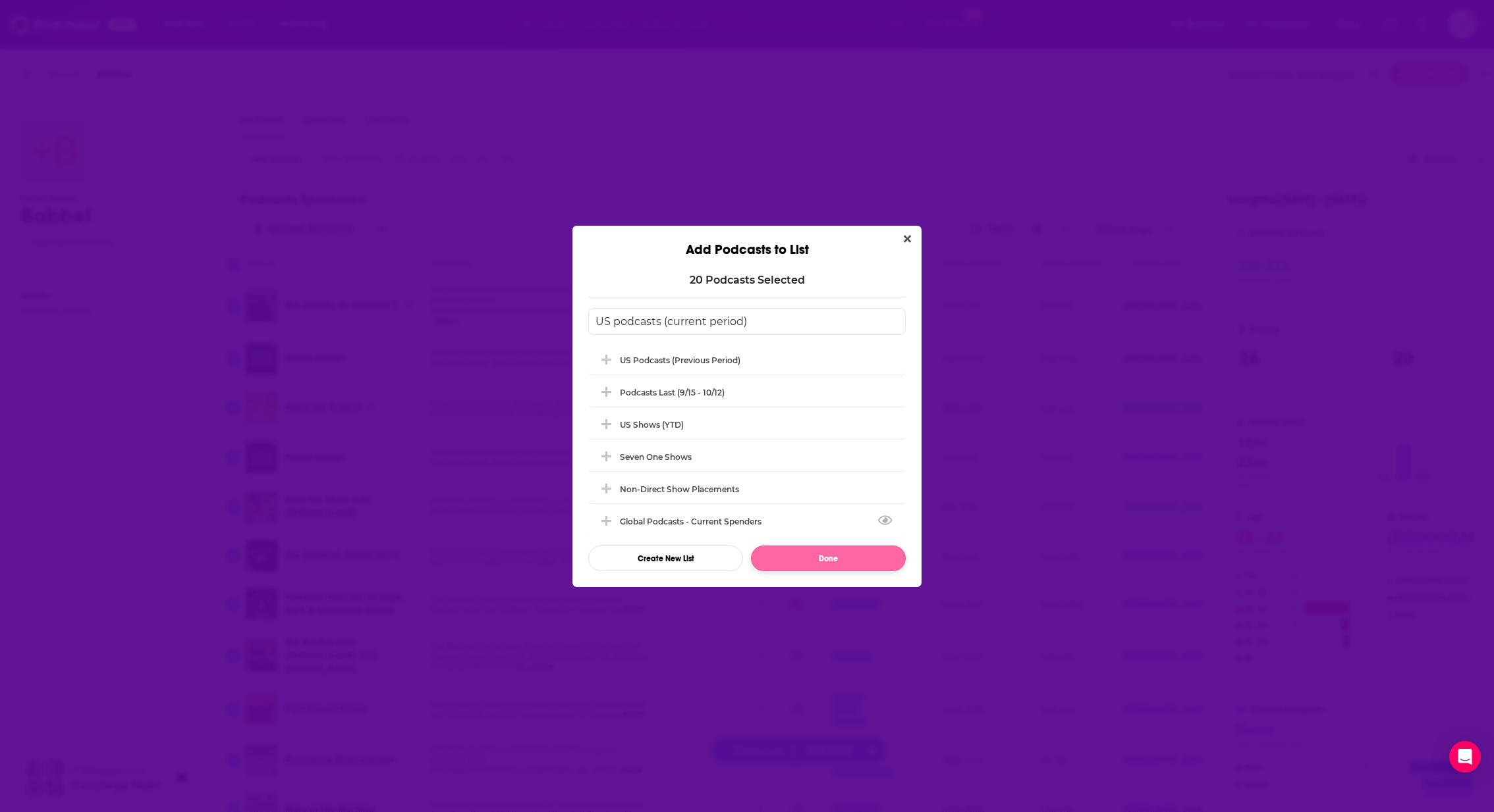
checkbox input "false"
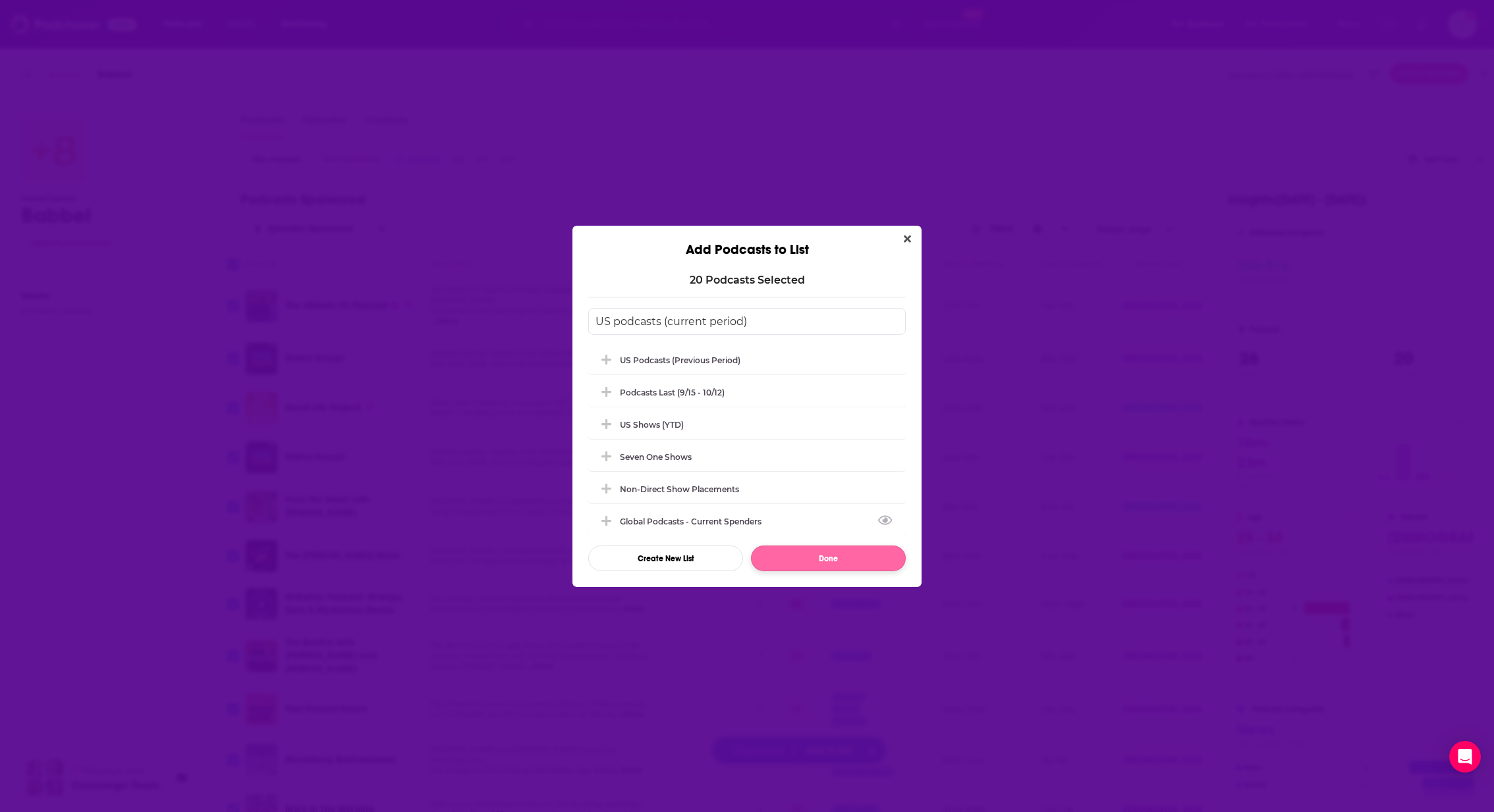
checkbox input "false"
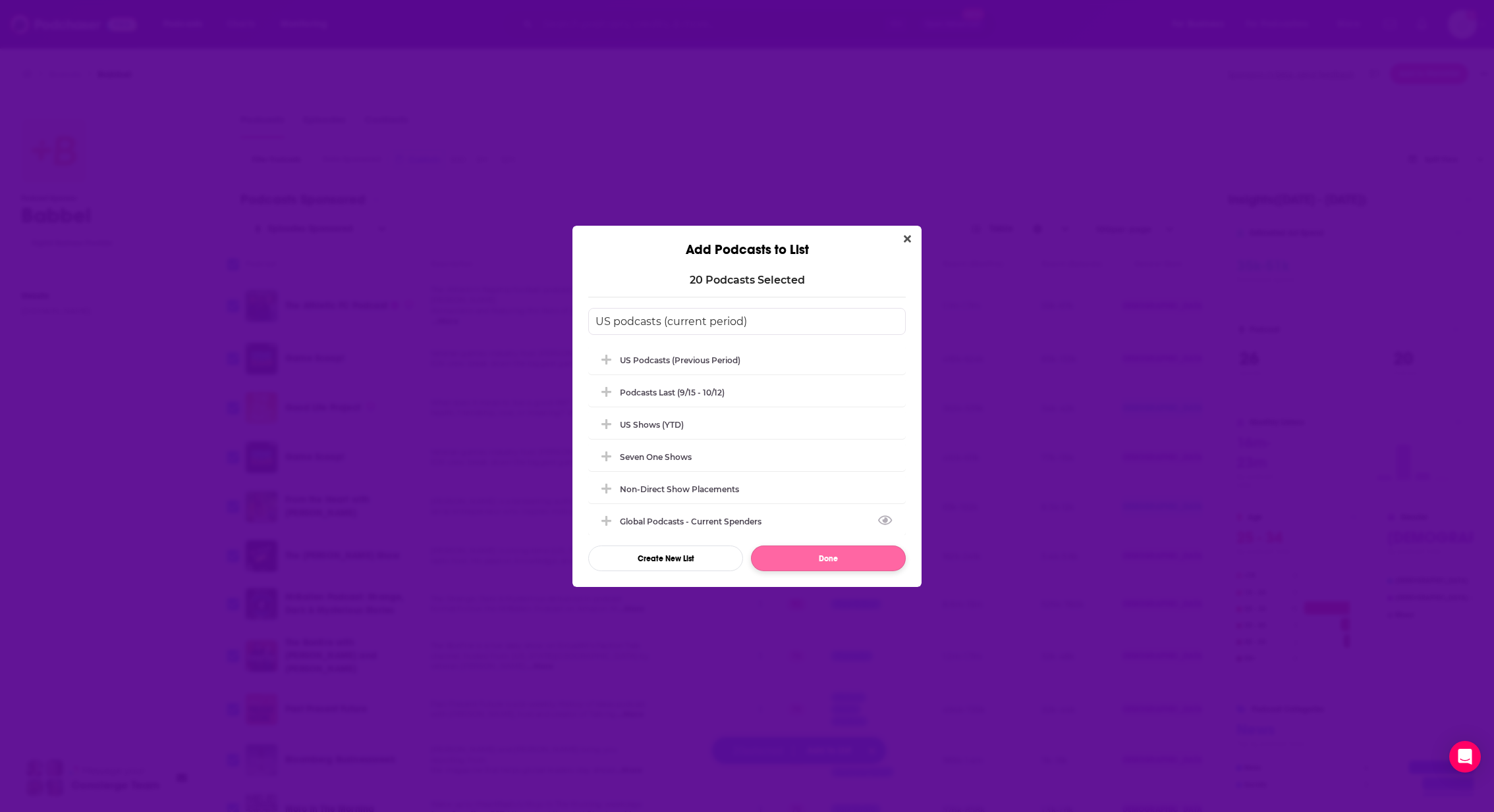
checkbox input "false"
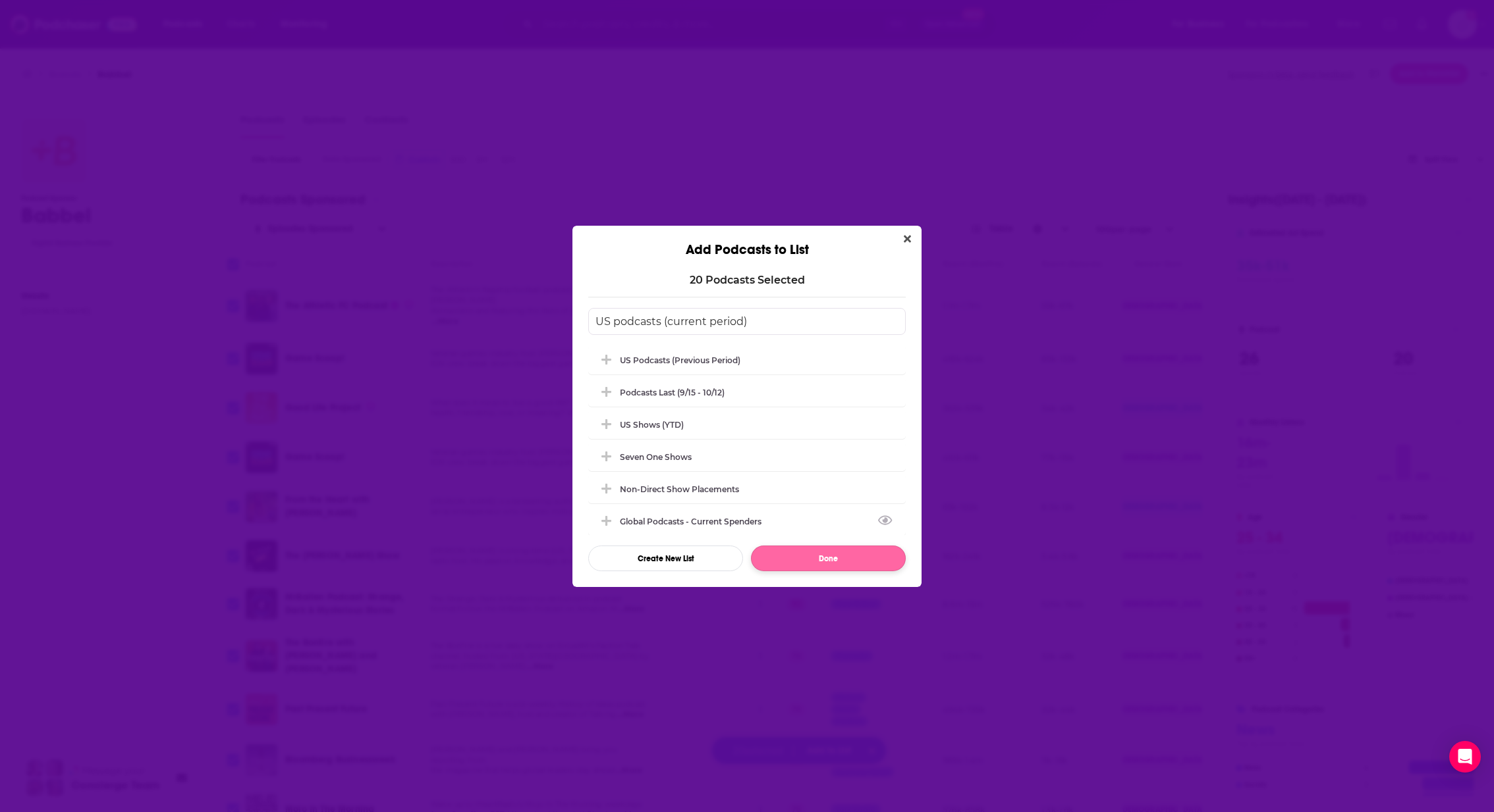
checkbox input "false"
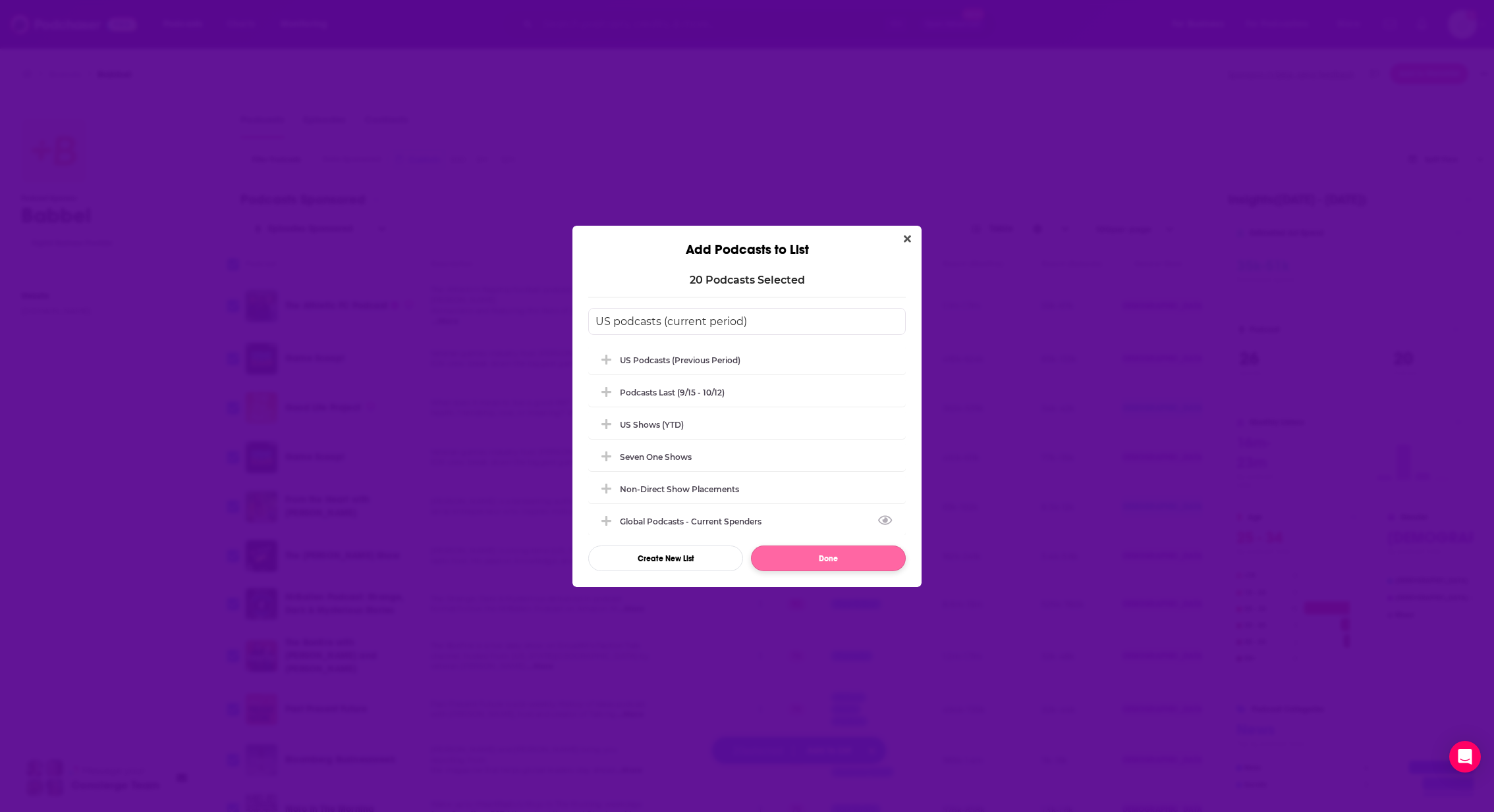
checkbox input "false"
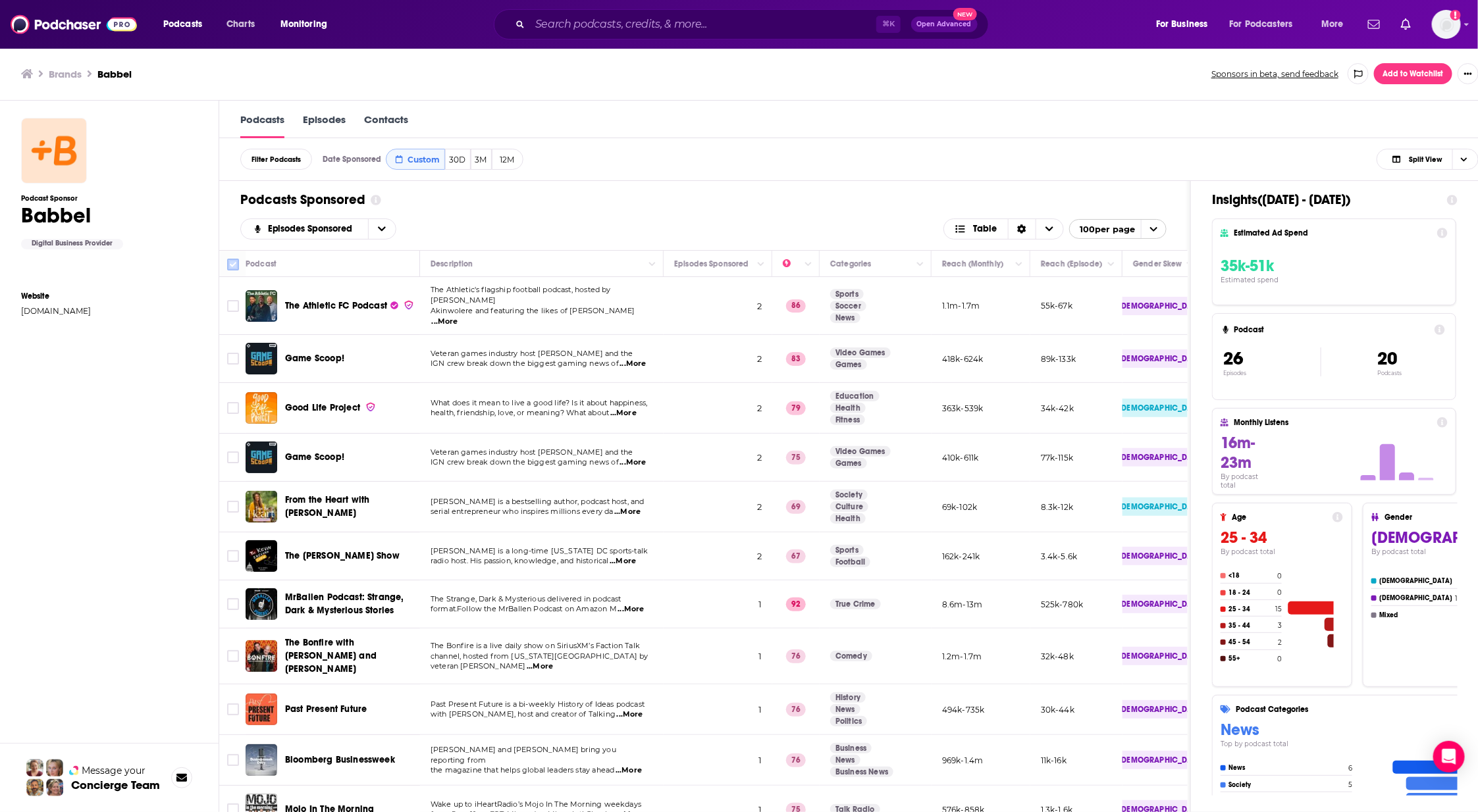
click at [235, 266] on input "Toggle select all" at bounding box center [233, 264] width 11 height 11
checkbox input "true"
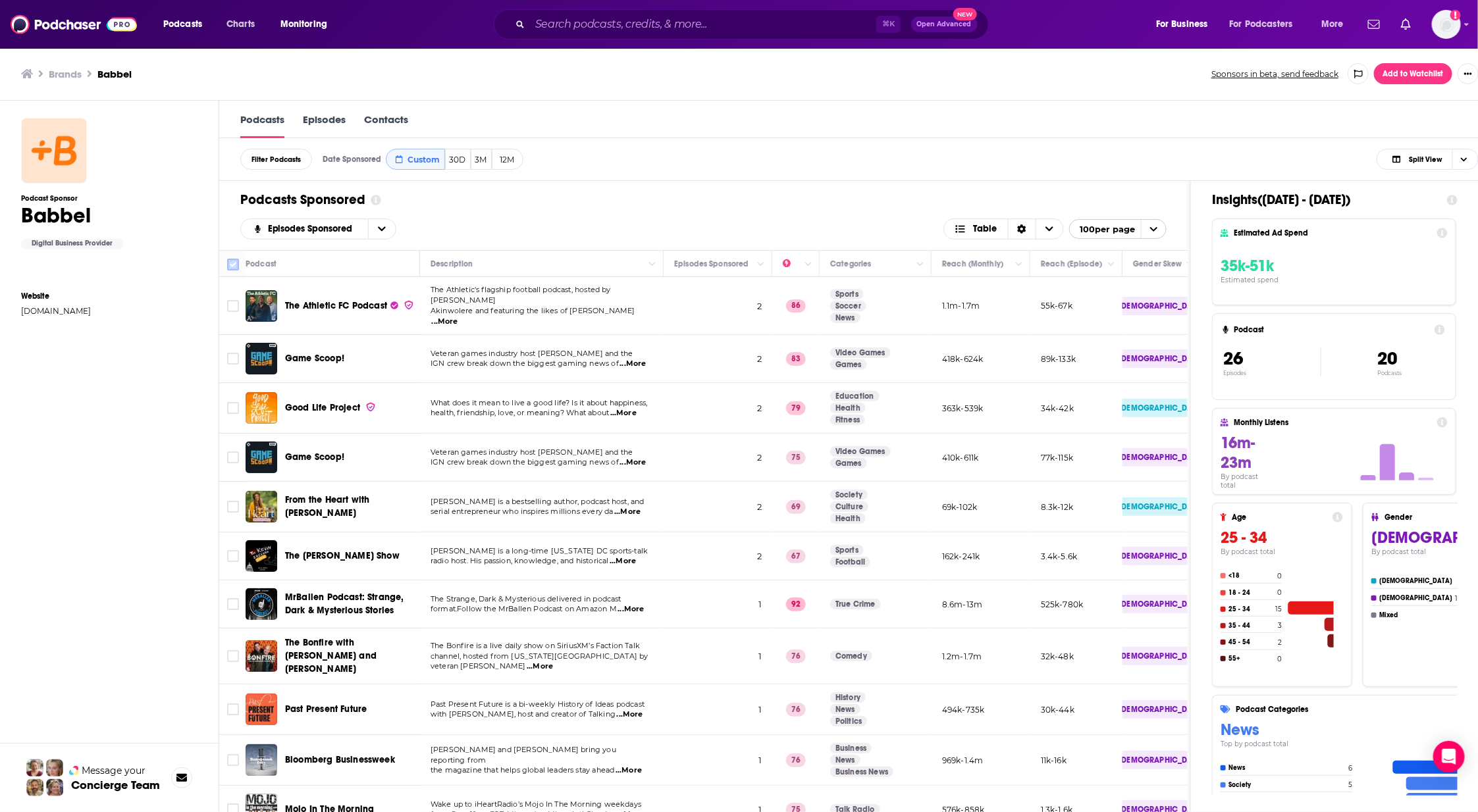
checkbox input "true"
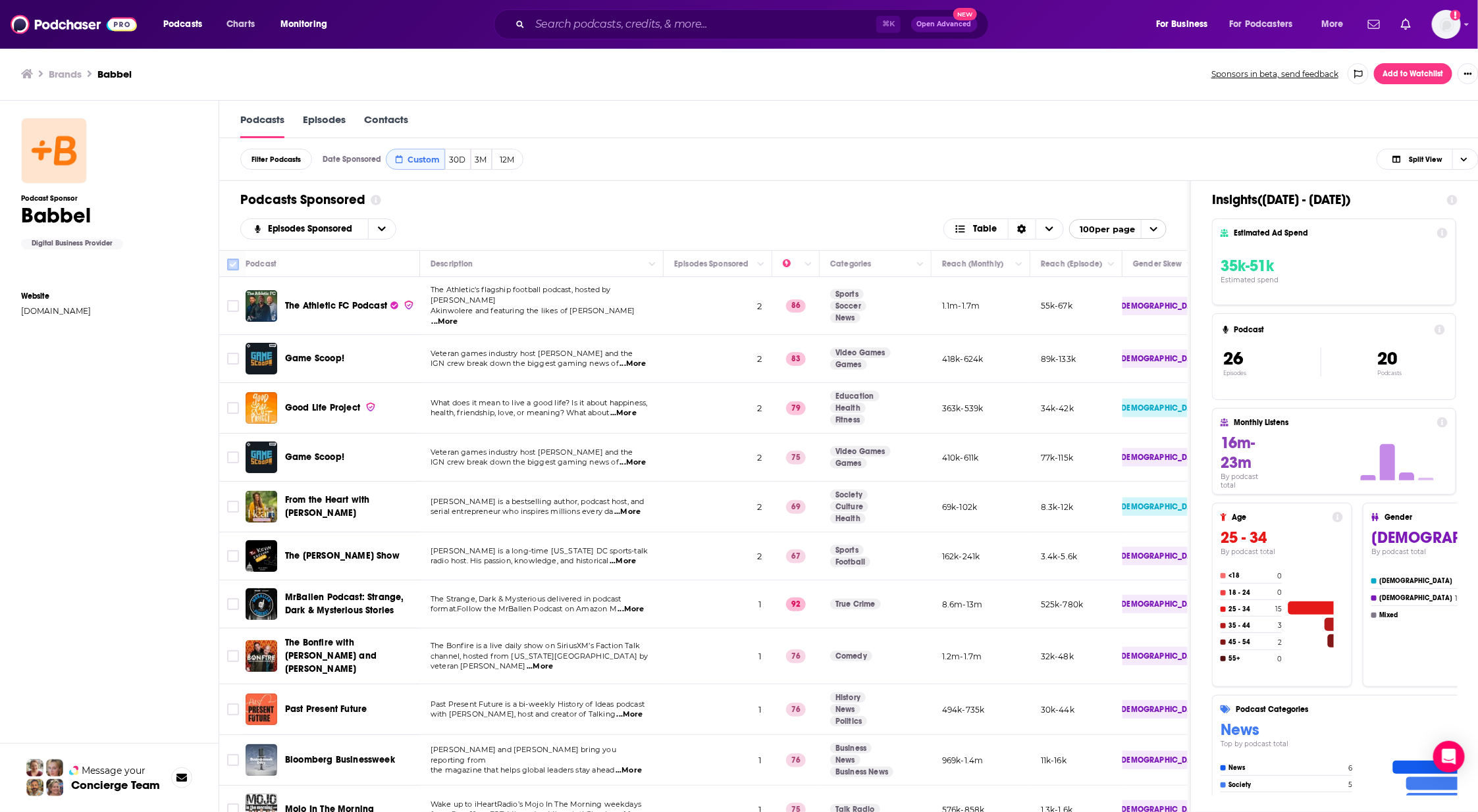
checkbox input "true"
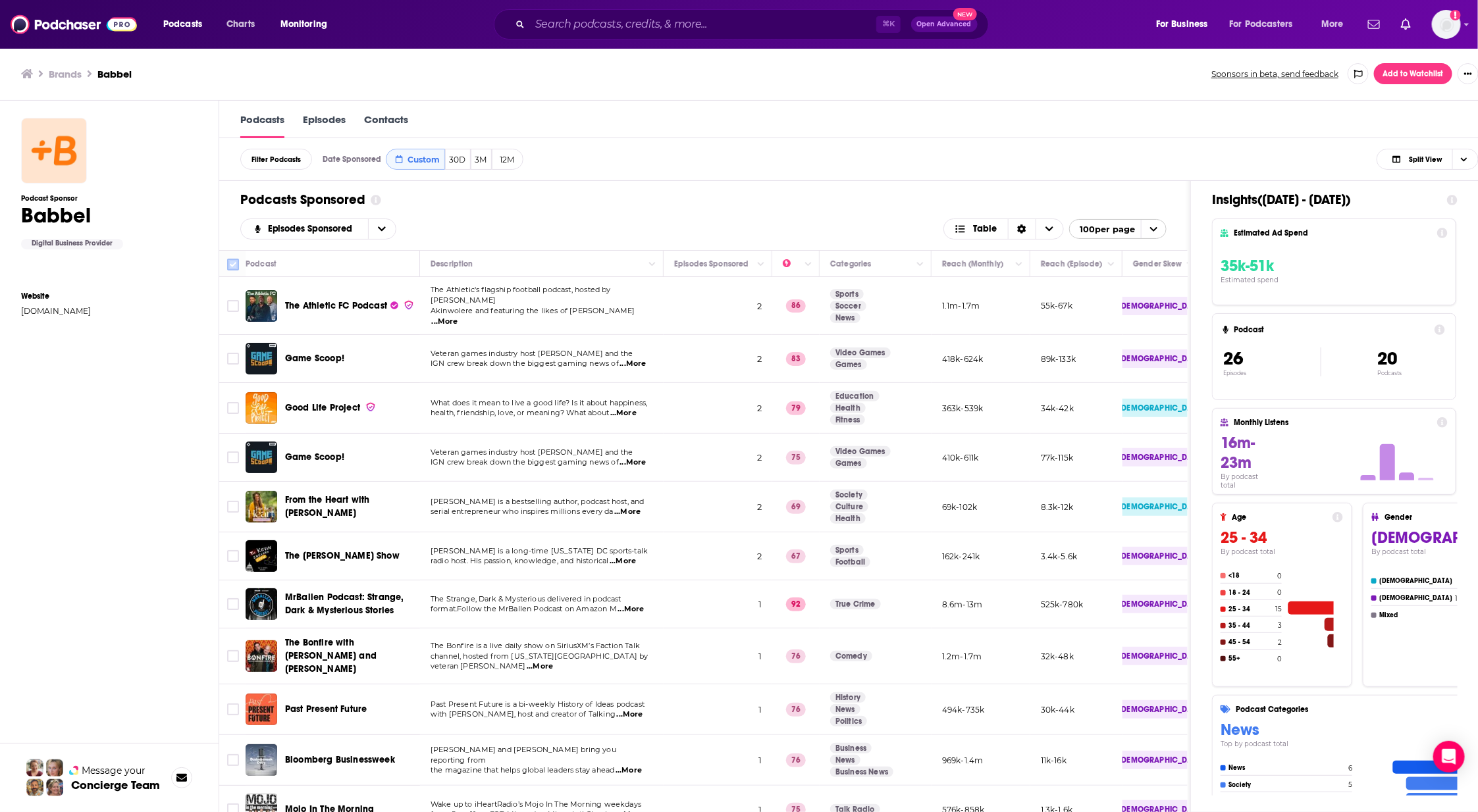
checkbox input "true"
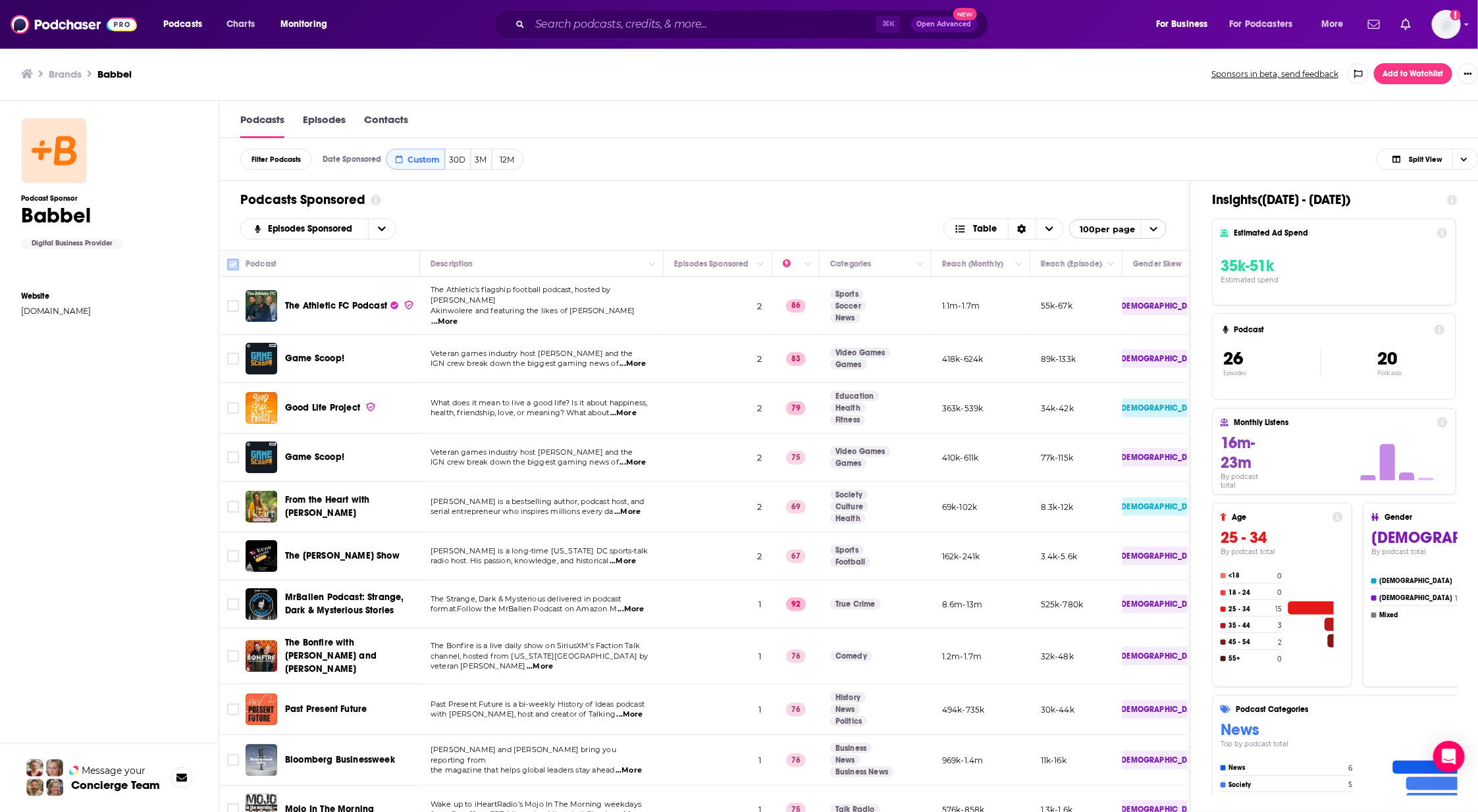
checkbox input "true"
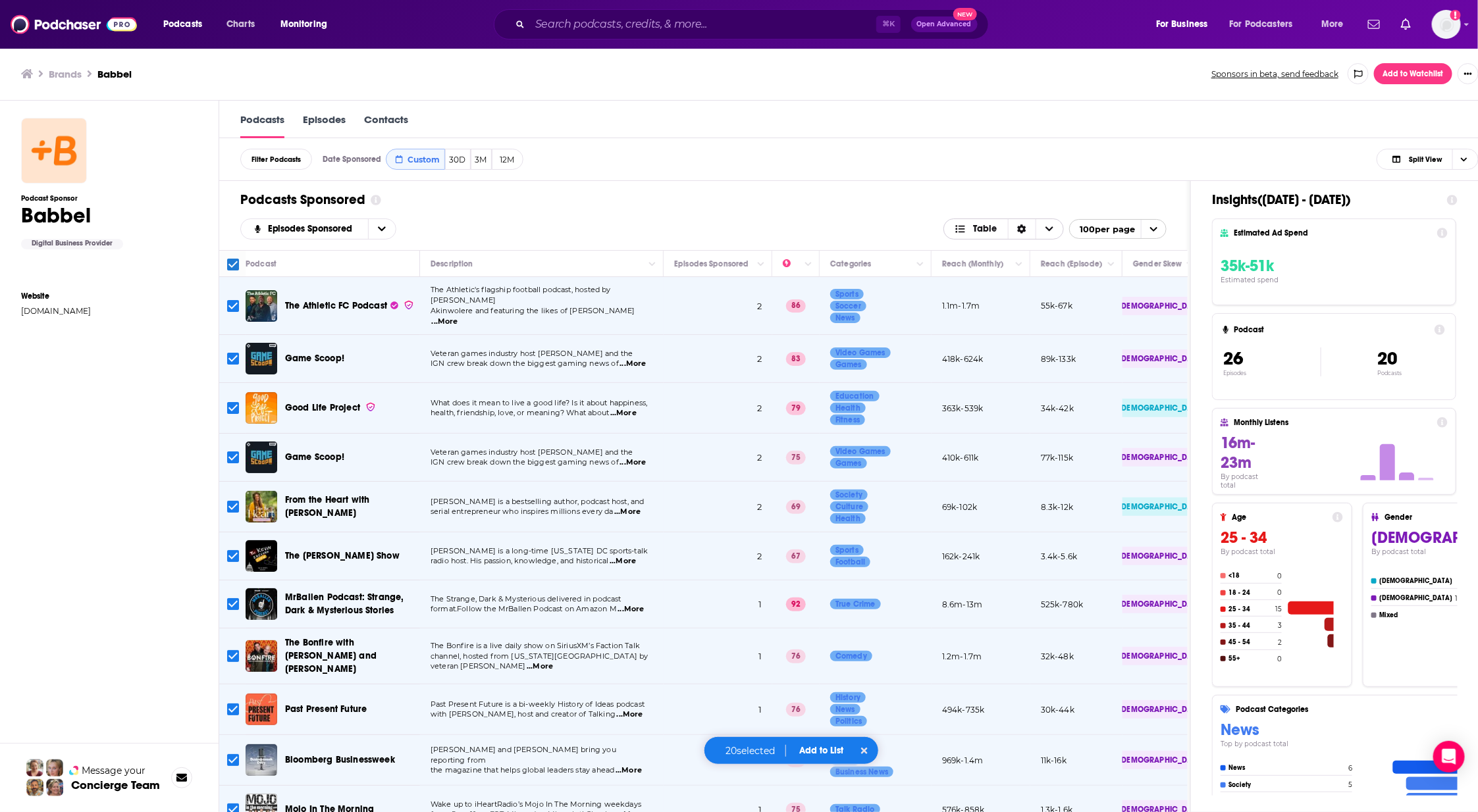
click at [1056, 225] on span "Choose View" at bounding box center [1049, 229] width 28 height 20
click at [826, 740] on button "Add to List" at bounding box center [822, 751] width 65 height 11
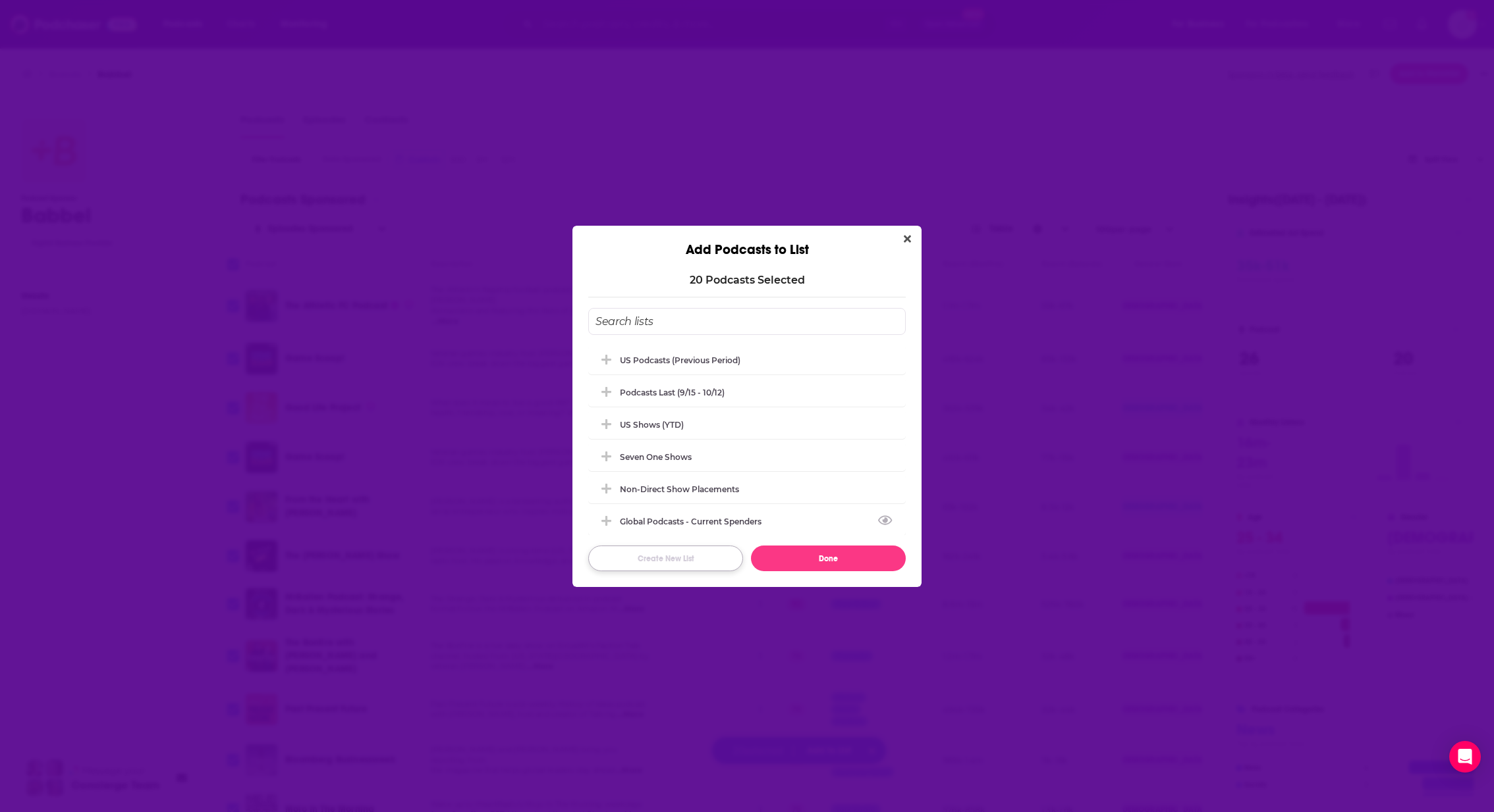
click at [674, 562] on button "Create New List" at bounding box center [665, 558] width 155 height 25
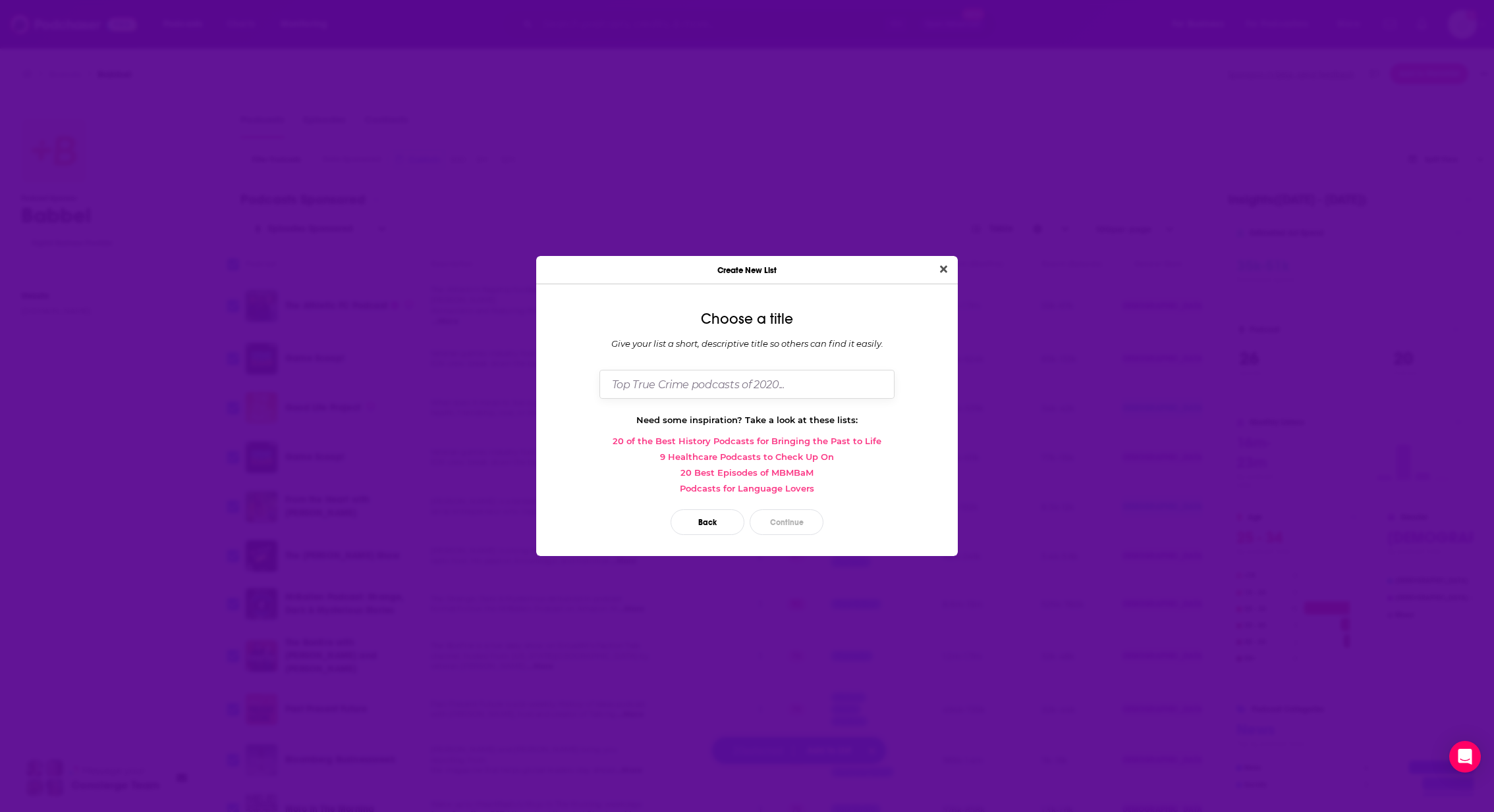
click at [726, 389] on input "Dialog" at bounding box center [747, 384] width 295 height 29
type input "US Podcasts (current period)"
click at [795, 520] on button "Continue" at bounding box center [786, 522] width 74 height 25
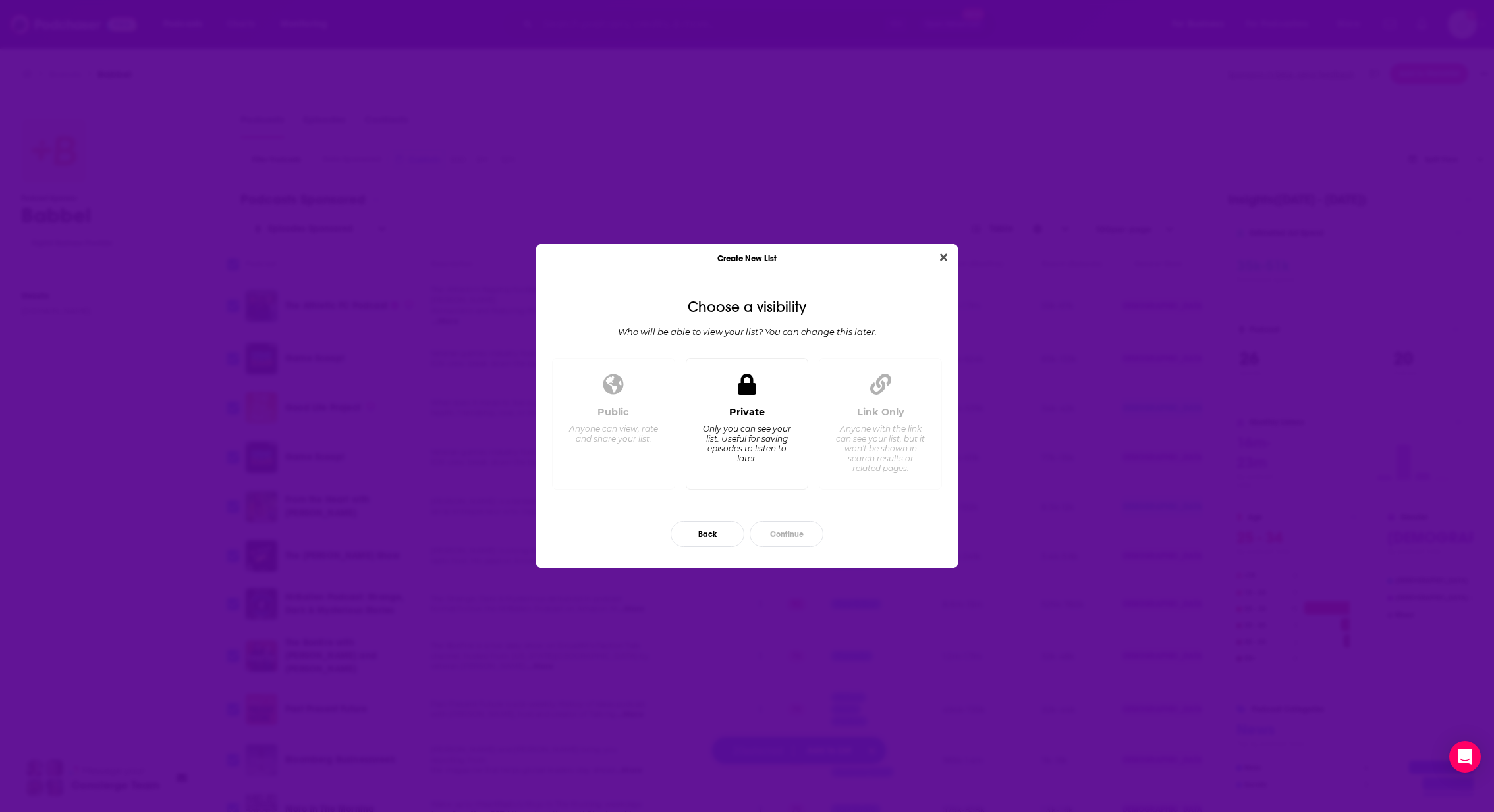
drag, startPoint x: 736, startPoint y: 401, endPoint x: 740, endPoint y: 407, distance: 7.2
click at [736, 402] on div "Private Only you can see your list. Useful for saving episodes to listen to lat…" at bounding box center [747, 424] width 124 height 132
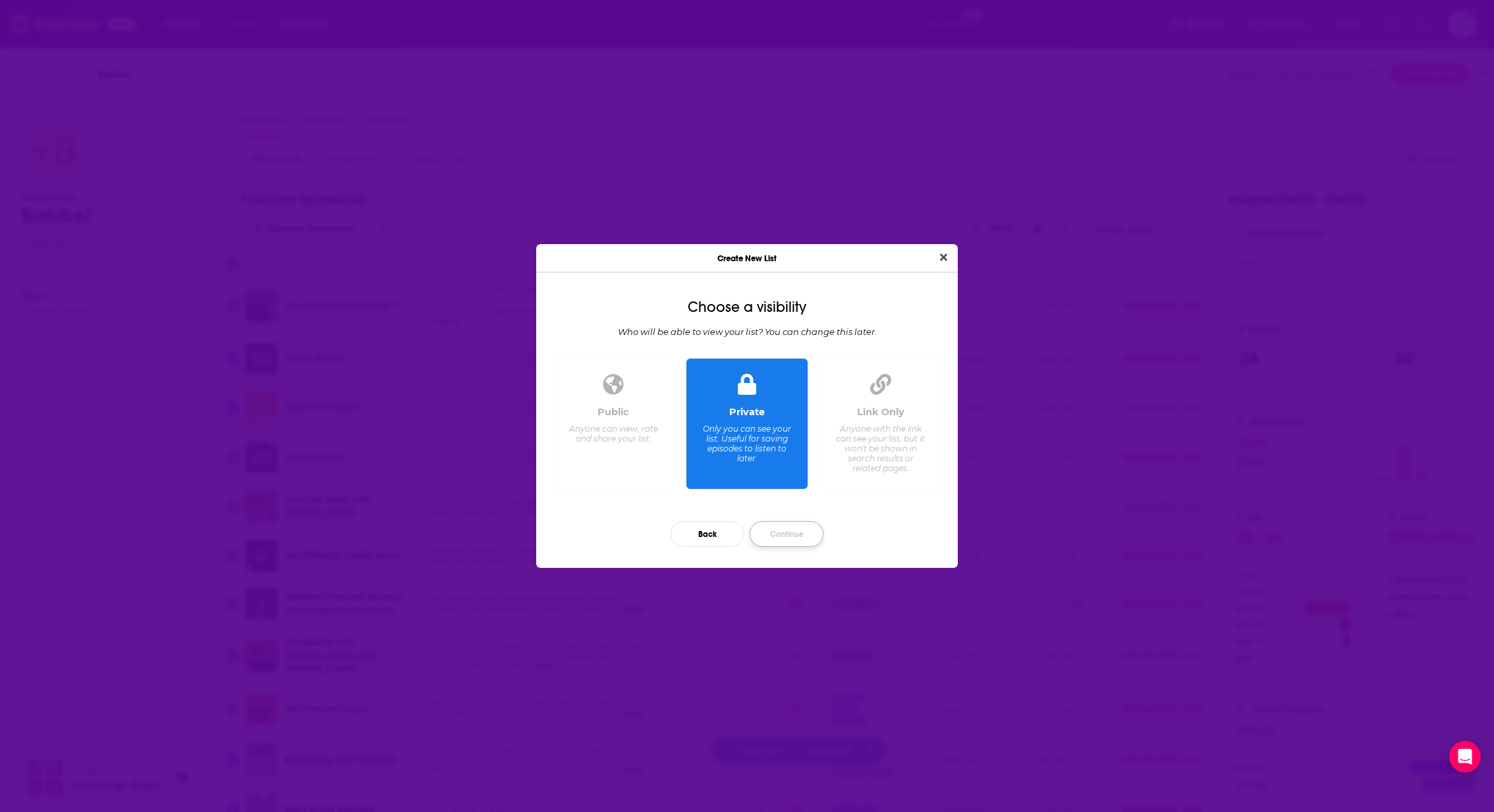
click at [789, 534] on button "Continue" at bounding box center [786, 534] width 74 height 25
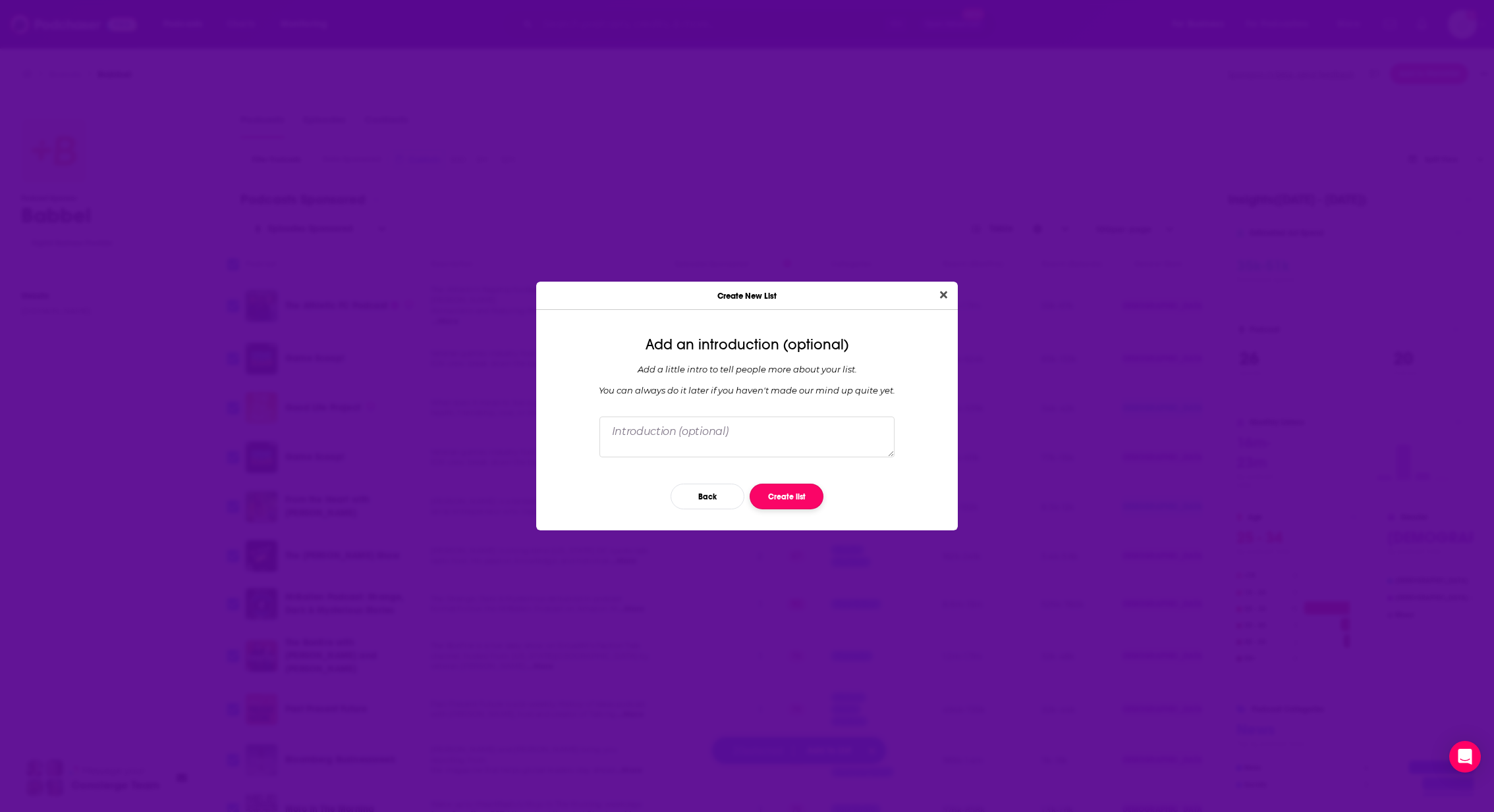
click at [774, 498] on button "Create list" at bounding box center [786, 496] width 74 height 25
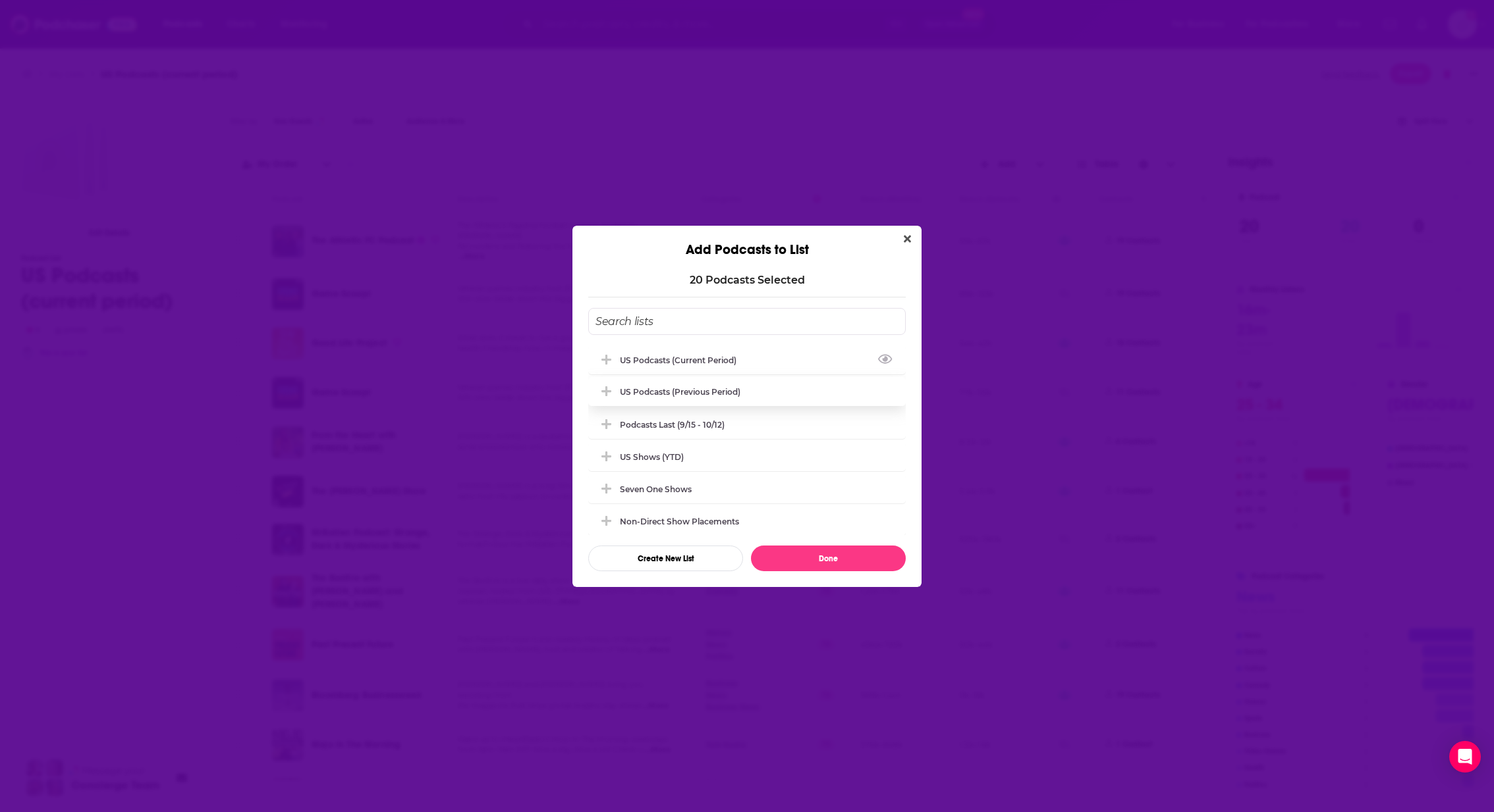
click at [728, 360] on div "US Podcasts (current period)" at bounding box center [682, 361] width 124 height 10
click at [832, 561] on button "Done" at bounding box center [828, 558] width 155 height 25
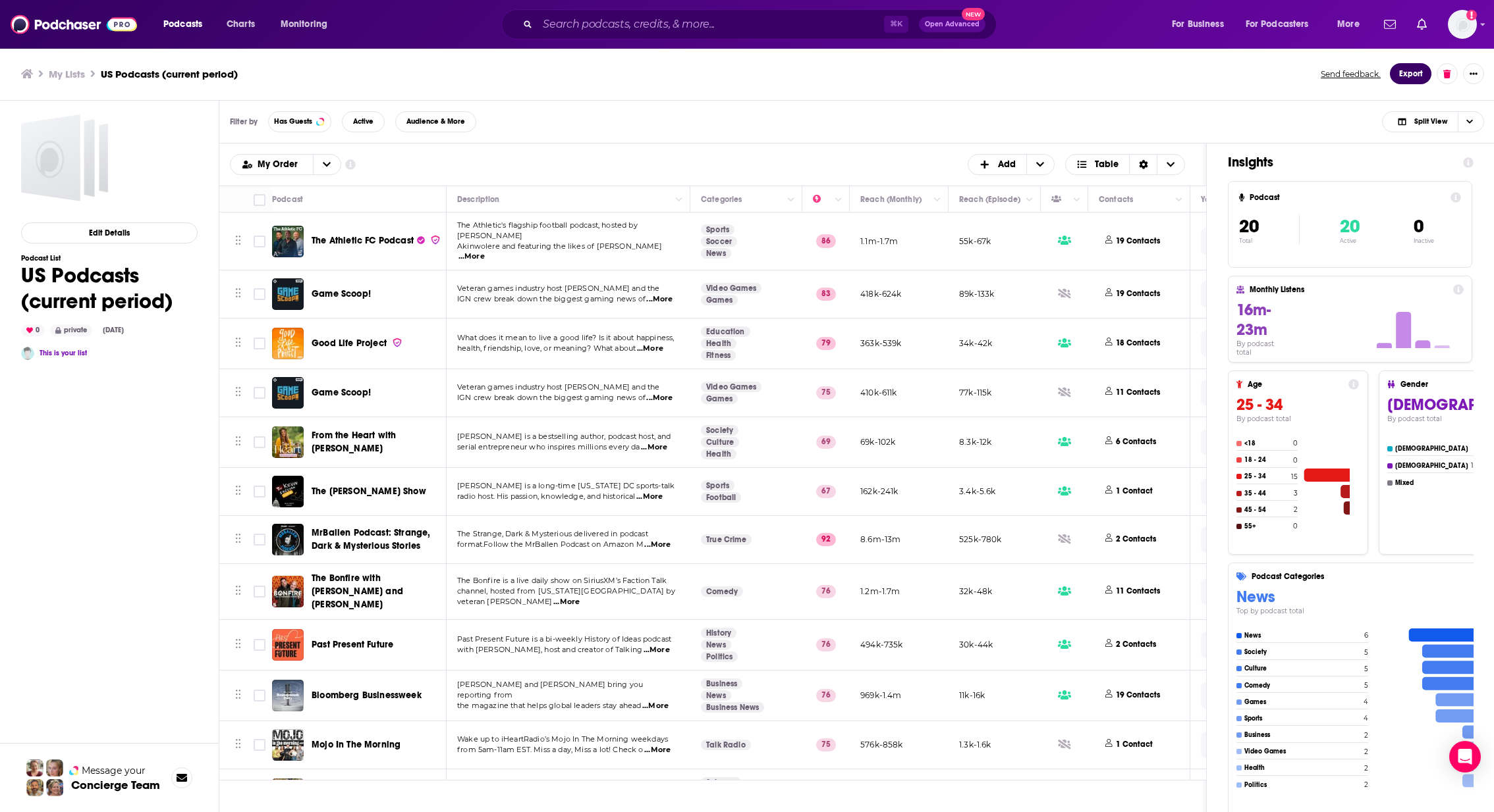
click at [1389, 70] on button "Export" at bounding box center [1411, 74] width 42 height 21
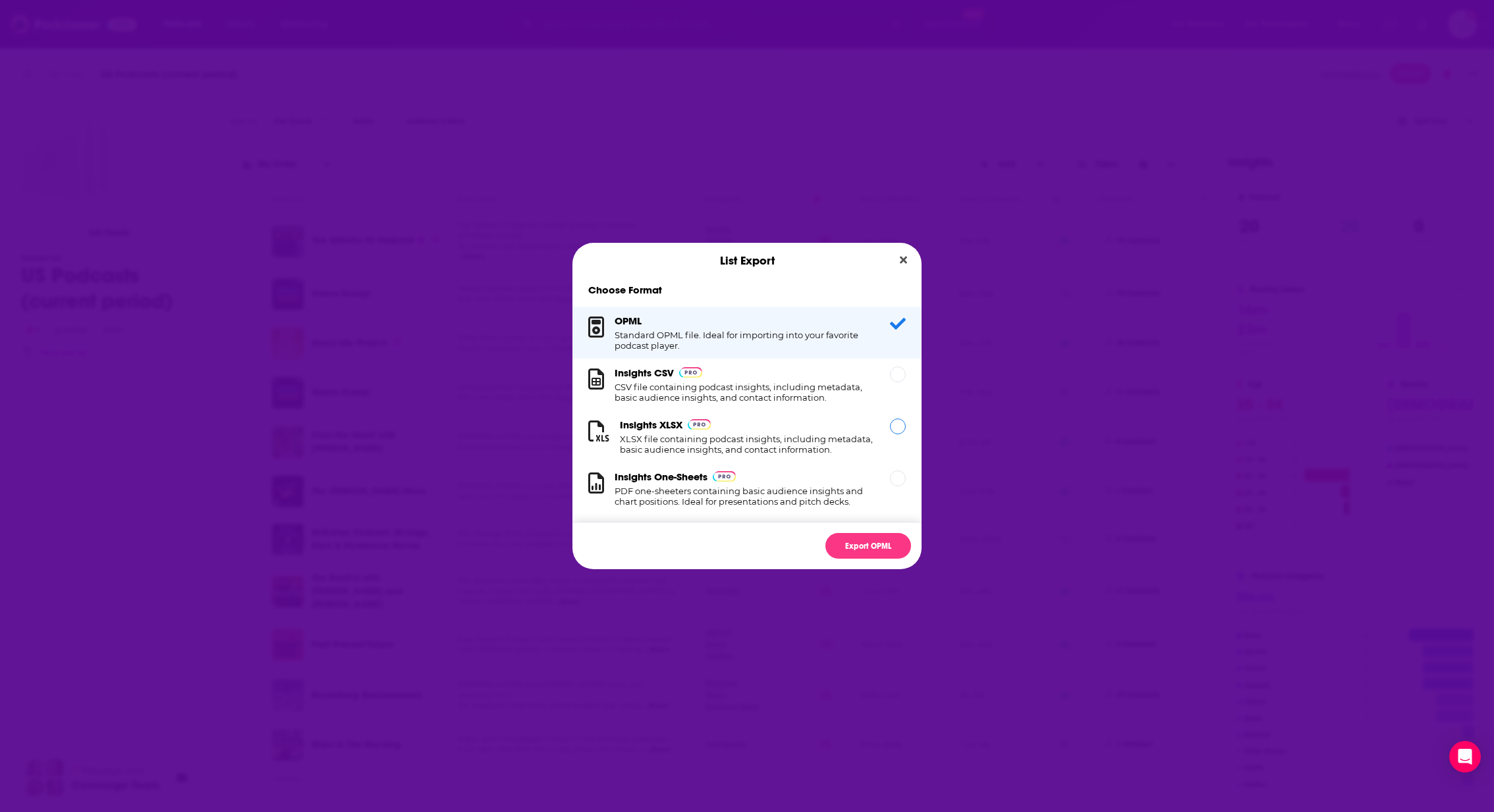
scroll to position [42, 0]
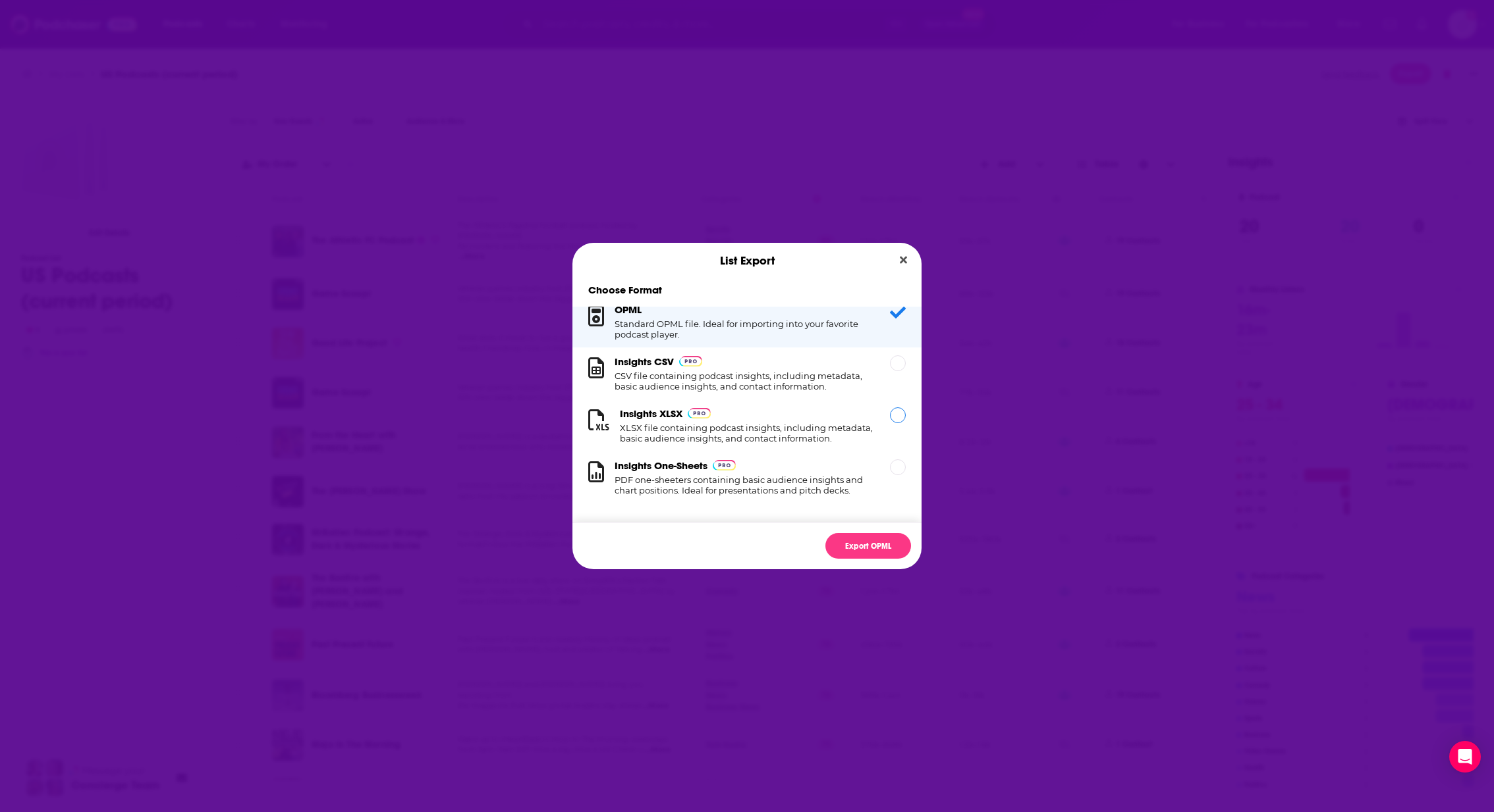
click at [738, 423] on h1 "XLSX file containing podcast insights, including metadata, basic audience insig…" at bounding box center [747, 433] width 254 height 21
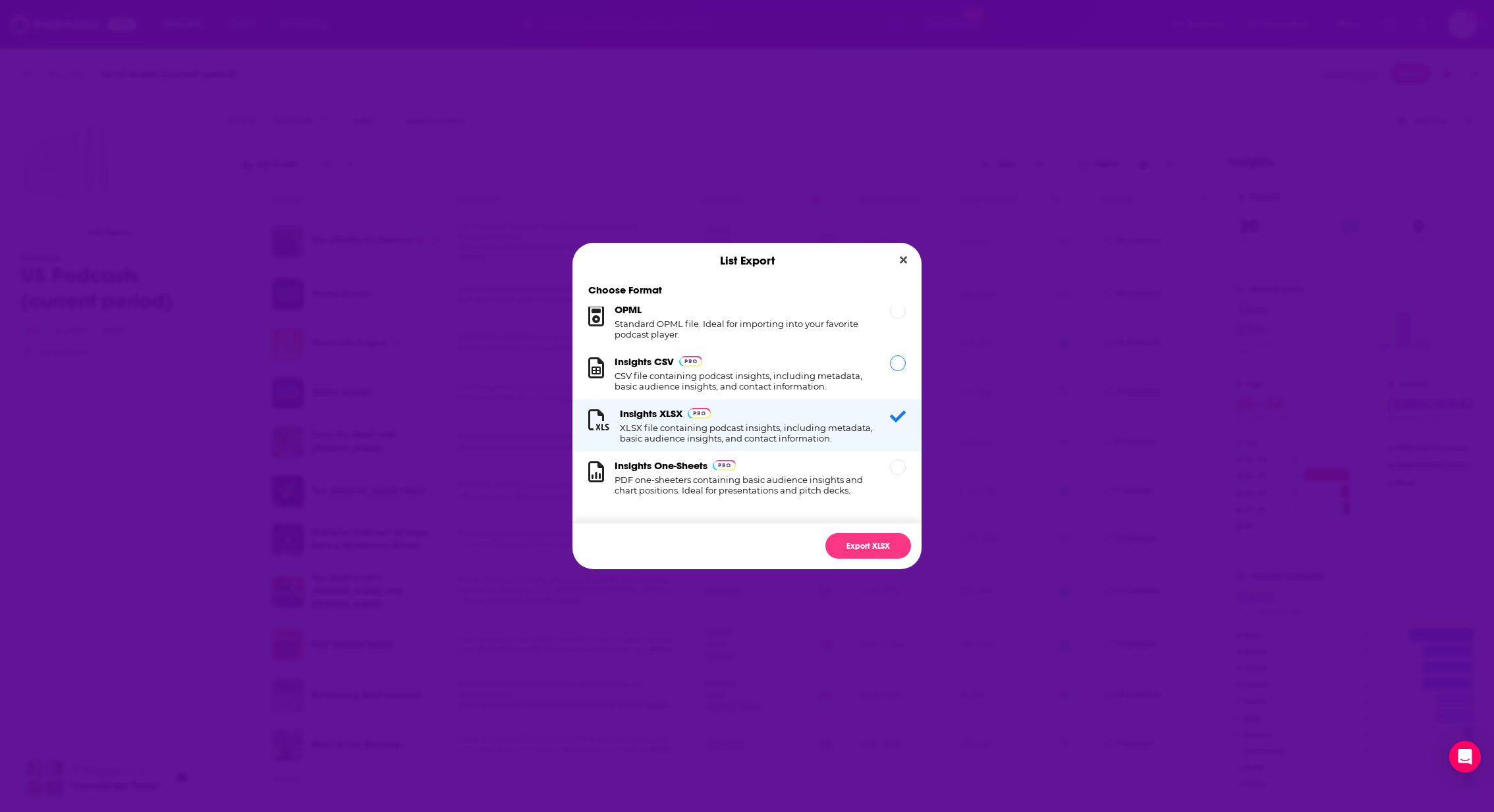
click at [737, 370] on h1 "CSV file containing podcast insights, including metadata, basic audience insigh…" at bounding box center [744, 381] width 259 height 21
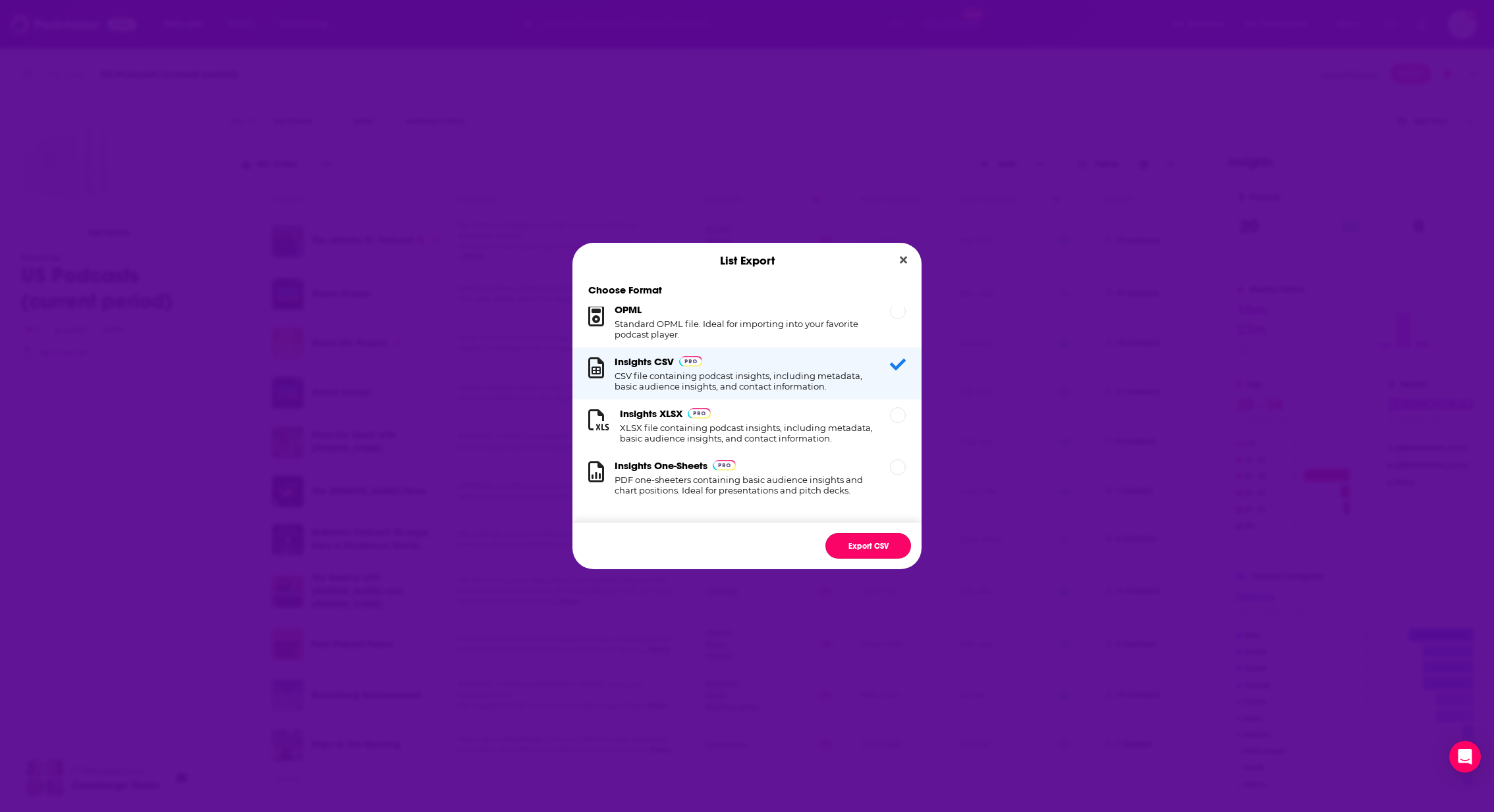
click at [857, 549] on button "Export CSV" at bounding box center [868, 545] width 86 height 25
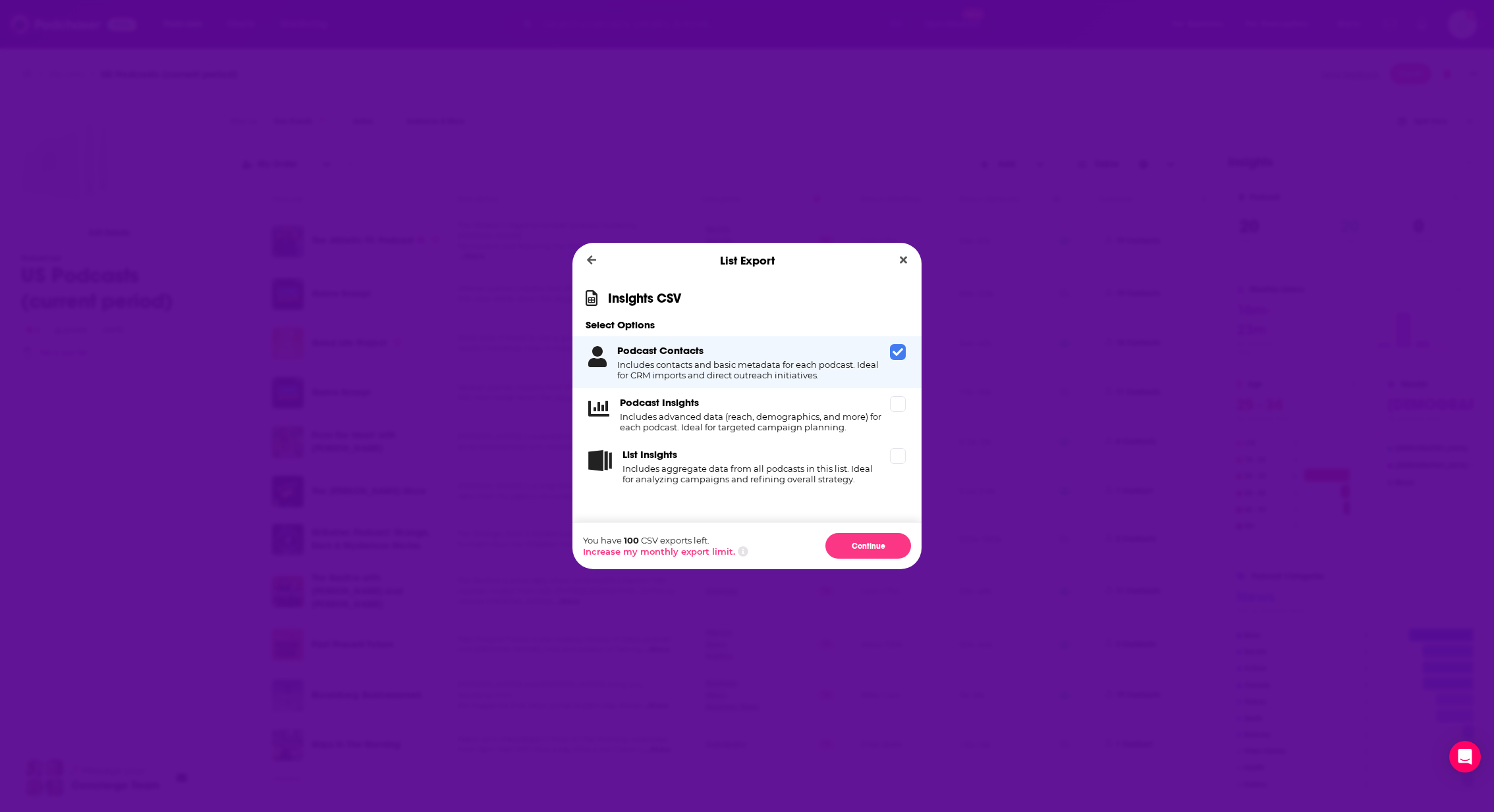
click at [904, 349] on span "Dialog" at bounding box center [898, 352] width 16 height 16
click at [895, 406] on icon "Dialog" at bounding box center [898, 404] width 11 height 8
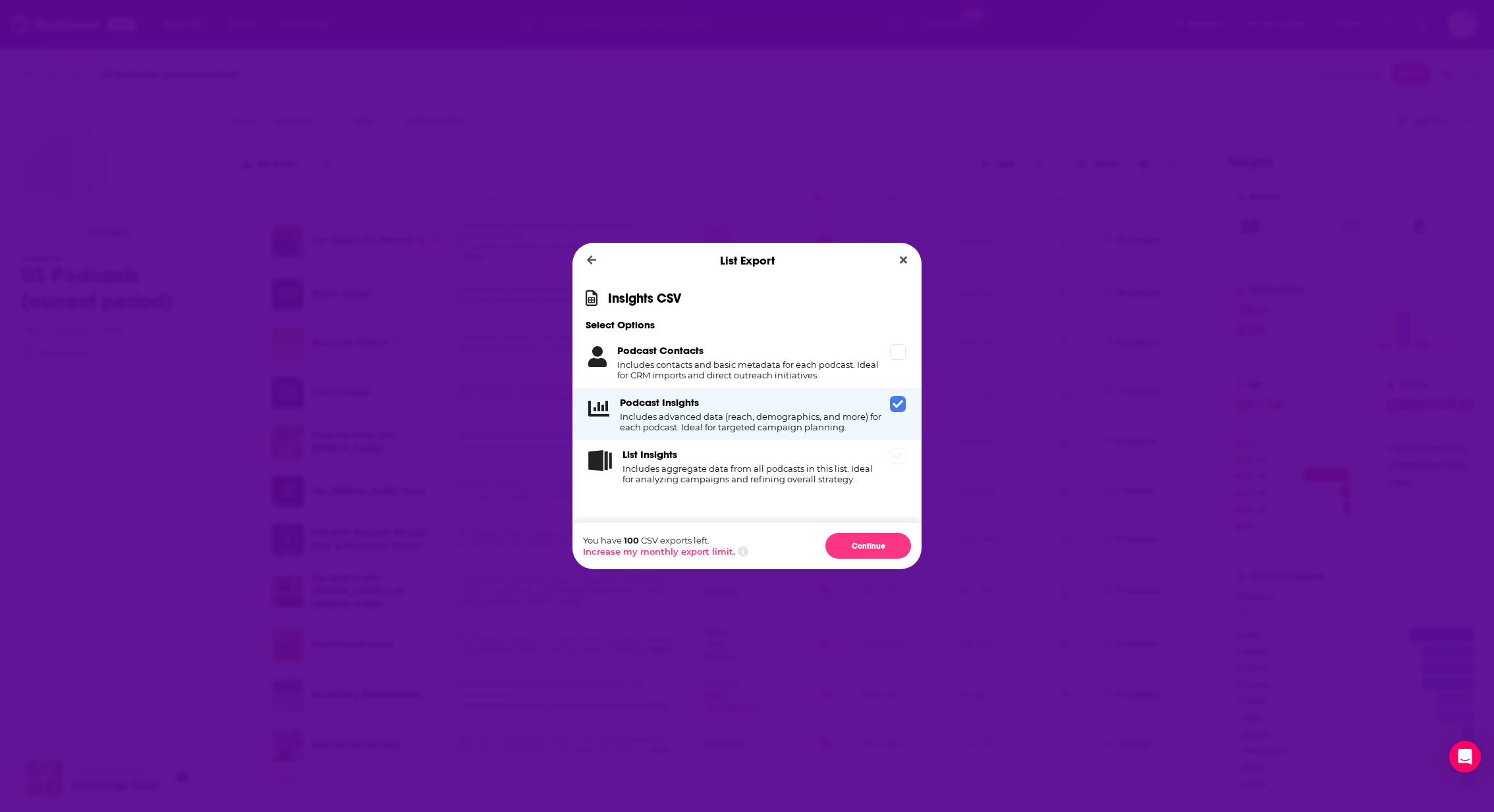
click at [890, 460] on span "Dialog" at bounding box center [898, 455] width 16 height 16
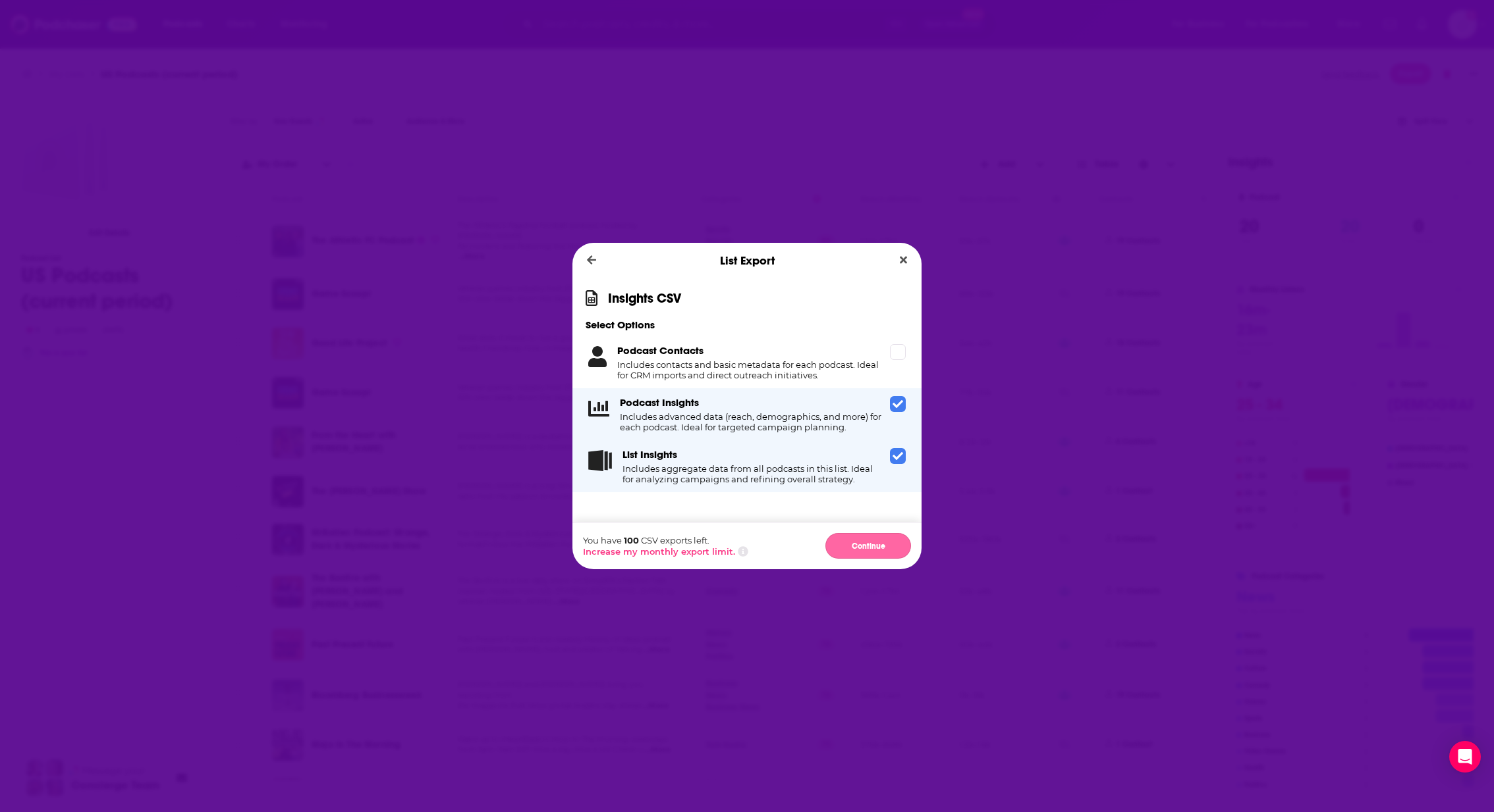
click at [866, 545] on button "Continue" at bounding box center [868, 545] width 86 height 25
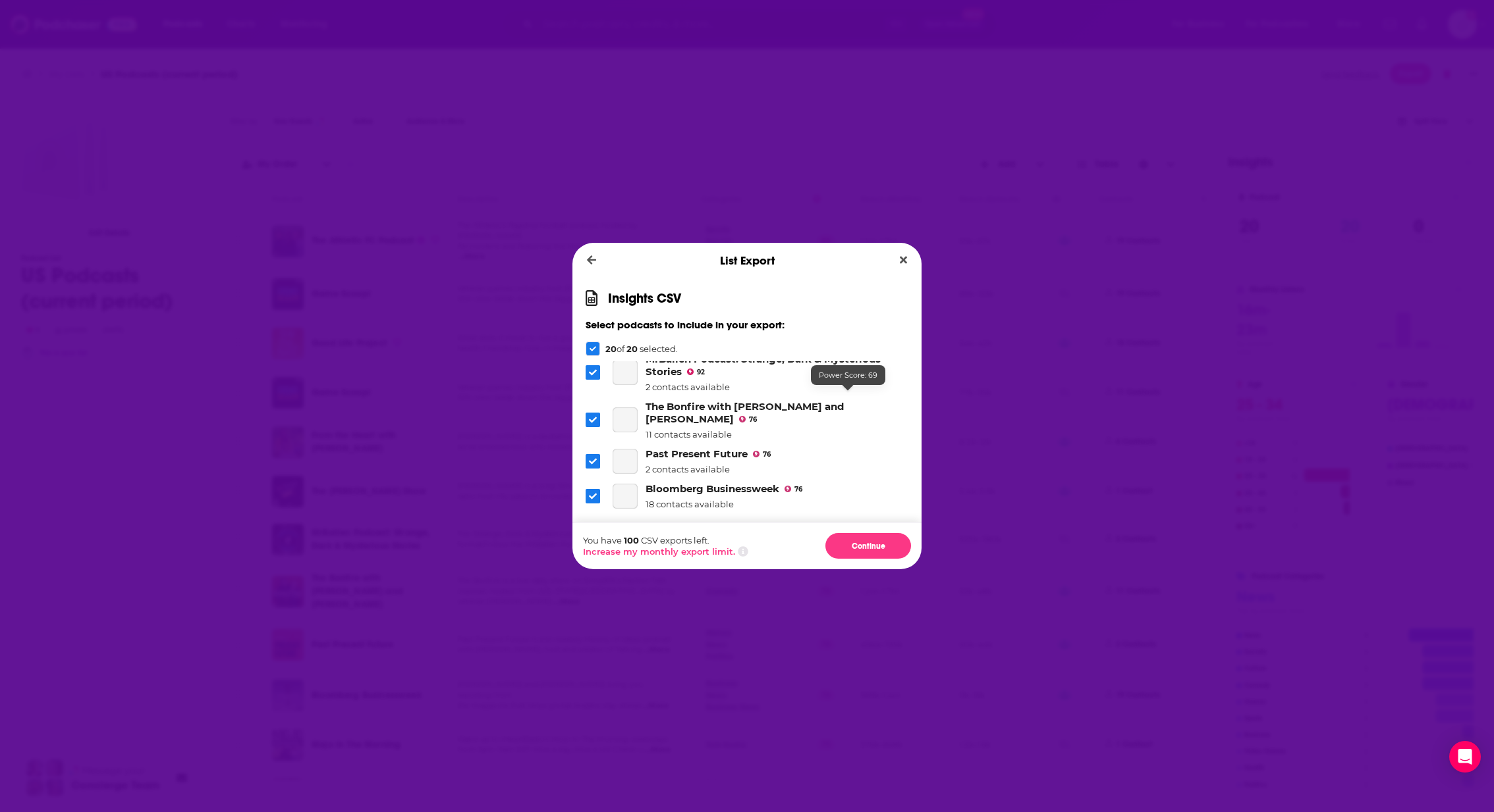
scroll to position [596, 0]
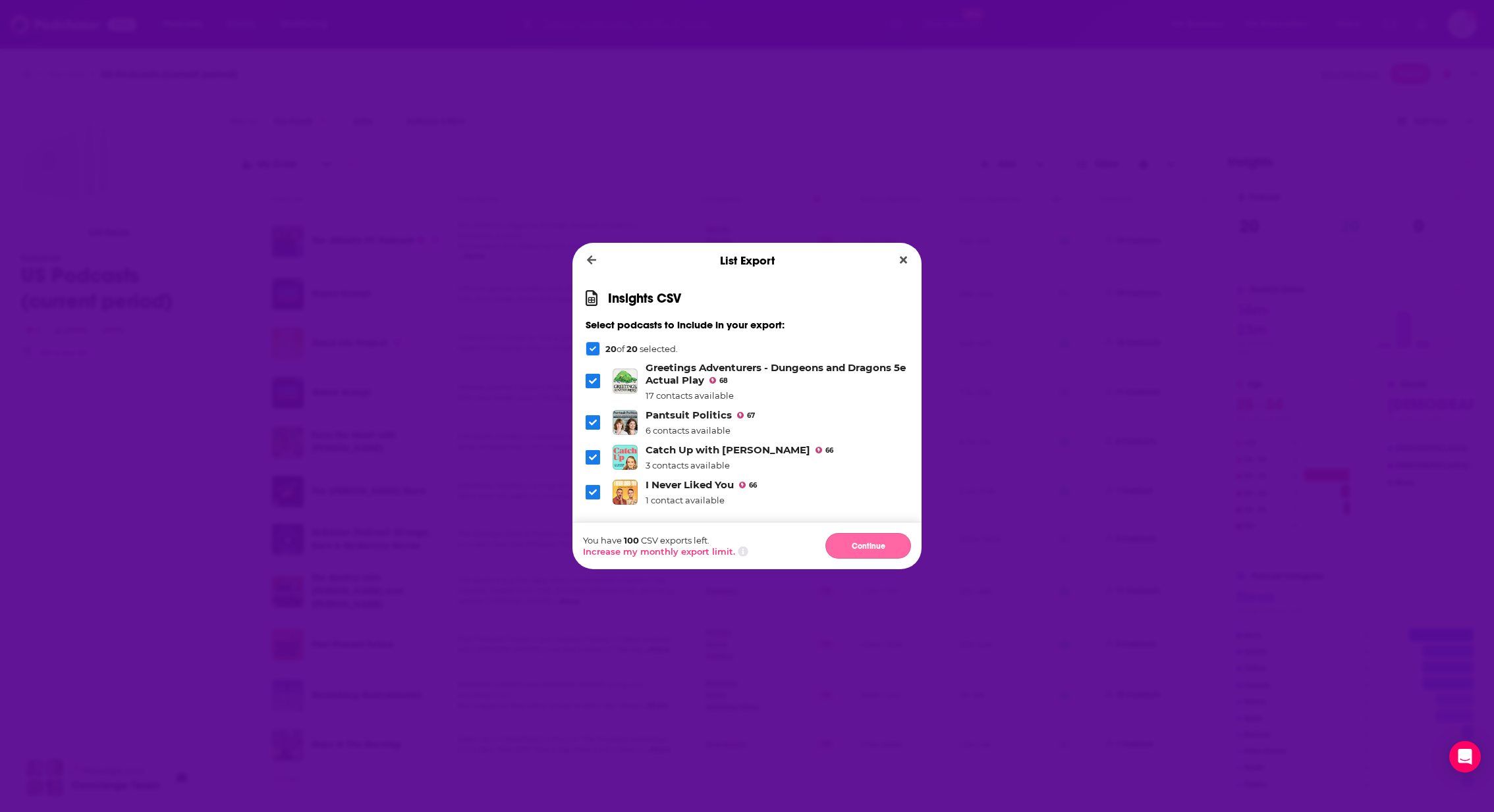
click at [887, 555] on button "Continue" at bounding box center [868, 545] width 86 height 25
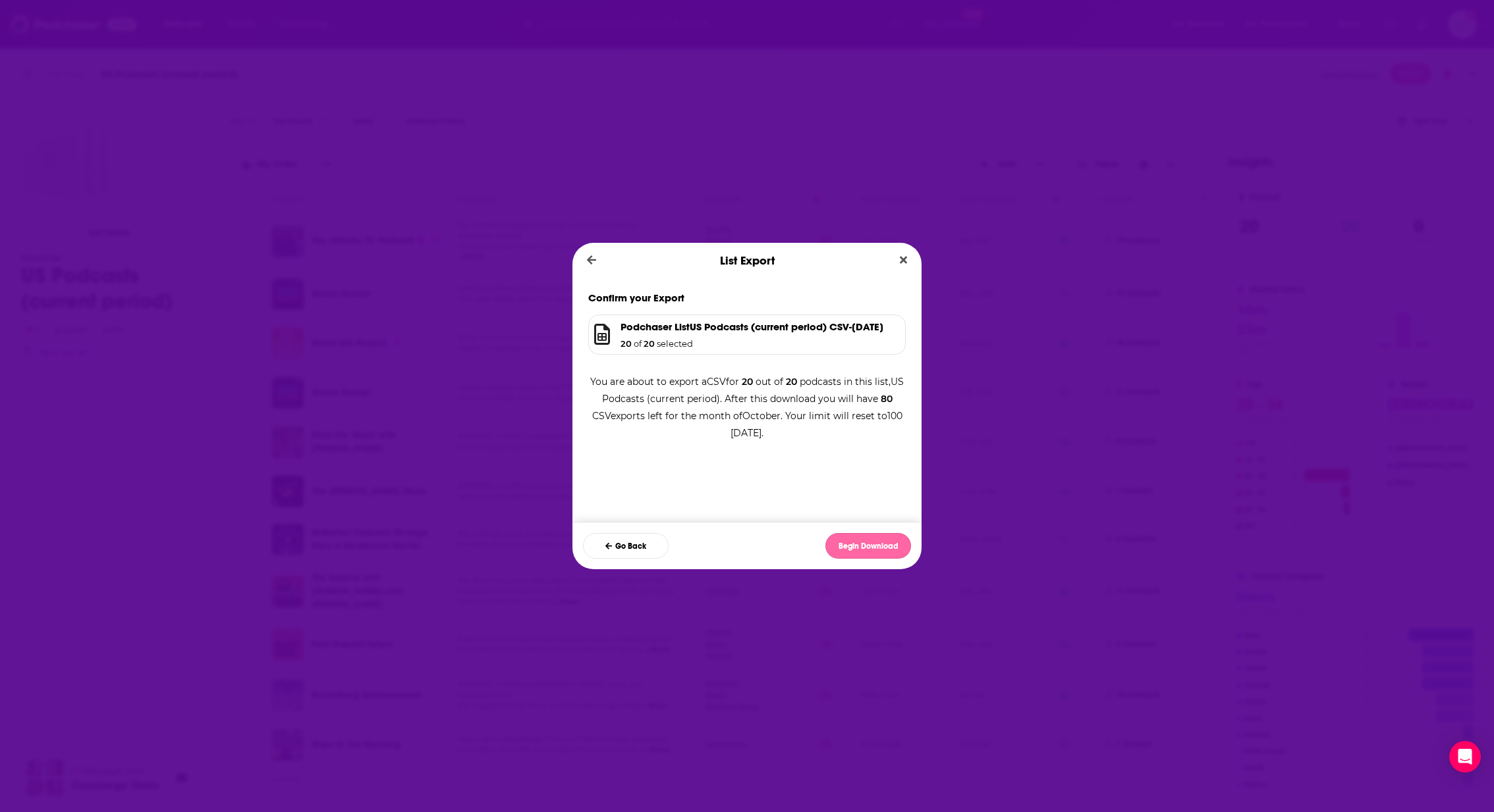
click at [886, 546] on button "Begin Download" at bounding box center [868, 545] width 86 height 25
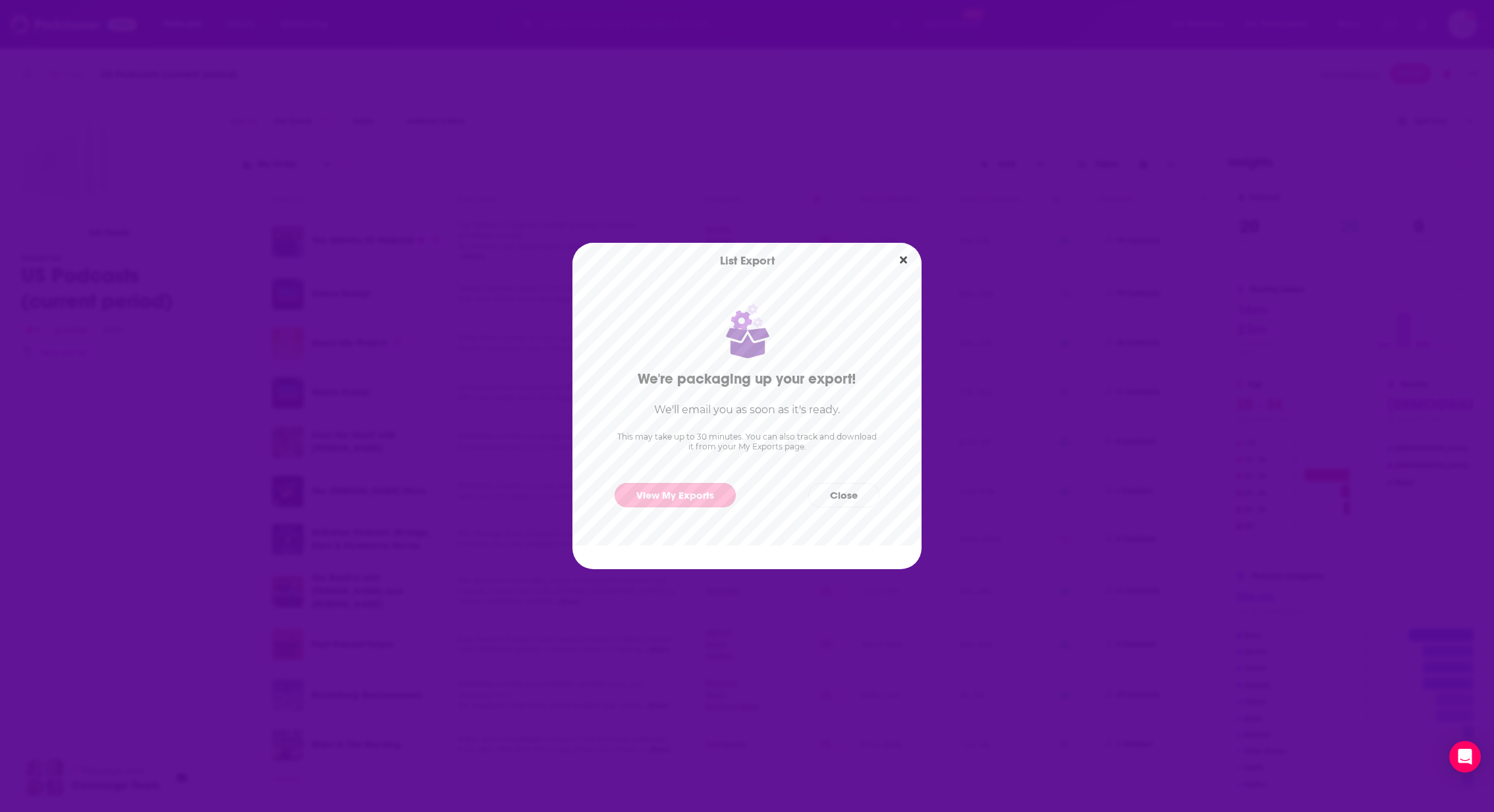
click at [701, 495] on link "View My Exports" at bounding box center [675, 496] width 121 height 25
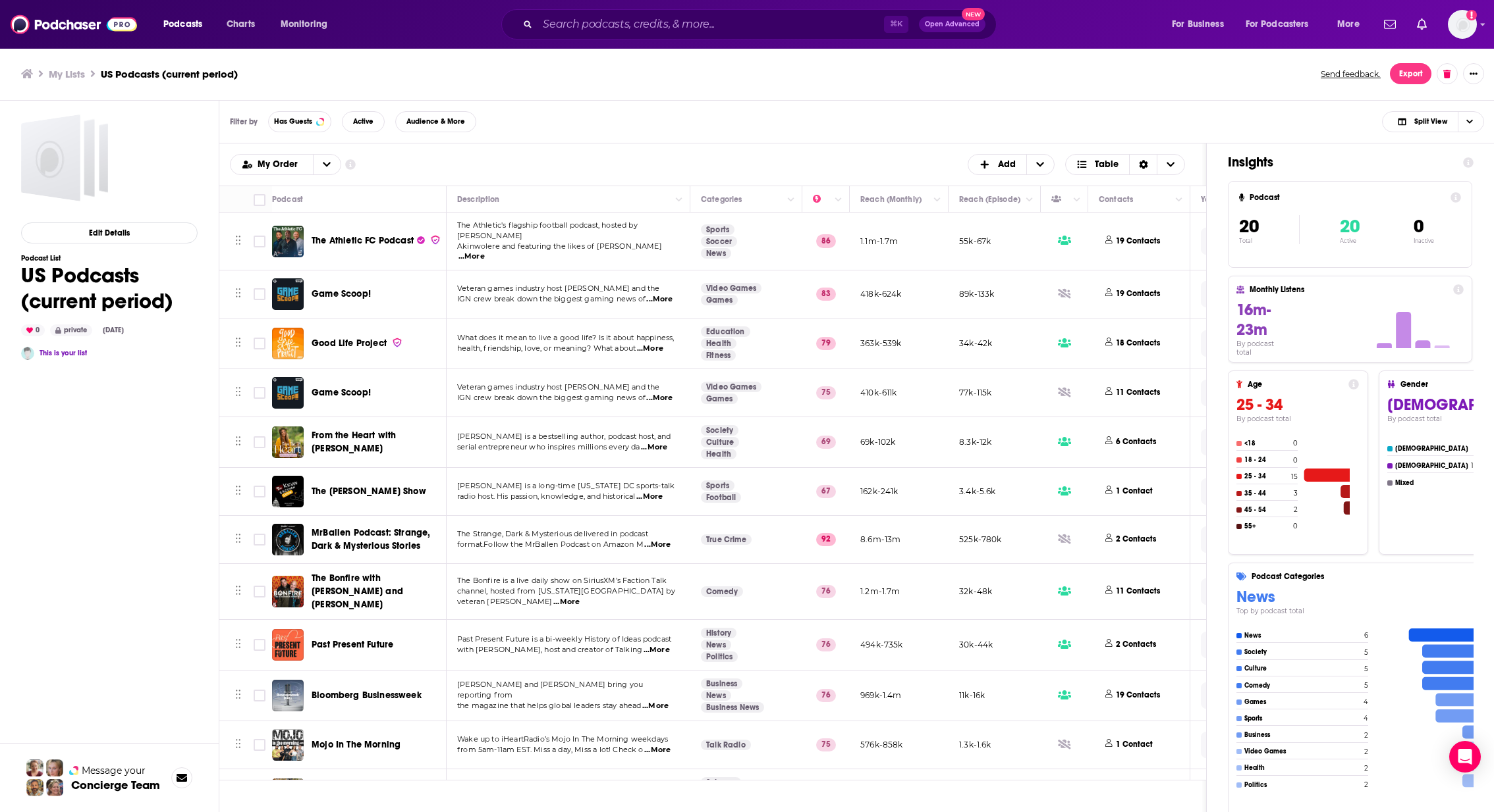
click at [58, 72] on h3 "My Lists" at bounding box center [67, 74] width 36 height 12
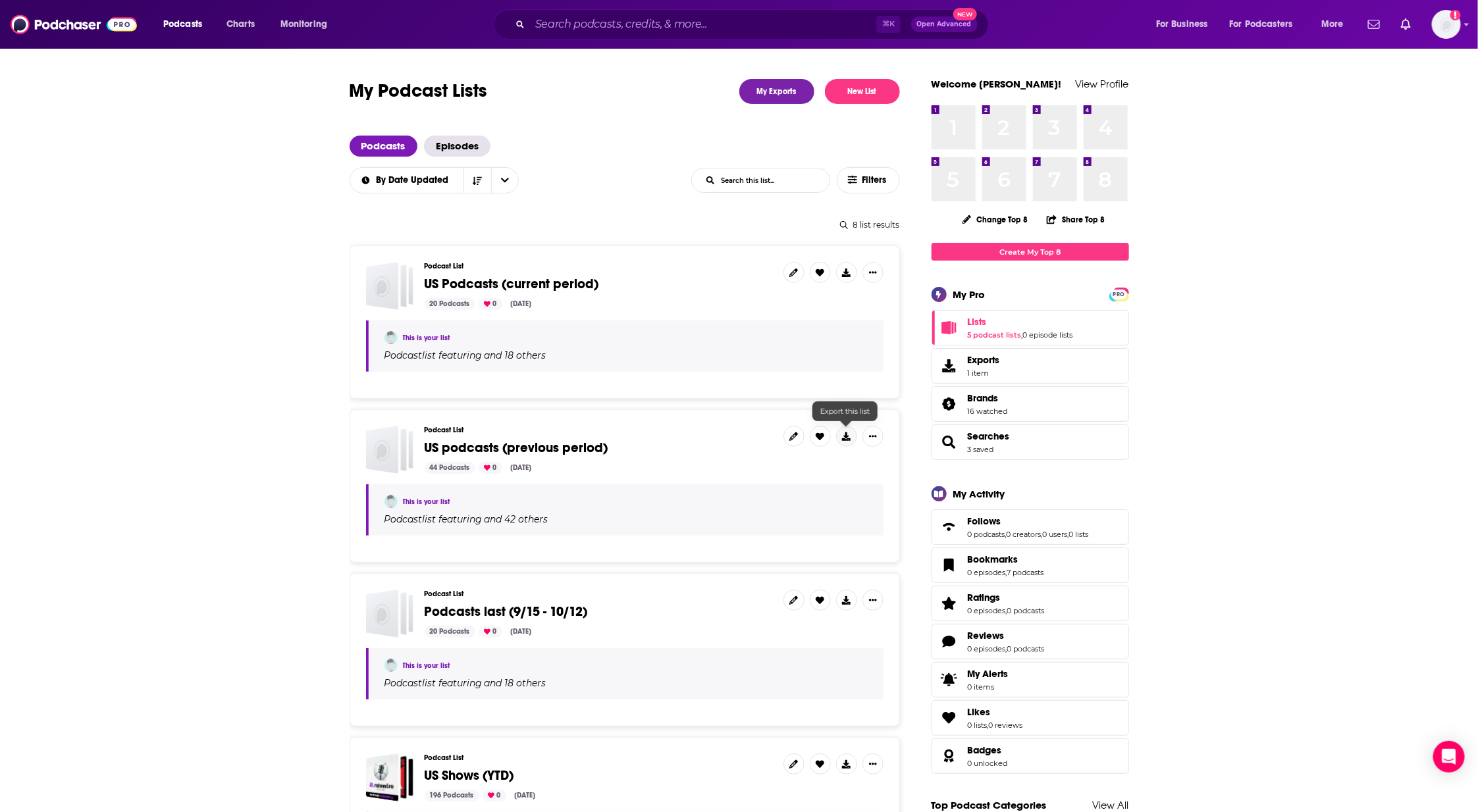
click at [842, 437] on icon at bounding box center [847, 437] width 8 height 8
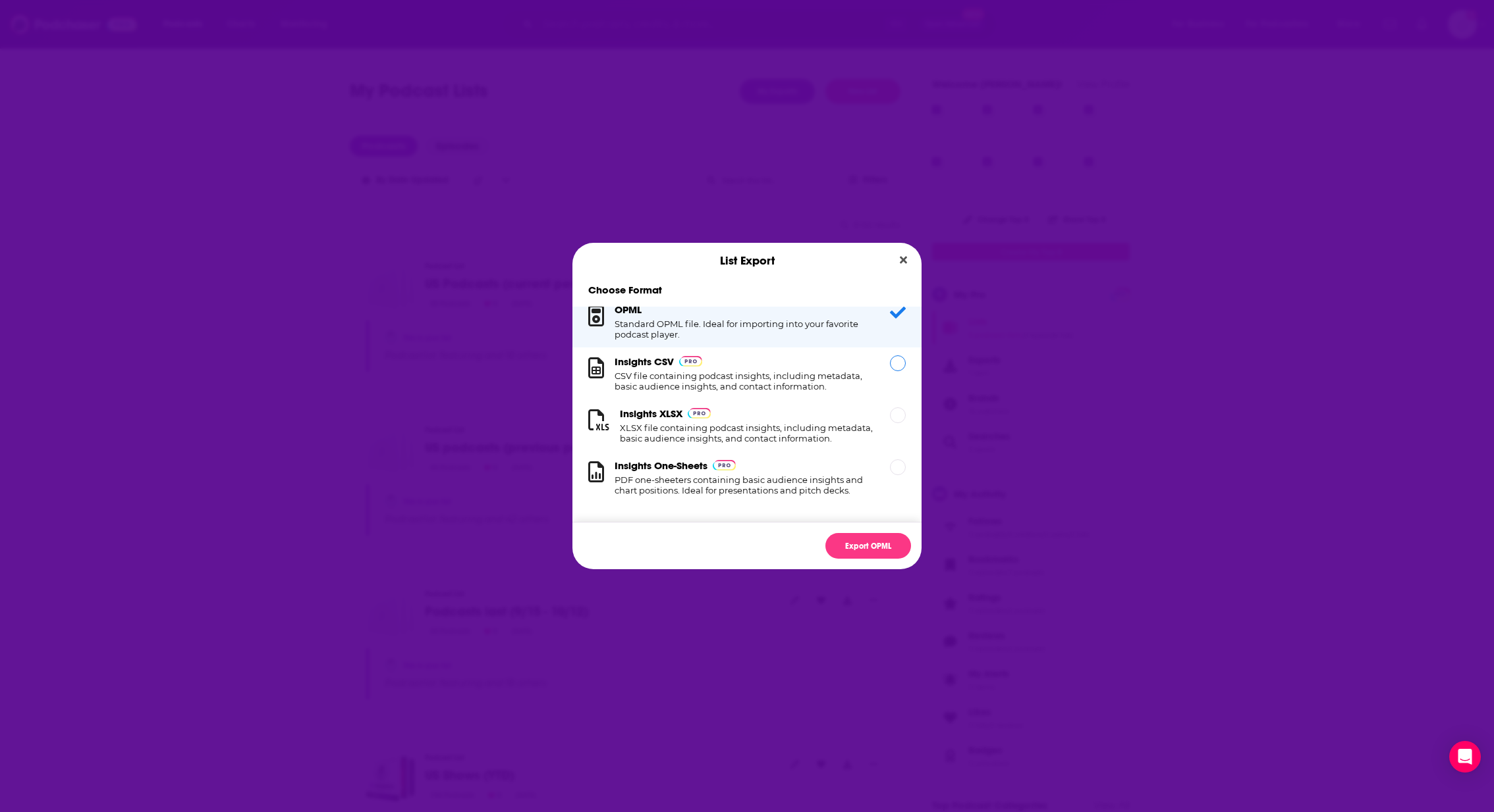
scroll to position [42, 0]
click at [785, 370] on h1 "CSV file containing podcast insights, including metadata, basic audience insigh…" at bounding box center [744, 381] width 259 height 21
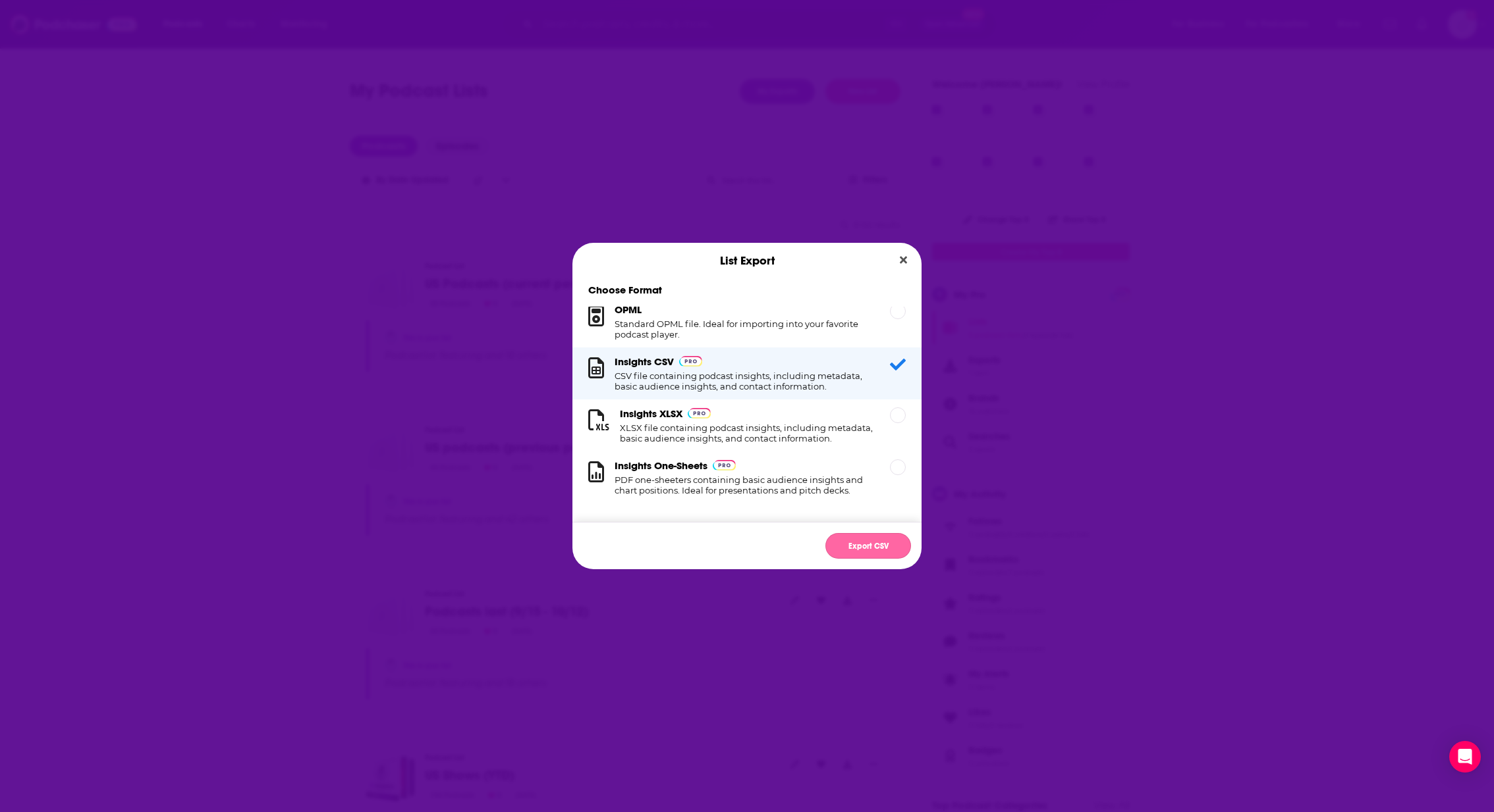
click at [874, 542] on button "Export CSV" at bounding box center [868, 545] width 86 height 25
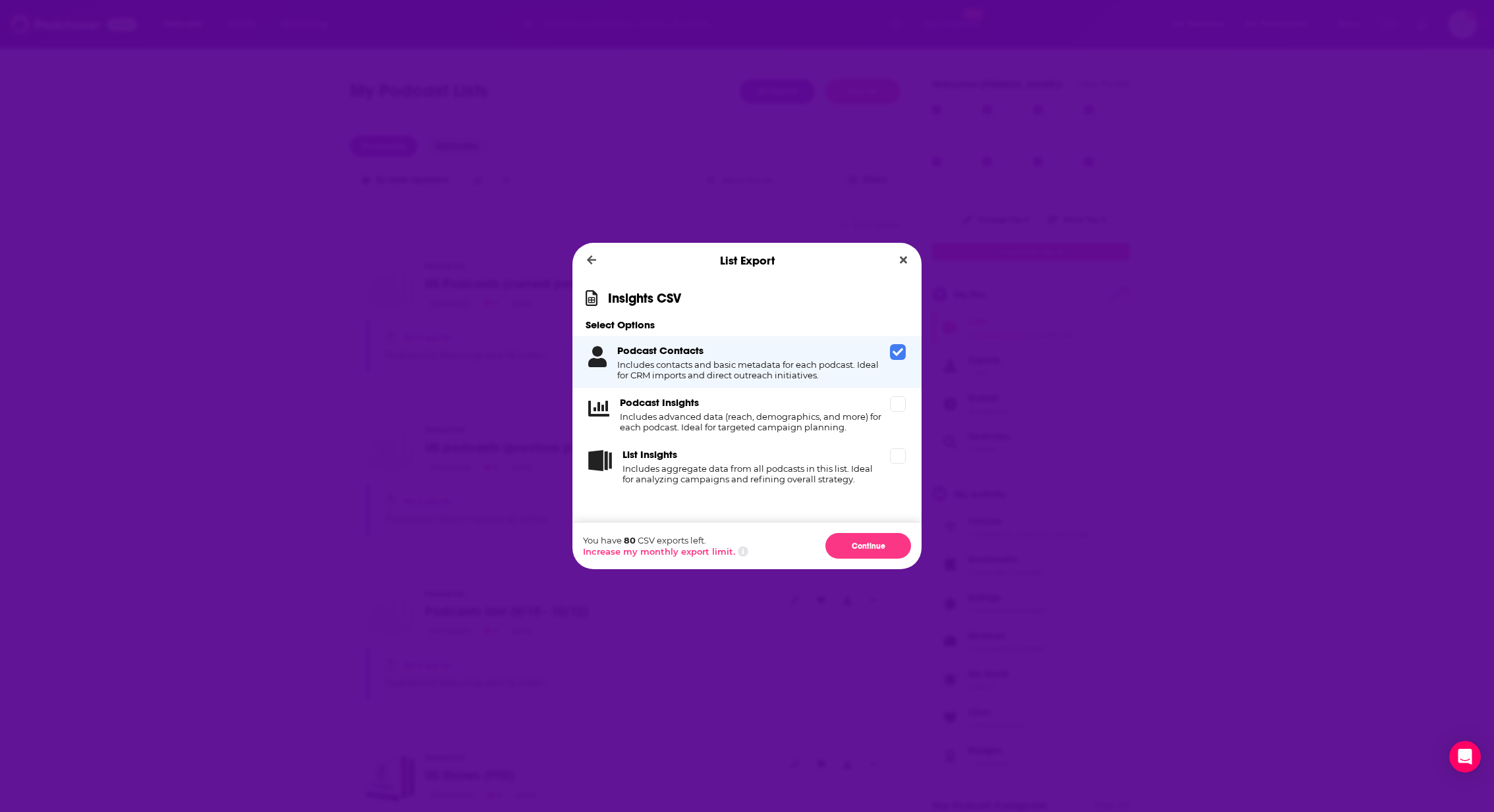
click at [901, 348] on icon "Dialog" at bounding box center [898, 352] width 11 height 11
click at [898, 410] on span "Dialog" at bounding box center [898, 404] width 16 height 16
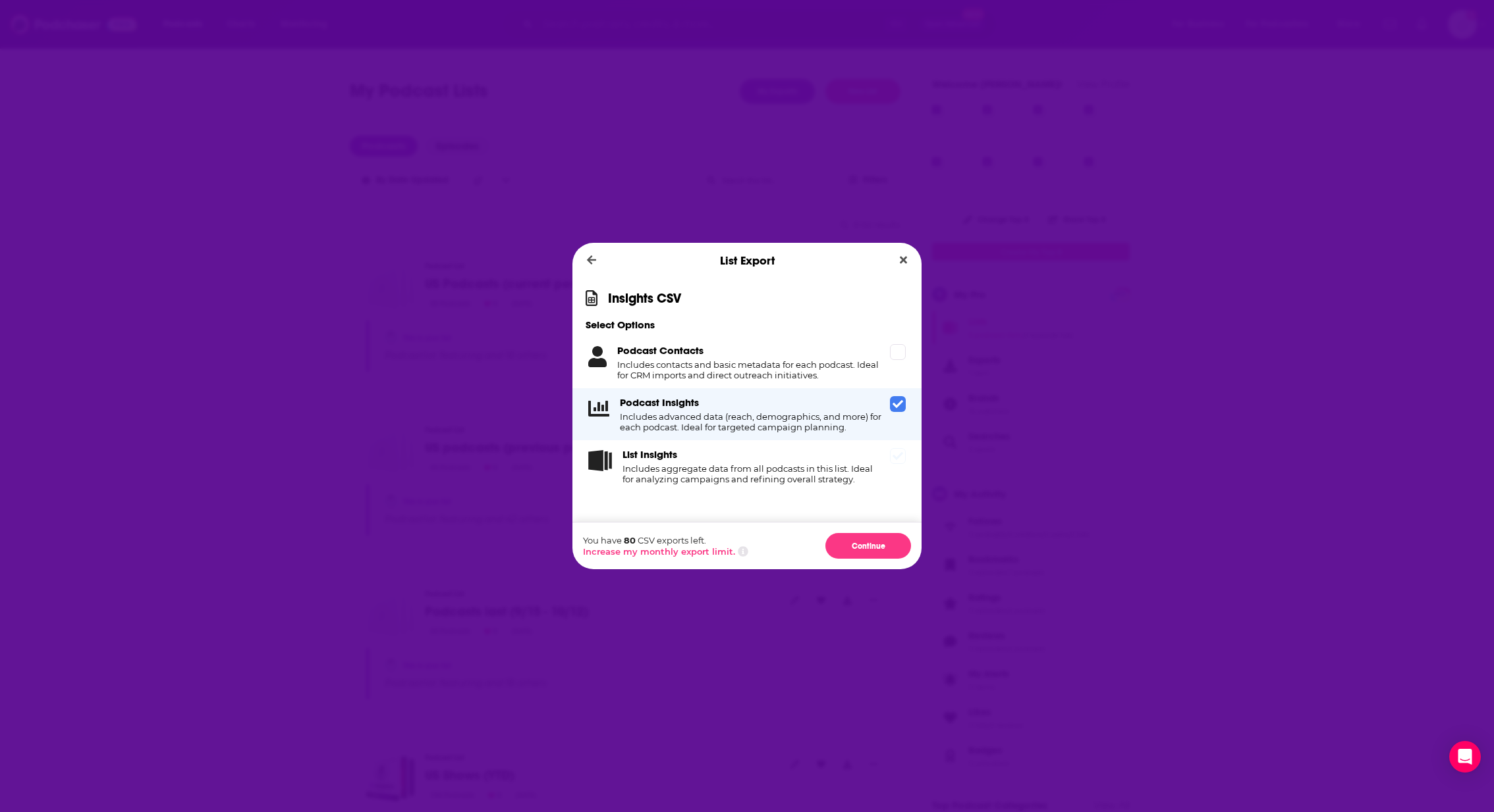
click at [902, 470] on div "List Insights Includes aggregate data from all podcasts in this list. Ideal for…" at bounding box center [747, 467] width 349 height 52
click at [906, 457] on div "List Insights Includes aggregate data from all podcasts in this list. Ideal for…" at bounding box center [747, 467] width 349 height 52
click at [861, 542] on button "Continue" at bounding box center [868, 545] width 86 height 25
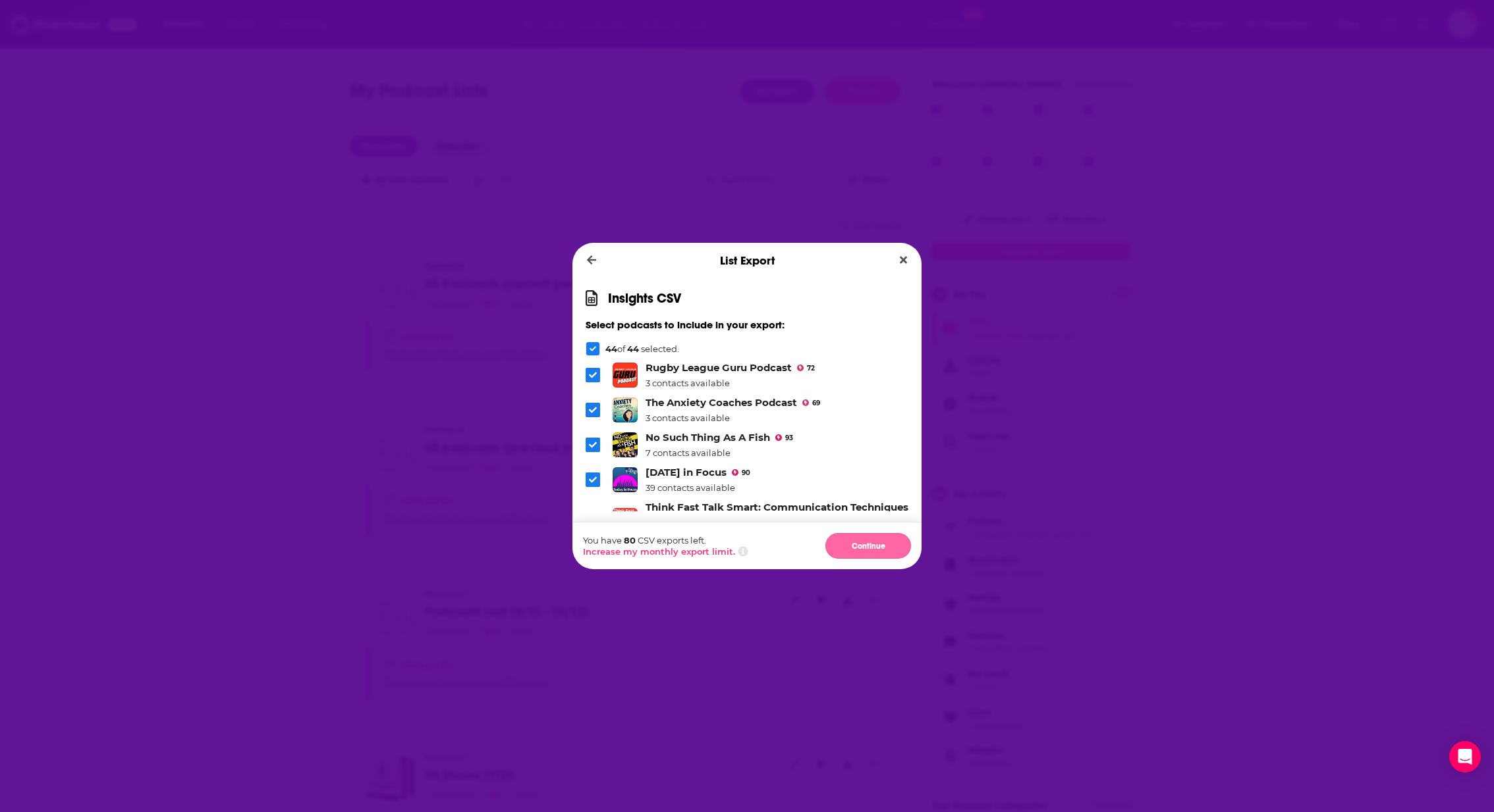
click at [870, 543] on button "Continue" at bounding box center [868, 545] width 86 height 25
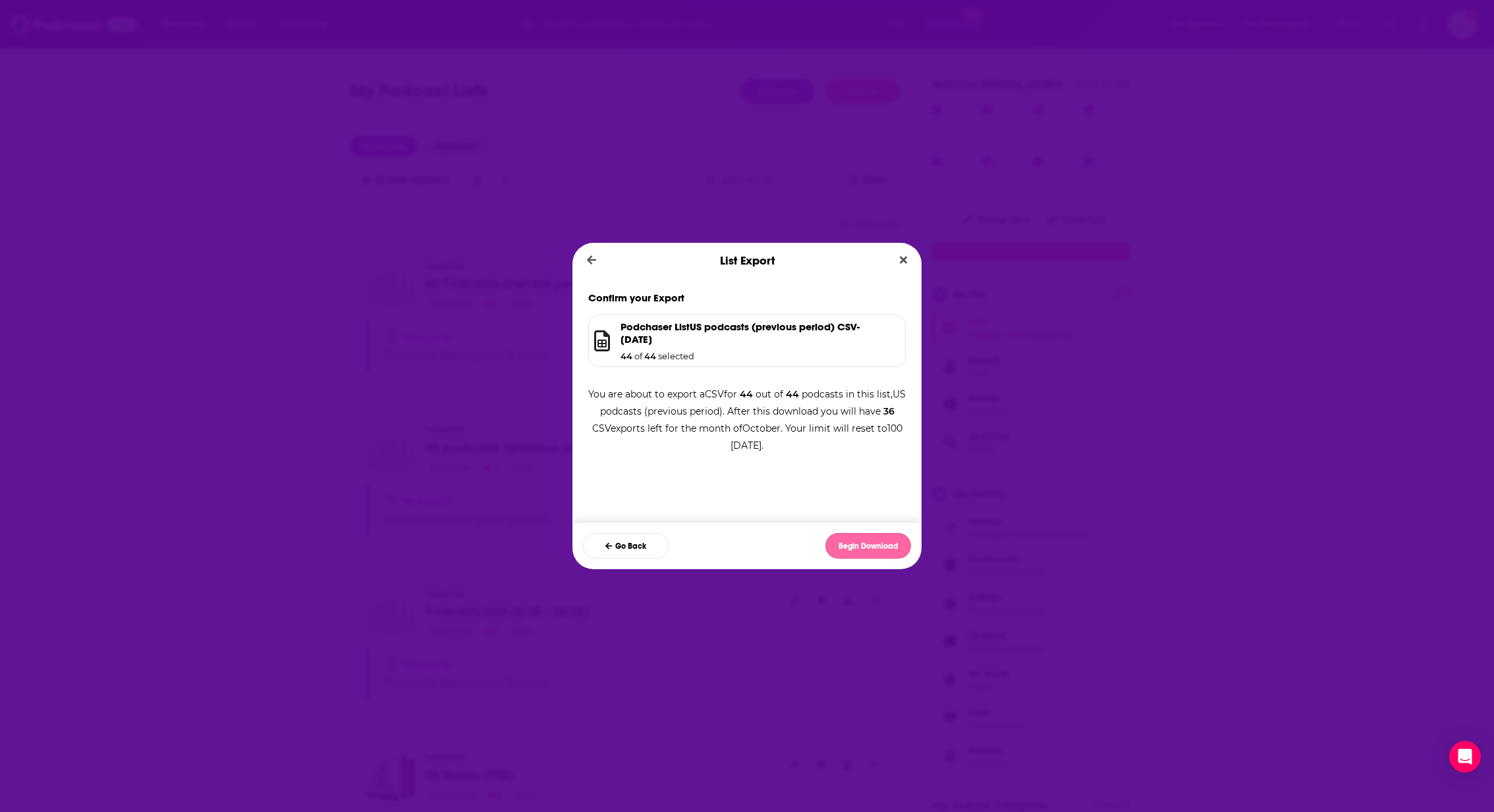
click at [870, 544] on button "Begin Download" at bounding box center [868, 545] width 86 height 25
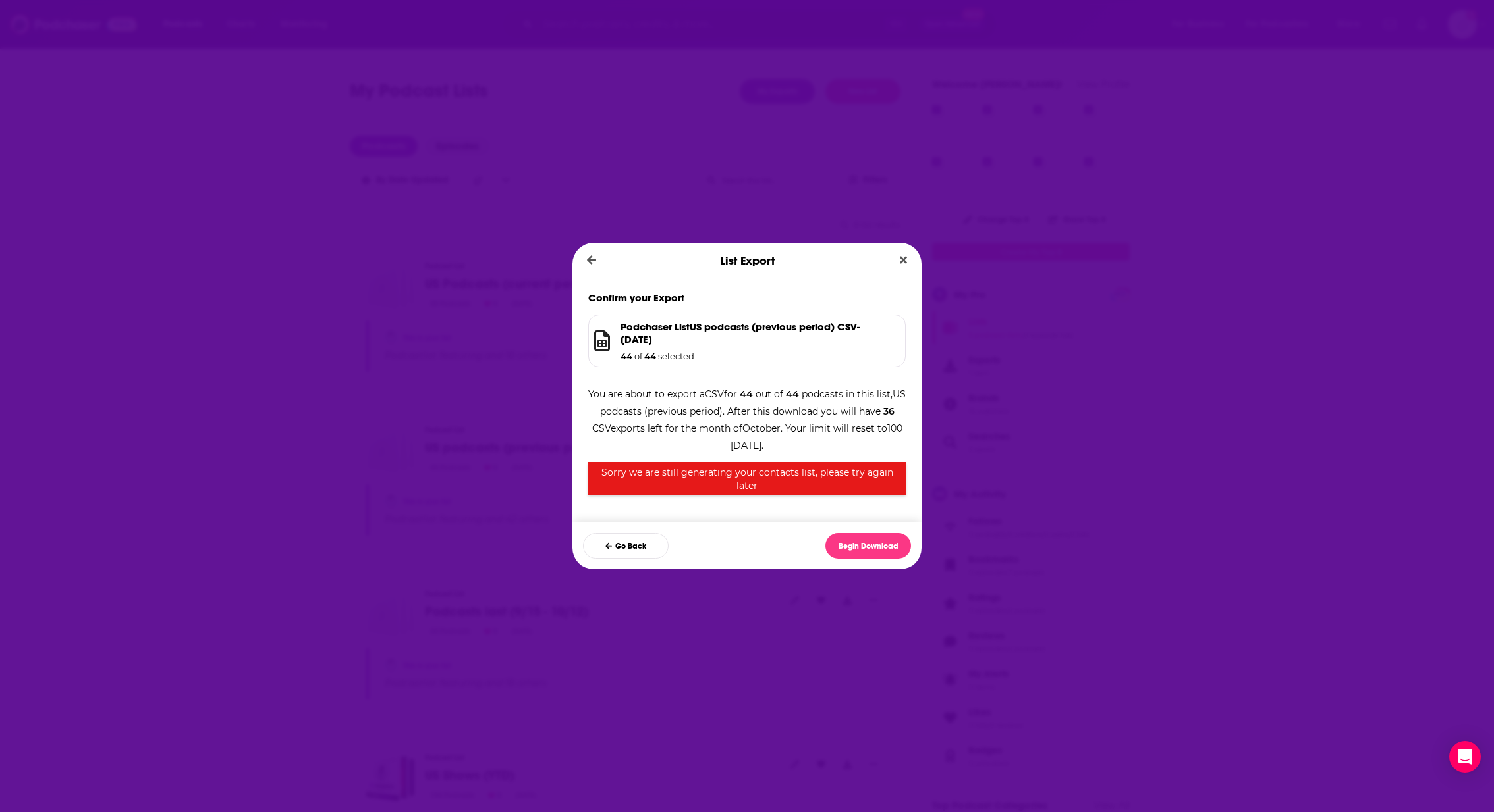
drag, startPoint x: 758, startPoint y: 448, endPoint x: 732, endPoint y: 446, distance: 26.1
click at [745, 448] on div "You are about to export a CSV for 44 out of 44 podcasts in this list, US podcas…" at bounding box center [747, 434] width 317 height 123
click at [735, 442] on div "You are about to export a CSV for 44 out of 44 podcasts in this list, US podcas…" at bounding box center [747, 434] width 317 height 123
click at [634, 549] on button "Go Back" at bounding box center [625, 545] width 86 height 25
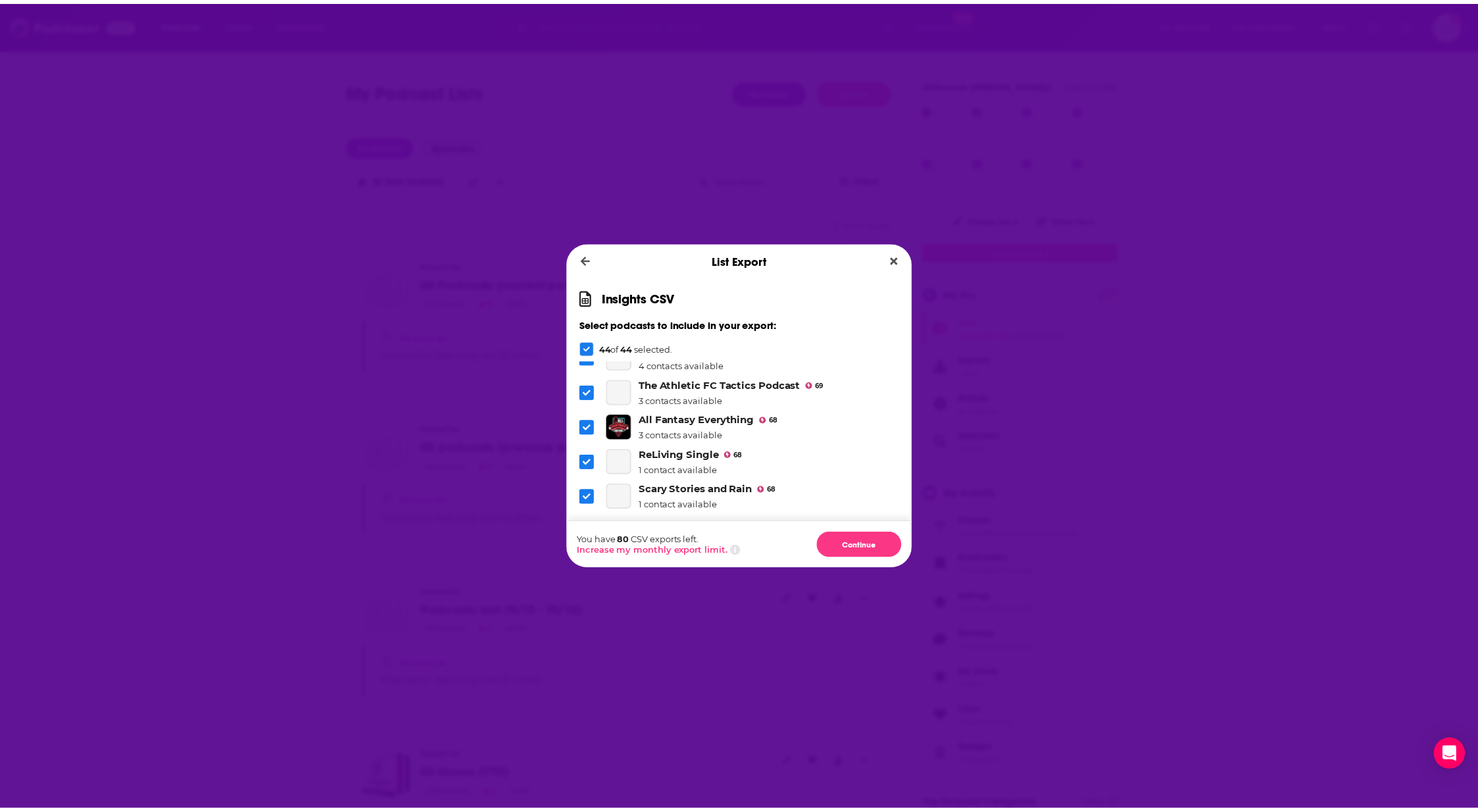
scroll to position [1438, 0]
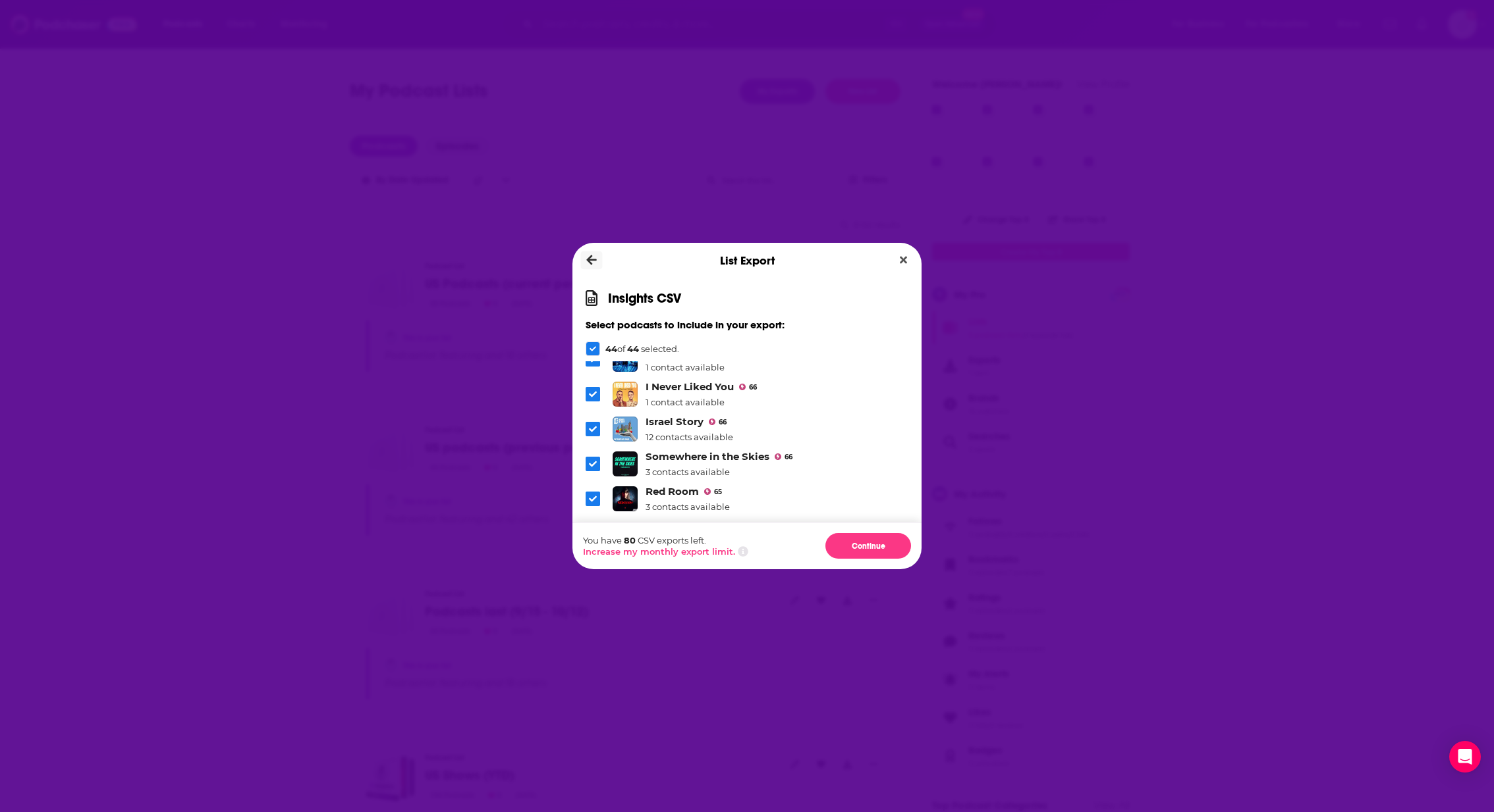
click at [596, 258] on button "Dialog" at bounding box center [592, 261] width 22 height 19
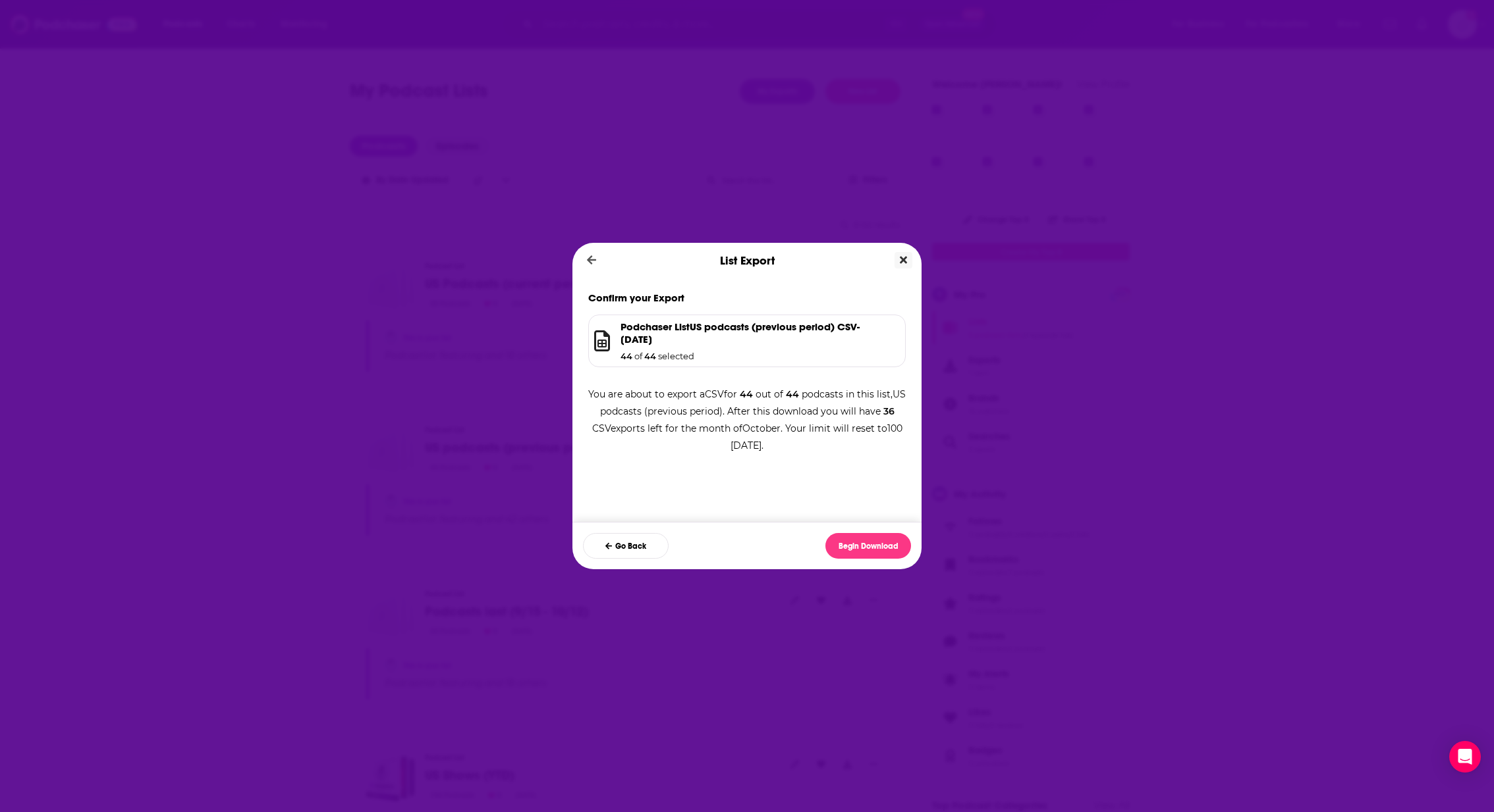
click at [906, 255] on icon "Close" at bounding box center [903, 260] width 7 height 11
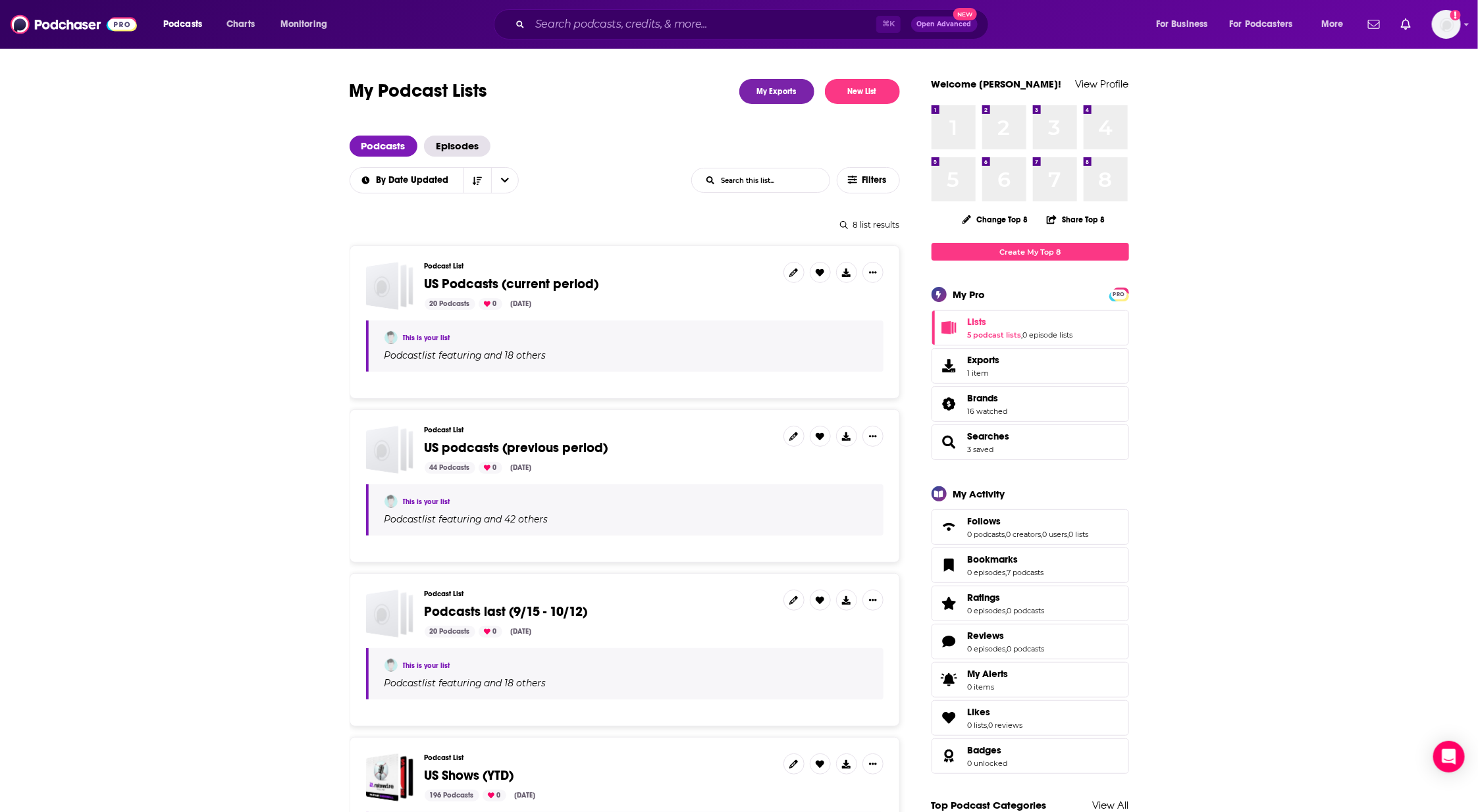
click at [783, 82] on link "My Exports" at bounding box center [777, 92] width 75 height 25
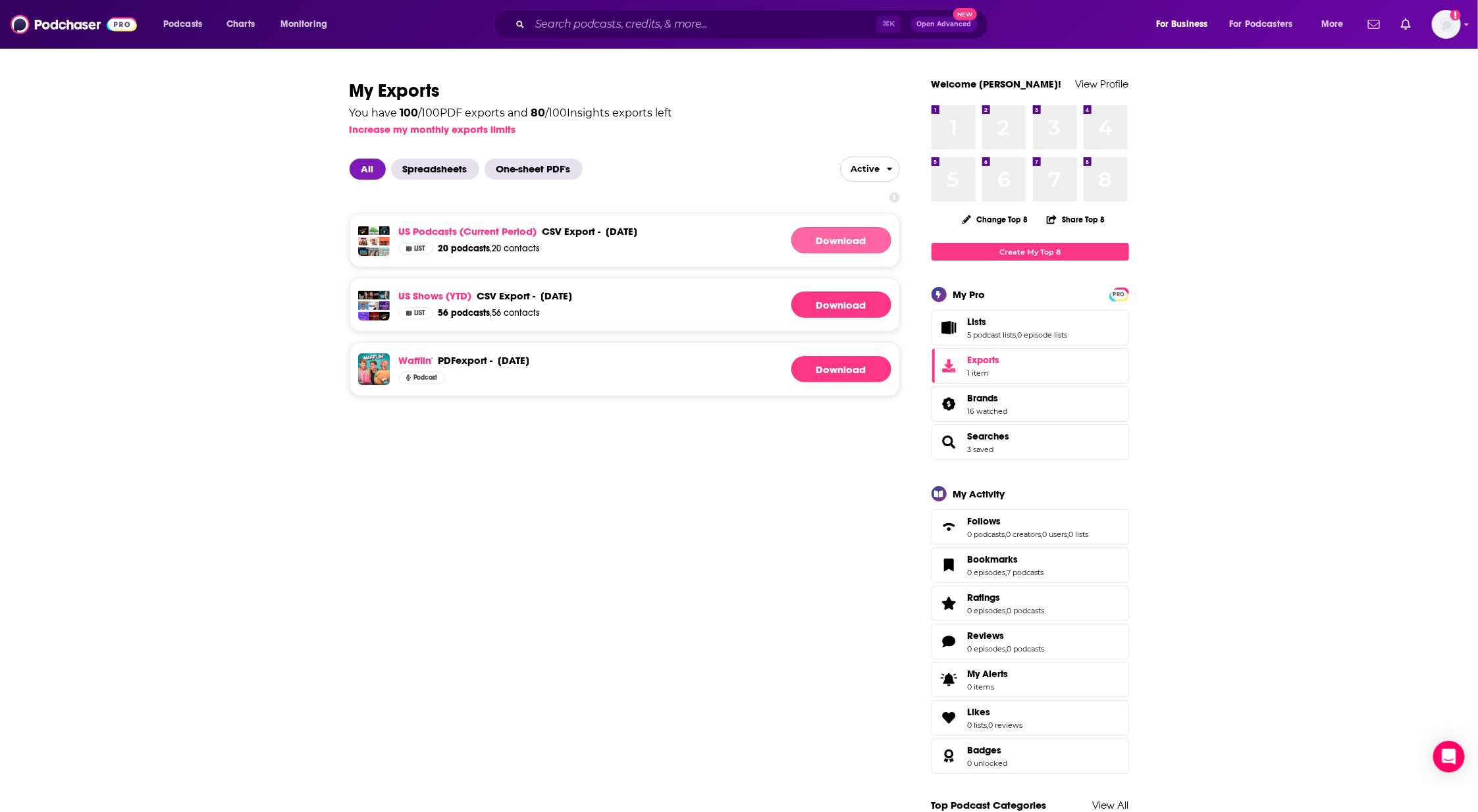
click at [865, 234] on link "Download" at bounding box center [842, 240] width 100 height 26
click at [479, 232] on link "US Podcasts (current period)" at bounding box center [468, 231] width 138 height 12
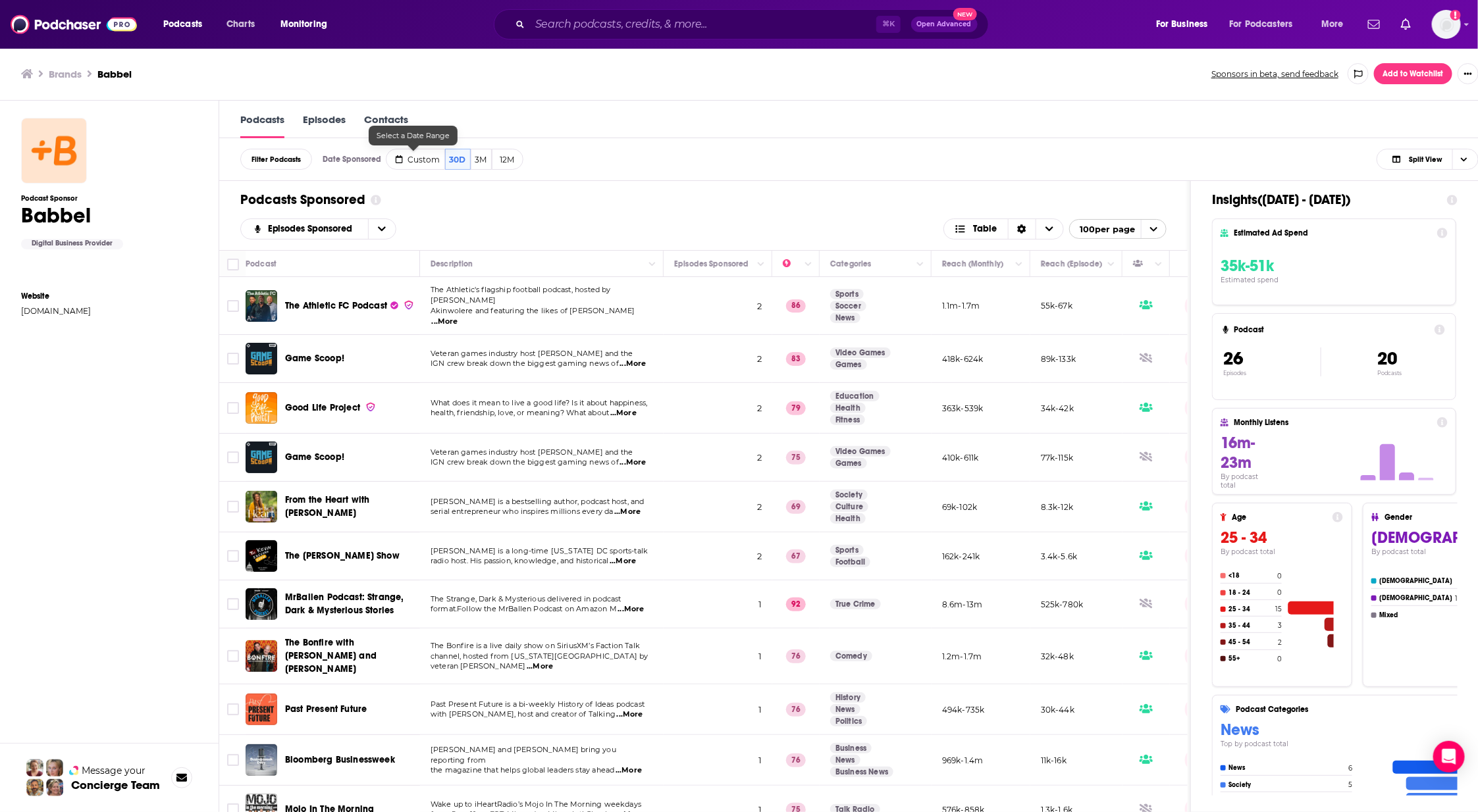
click at [420, 165] on button "Custom" at bounding box center [416, 159] width 59 height 21
select select "8"
select select "2025"
click at [508, 177] on input "[DATE]" at bounding box center [496, 183] width 62 height 18
click at [494, 182] on input "[DATE]" at bounding box center [496, 183] width 62 height 18
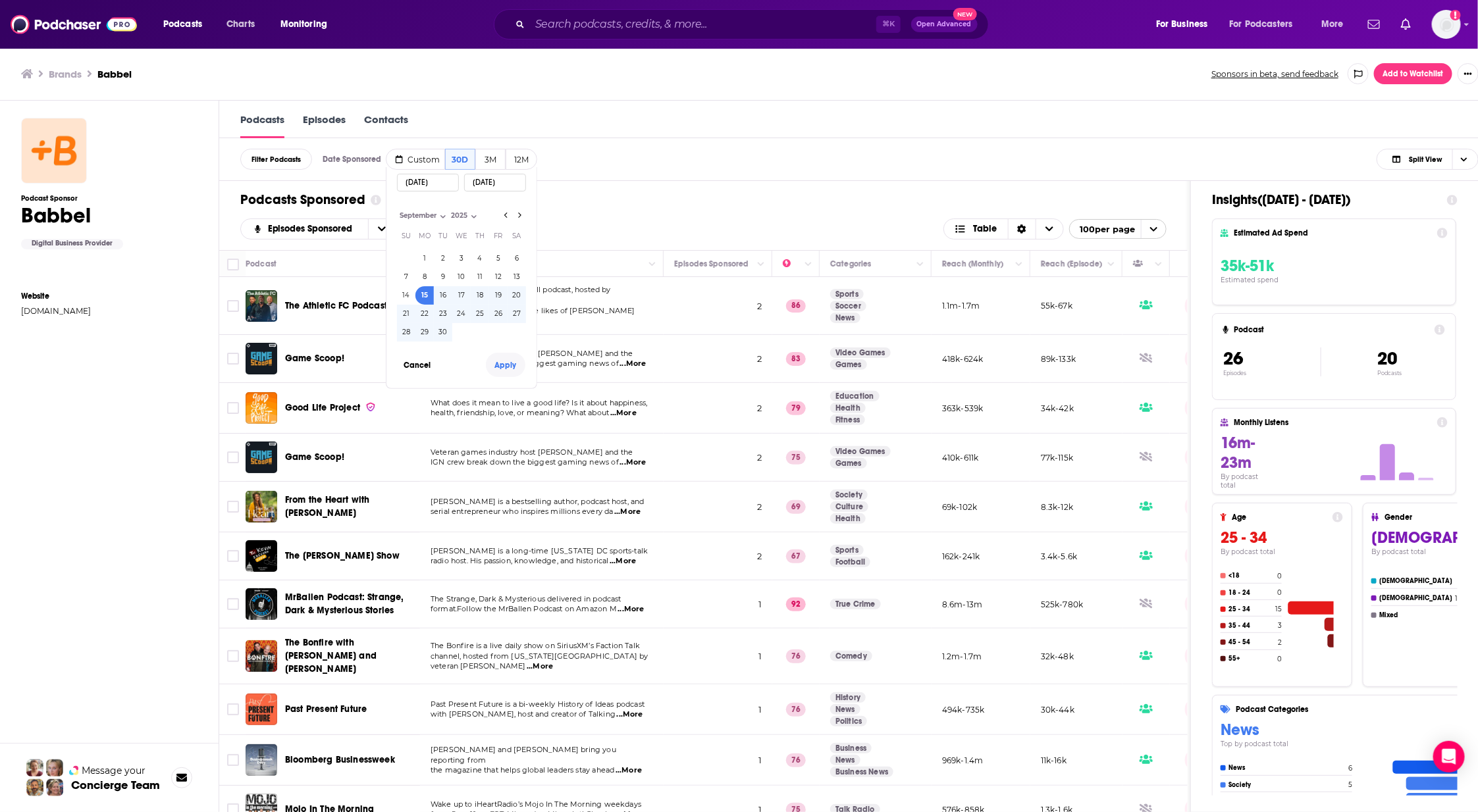
type input "[DATE]"
click at [515, 368] on button "Apply" at bounding box center [505, 365] width 39 height 25
click at [389, 233] on button "open menu" at bounding box center [382, 229] width 28 height 20
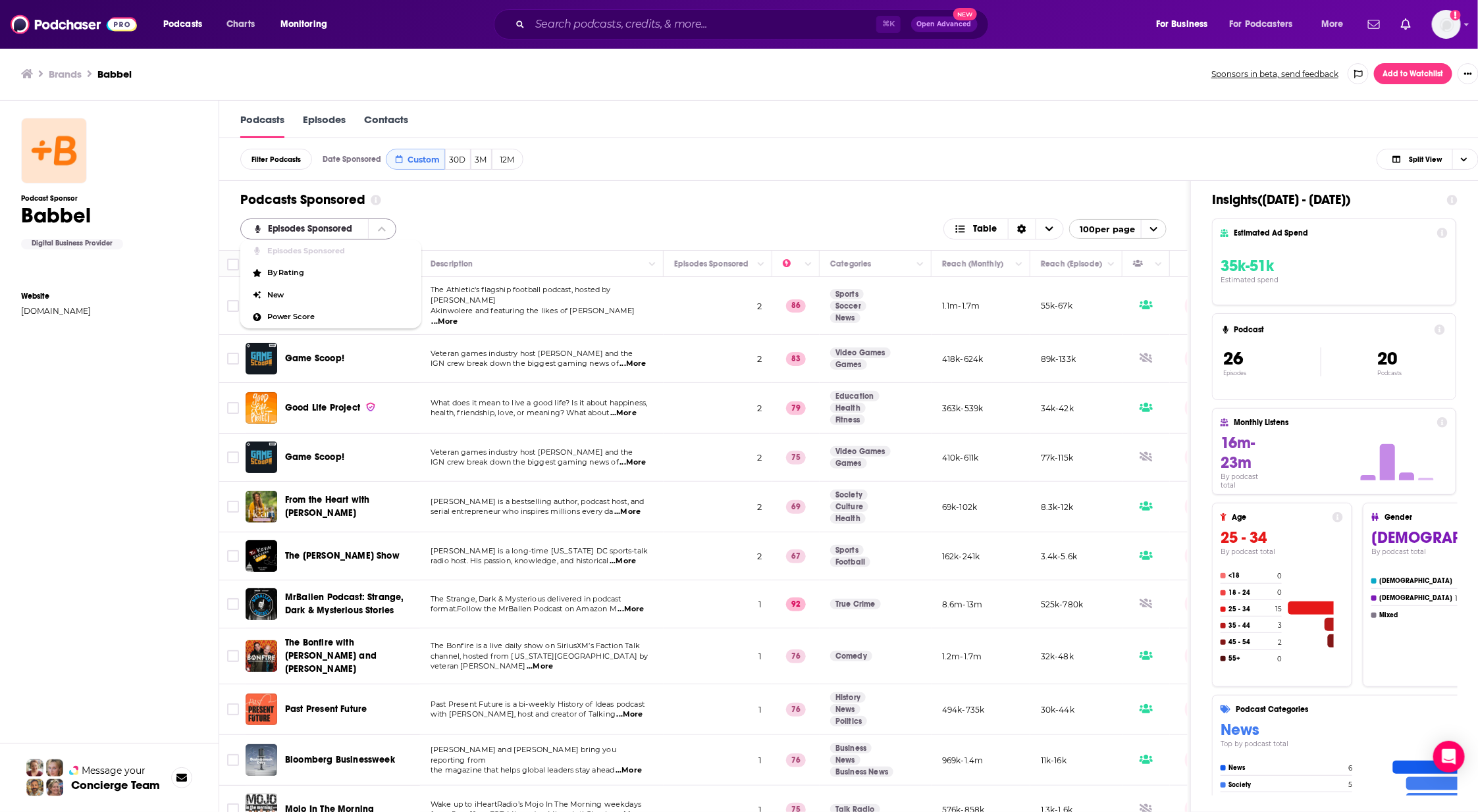
click at [382, 235] on button "close menu" at bounding box center [382, 229] width 28 height 20
click at [382, 235] on button "open menu" at bounding box center [382, 229] width 28 height 20
click at [674, 183] on div "Podcasts Sponsored Episodes Sponsored Episodes Sponsored By Rating New Power Sc…" at bounding box center [703, 215] width 968 height 70
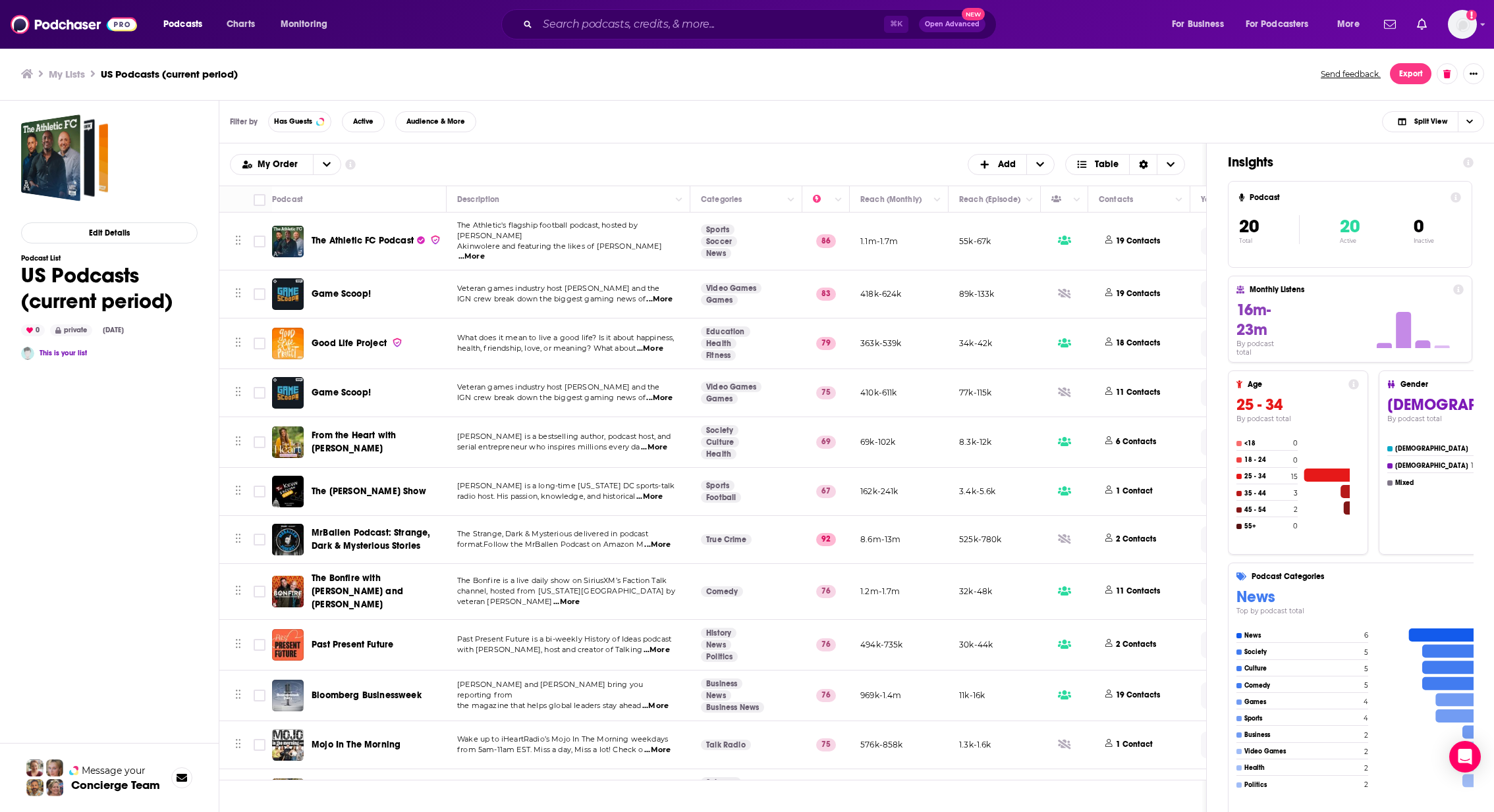
click at [319, 201] on div "Podcast" at bounding box center [353, 199] width 164 height 16
click at [283, 195] on div "Podcast" at bounding box center [287, 199] width 31 height 16
click at [359, 202] on div "Podcast" at bounding box center [353, 199] width 164 height 16
click at [322, 167] on icon "open menu" at bounding box center [326, 164] width 8 height 9
click at [268, 204] on span "Alphabetical" at bounding box center [294, 208] width 74 height 7
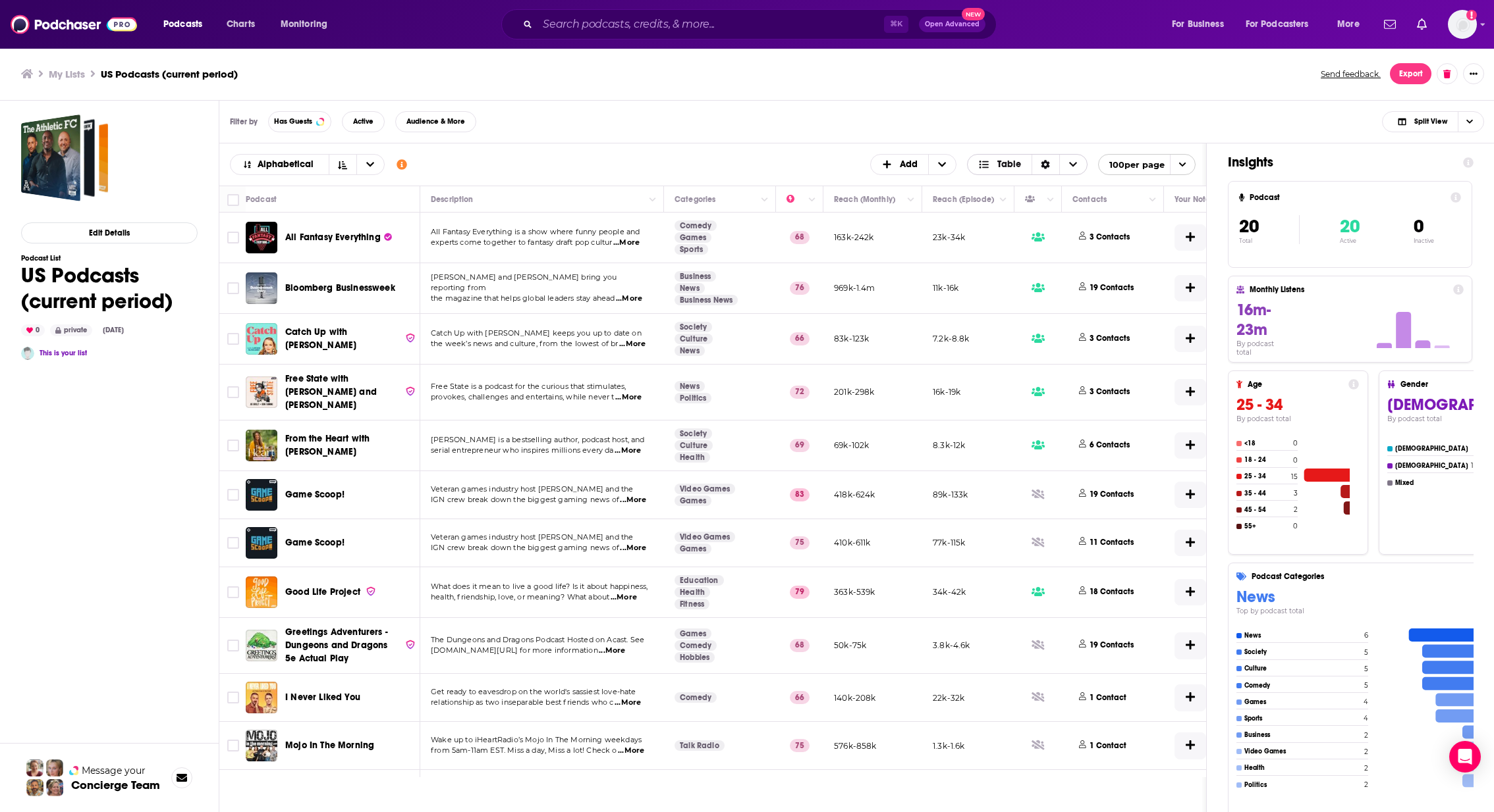
click at [1071, 164] on icon "Choose View" at bounding box center [1073, 164] width 8 height 5
click at [1044, 160] on icon "Sort Direction" at bounding box center [1045, 164] width 9 height 9
click at [644, 117] on div "Filter by Has Guests Active Audience & More Split View" at bounding box center [857, 122] width 1276 height 43
click at [53, 70] on h3 "My Lists" at bounding box center [67, 74] width 36 height 12
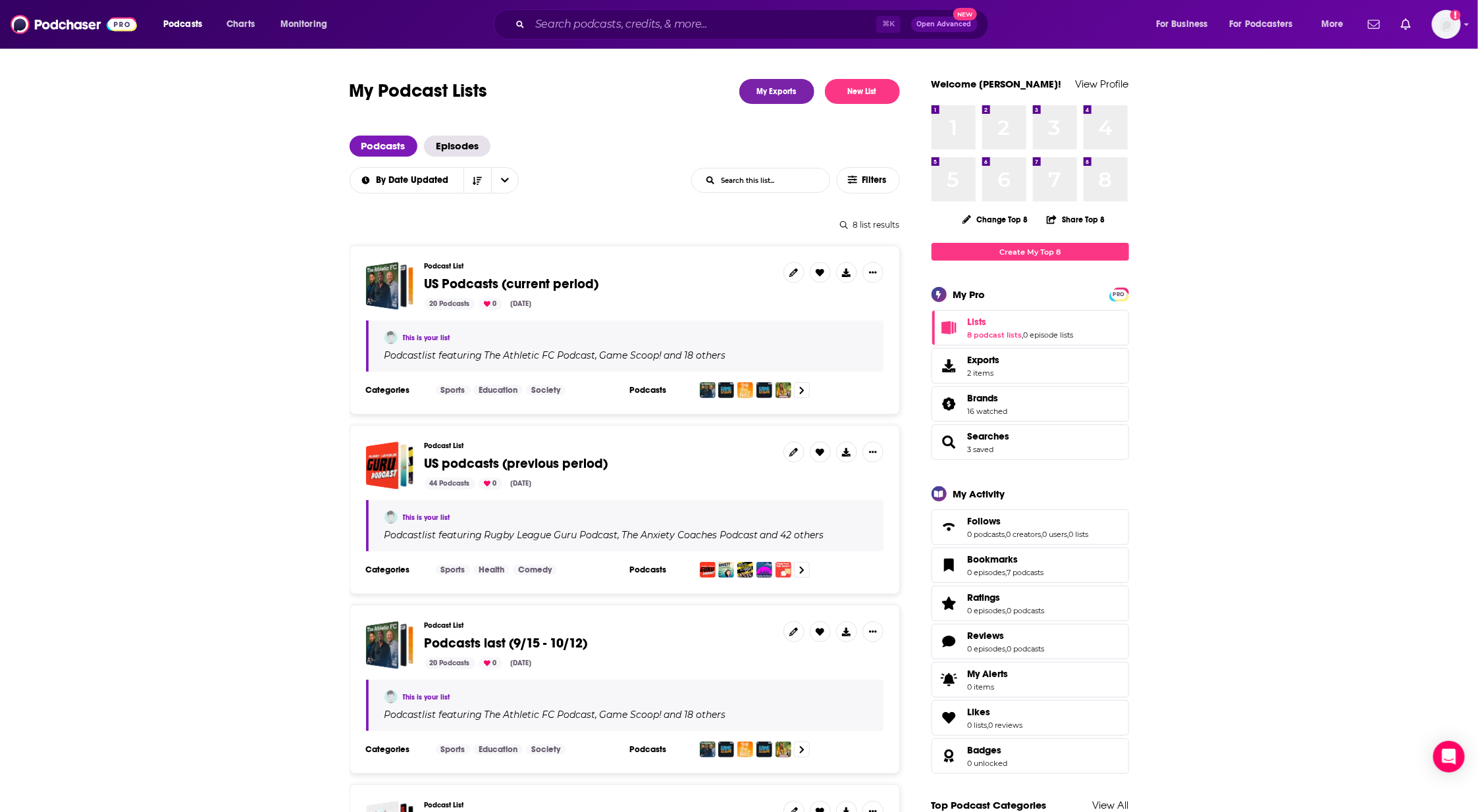
click at [699, 475] on div "Podcast List US podcasts (previous period) 44 Podcasts 0 Oct 15, 2025" at bounding box center [599, 465] width 348 height 48
click at [571, 462] on span "US podcasts (previous period)" at bounding box center [516, 464] width 184 height 16
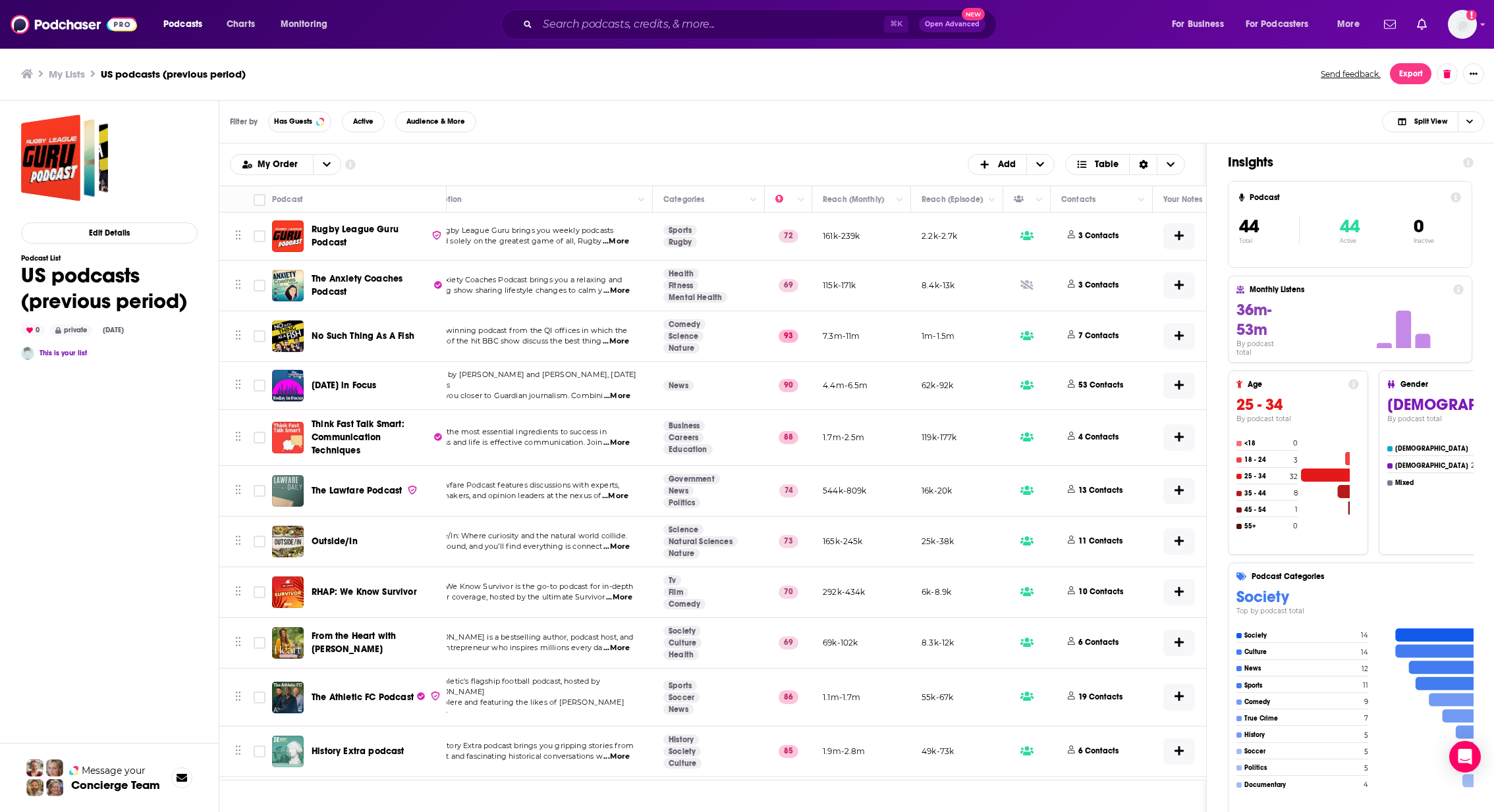
scroll to position [0, 38]
click at [1040, 167] on icon "+ Add" at bounding box center [1040, 164] width 8 height 9
click at [1146, 164] on icon "Sort Direction" at bounding box center [1143, 164] width 8 height 9
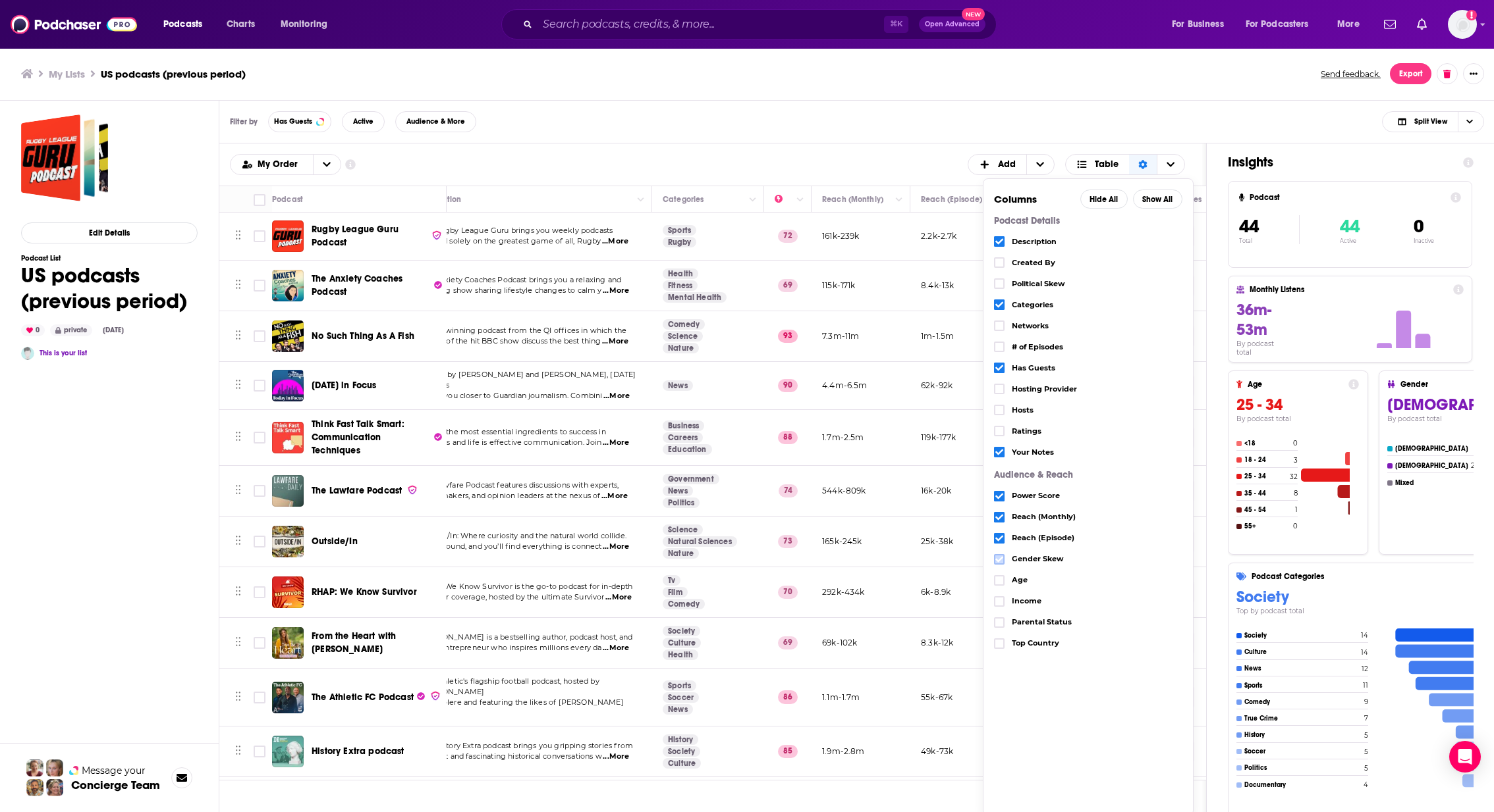
click at [1003, 559] on icon "Choose View" at bounding box center [999, 559] width 8 height 8
click at [1001, 577] on icon "Choose View" at bounding box center [999, 580] width 8 height 6
click at [999, 604] on span "Choose View" at bounding box center [999, 602] width 8 height 8
click at [999, 621] on icon "Choose View" at bounding box center [999, 622] width 8 height 6
click at [1002, 451] on icon "Choose View" at bounding box center [999, 452] width 8 height 8
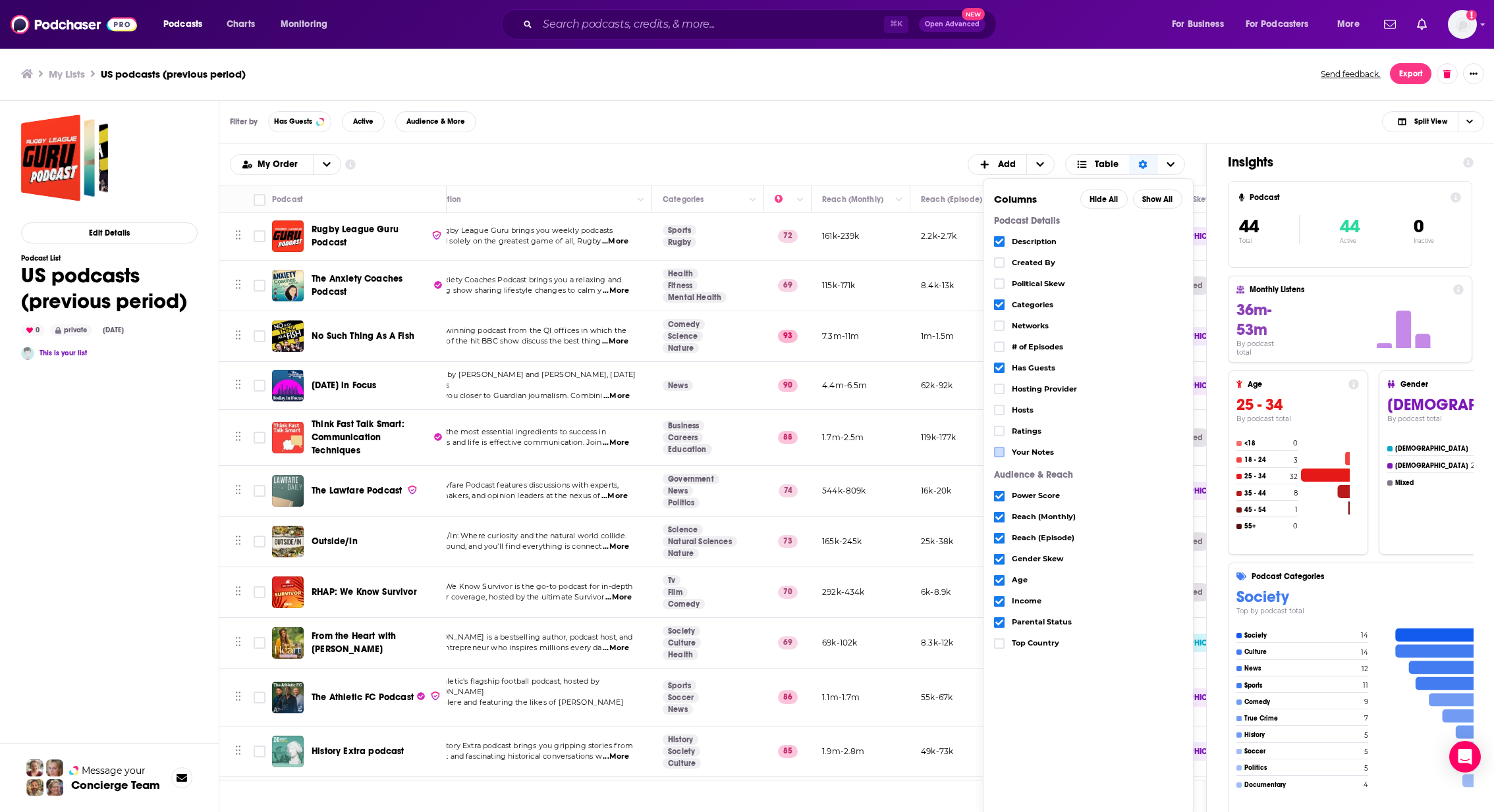
click at [998, 366] on icon "Choose View" at bounding box center [999, 368] width 8 height 8
click at [1001, 301] on icon "Choose View" at bounding box center [999, 305] width 8 height 8
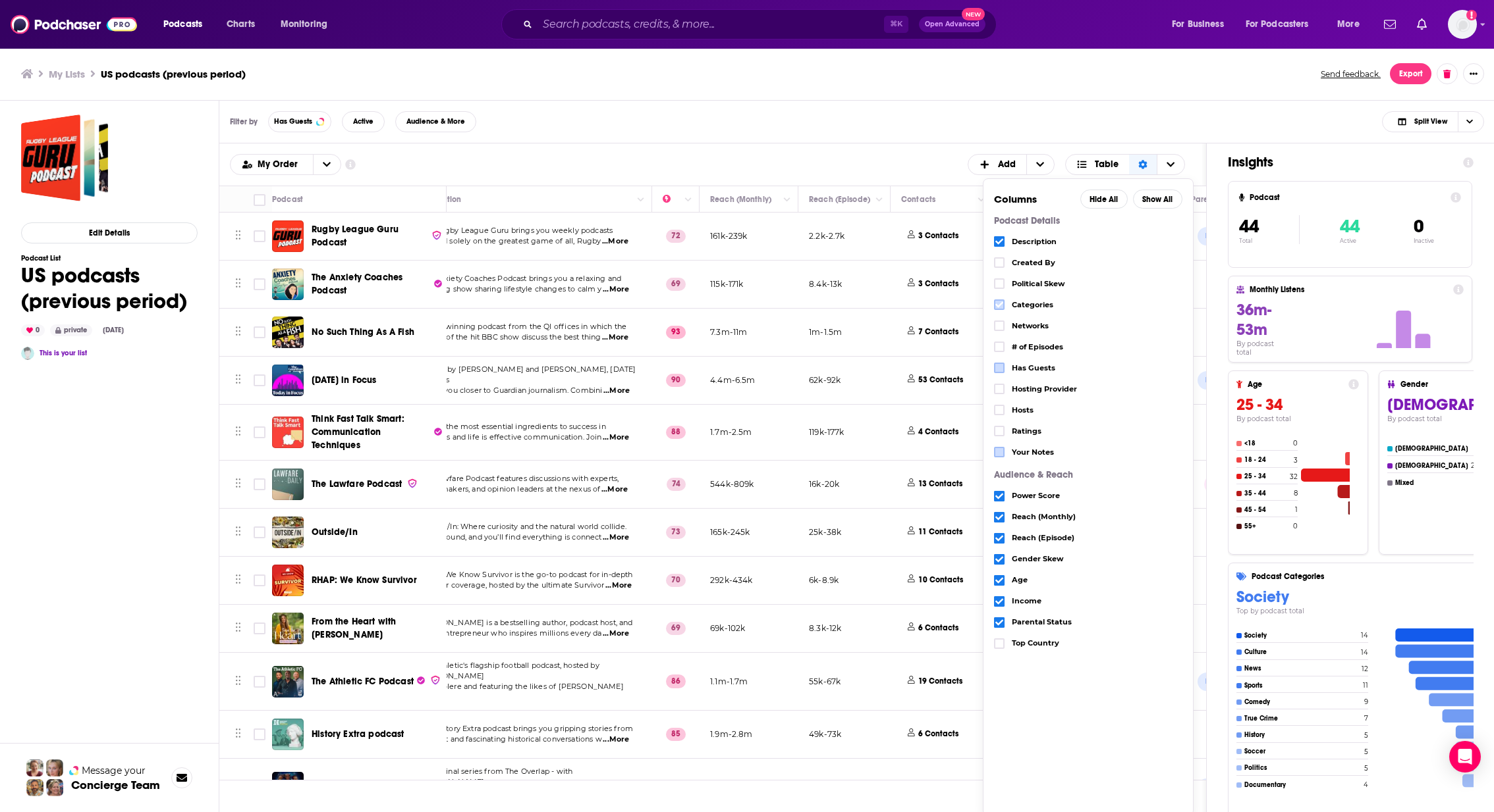
click at [1001, 302] on icon "Choose View" at bounding box center [999, 305] width 8 height 8
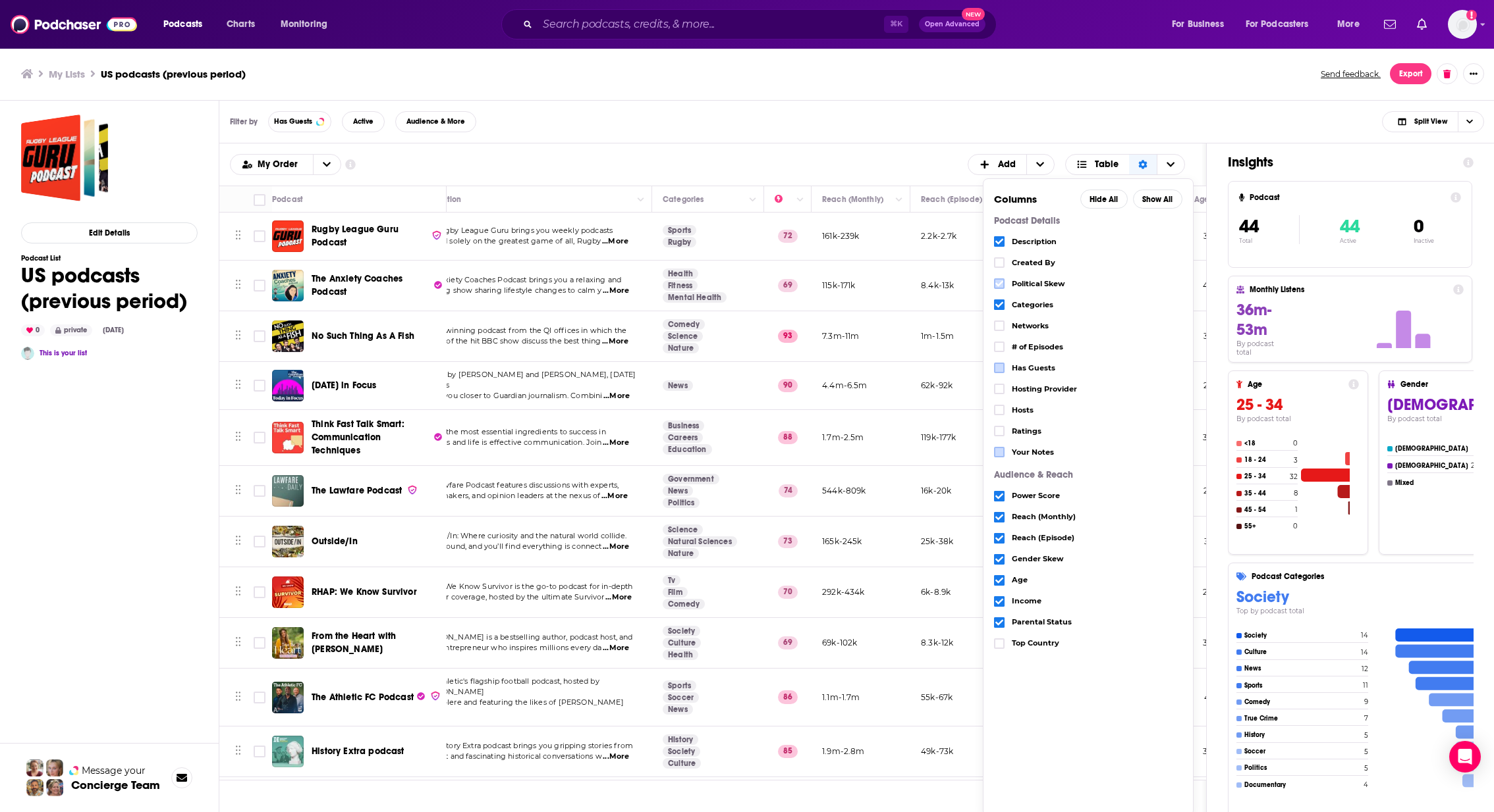
click at [1001, 280] on icon "Choose View" at bounding box center [999, 284] width 8 height 8
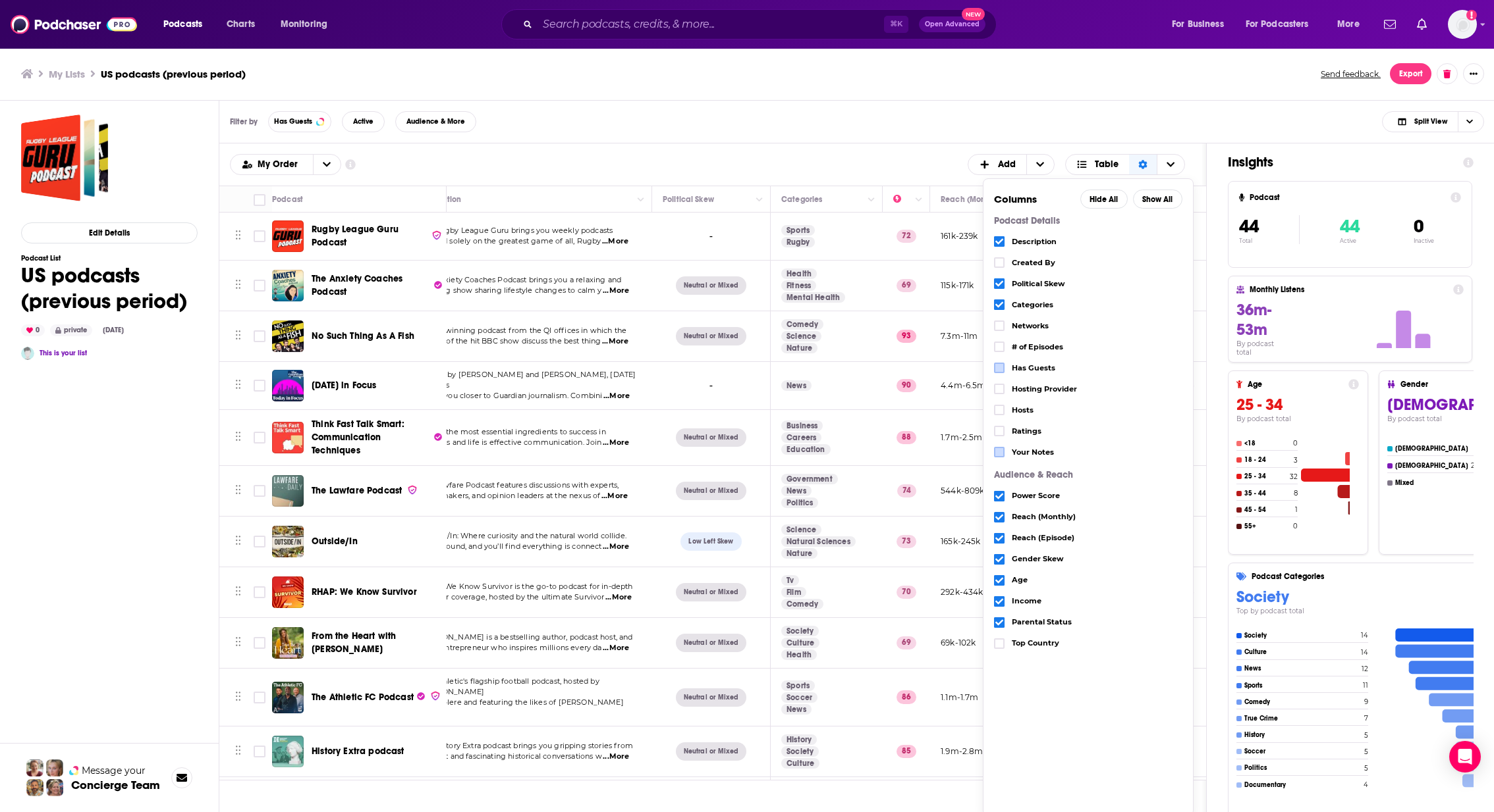
click at [1001, 514] on icon "Choose View" at bounding box center [999, 518] width 8 height 8
click at [1000, 352] on div "# of Episodes" at bounding box center [1088, 347] width 188 height 21
click at [1001, 343] on icon "Choose View" at bounding box center [999, 347] width 8 height 8
click at [1001, 344] on icon "Choose View" at bounding box center [999, 347] width 8 height 6
click at [1049, 721] on div "Podcast Details Description Created By Political Skew Categories Networks # of …" at bounding box center [1088, 512] width 188 height 602
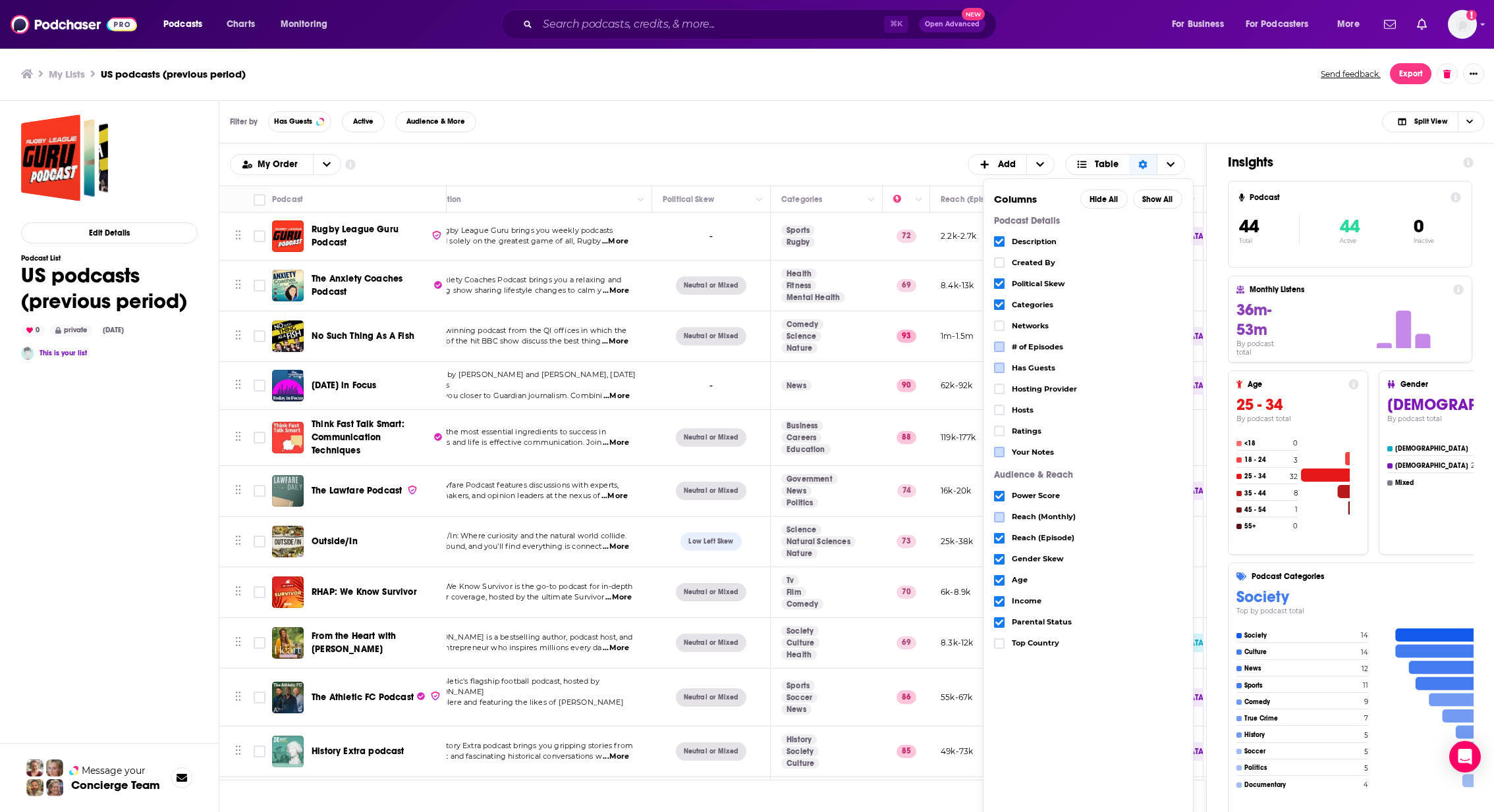
click at [1194, 100] on div "My Lists US podcasts (previous period) Send feedback. Export" at bounding box center [747, 74] width 1495 height 53
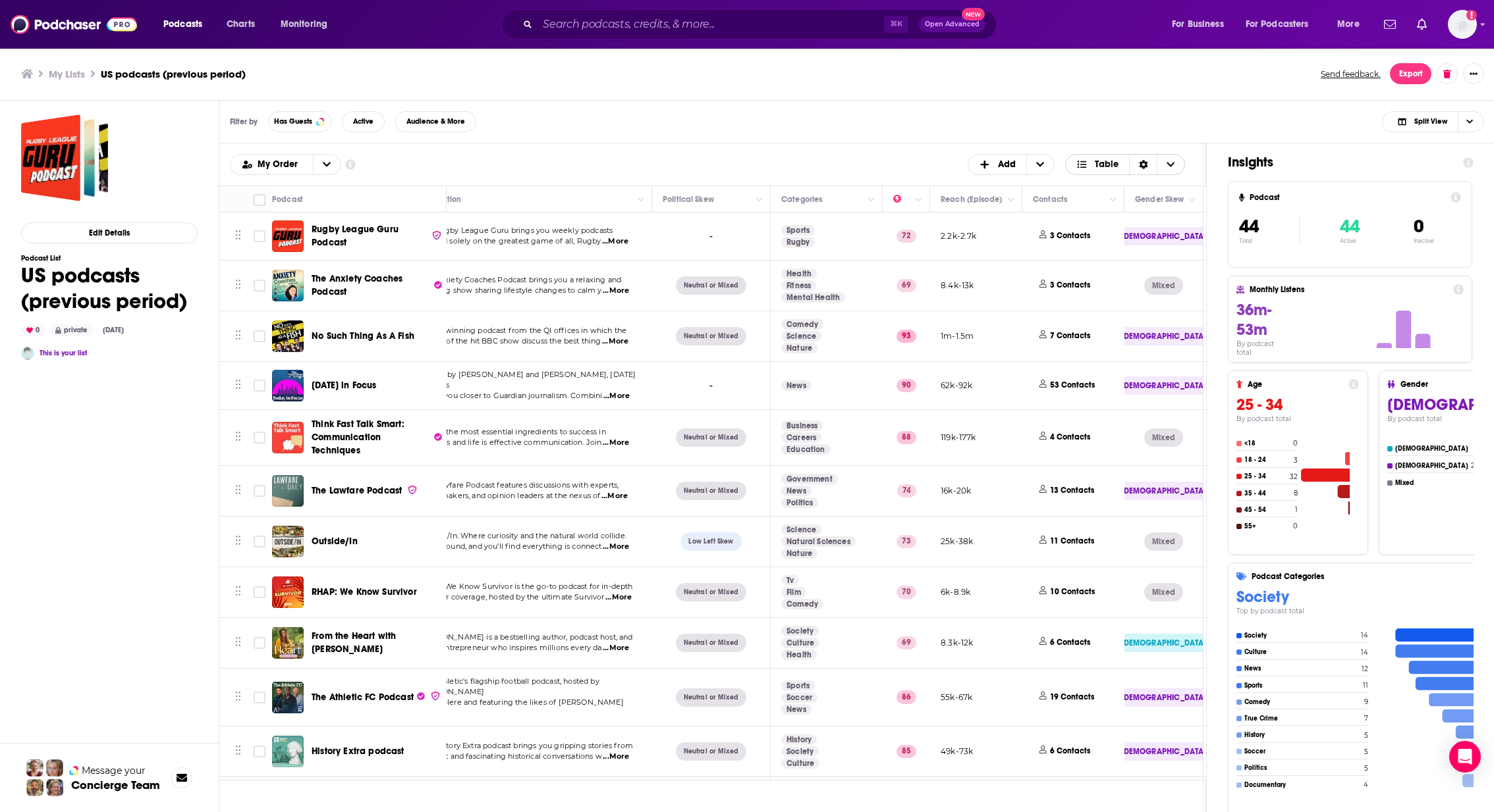
click at [1144, 164] on icon "Sort Direction" at bounding box center [1143, 164] width 9 height 9
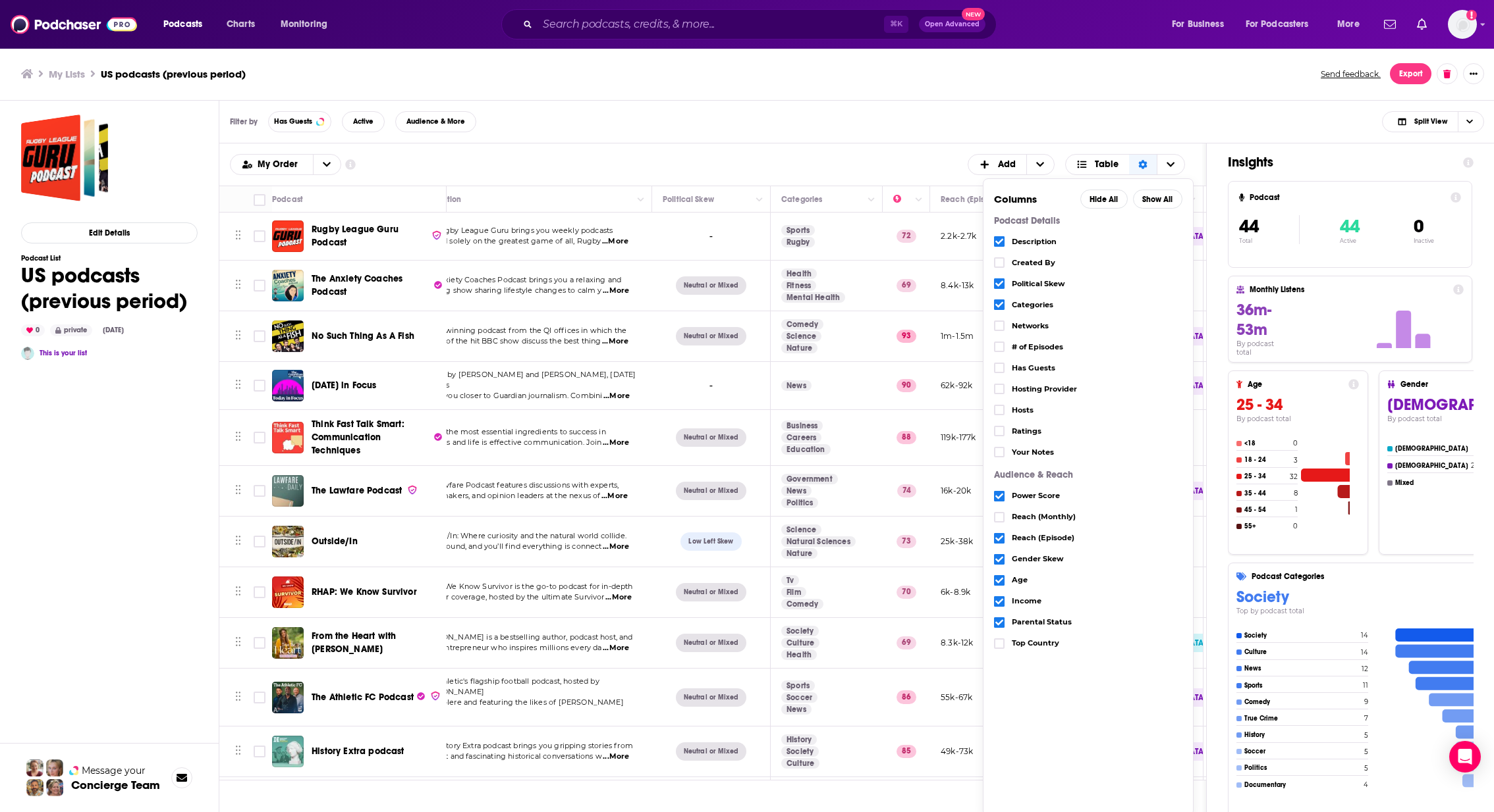
click at [1017, 729] on div "Podcast Details Description Created By Political Skew Categories Networks # of …" at bounding box center [1088, 512] width 188 height 602
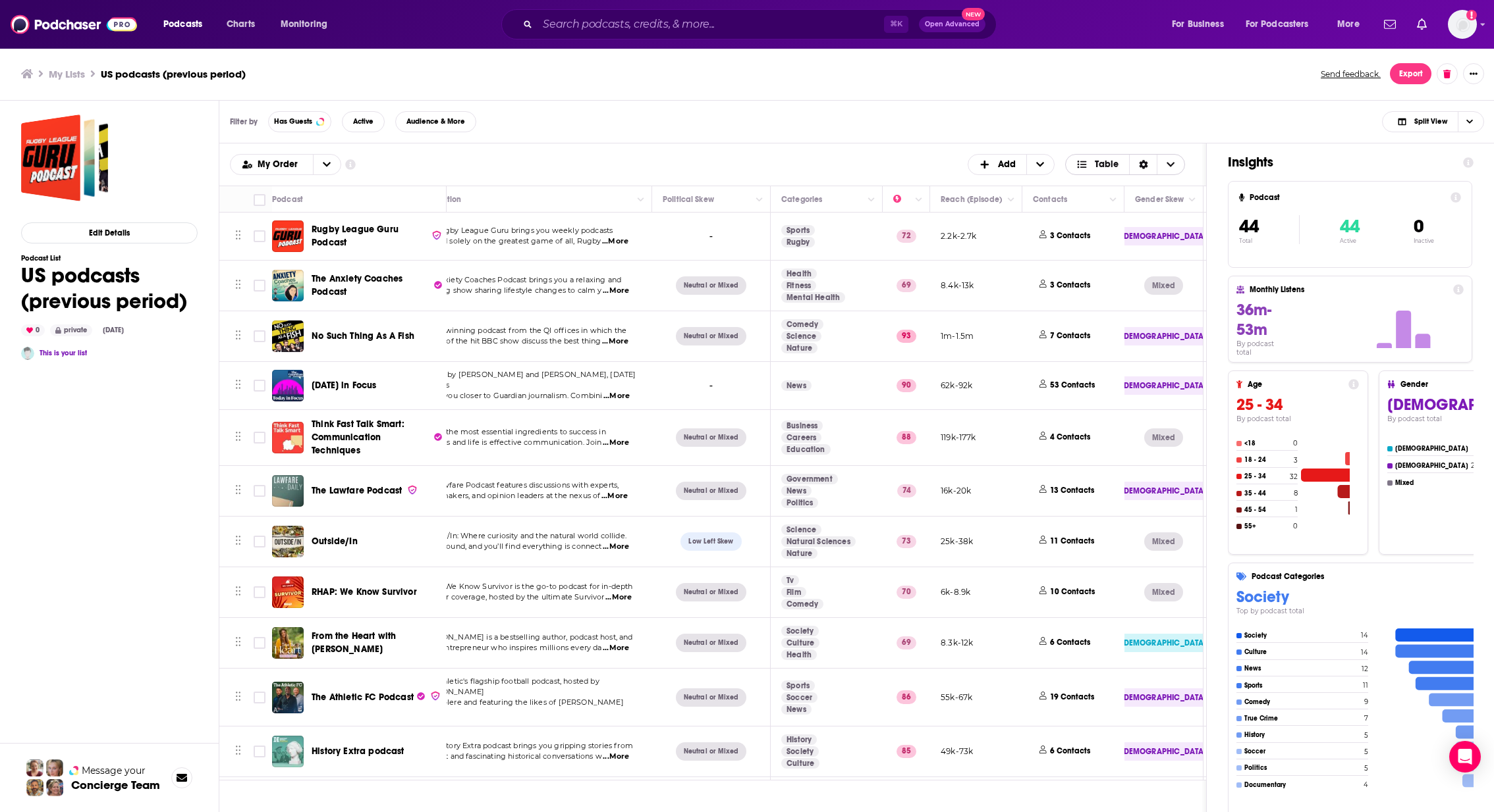
click at [1165, 164] on span "Choose View" at bounding box center [1171, 164] width 28 height 20
click at [1471, 127] on span "Choose View" at bounding box center [1469, 122] width 22 height 20
click at [1438, 166] on span "Podcast Only" at bounding box center [1441, 165] width 65 height 7
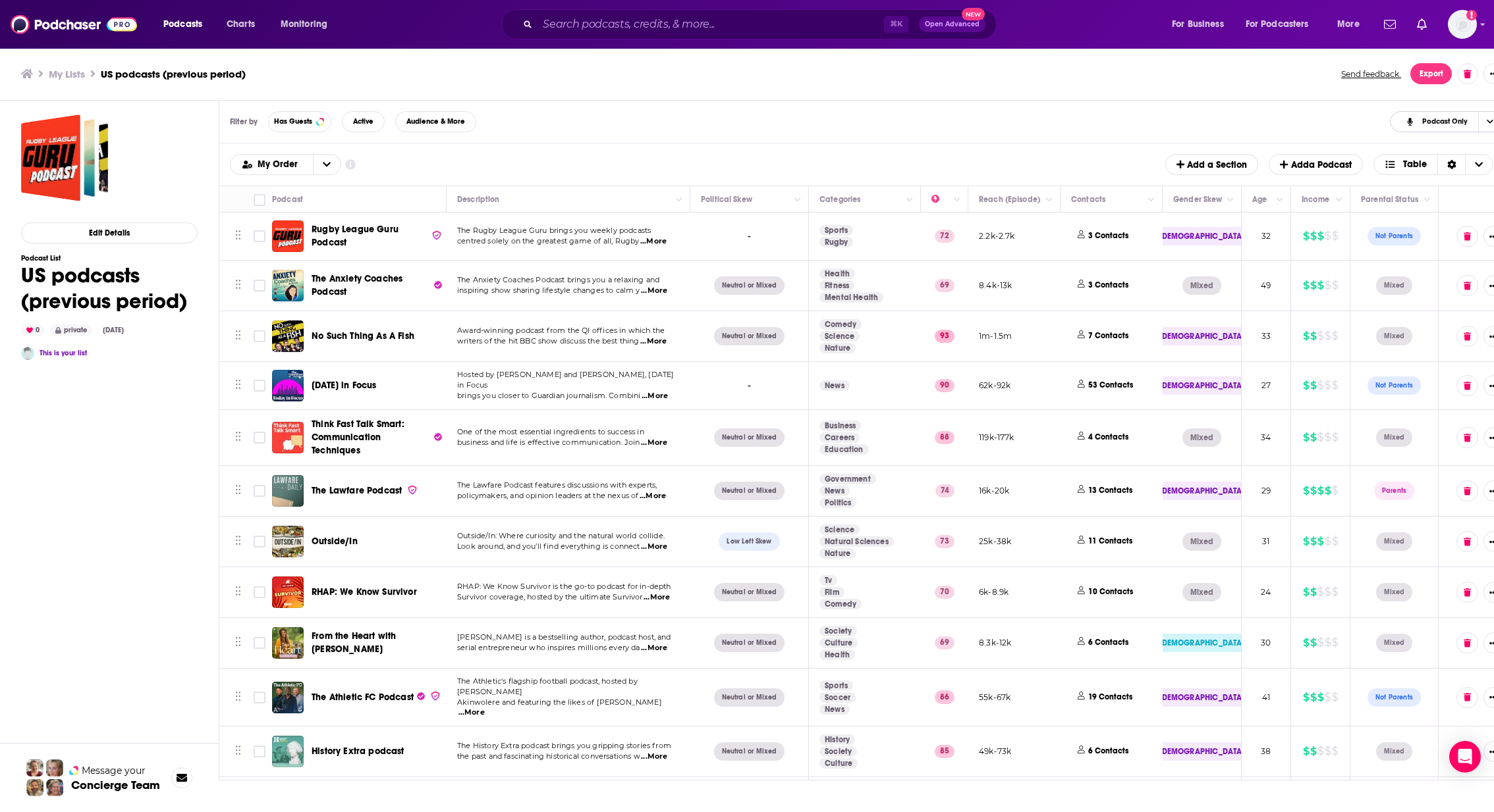
scroll to position [0, 14]
click at [1489, 232] on icon "Show More Button" at bounding box center [1493, 236] width 8 height 8
click at [792, 133] on div "Filter by Has Guests Active Audience & More Podcast Only" at bounding box center [866, 122] width 1295 height 43
click at [1144, 202] on button "Column Actions" at bounding box center [1151, 199] width 16 height 16
click at [1158, 219] on div at bounding box center [1152, 223] width 24 height 13
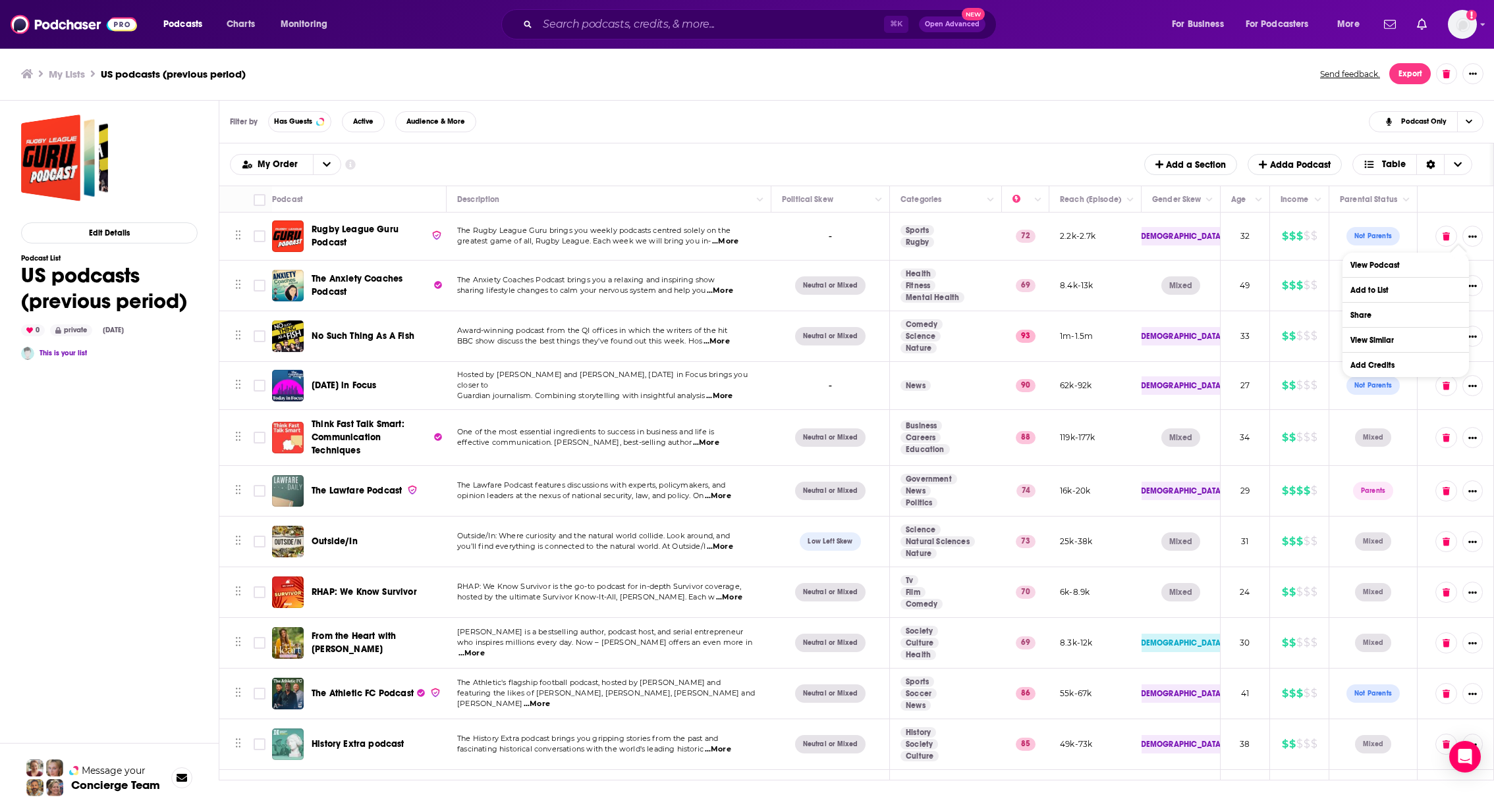
scroll to position [0, 0]
click at [1072, 156] on div "My Order Customize Your List Order Select the “My Order” sort and remove all fi…" at bounding box center [856, 164] width 1253 height 21
click at [686, 137] on div "Filter by Has Guests Active Audience & More Podcast Only" at bounding box center [857, 122] width 1275 height 43
click at [1406, 70] on button "Export" at bounding box center [1410, 74] width 42 height 21
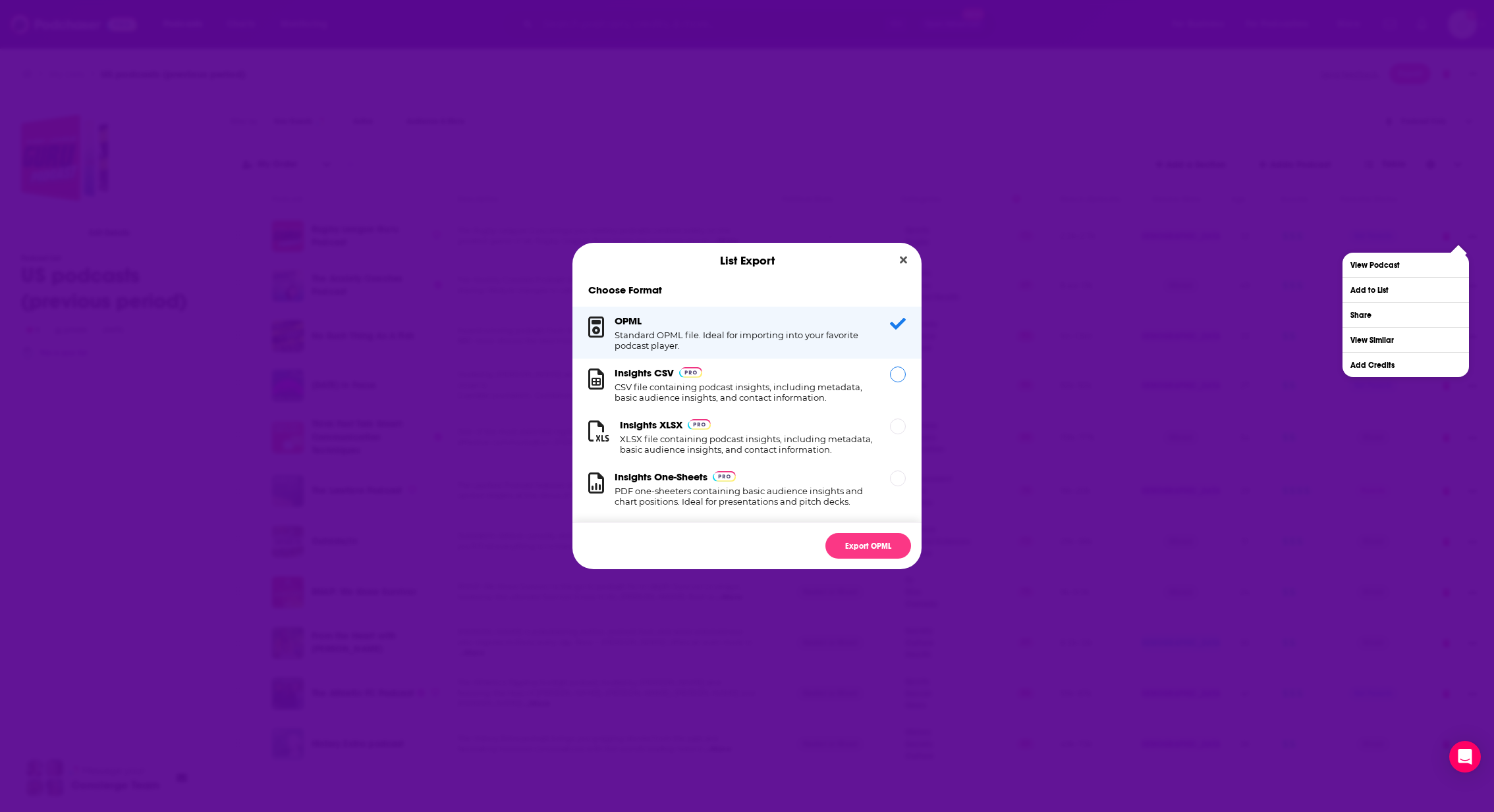
click at [809, 399] on h1 "CSV file containing podcast insights, including metadata, basic audience insigh…" at bounding box center [744, 393] width 259 height 21
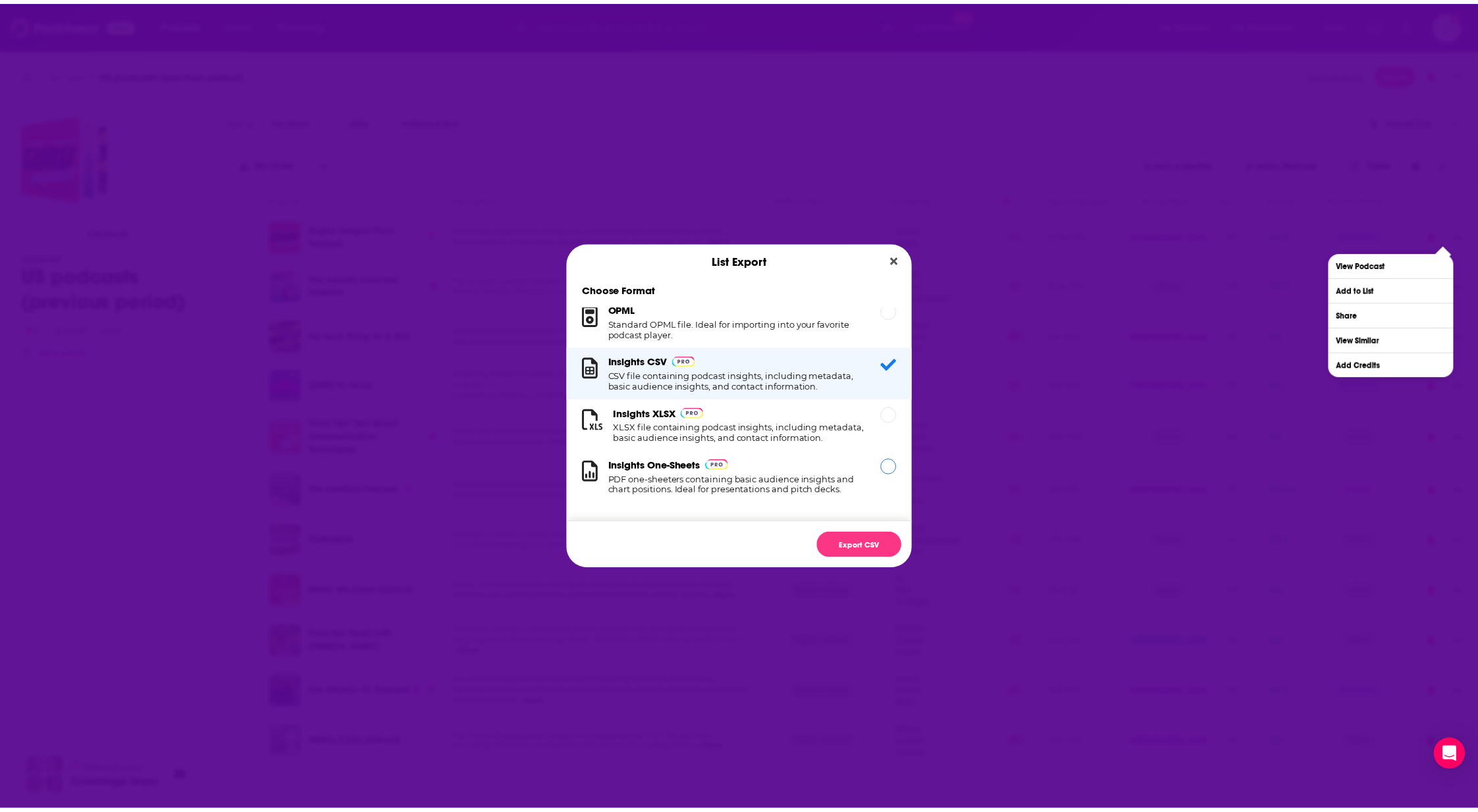
scroll to position [42, 0]
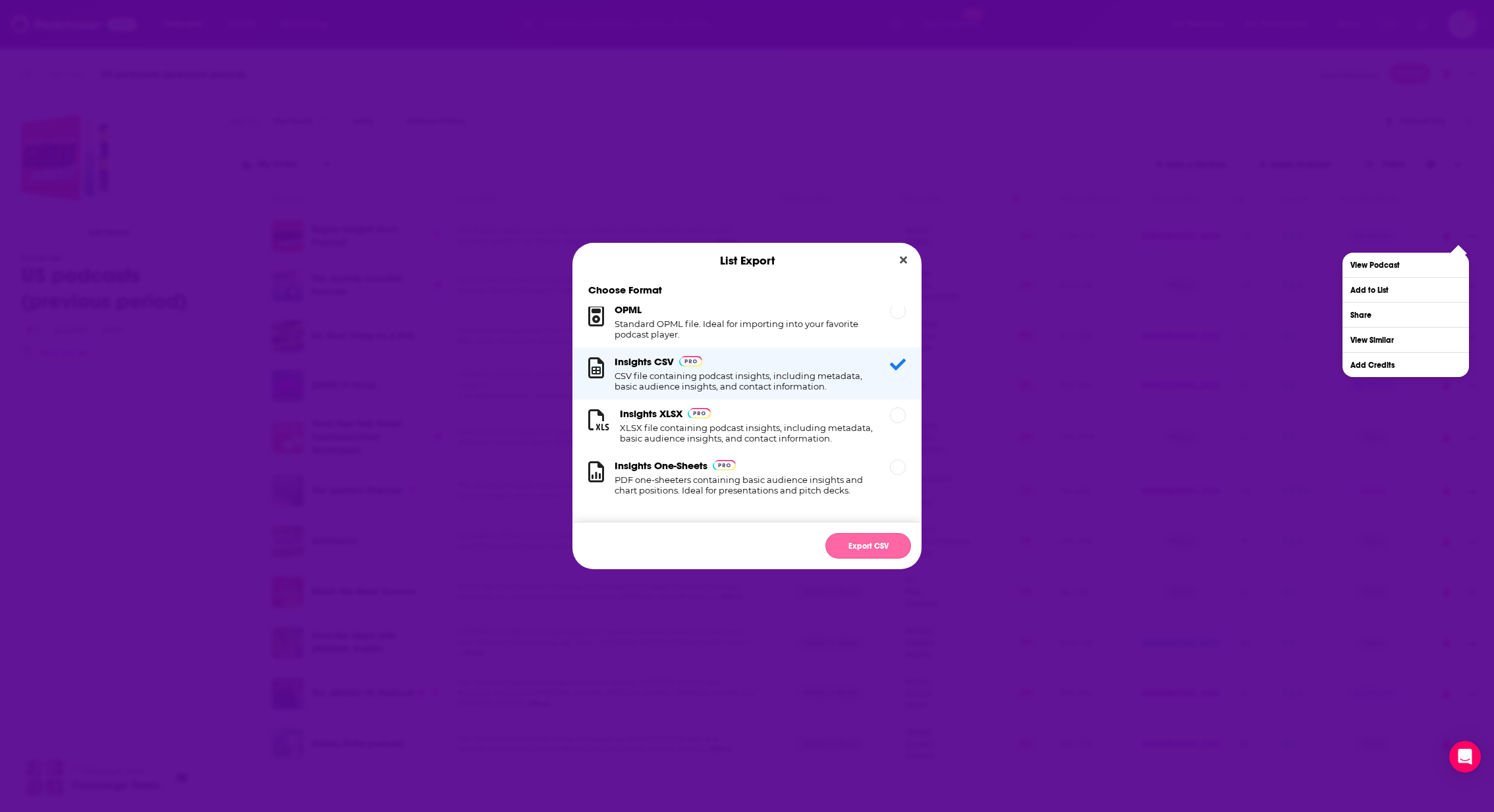
click at [873, 539] on button "Export CSV" at bounding box center [868, 545] width 86 height 25
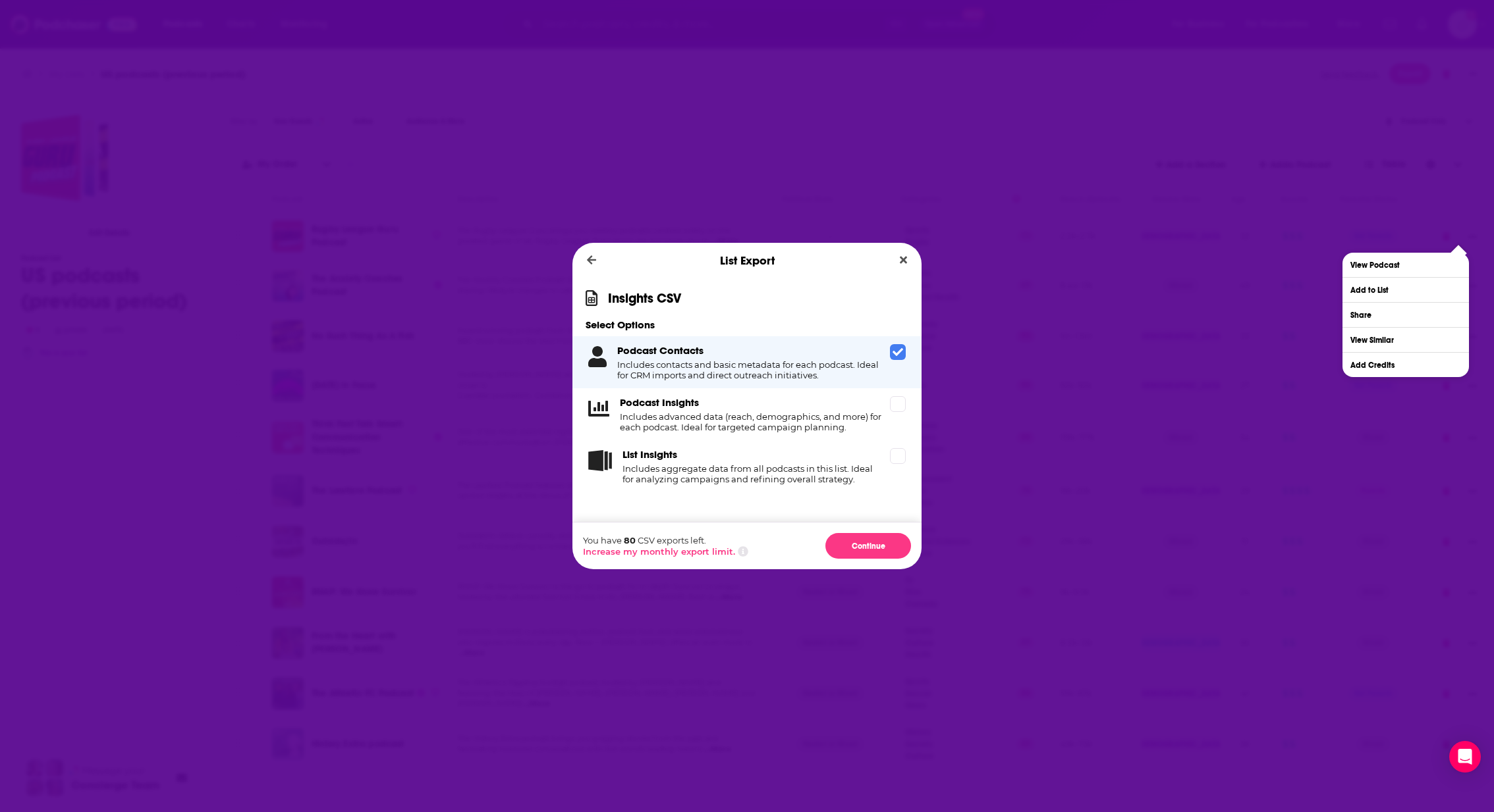
click at [900, 348] on icon "Dialog" at bounding box center [898, 352] width 11 height 11
click at [898, 457] on icon "Dialog" at bounding box center [898, 456] width 11 height 8
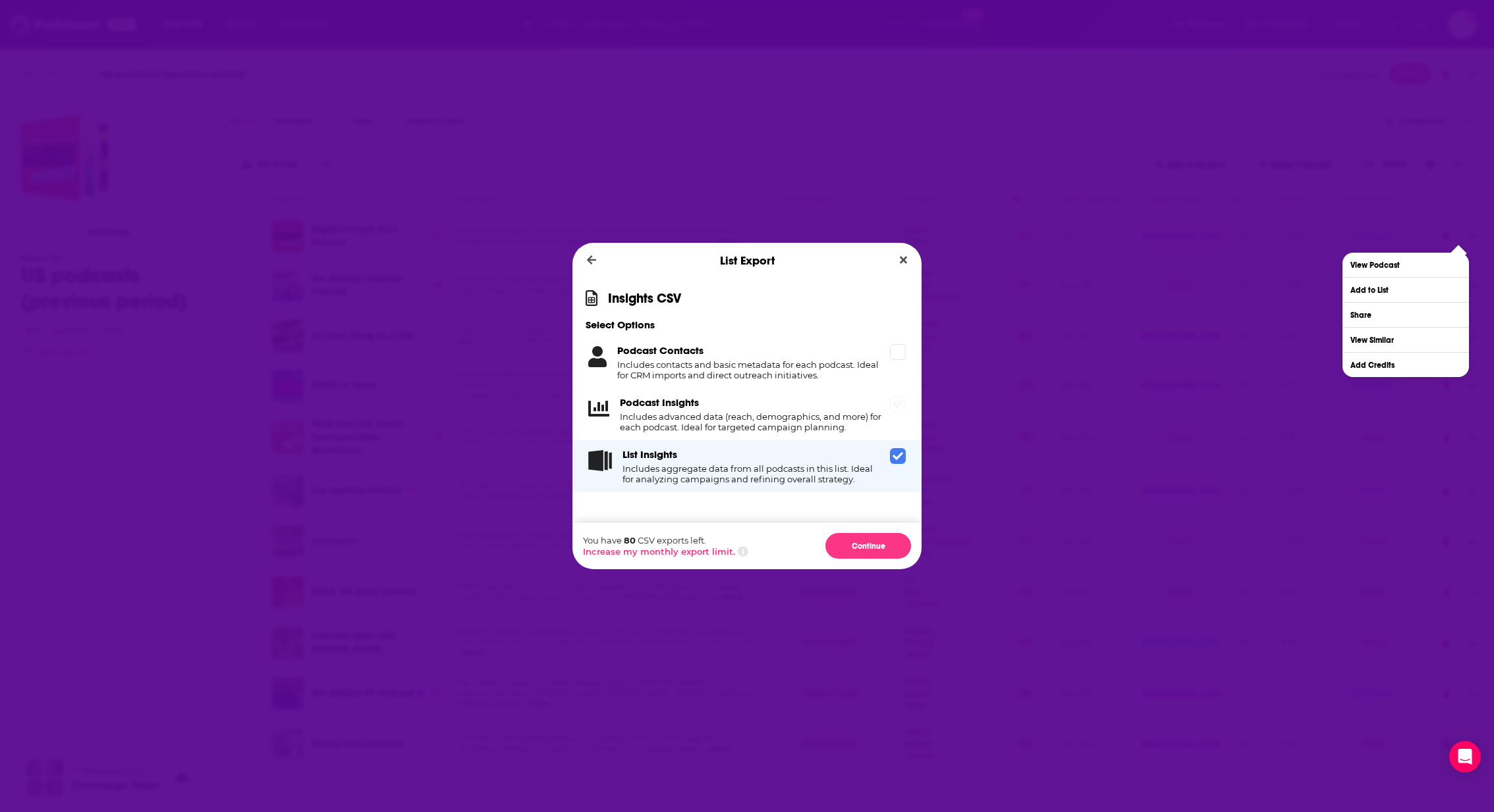
click at [902, 398] on span "Dialog" at bounding box center [898, 404] width 16 height 16
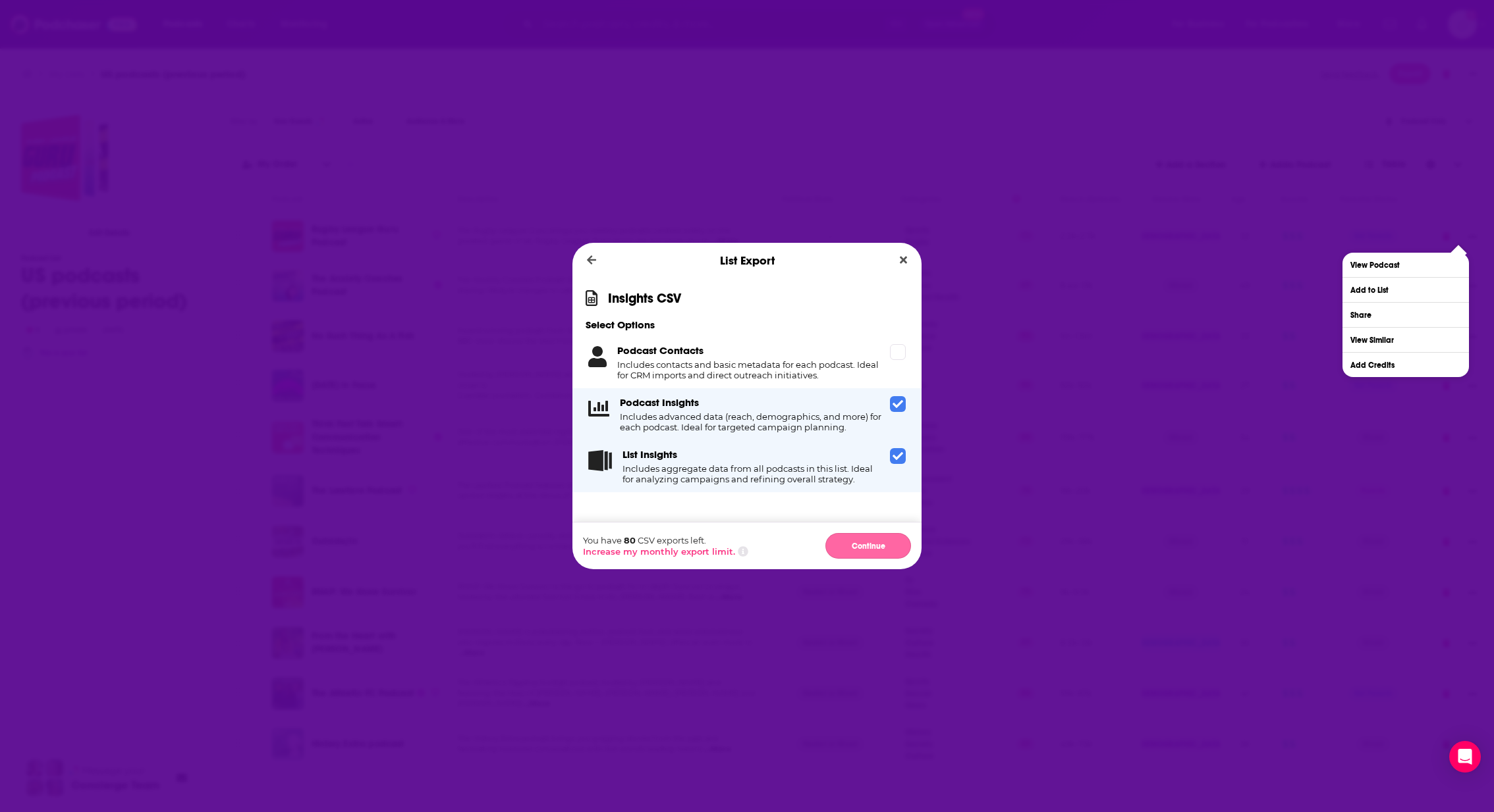
click at [856, 545] on button "Continue" at bounding box center [868, 545] width 86 height 25
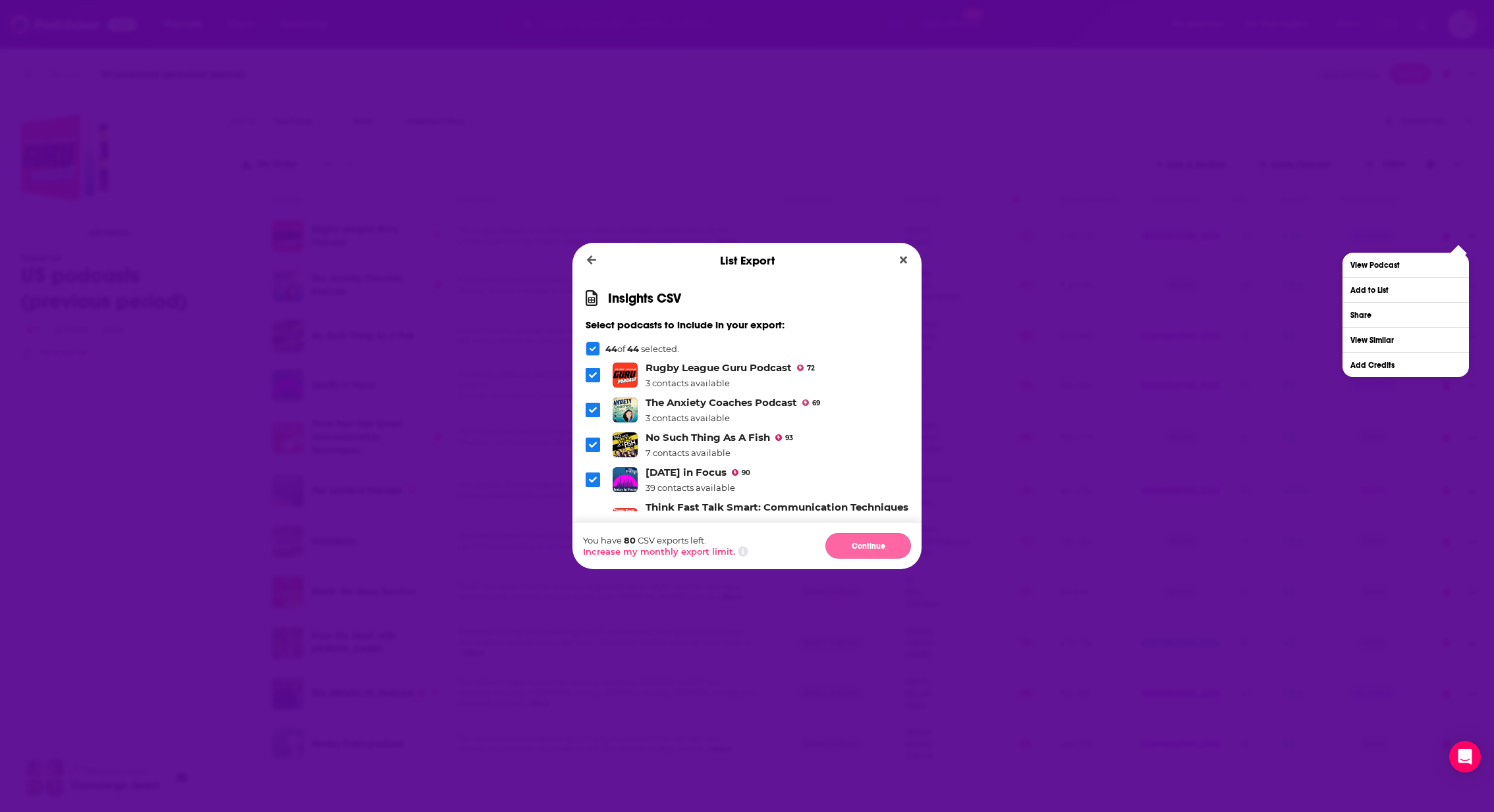
click at [850, 541] on button "Continue" at bounding box center [868, 545] width 86 height 25
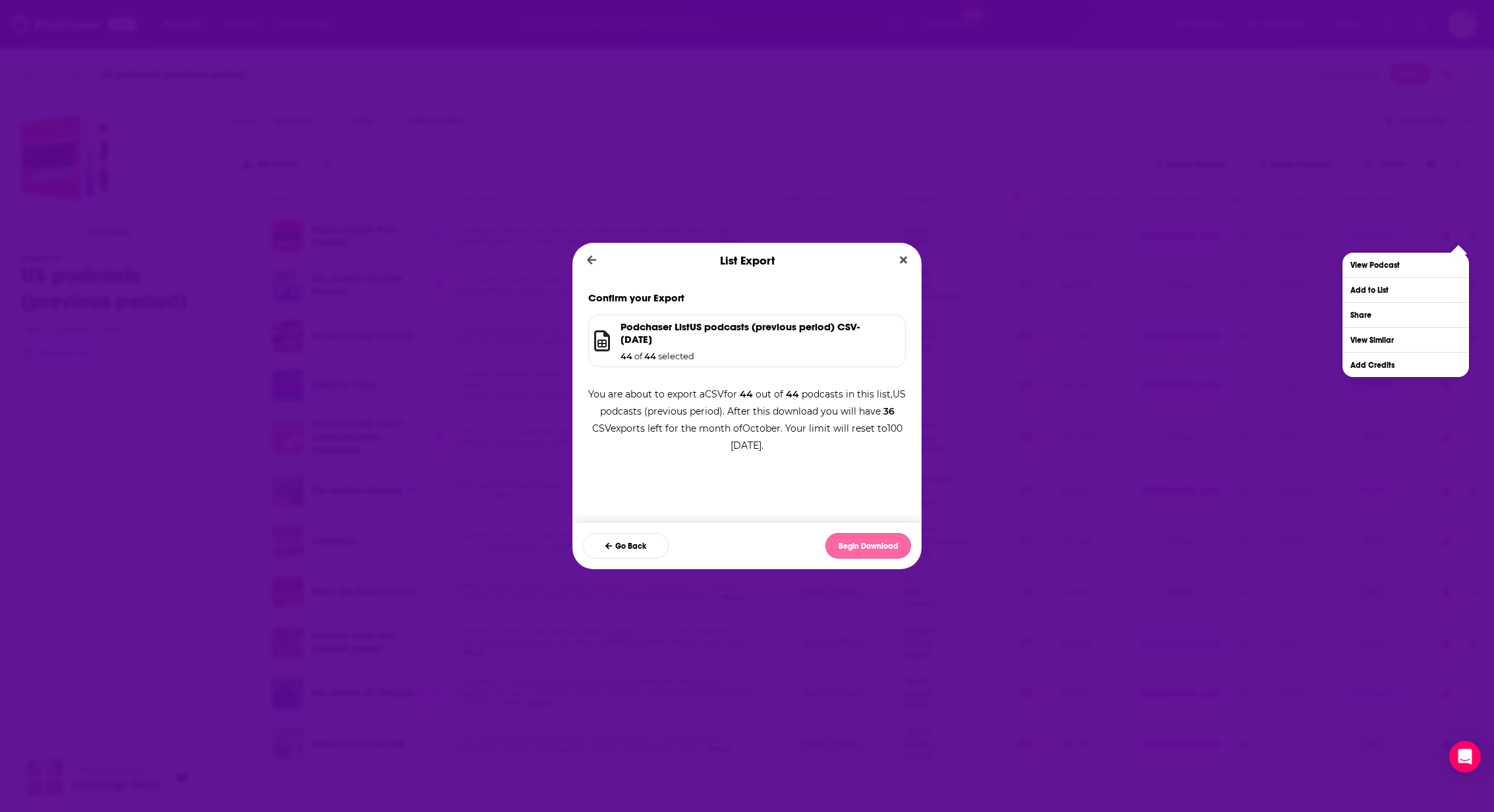
click at [893, 546] on button "Begin Download" at bounding box center [868, 545] width 86 height 25
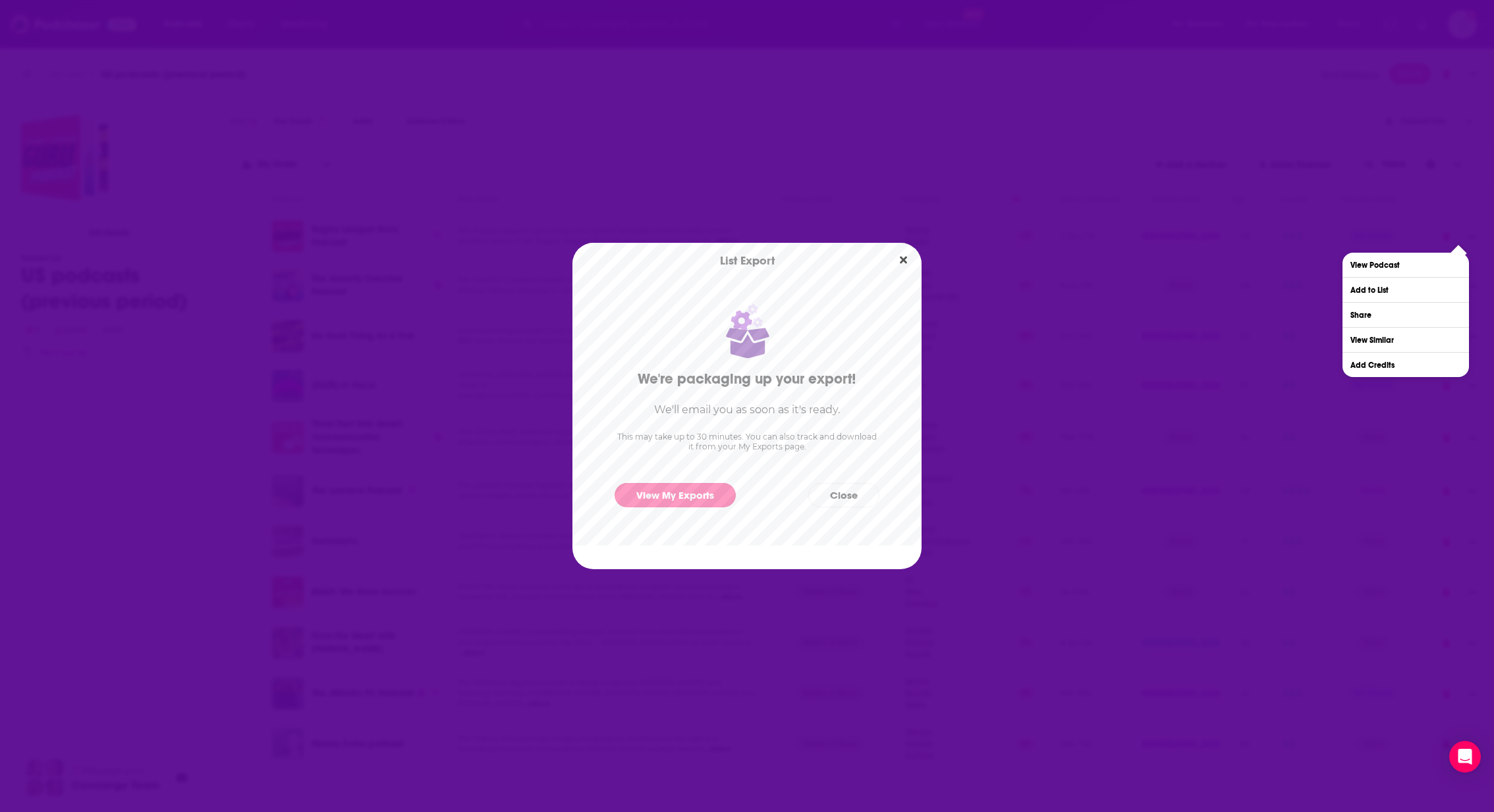
click at [659, 494] on link "View My Exports" at bounding box center [675, 496] width 121 height 25
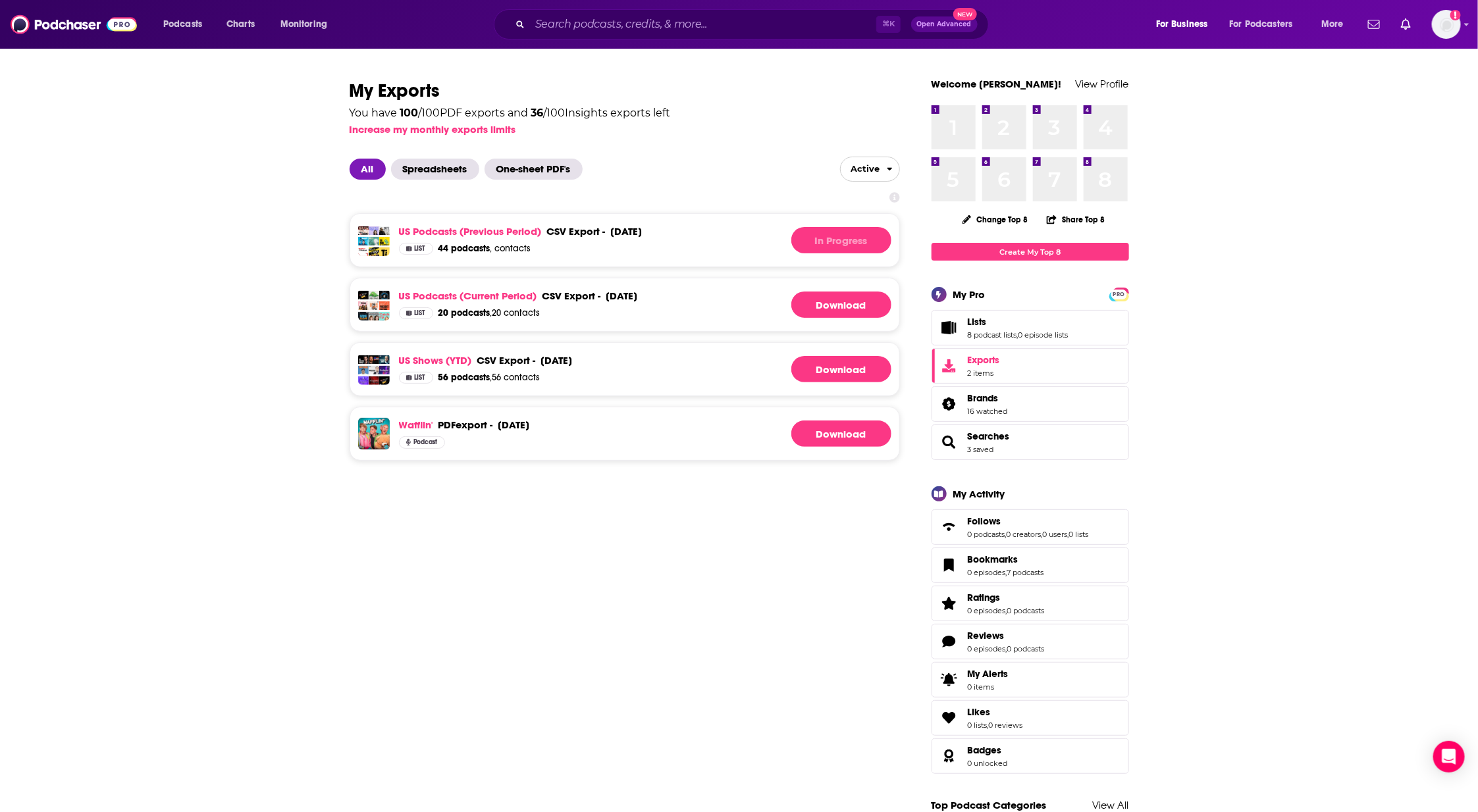
click at [832, 234] on link "Download" at bounding box center [842, 240] width 100 height 26
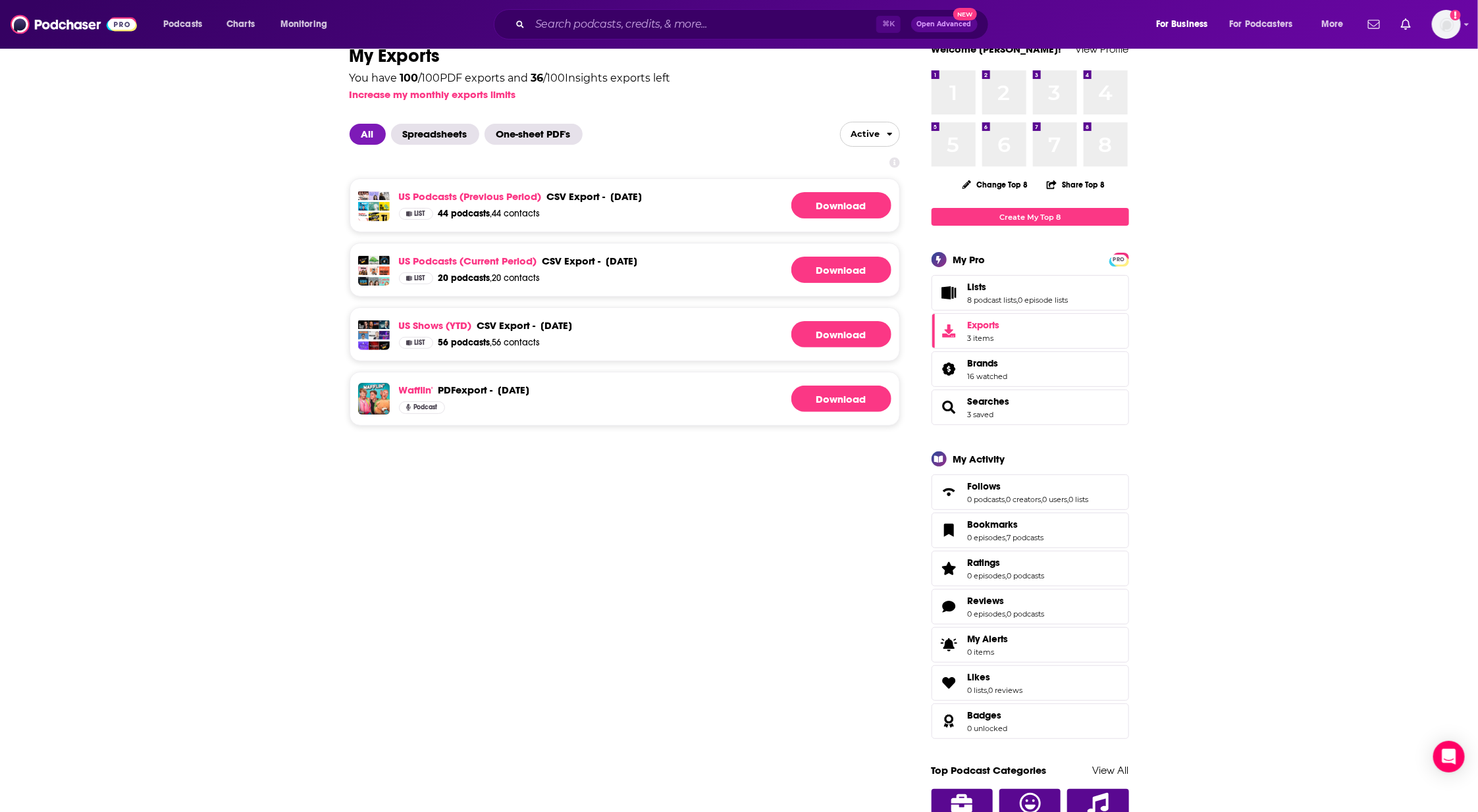
scroll to position [38, 0]
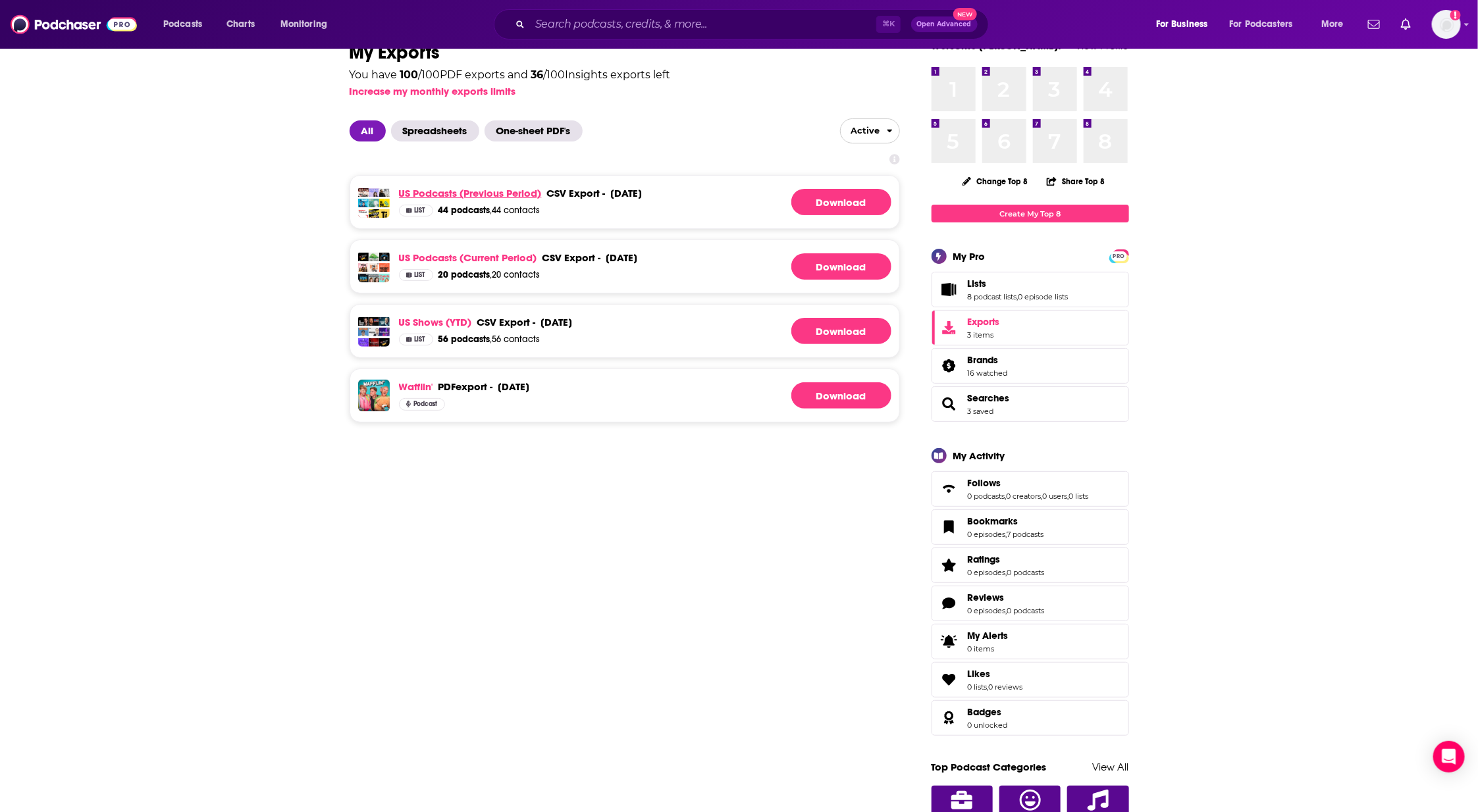
click at [474, 190] on link "US podcasts (previous period)" at bounding box center [470, 193] width 143 height 12
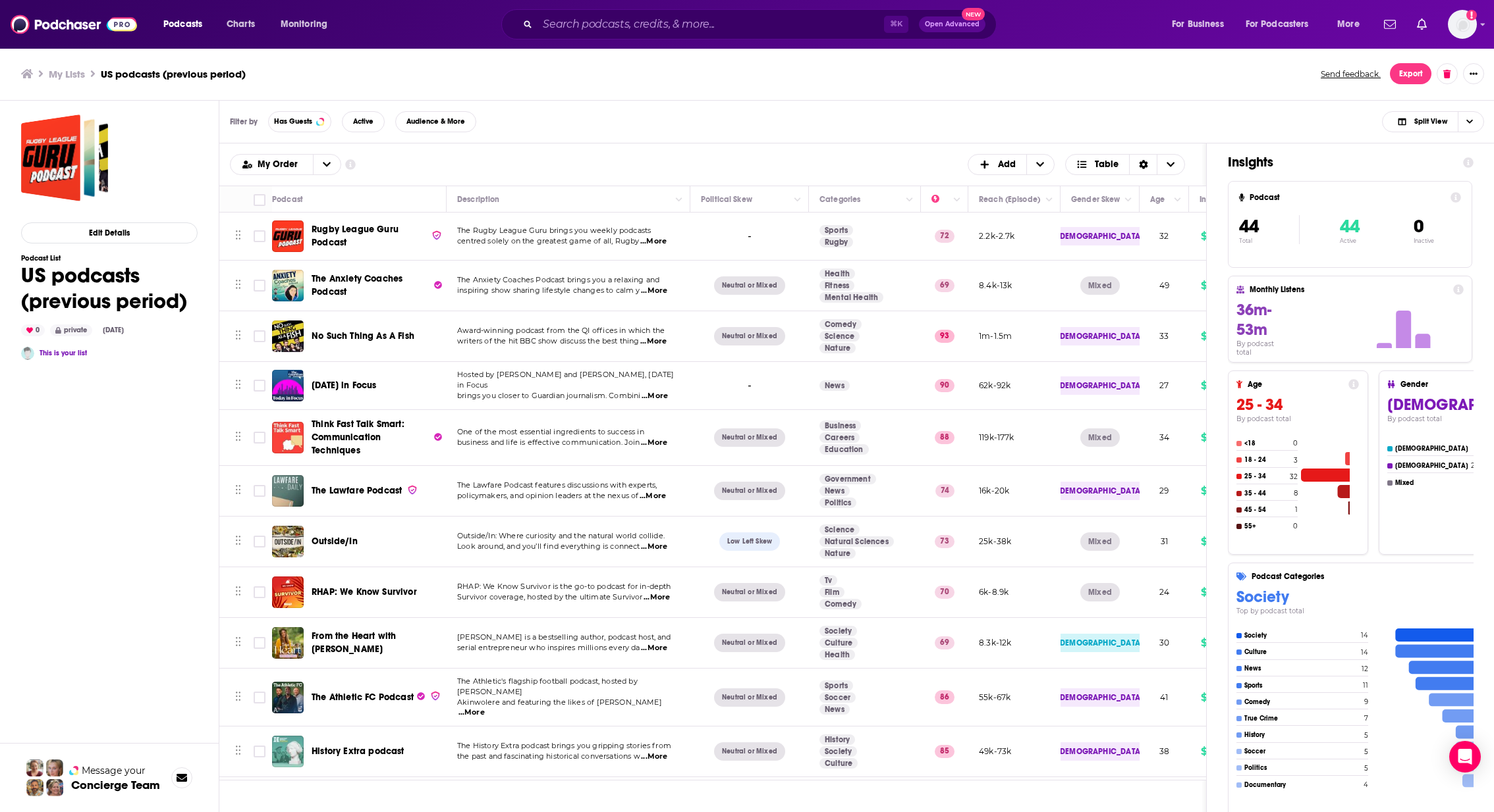
click at [959, 147] on div "Podcasts Add My Order Customize Your List Order Select the “My Order” sort and …" at bounding box center [713, 164] width 987 height 43
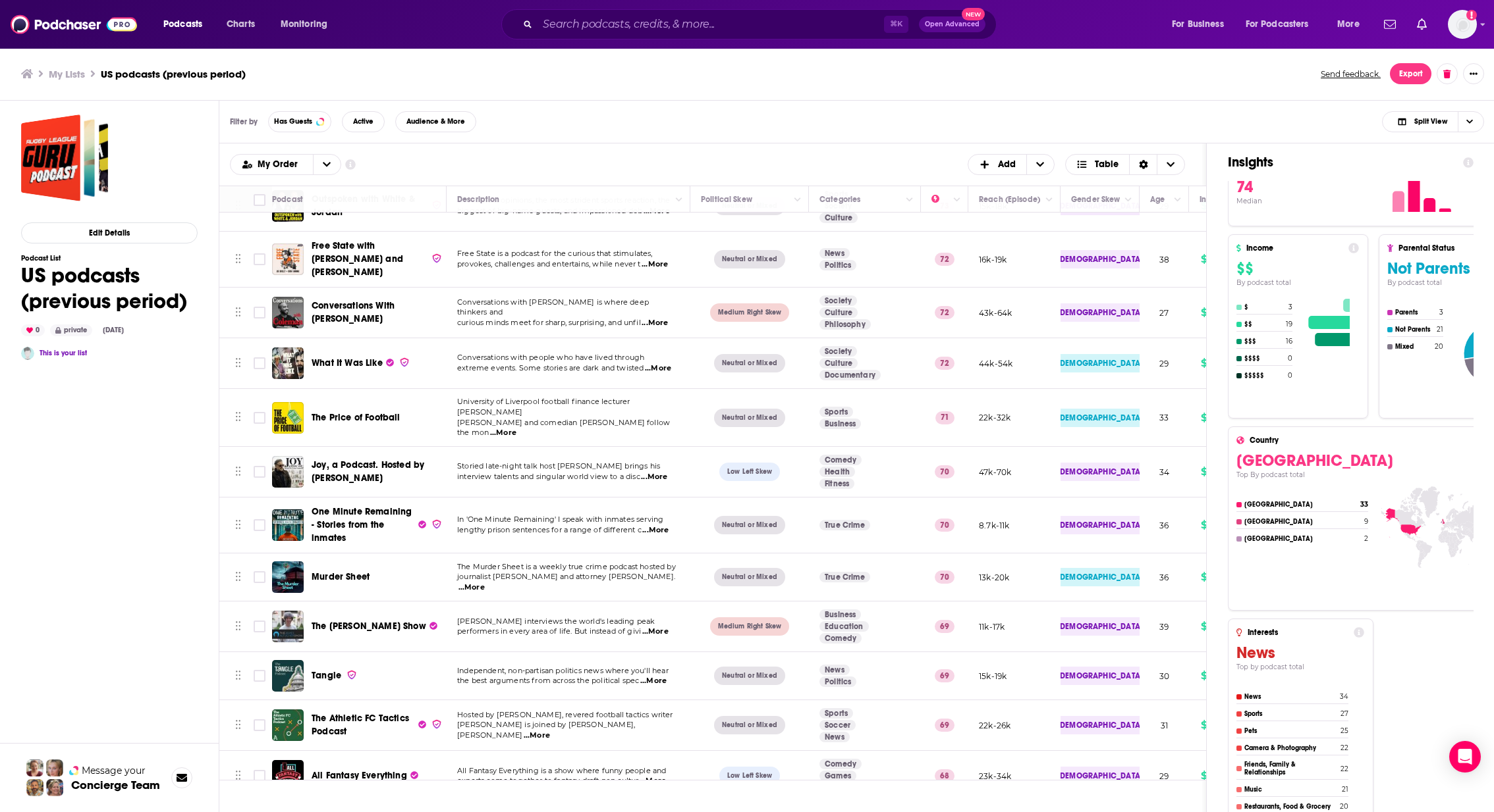
scroll to position [1656, 0]
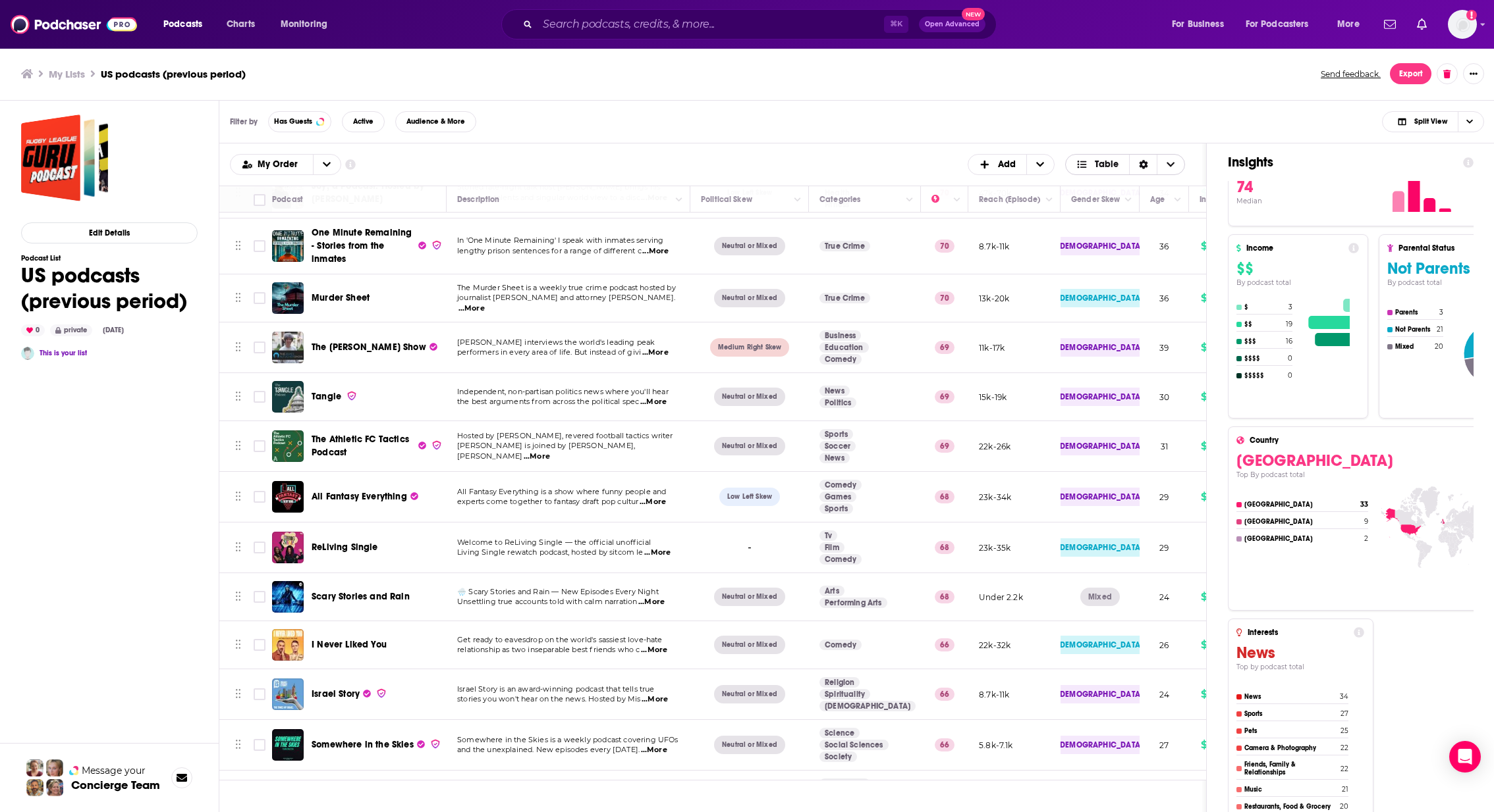
click at [1141, 162] on icon "Sort Direction" at bounding box center [1143, 164] width 8 height 9
click at [869, 117] on div "Filter by Has Guests Active Audience & More Split View" at bounding box center [857, 122] width 1276 height 43
